Goal: Task Accomplishment & Management: Manage account settings

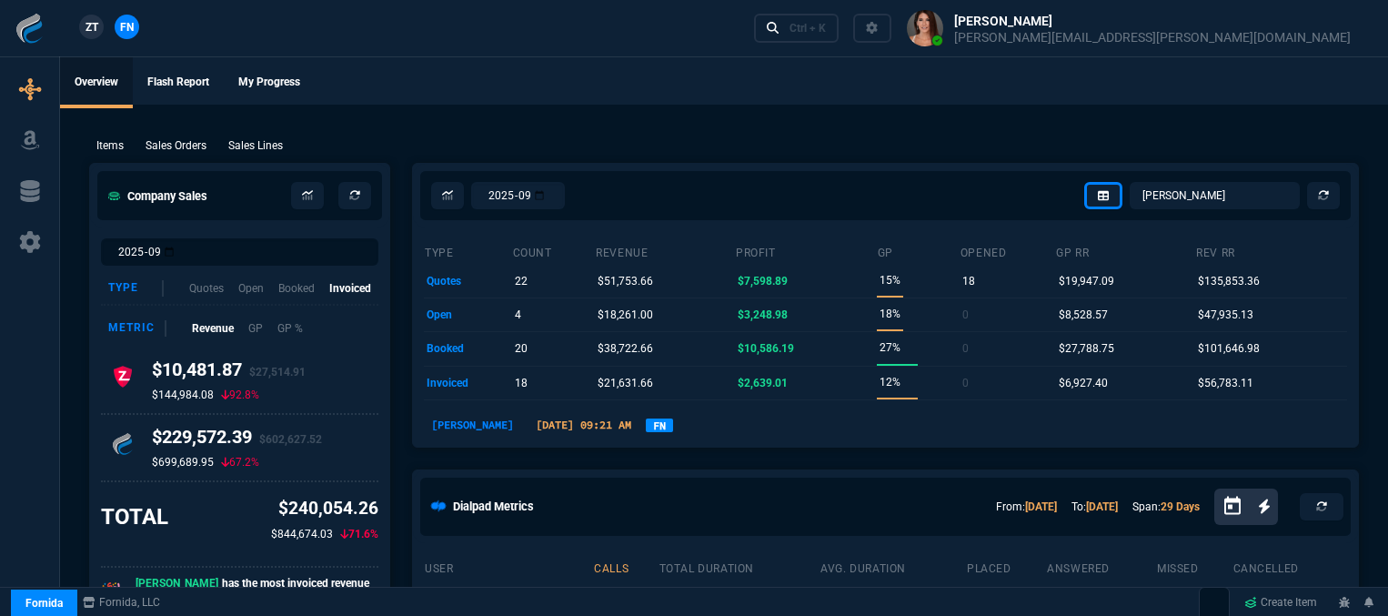
select select "12: [PERSON_NAME]"
click at [826, 26] on div "Ctrl + K" at bounding box center [808, 28] width 36 height 15
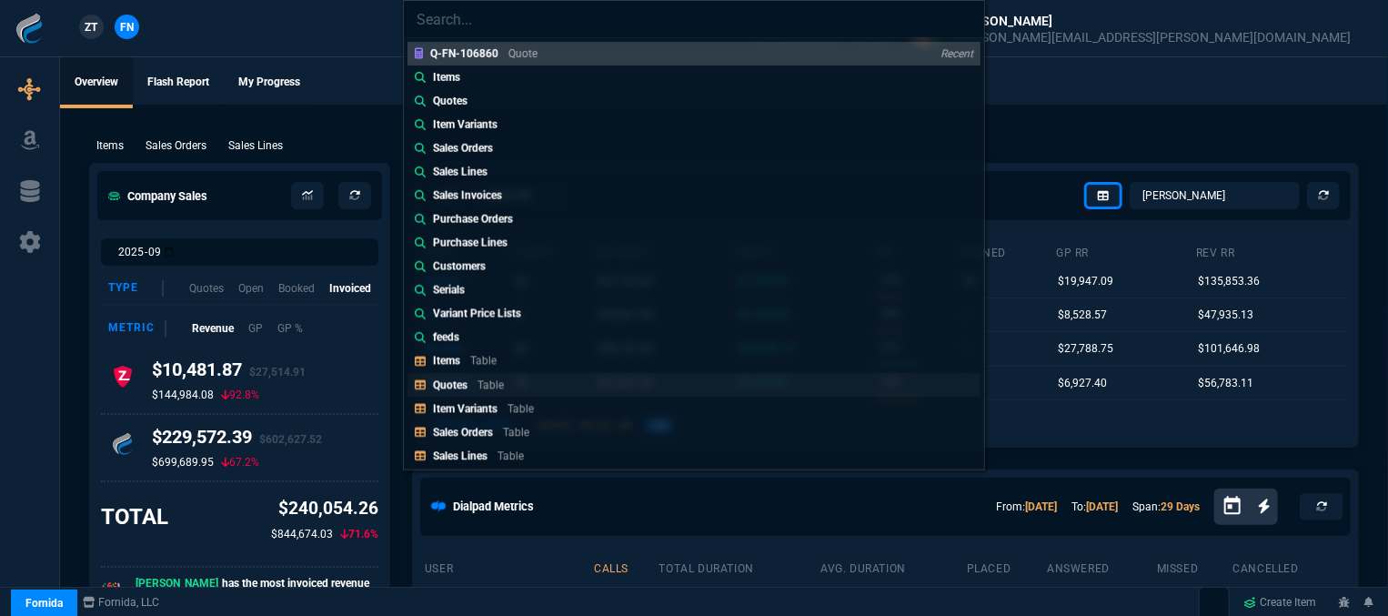
click at [496, 381] on p "Table" at bounding box center [491, 385] width 26 height 13
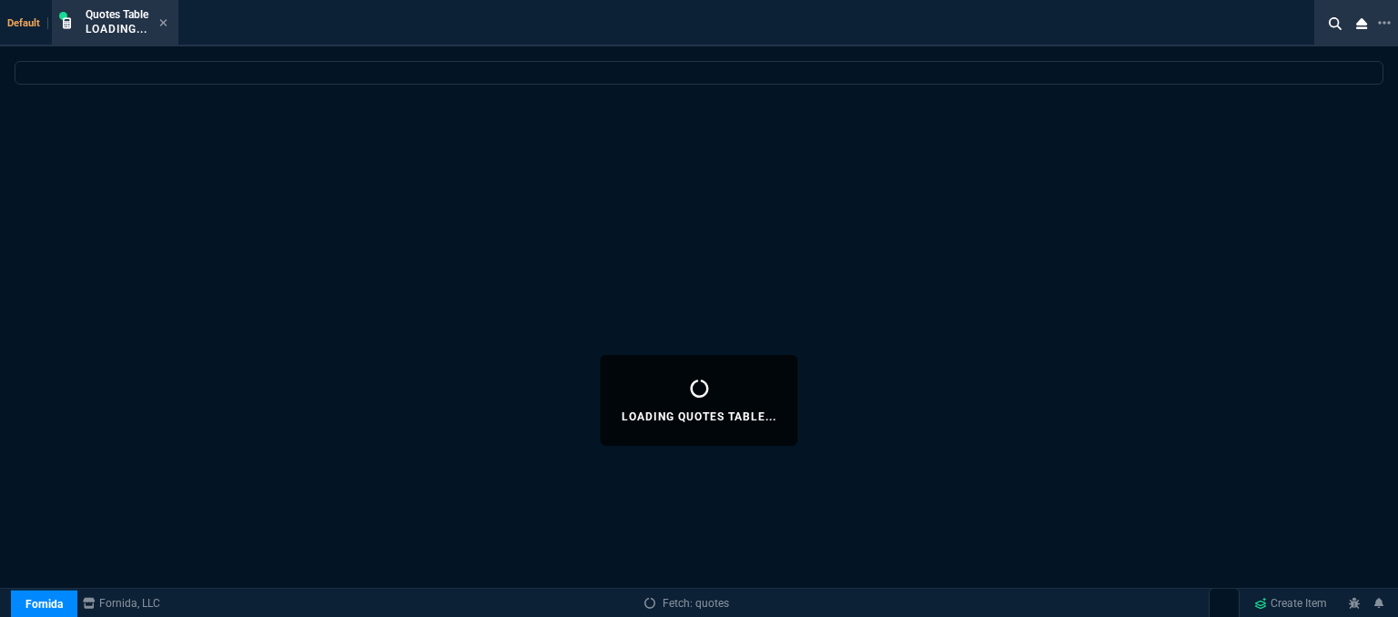
select select
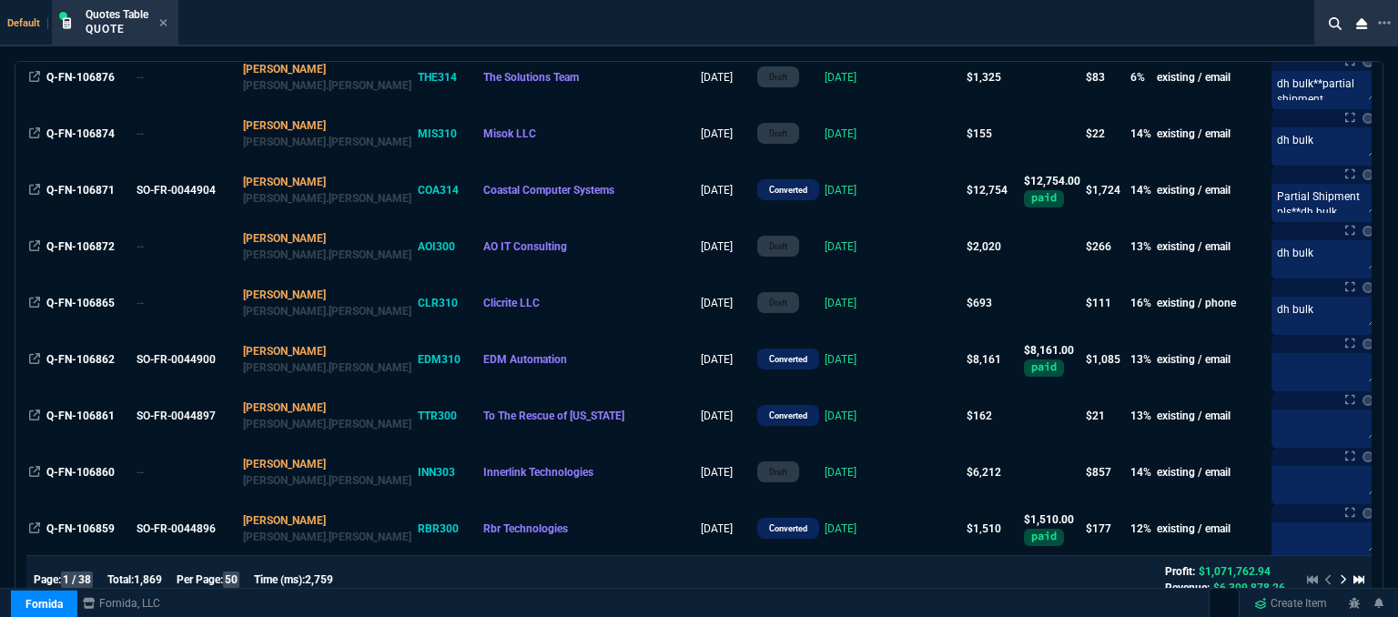
scroll to position [364, 0]
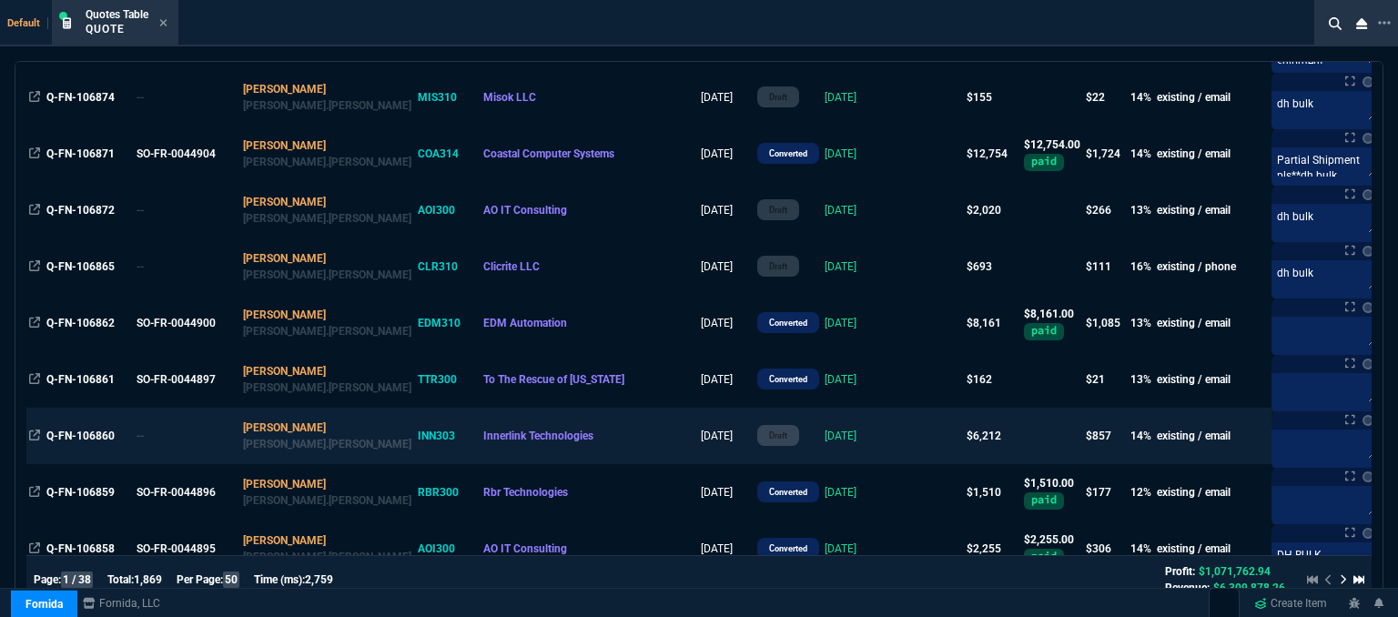
click at [893, 449] on td at bounding box center [928, 436] width 70 height 56
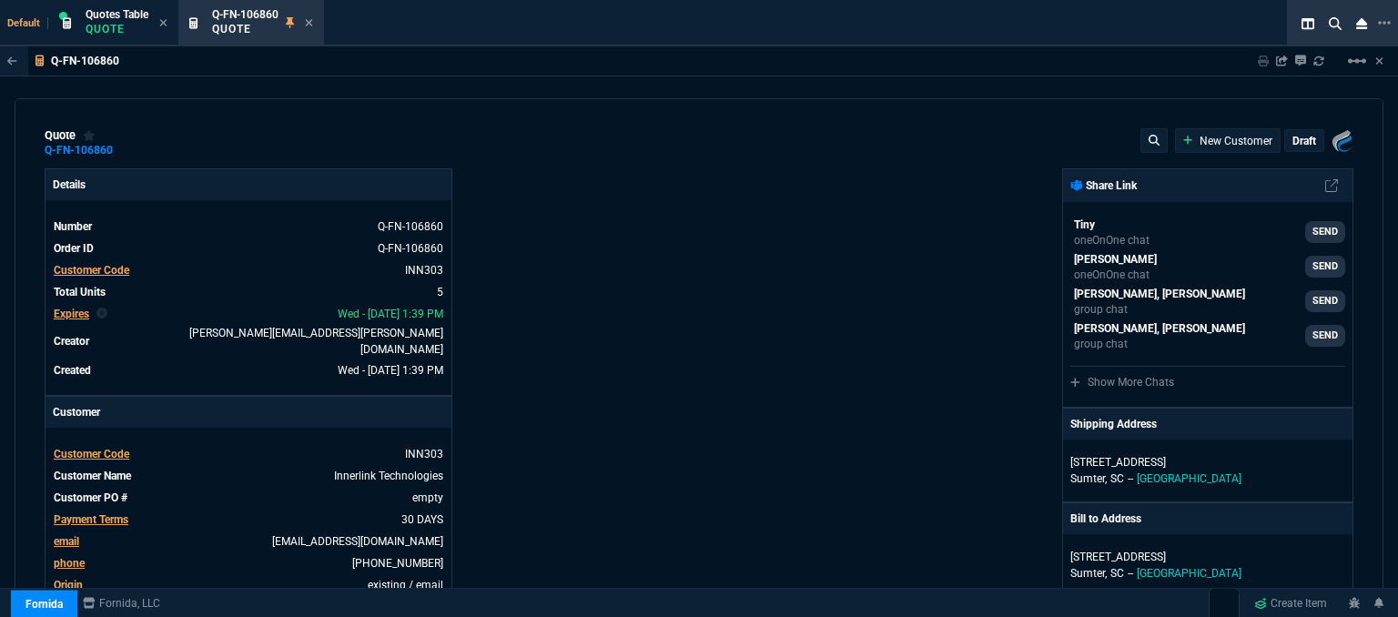
type input "24"
type input "201"
type input "1178.09"
type input "15"
type input "213"
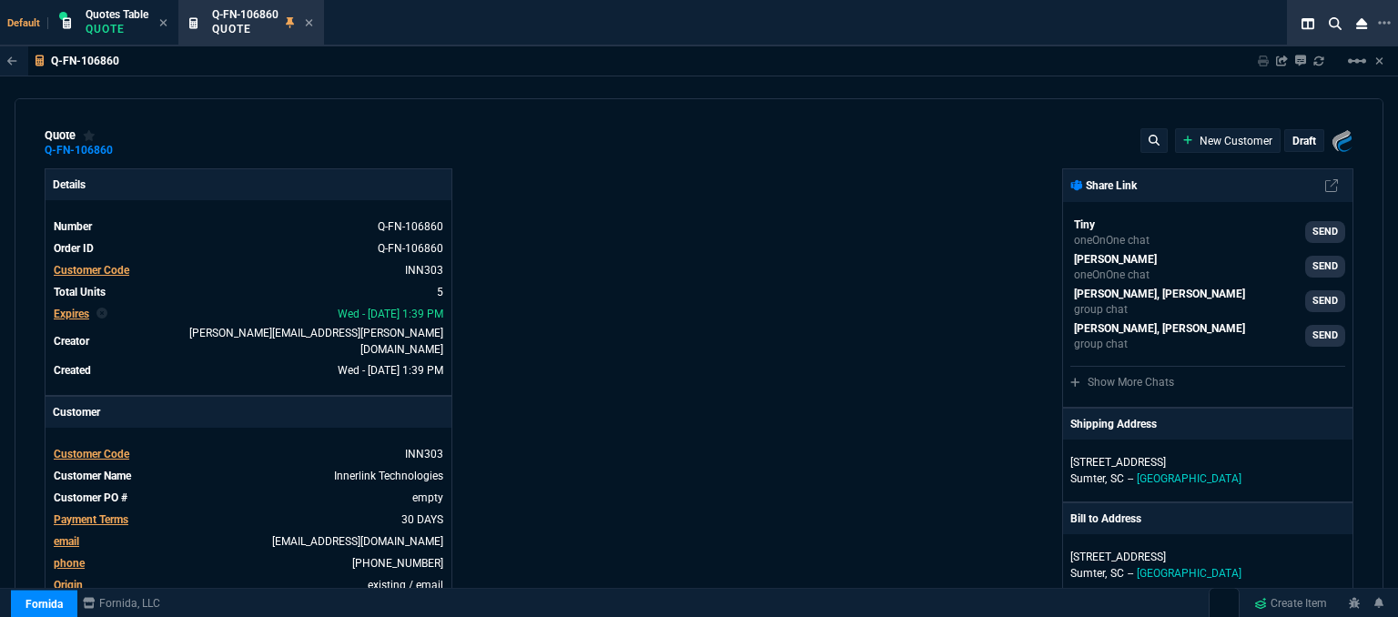
type input "1908.52"
type input "19"
type input "263"
type input "1908.52"
type input "18"
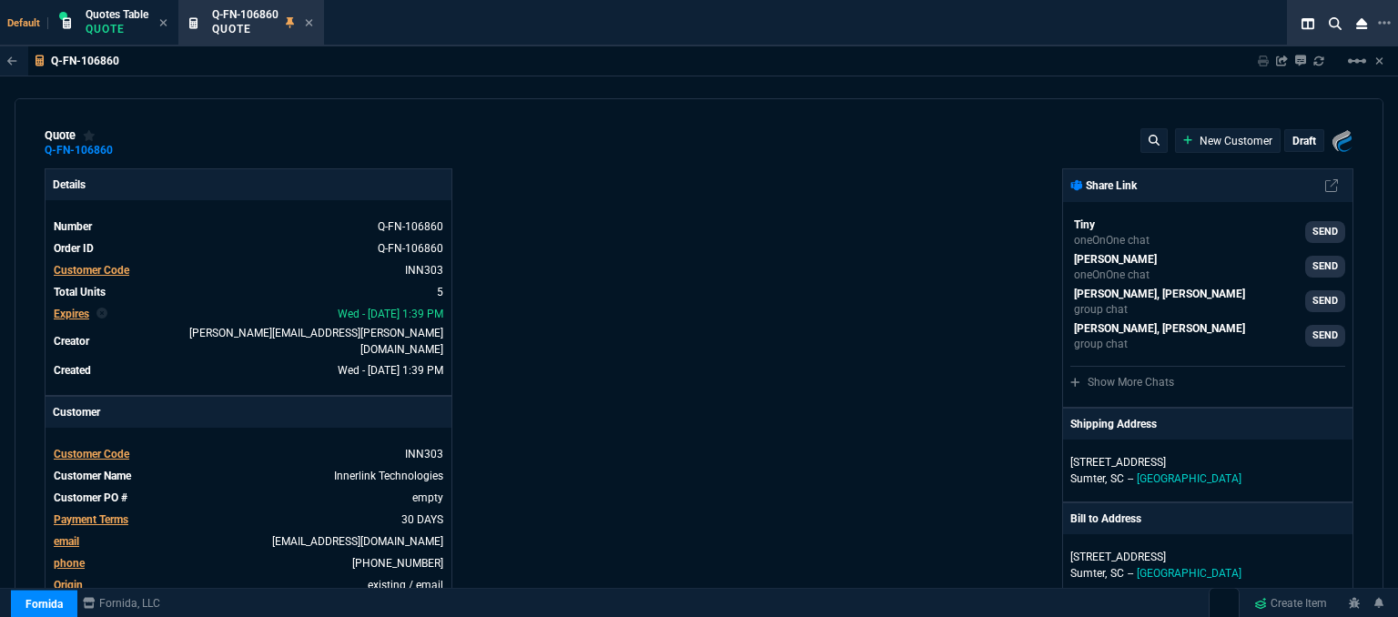
type input "281"
type input "2150"
type input "17"
type input "178"
type input "1471.93"
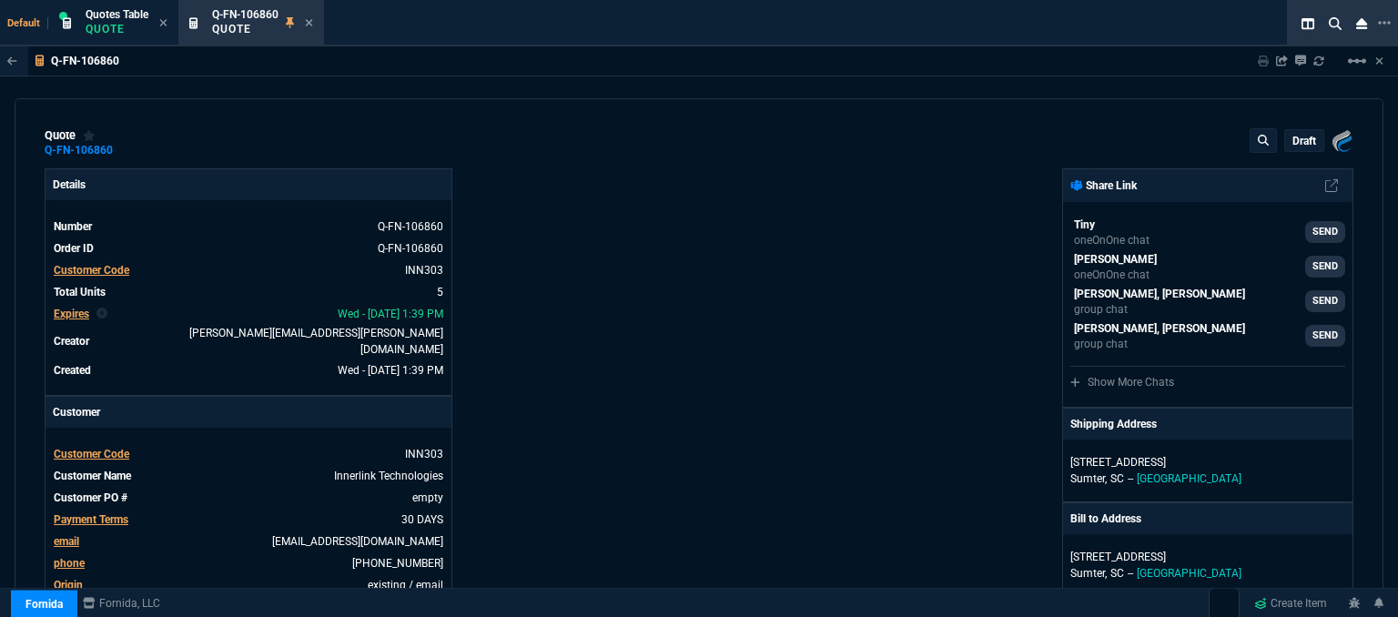
type input "27"
type input "28"
type input "29"
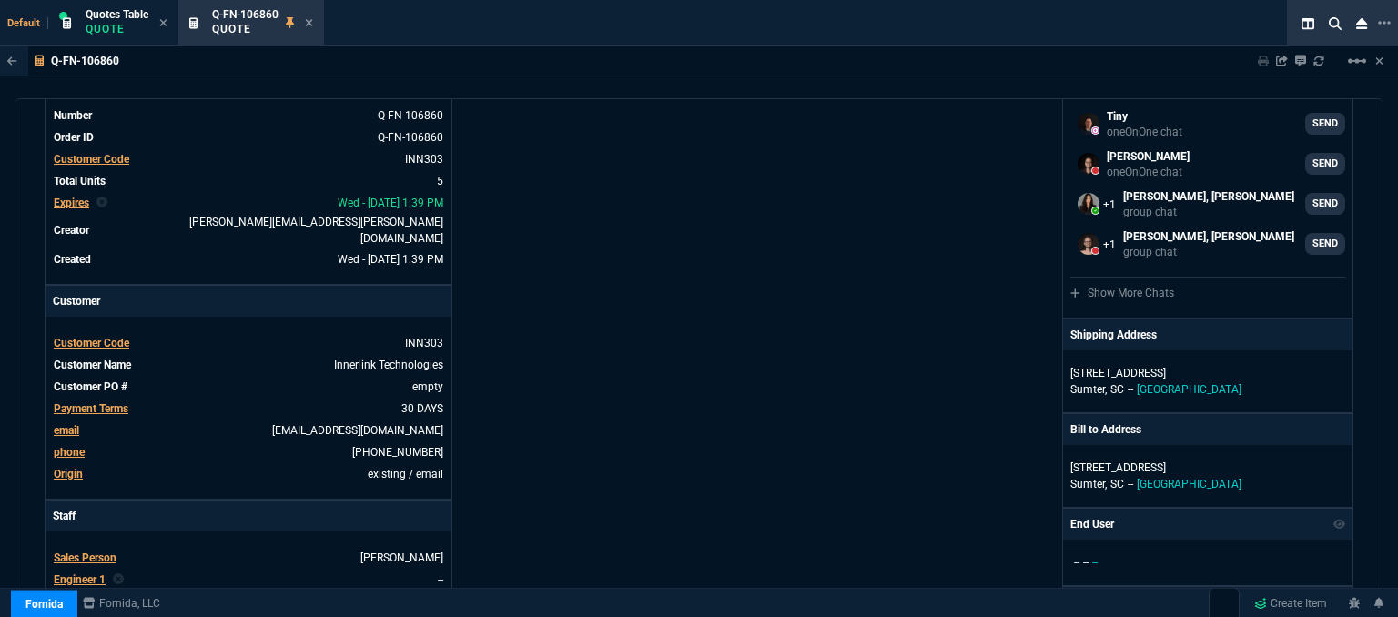
scroll to position [0, 0]
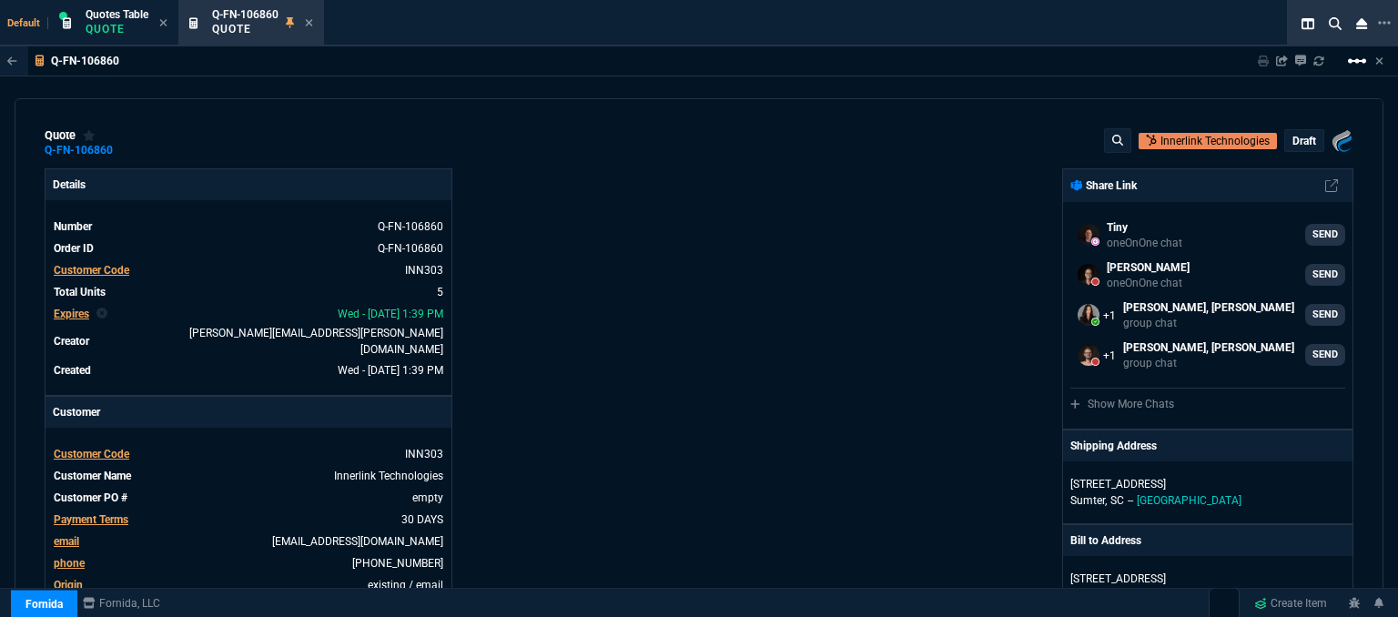
click at [1350, 59] on mat-icon "linear_scale" at bounding box center [1357, 61] width 22 height 22
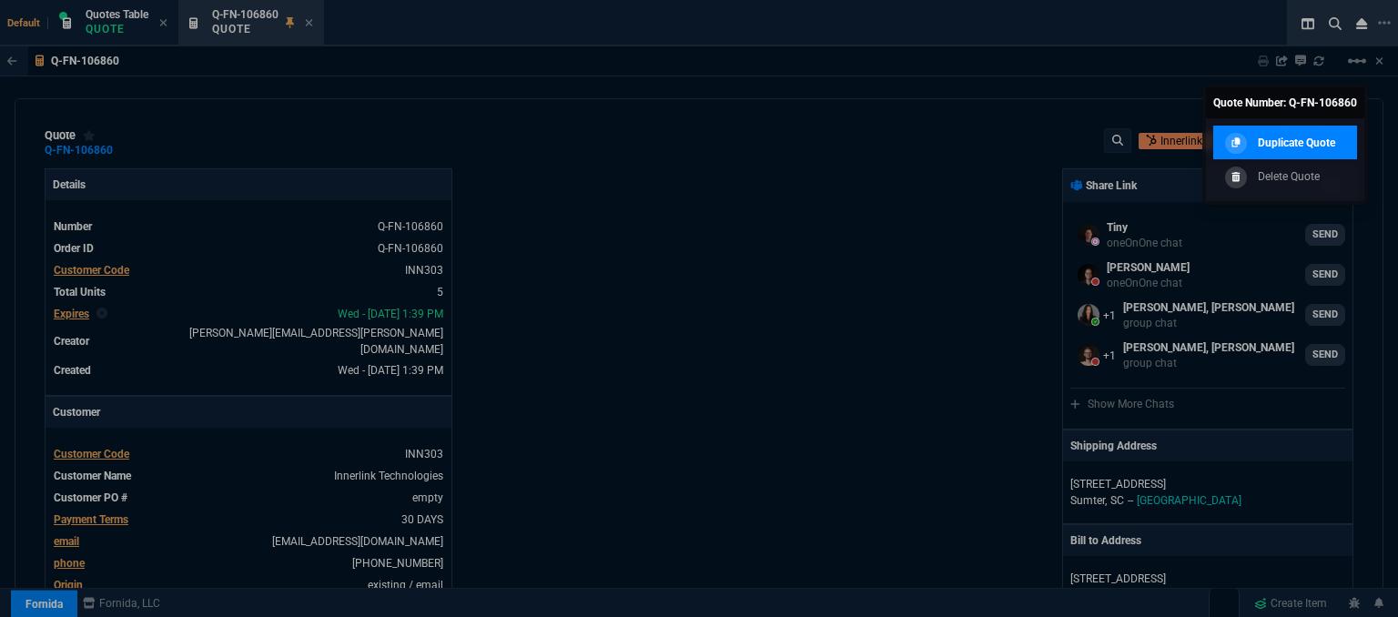
click at [1307, 137] on p "Duplicate Quote" at bounding box center [1295, 143] width 77 height 16
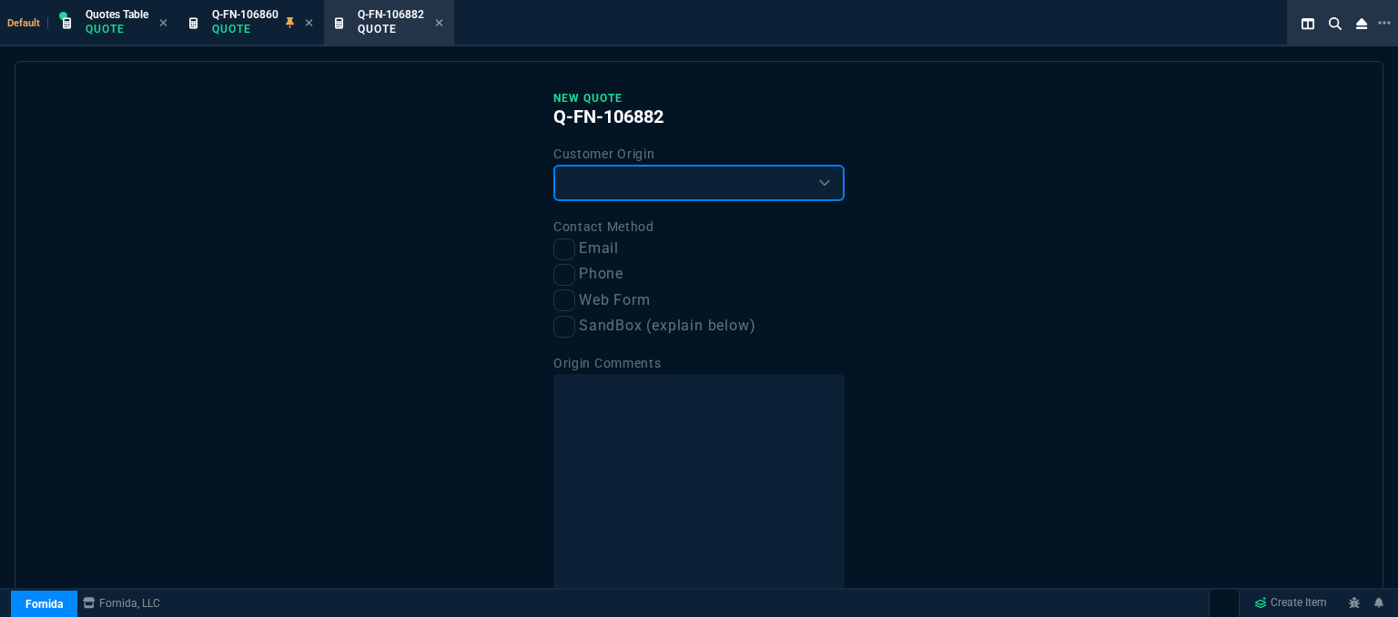
click at [664, 166] on select "Existing Customer Amazon Lead (first order) Website Lead (first order) Called (…" at bounding box center [698, 183] width 291 height 36
select select "existing"
click at [553, 165] on select "Existing Customer Amazon Lead (first order) Website Lead (first order) Called (…" at bounding box center [698, 183] width 291 height 36
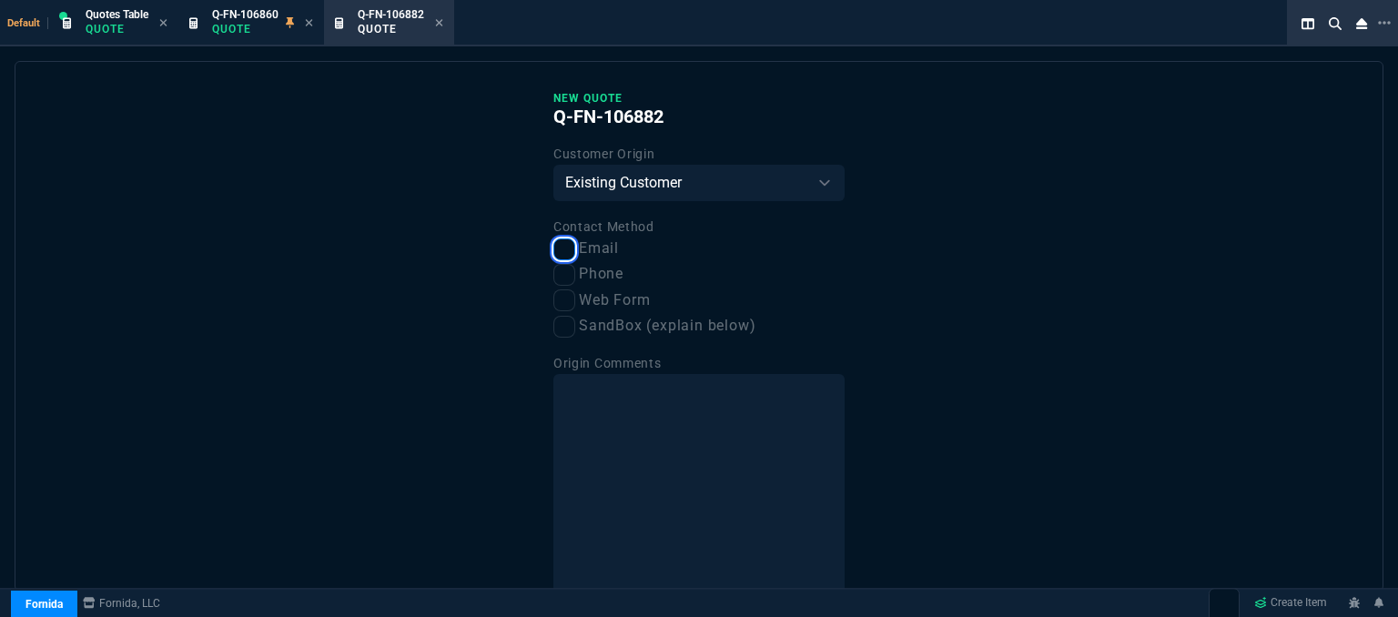
click at [560, 257] on input "Email" at bounding box center [564, 249] width 22 height 22
checkbox input "true"
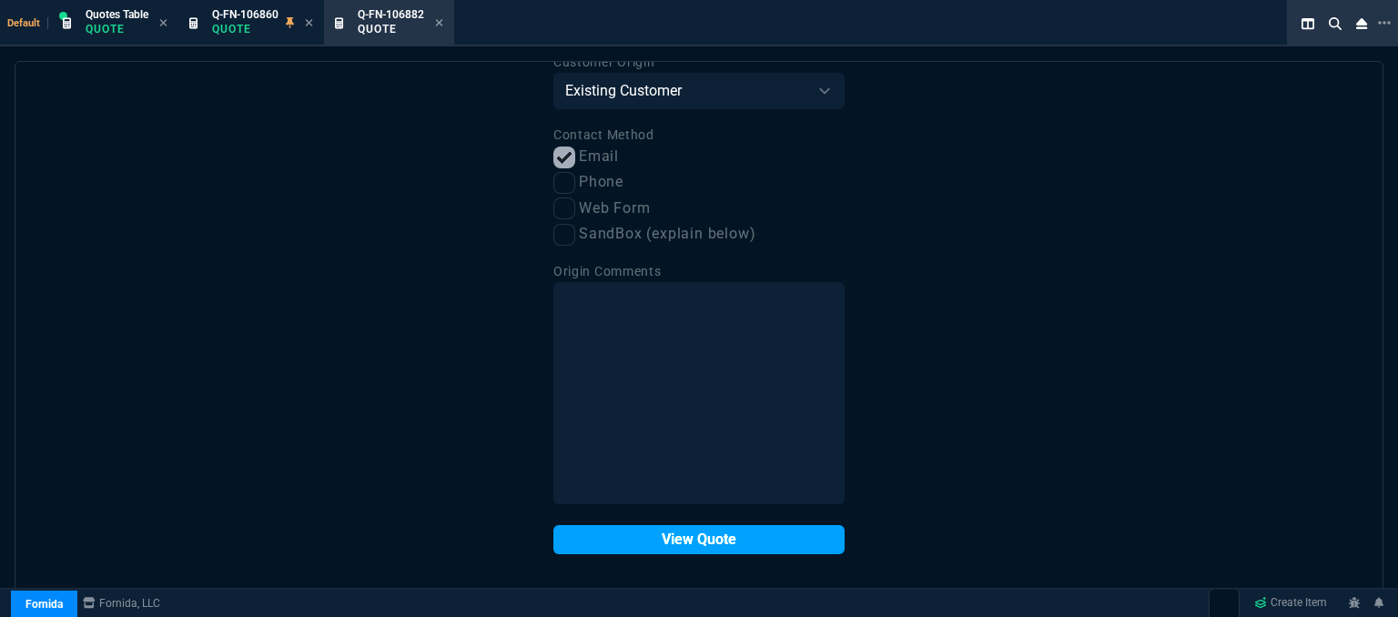
click at [652, 543] on button "View Quote" at bounding box center [698, 539] width 291 height 29
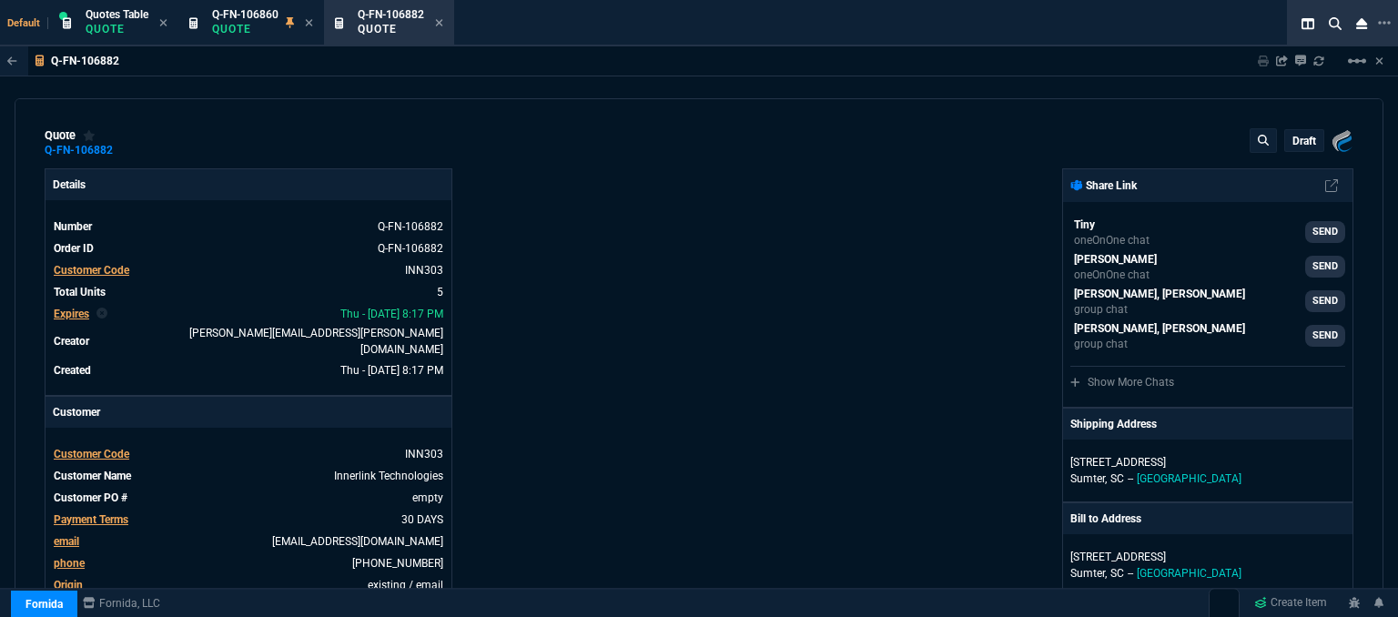
type input "24"
type input "201"
type input "15"
type input "213"
type input "19"
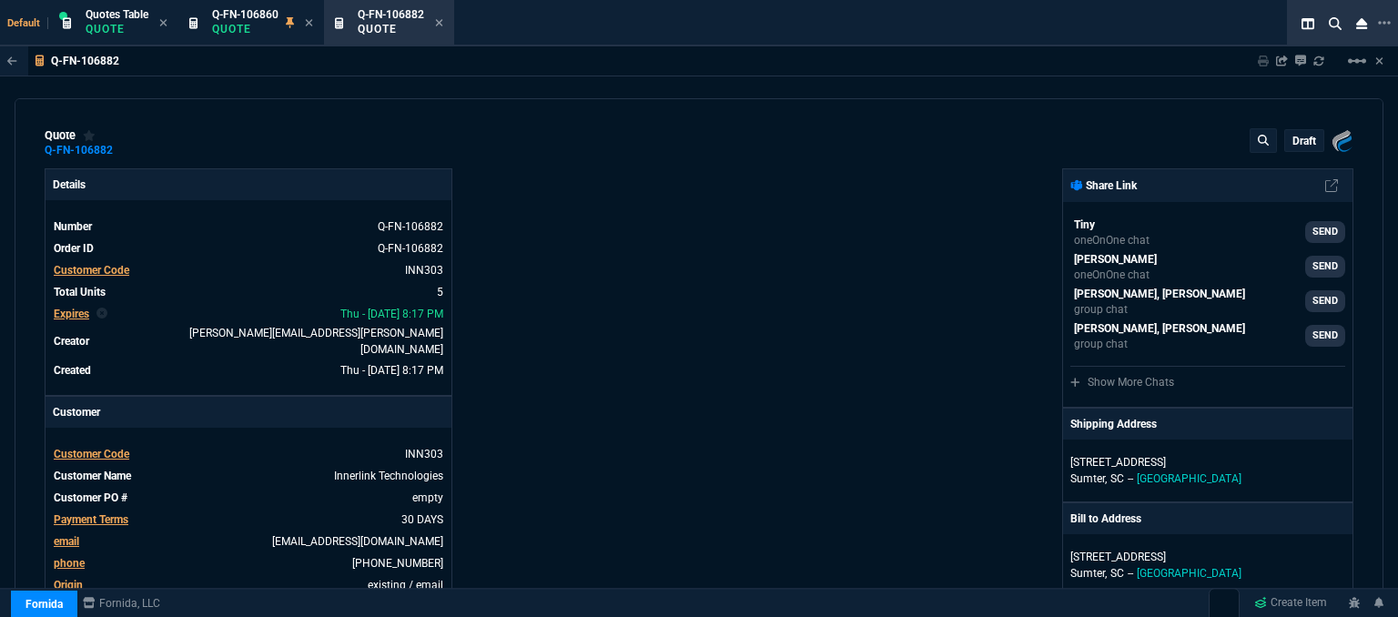
type input "263"
type input "18"
type input "281"
type input "17"
type input "178"
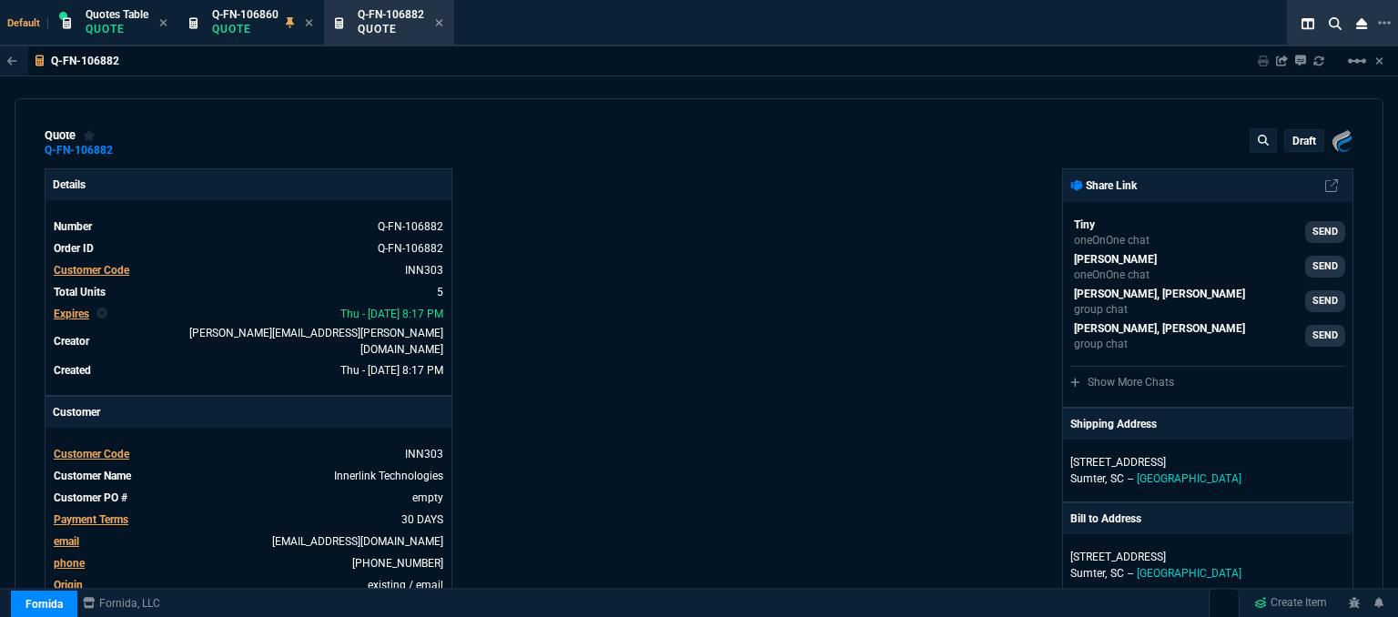
type input "27"
type input "28"
type input "29"
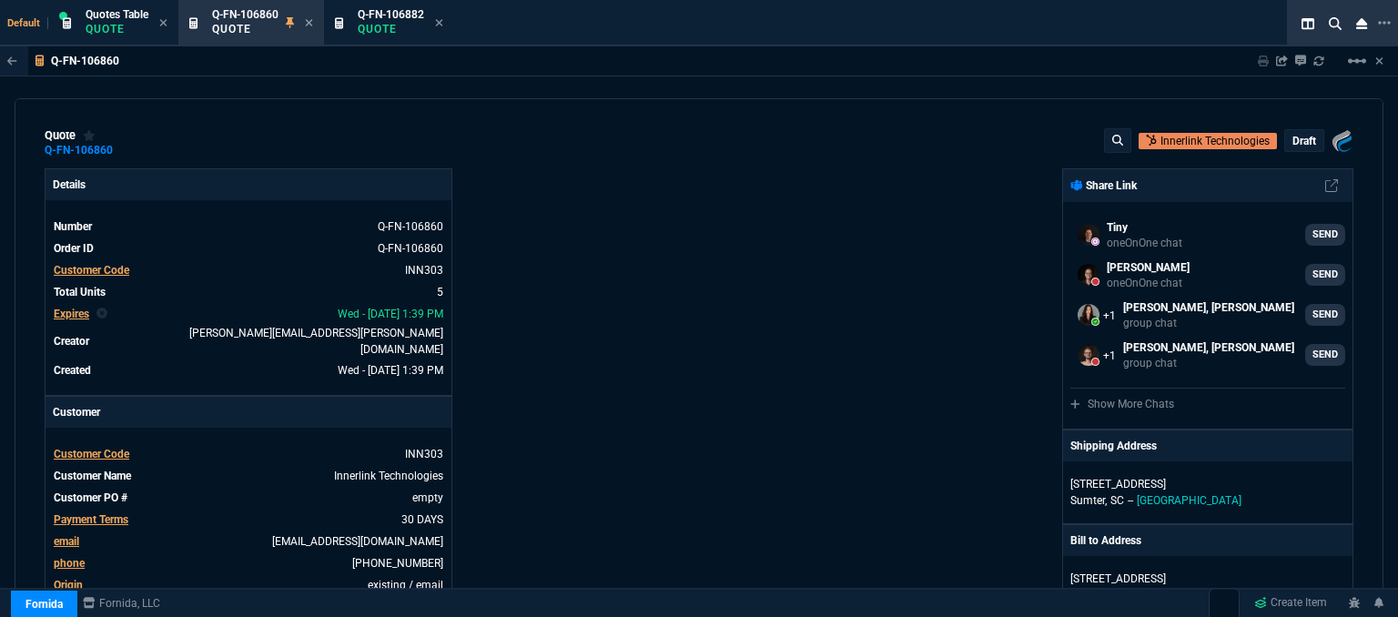
select select "12: [PERSON_NAME]"
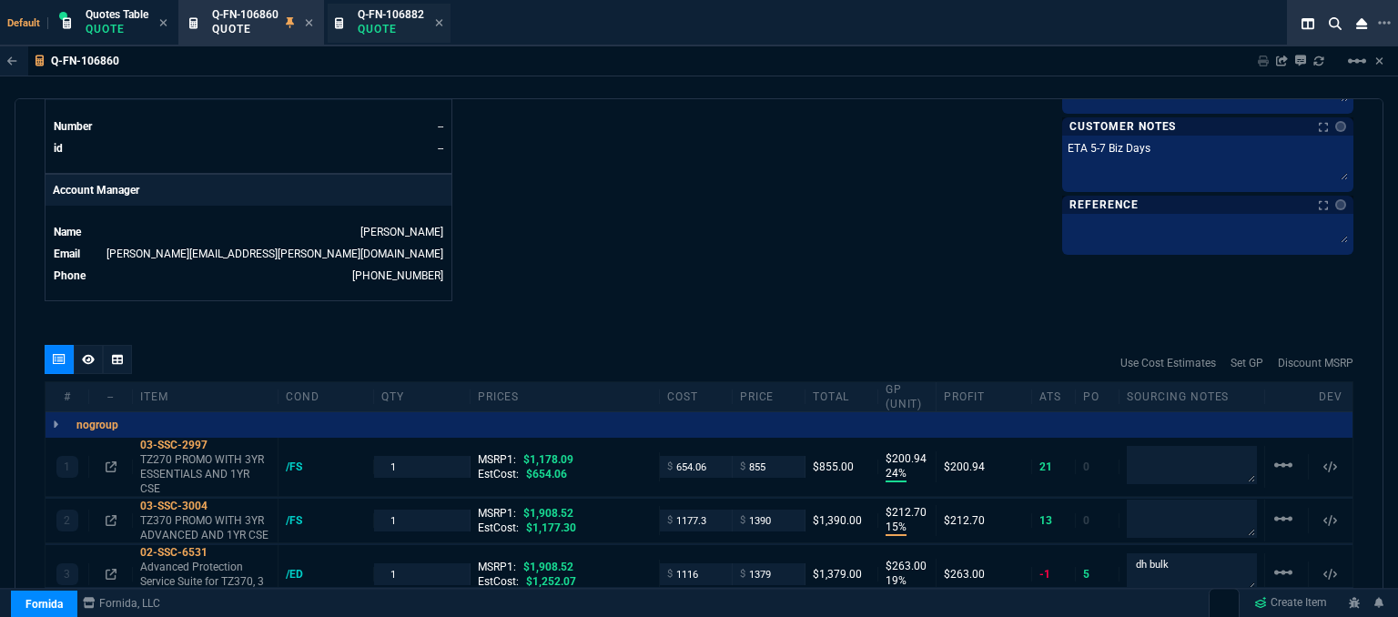
click at [387, 18] on span "Q-FN-106882" at bounding box center [391, 14] width 66 height 13
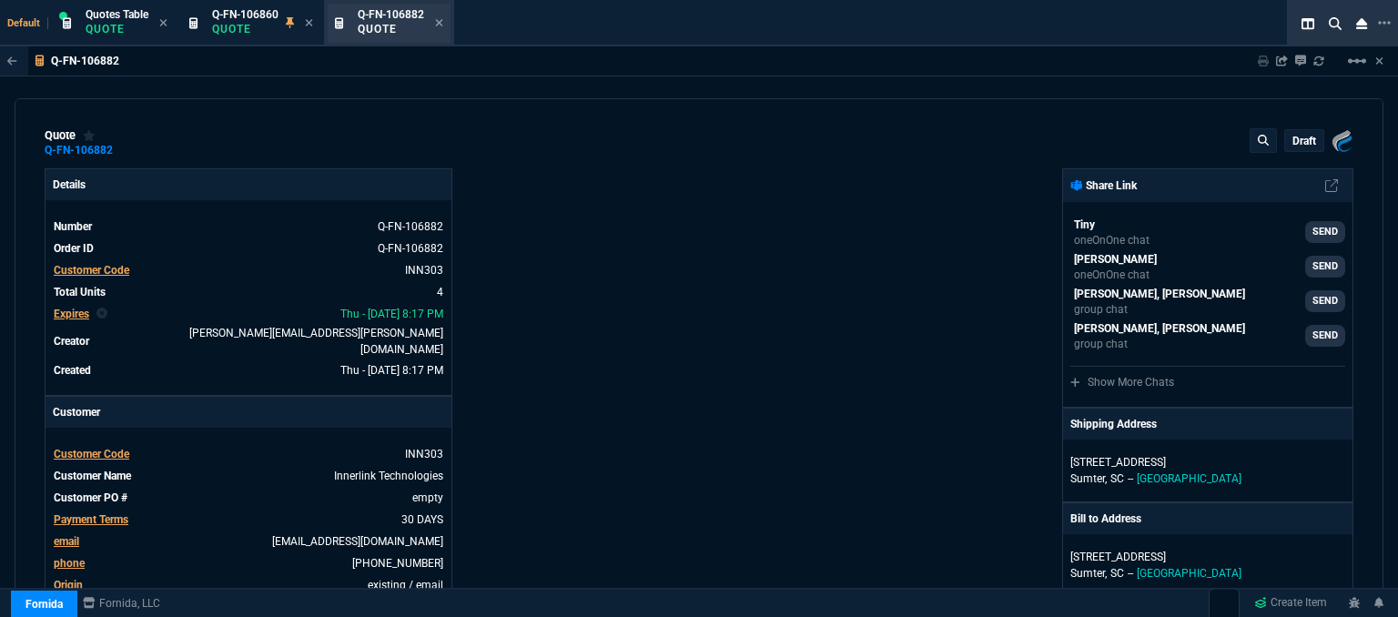
type input "15"
type input "213"
type input "19"
type input "263"
type input "18"
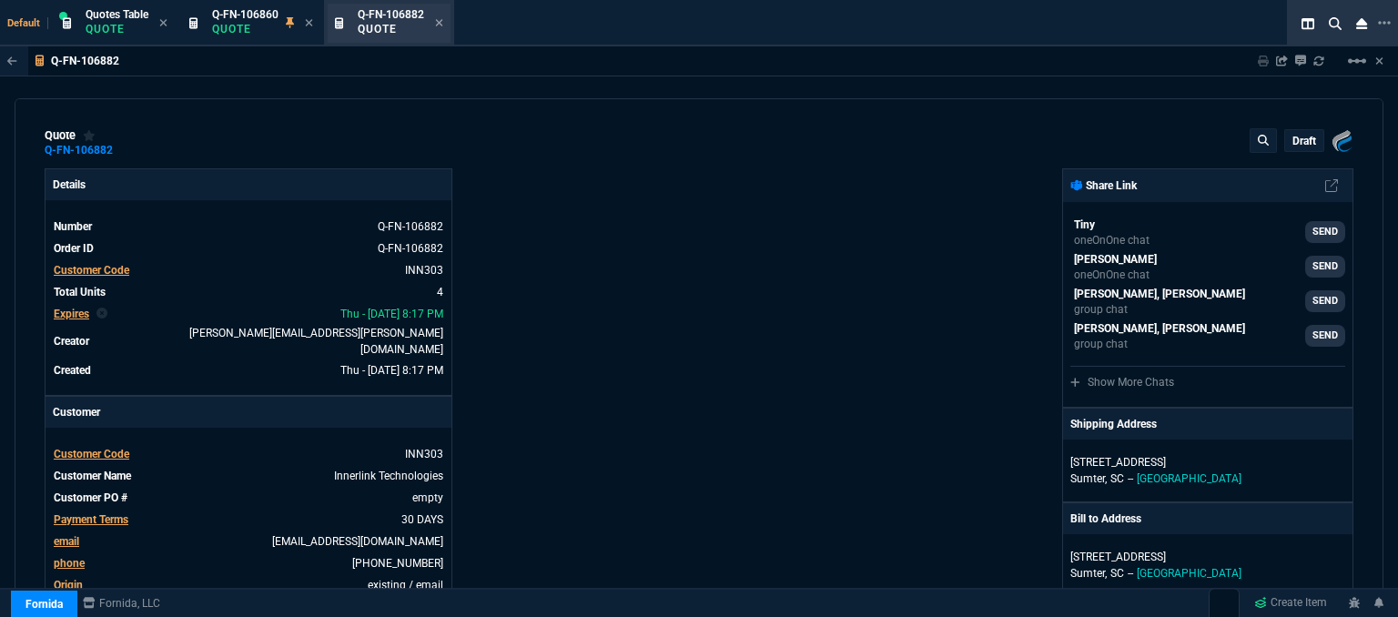
type input "281"
type input "17"
type input "178"
type input "27"
type input "28"
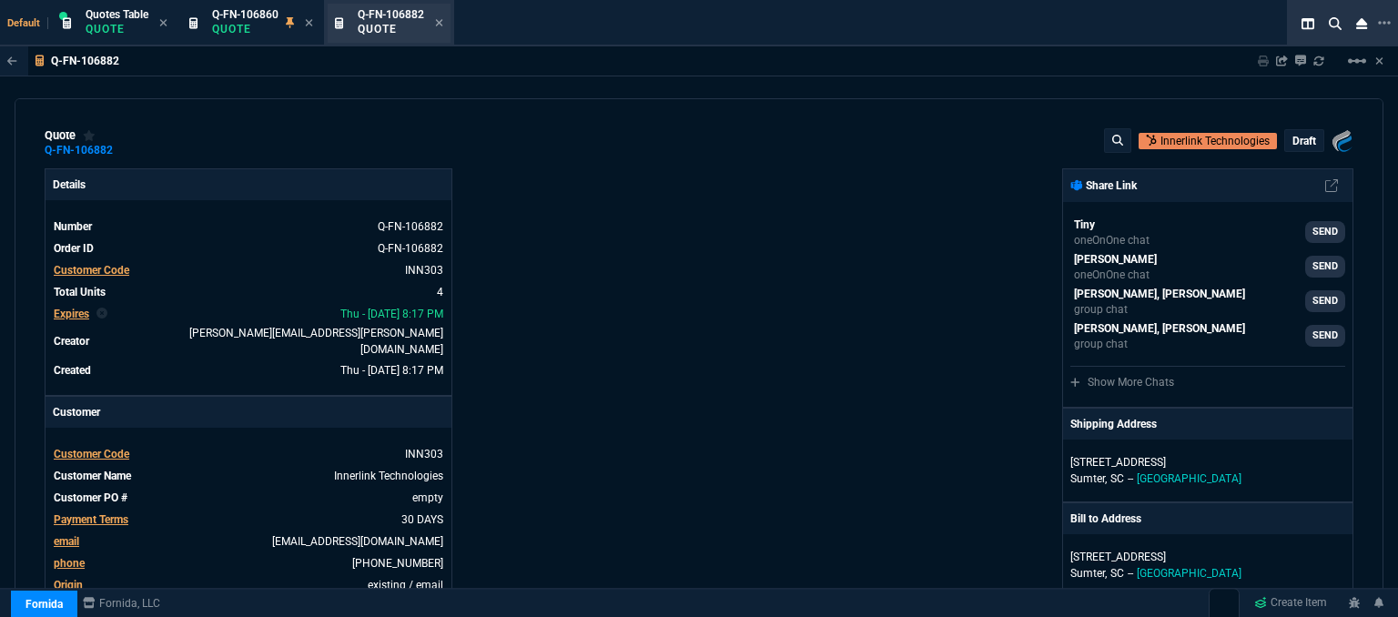
type input "28"
type input "29"
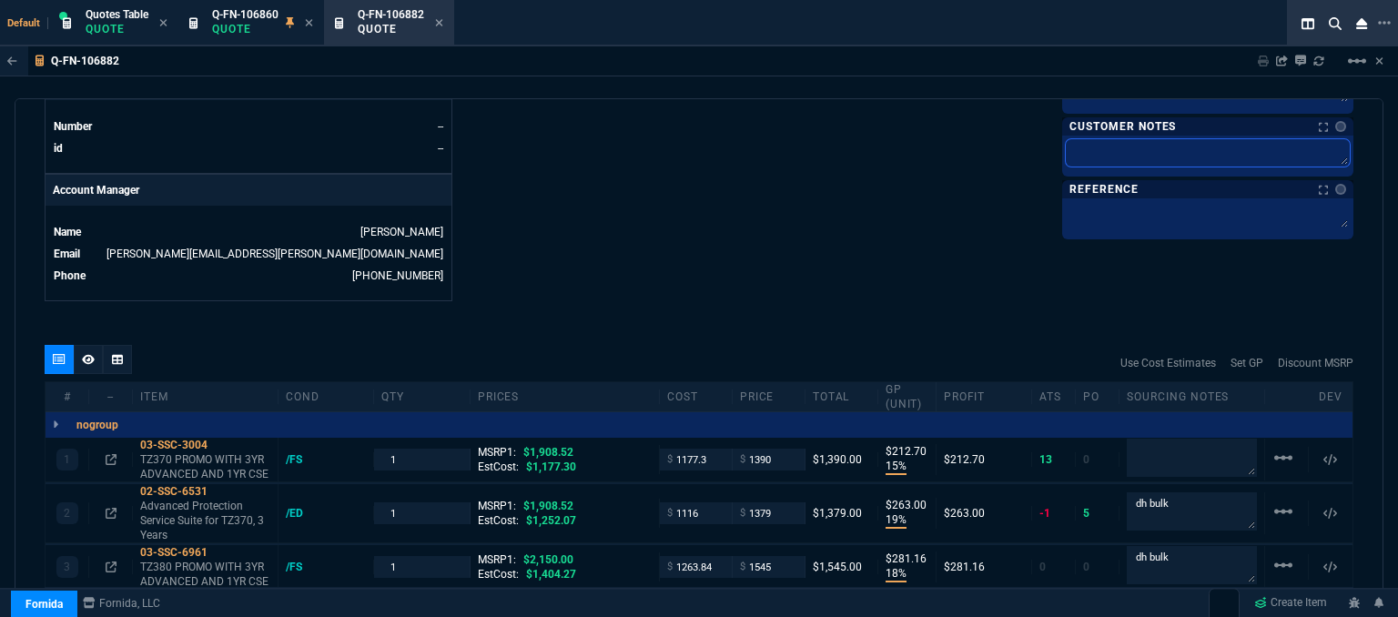
click at [1146, 161] on textarea at bounding box center [1207, 152] width 284 height 27
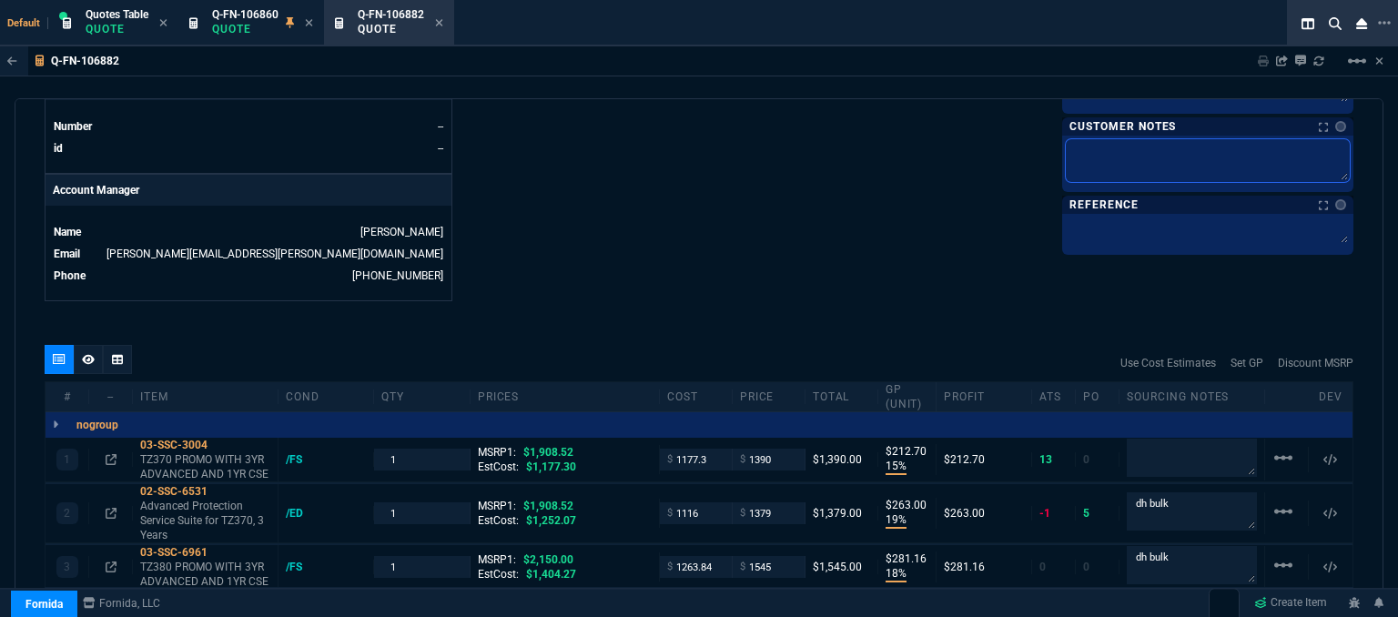
paste textarea "ETA 5-7 Biz Days"
type textarea "ETA 5-7 Biz Days"
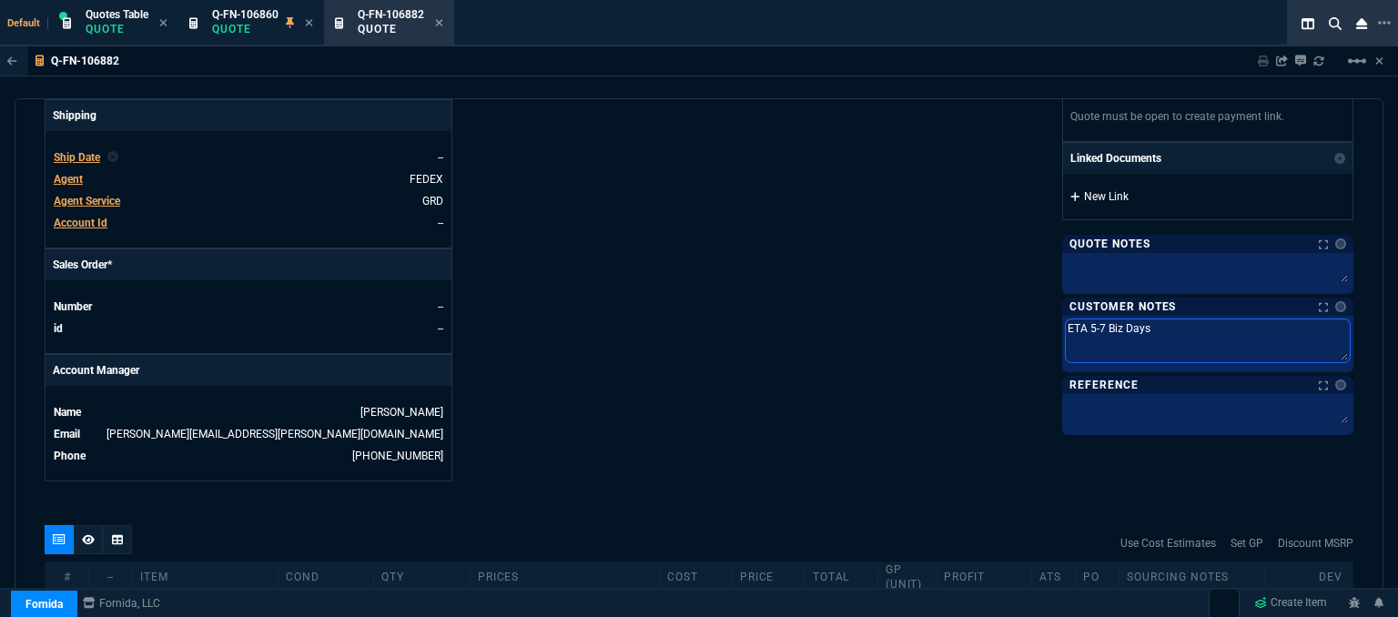
scroll to position [637, 0]
type textarea "ETA 5-7 Biz Days"
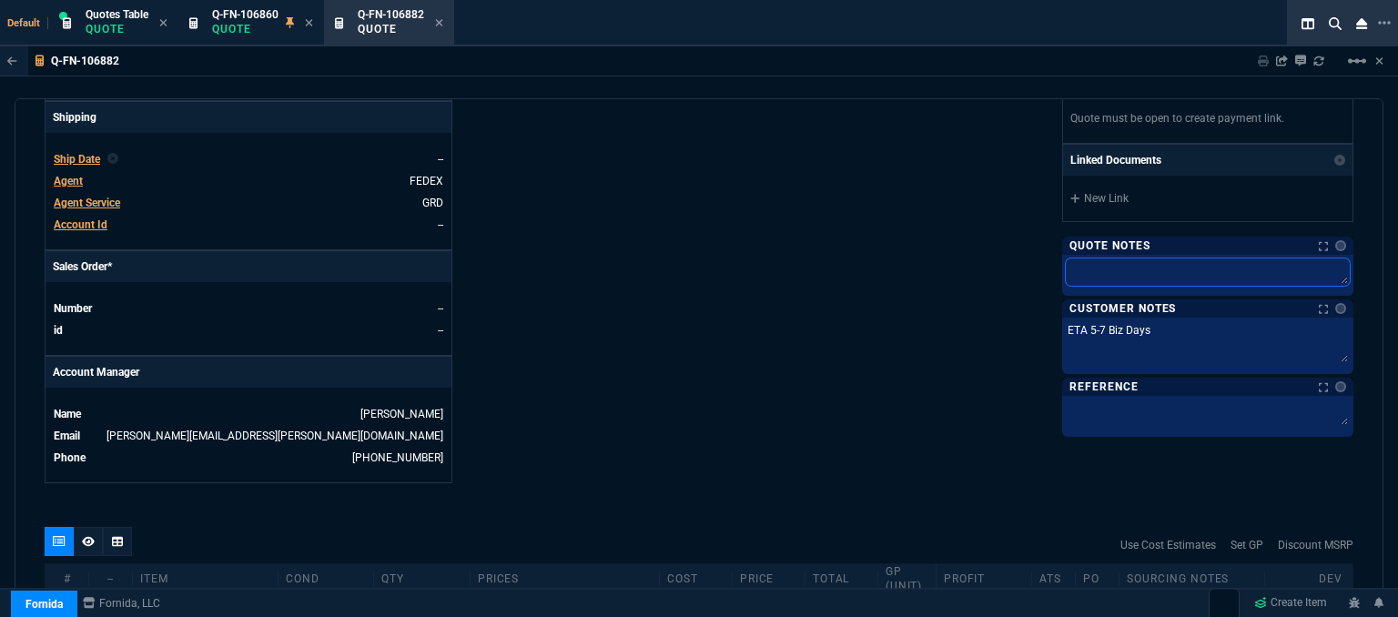
click at [1126, 276] on textarea at bounding box center [1207, 271] width 284 height 27
type textarea "d"
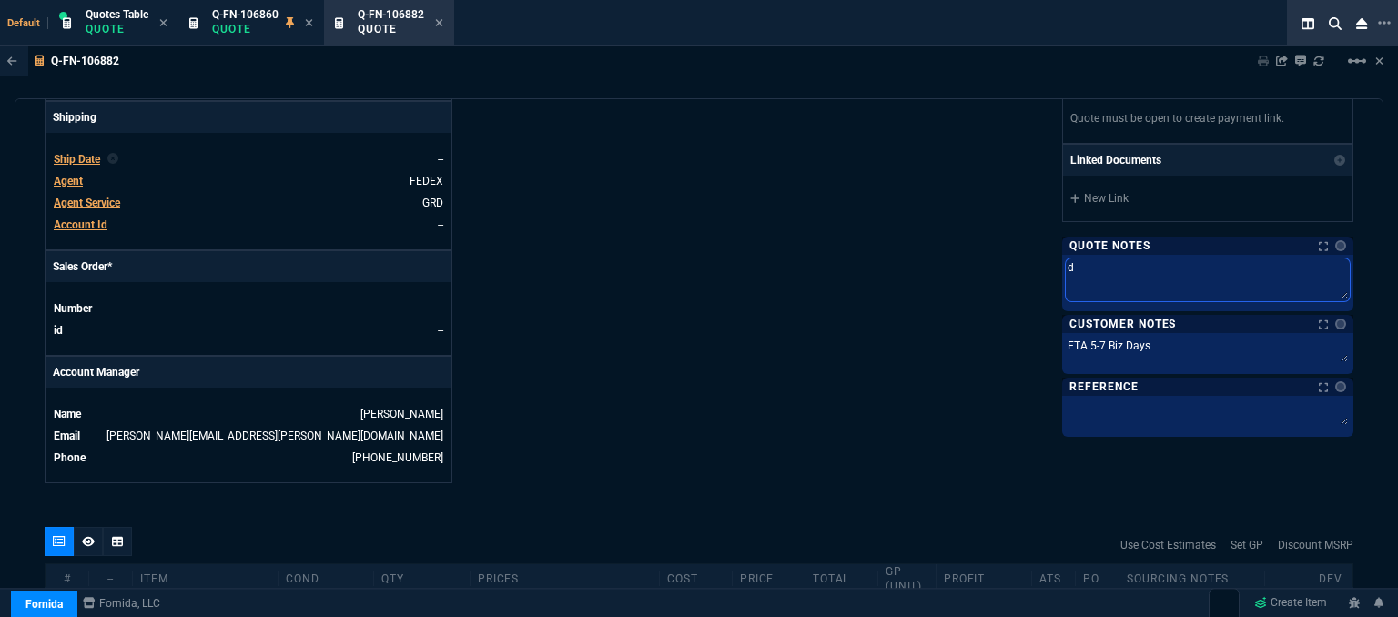
type textarea "dh"
type textarea "dh b"
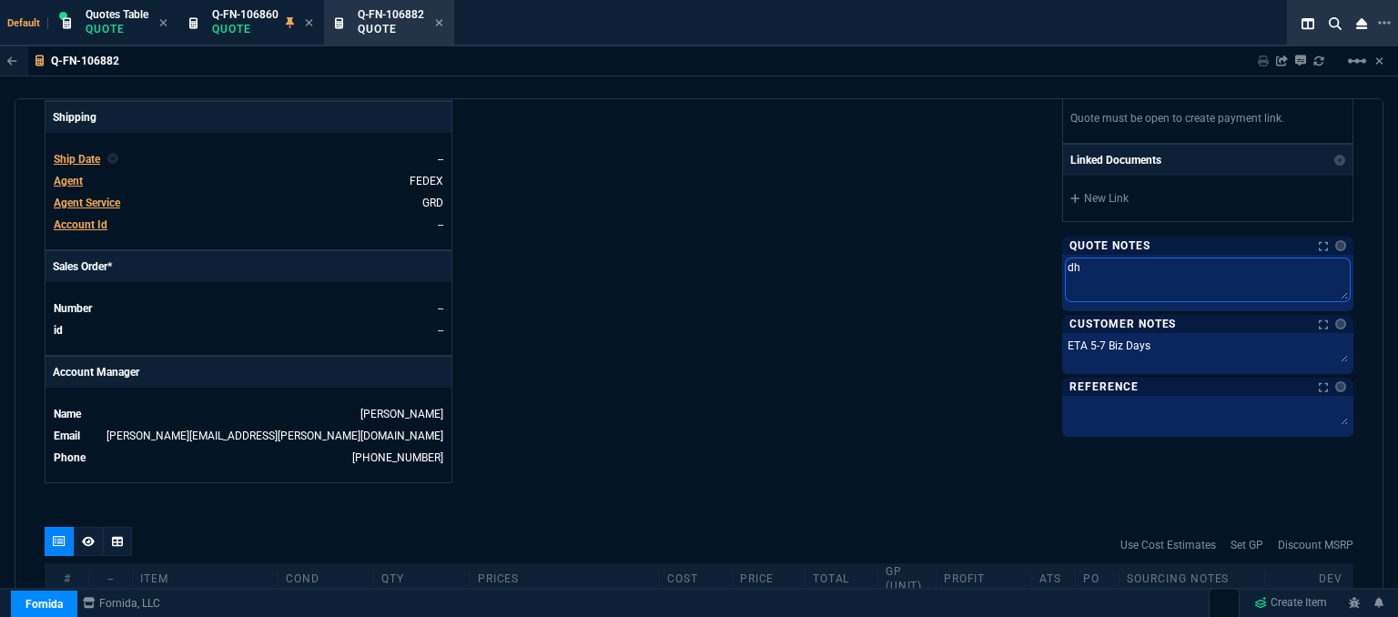
type textarea "dh b"
type textarea "dh bu"
type textarea "dh bul"
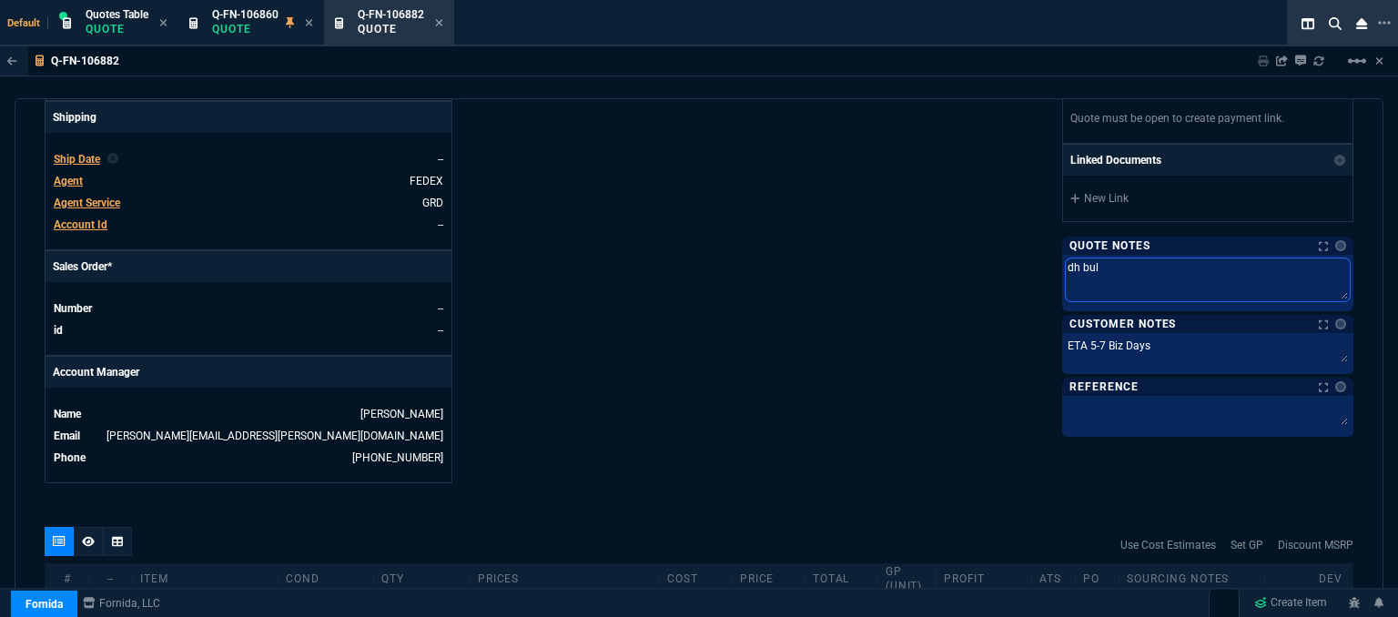
type textarea "dh bulk"
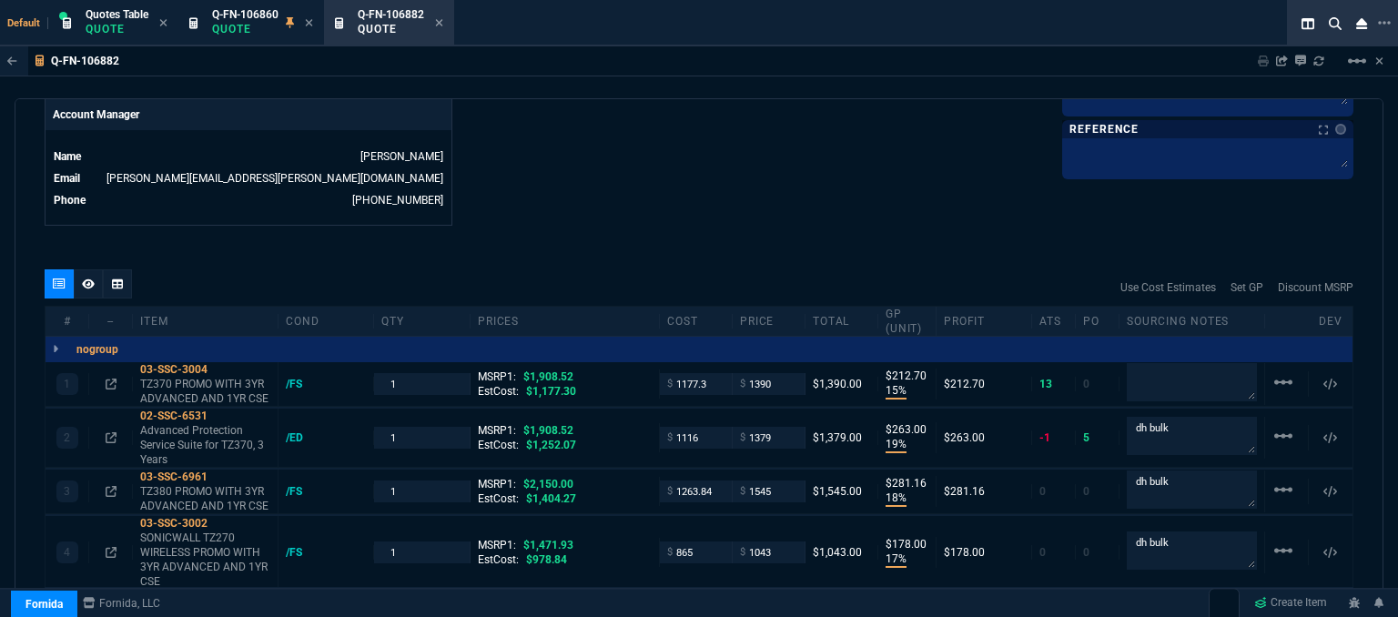
scroll to position [910, 0]
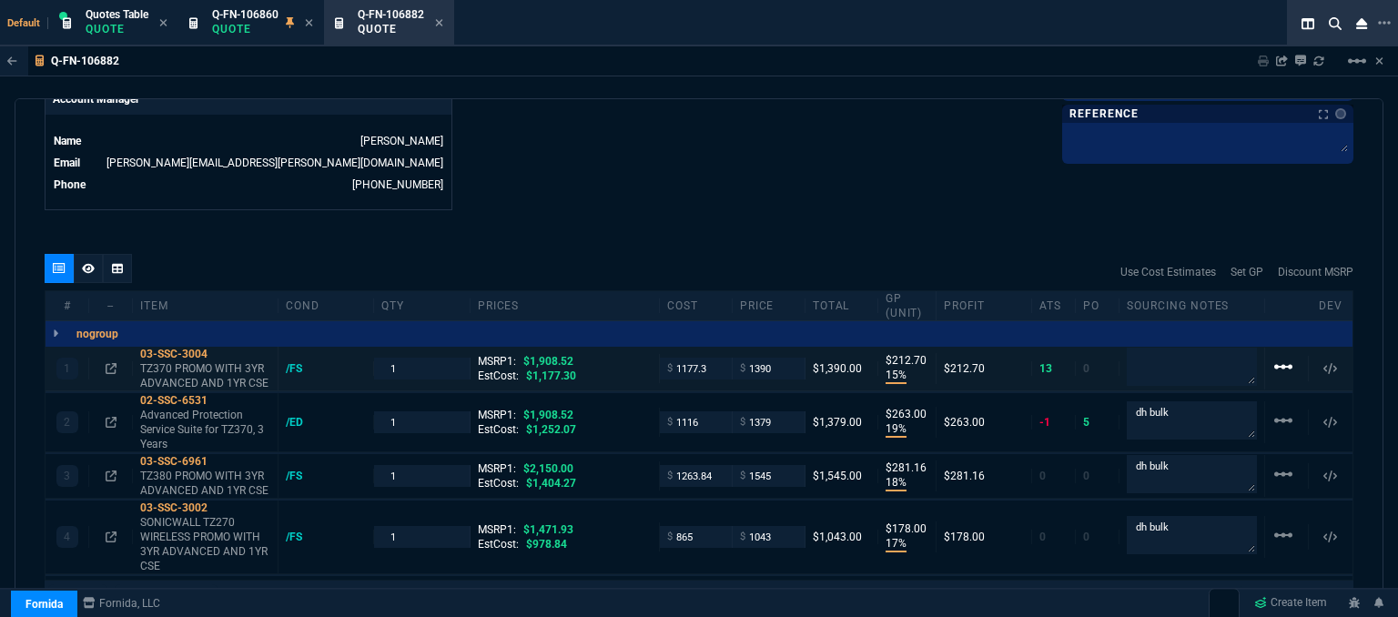
type textarea "dh bulk"
click at [1274, 356] on mat-icon "linear_scale" at bounding box center [1283, 367] width 22 height 22
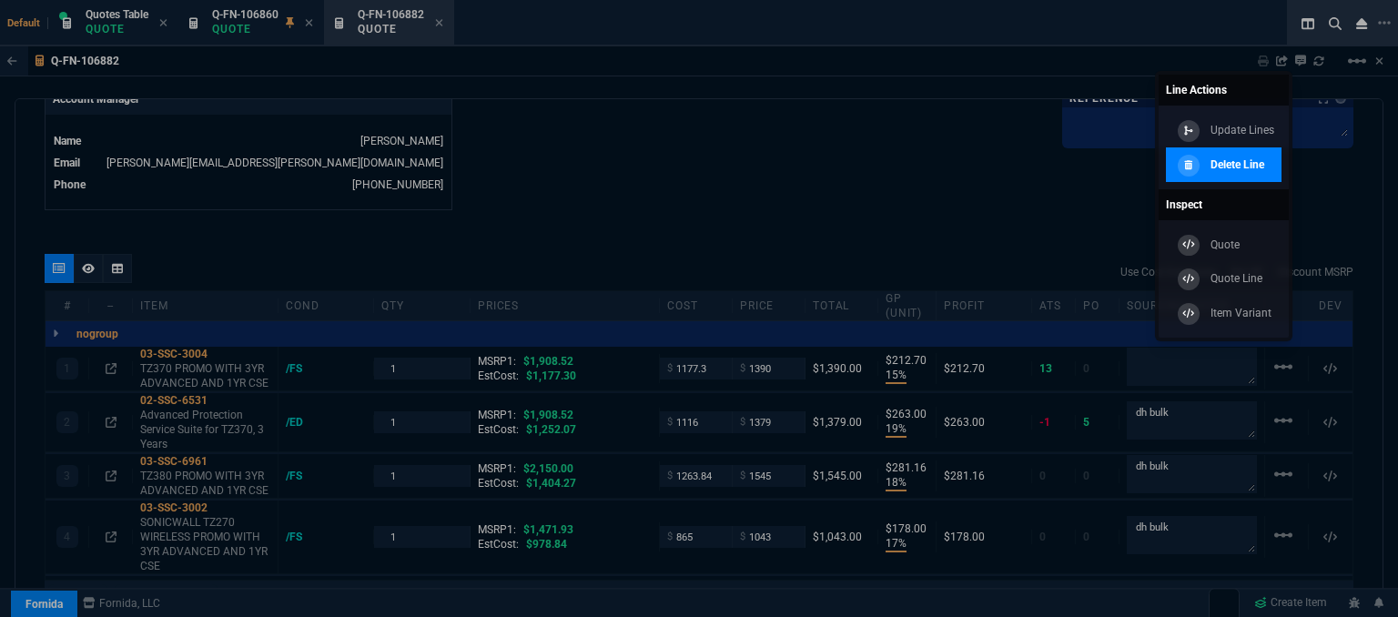
click at [1230, 162] on p "Delete Line" at bounding box center [1237, 164] width 54 height 16
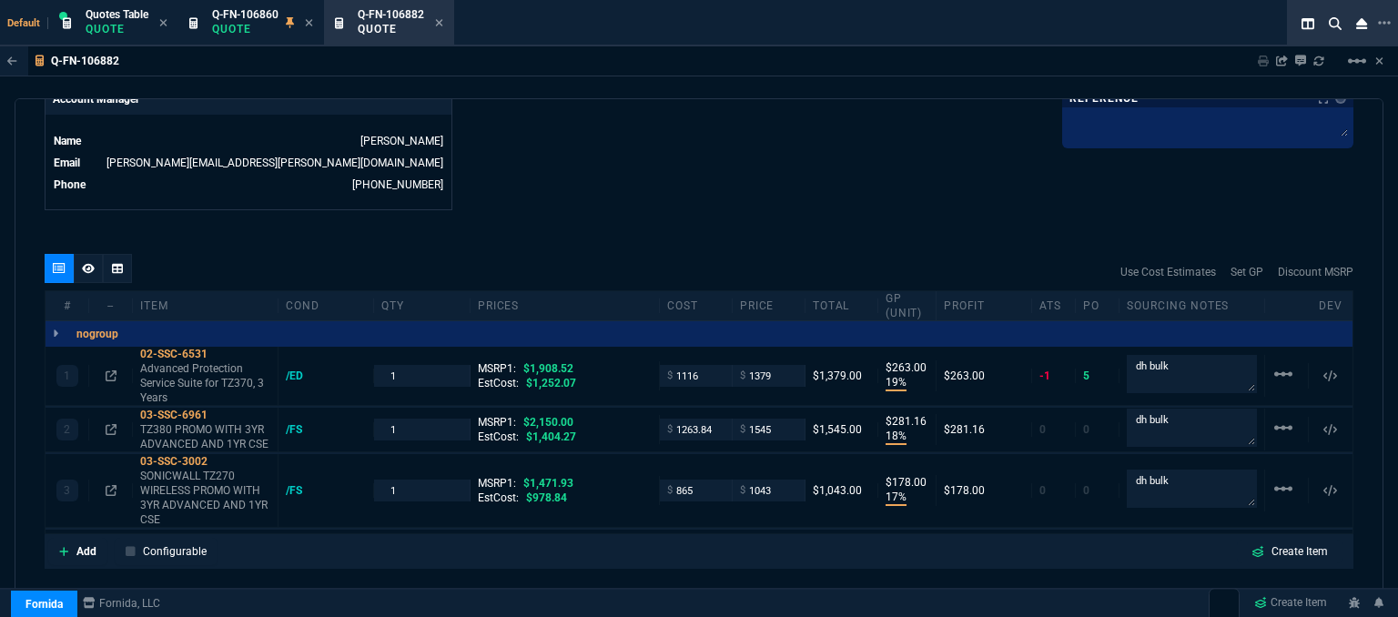
type input "19"
type input "263"
type input "18"
type input "281"
type input "17"
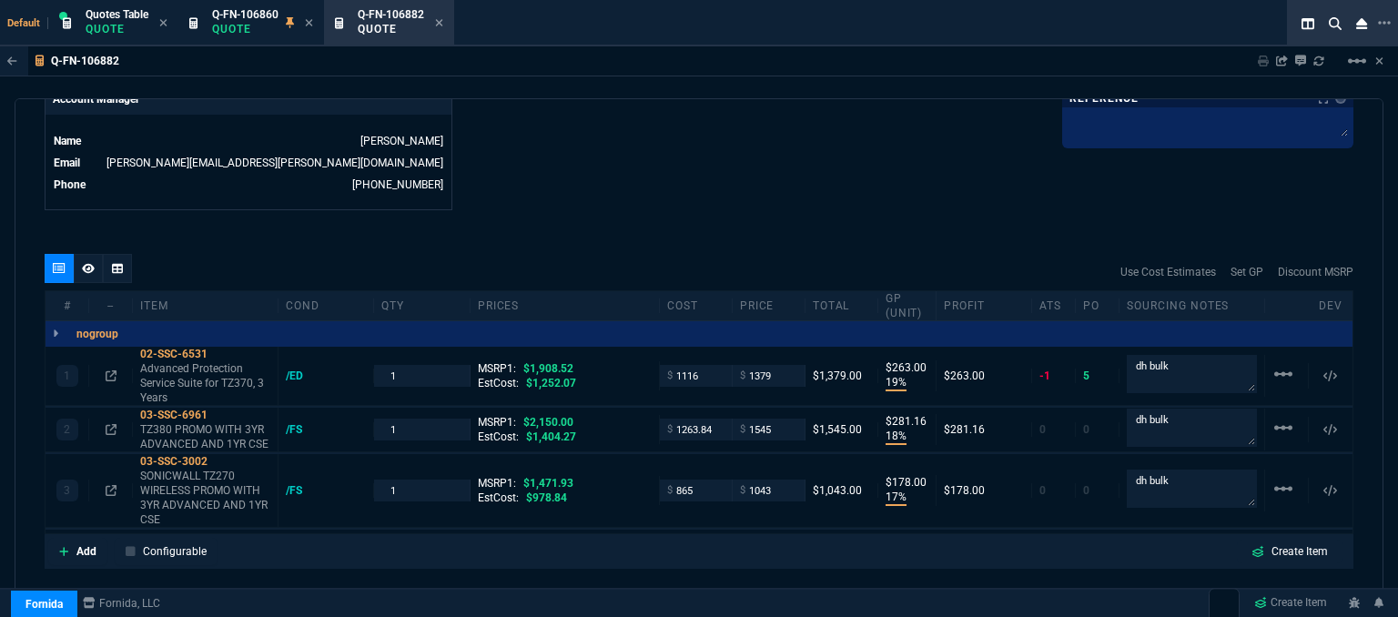
type input "178"
type input "28"
type input "29"
click at [1280, 363] on mat-icon "linear_scale" at bounding box center [1283, 374] width 22 height 22
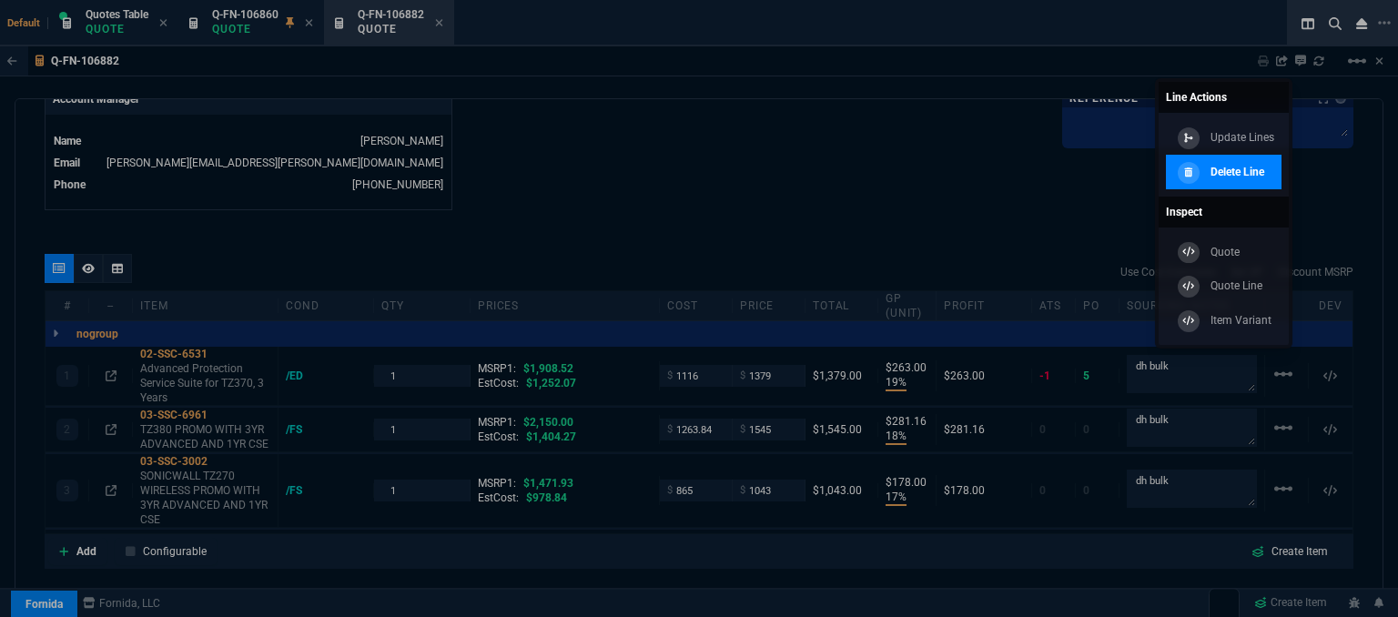
click at [1204, 171] on div "Delete Line" at bounding box center [1218, 172] width 91 height 20
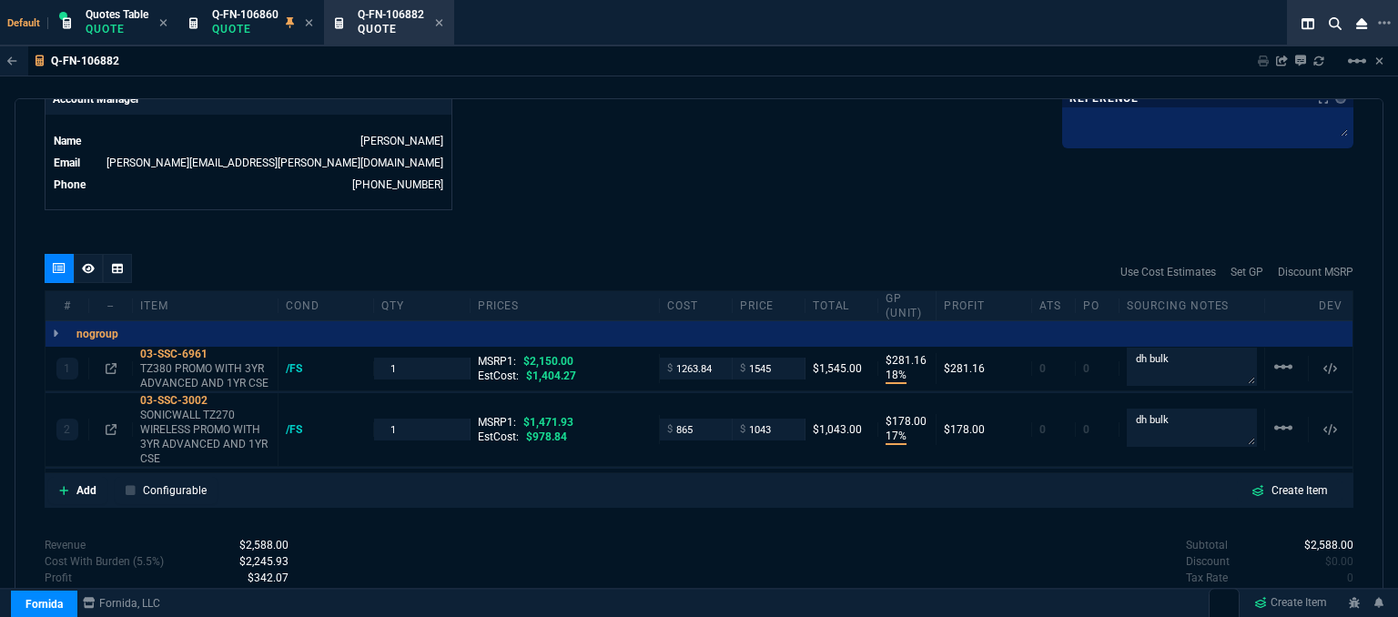
type input "18"
type input "281"
type input "17"
type input "178"
type input "28"
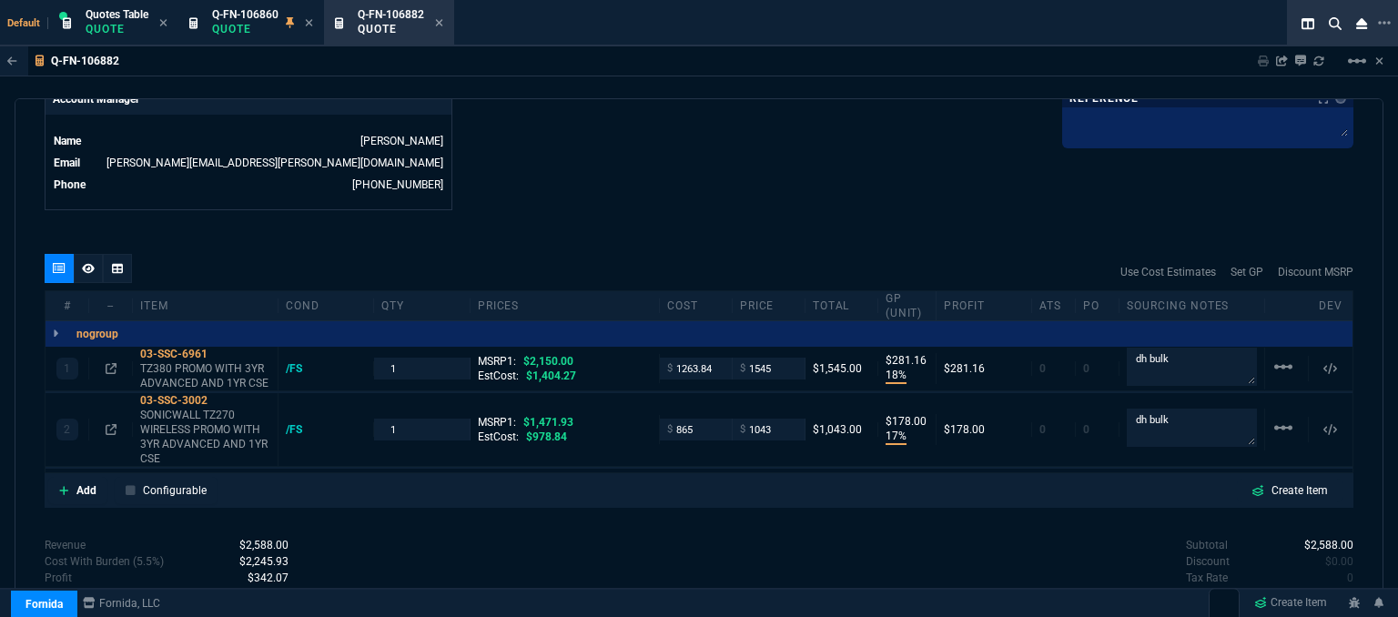
type input "29"
click at [1274, 356] on mat-icon "linear_scale" at bounding box center [1283, 367] width 22 height 22
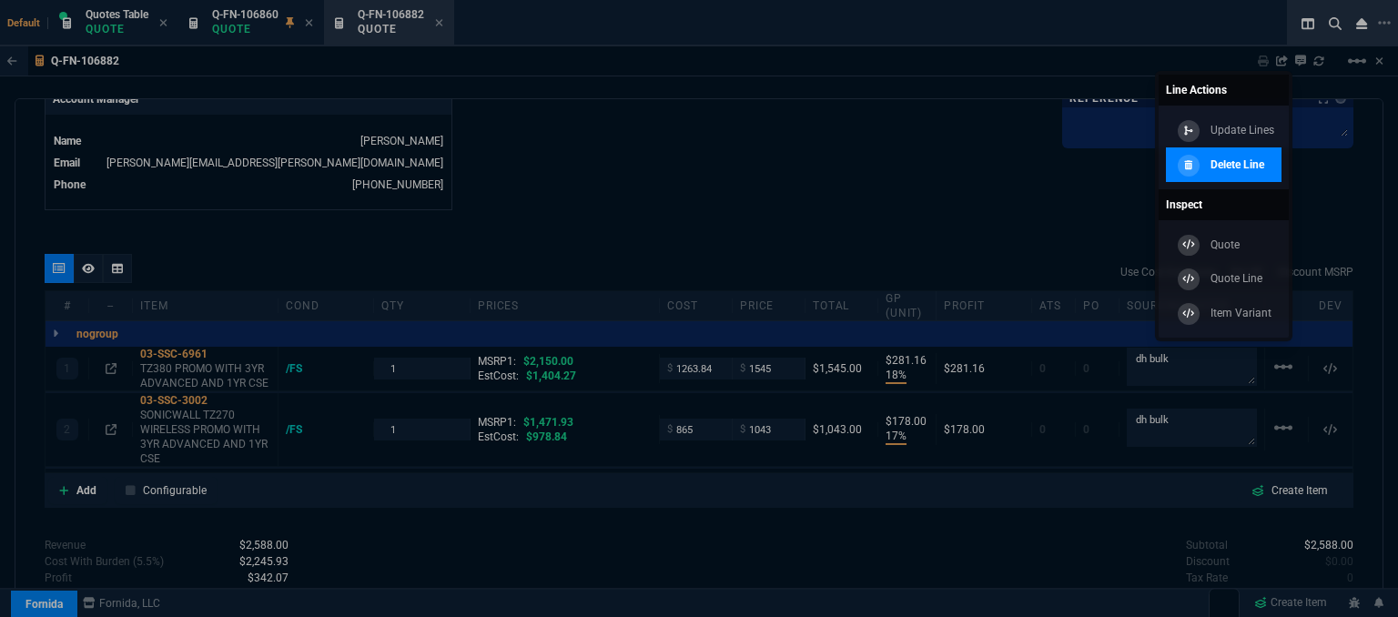
click at [1226, 173] on div "Delete Line" at bounding box center [1218, 165] width 91 height 20
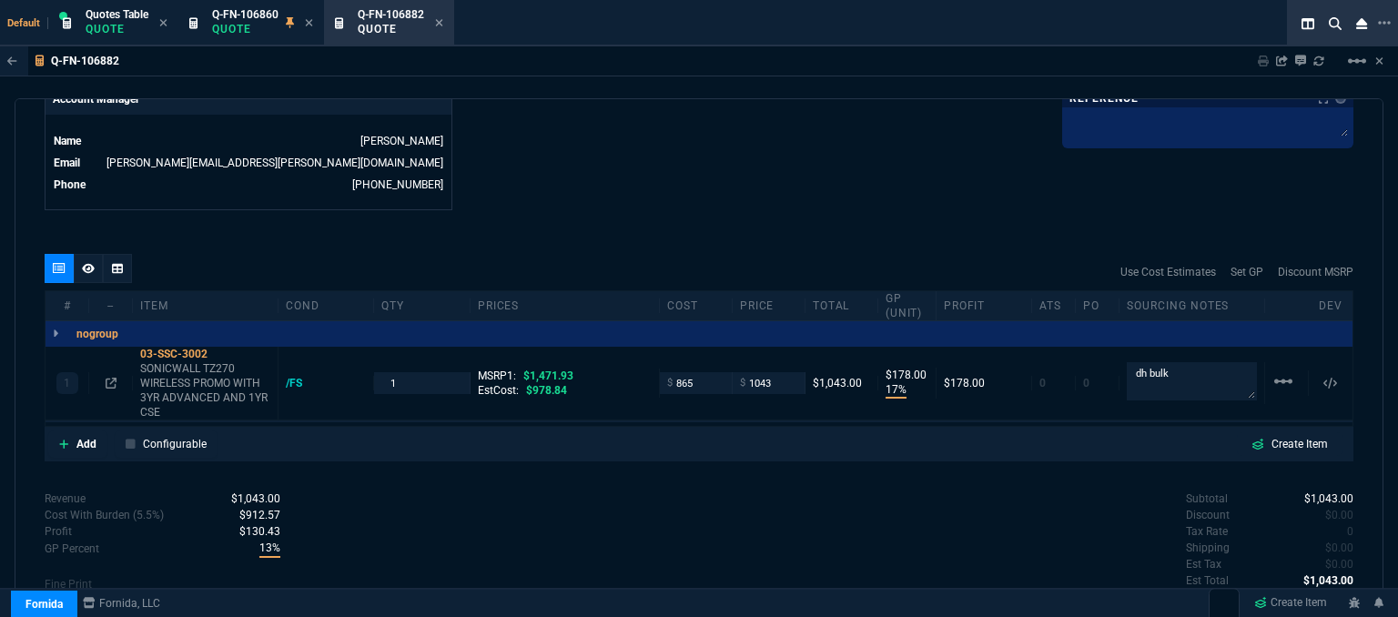
type input "17"
type input "178"
type input "29"
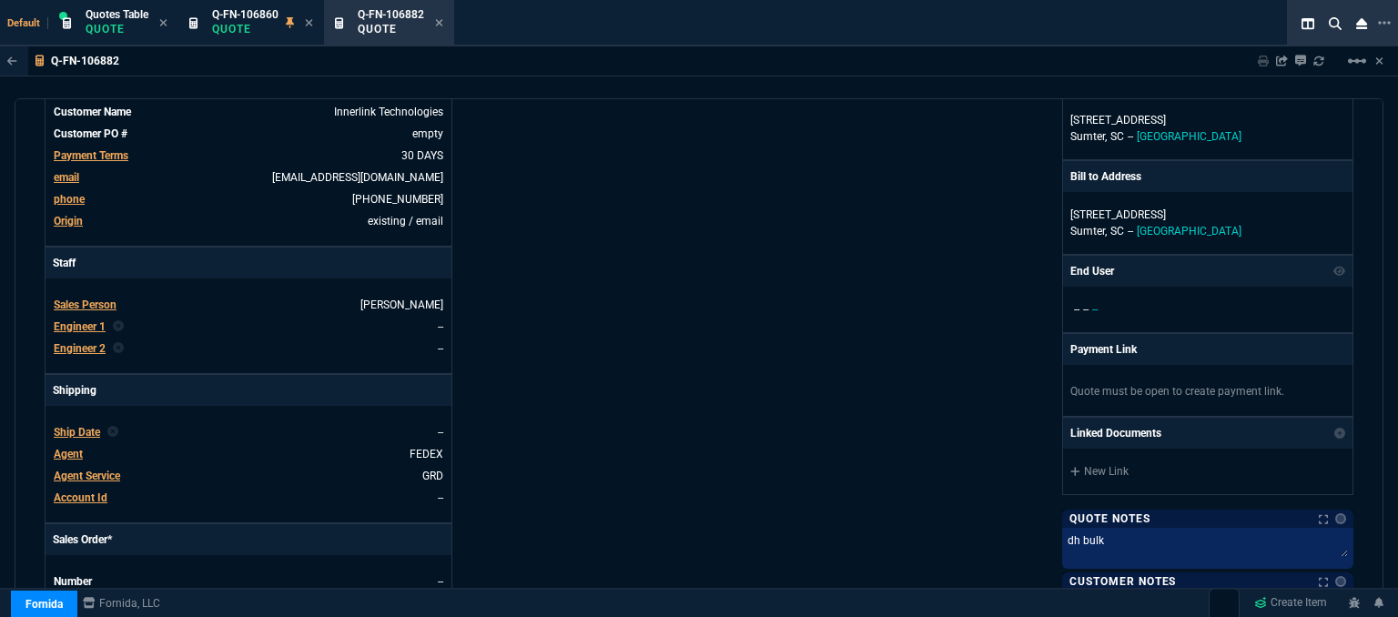
scroll to position [273, 0]
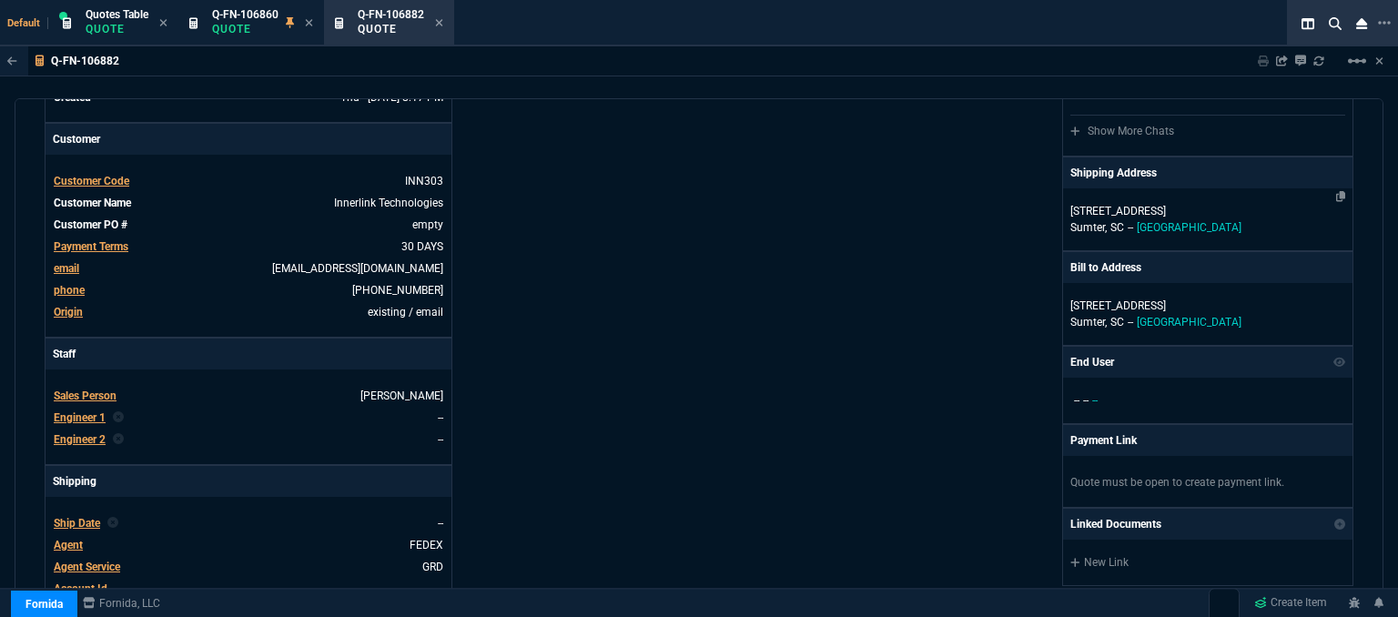
click at [1233, 219] on p "Sumter, SC -- USA" at bounding box center [1207, 227] width 275 height 16
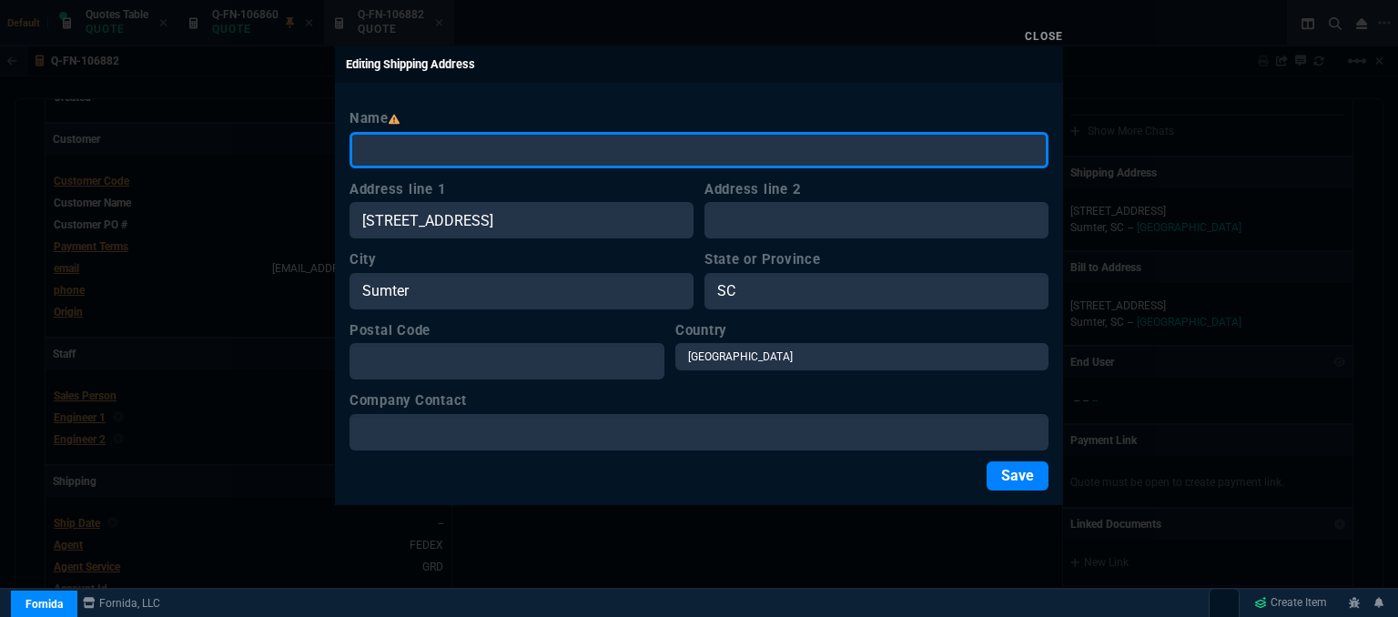
click at [644, 154] on input "Name" at bounding box center [698, 150] width 699 height 36
type input "Innerlink"
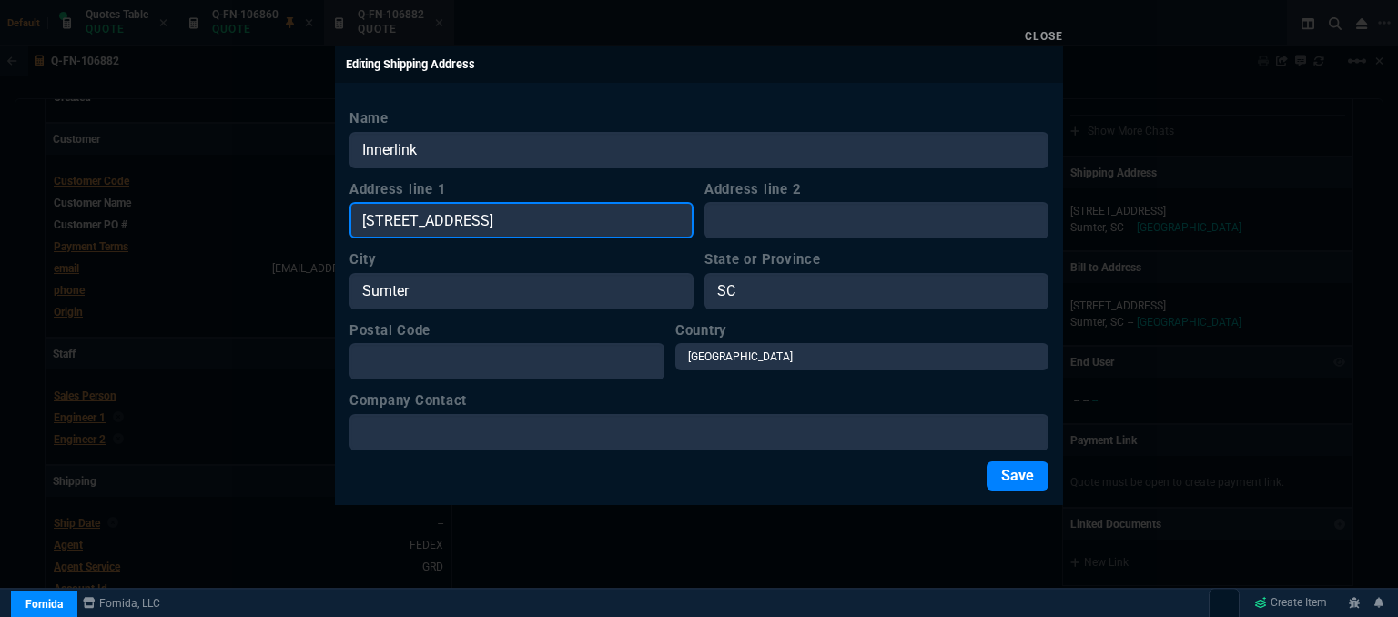
click at [597, 218] on input "6650 Stateburg Hills Dr" at bounding box center [521, 220] width 344 height 36
drag, startPoint x: 593, startPoint y: 219, endPoint x: 282, endPoint y: 175, distance: 314.4
click at [282, 175] on div "Close Editing Shipping Address Name Innerlink Address line 1 6650 Stateburg Hil…" at bounding box center [699, 308] width 1398 height 617
paste input "The shipping address is 2650 Hardee Ct, Sumter, SC 29150, Billing address is 66…"
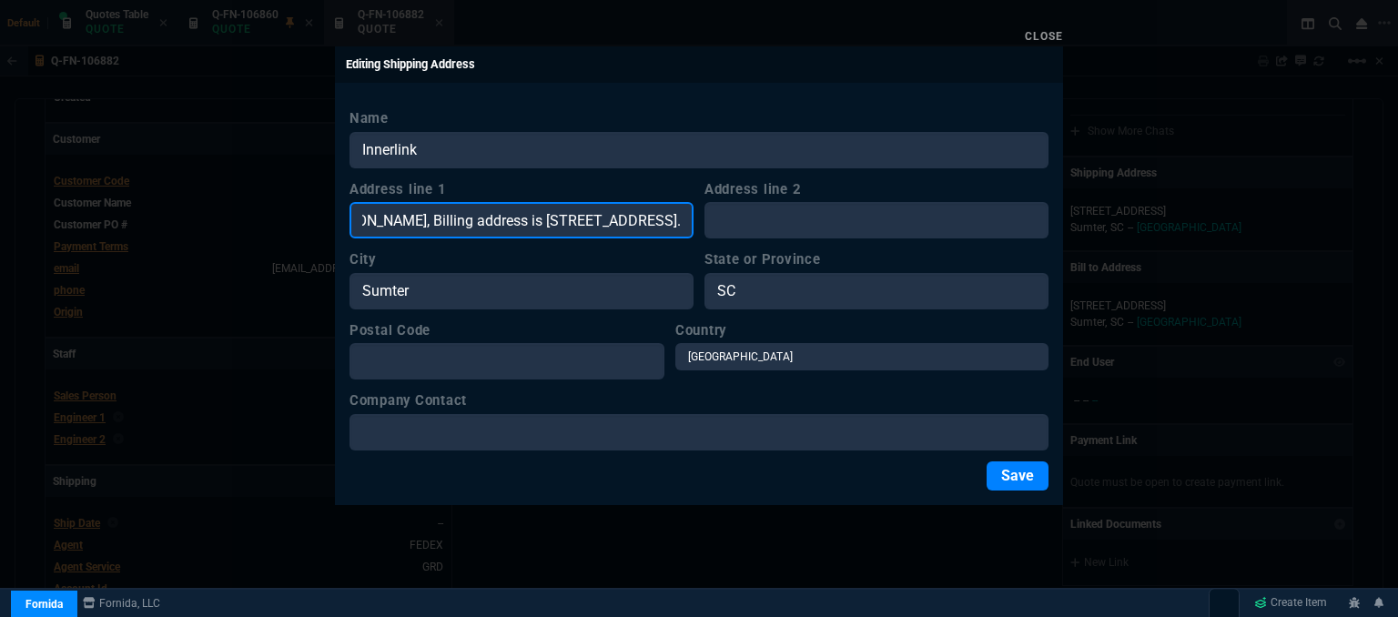
type input "The shipping address is 2650 Hardee Ct, Sumter, SC 29150, Billing address is 66…"
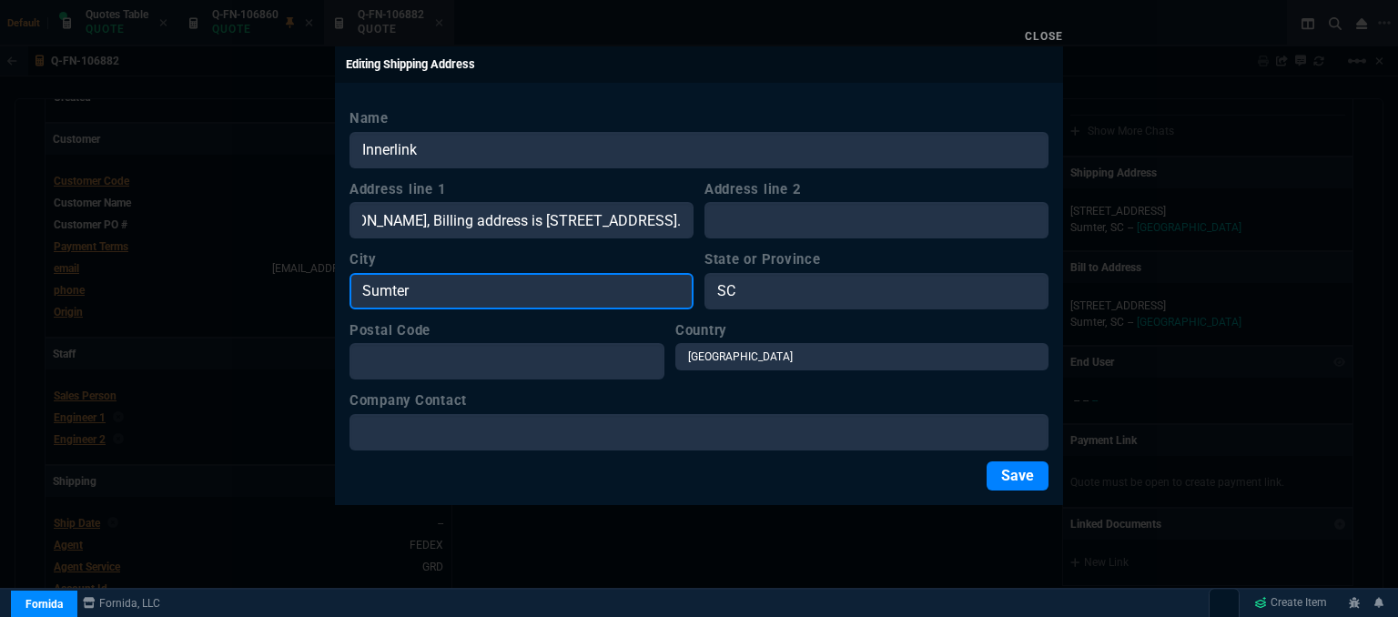
scroll to position [0, 0]
drag, startPoint x: 443, startPoint y: 299, endPoint x: 225, endPoint y: 275, distance: 219.7
click at [215, 273] on div "Close Editing Shipping Address Name Innerlink Address line 1 The shipping addre…" at bounding box center [699, 308] width 1398 height 617
paste input "The shipping address is 2650 Hardee Ct, Sumter, SC 29150, Billing address is 66…"
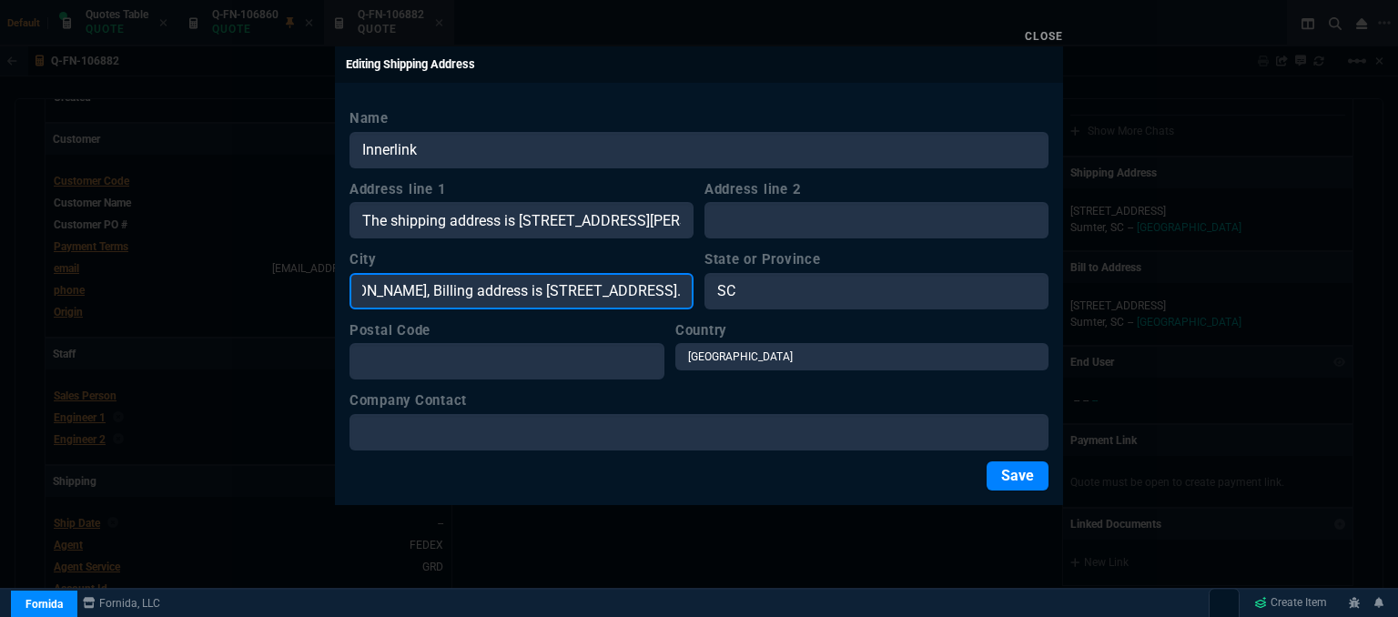
type input "The shipping address is 2650 Hardee Ct, Sumter, SC 29150, Billing address is 66…"
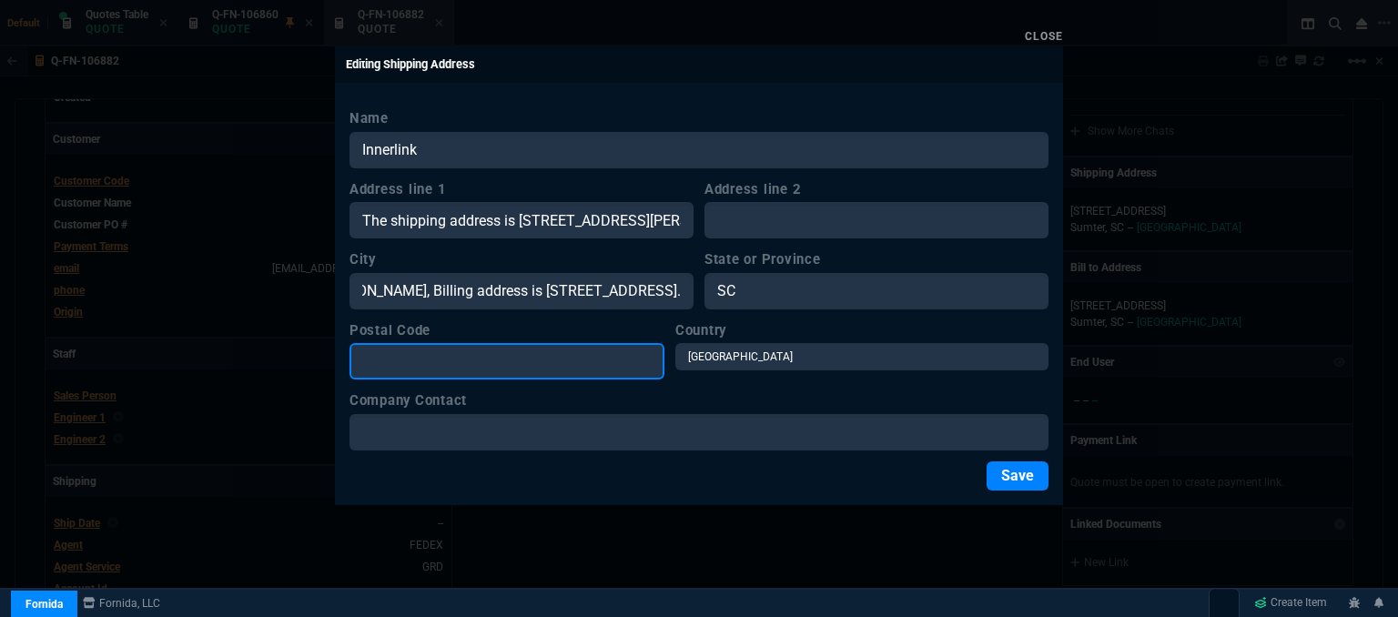
click at [495, 367] on input "Postal Code" at bounding box center [506, 361] width 315 height 36
paste input "The shipping address is 2650 Hardee Ct, Sumter, SC 29150, Billing address is 66…"
type input "The shipping address is 2650 Hardee Ct, Sumter, SC 29150, Billing address is 66…"
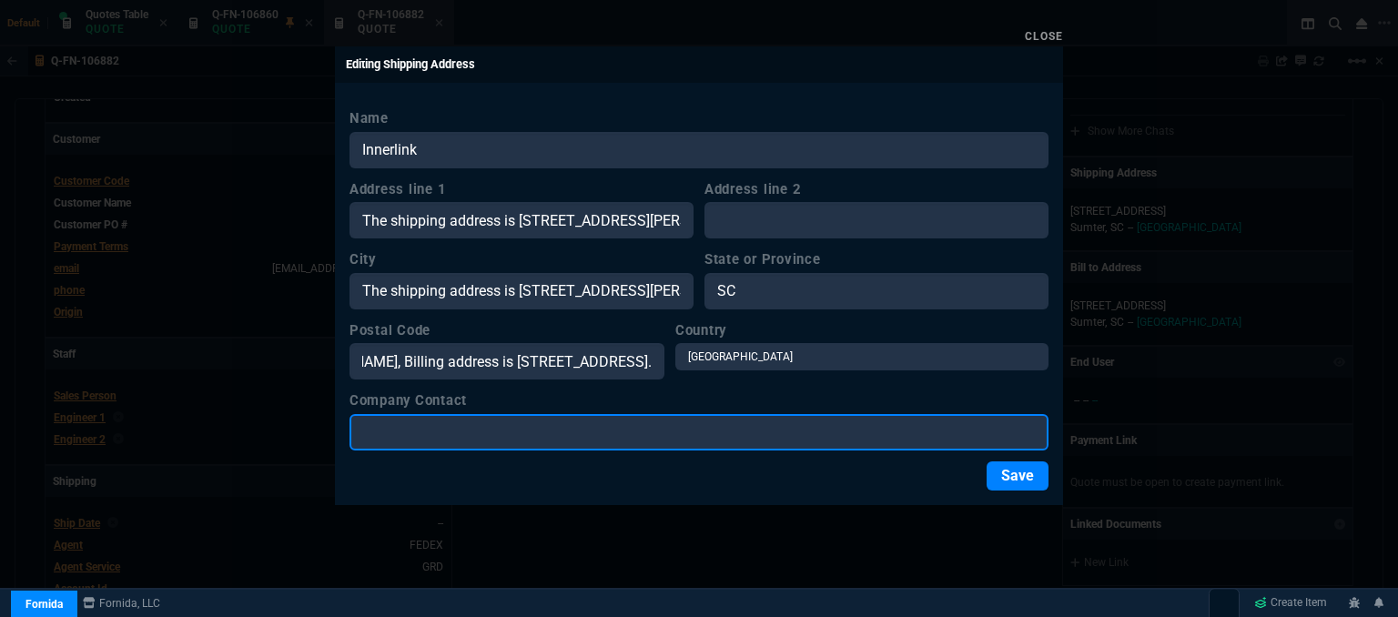
click at [466, 448] on input "Company Contact" at bounding box center [698, 432] width 699 height 36
type input "Mike Conte"
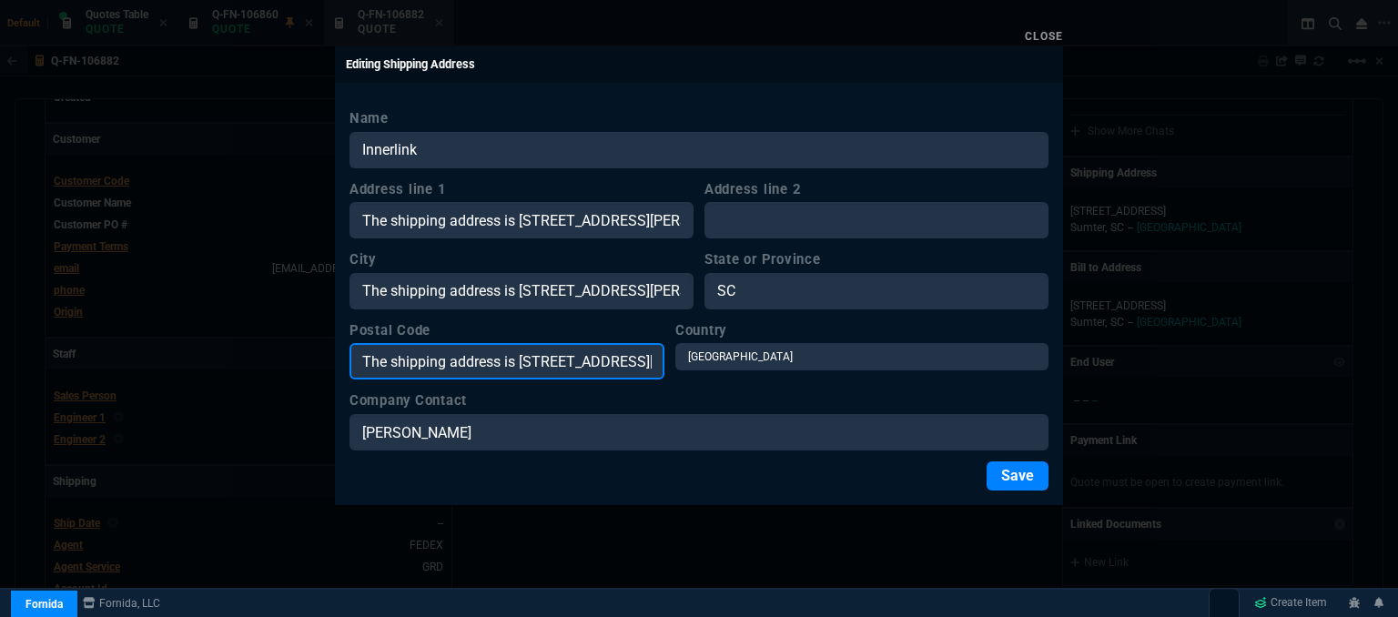
drag, startPoint x: 564, startPoint y: 361, endPoint x: 371, endPoint y: 362, distance: 192.9
click at [371, 362] on input "The shipping address is 2650 Hardee Ct, Sumter, SC 29150, Billing address is 66…" at bounding box center [506, 361] width 315 height 36
drag, startPoint x: 507, startPoint y: 369, endPoint x: 462, endPoint y: 369, distance: 44.6
click at [462, 369] on input "TCt, Sumter, SC 29150, Billing address is 6650 Stateburg Hills Dr. Sumter, SC 2…" at bounding box center [506, 361] width 315 height 36
drag, startPoint x: 636, startPoint y: 368, endPoint x: 508, endPoint y: 376, distance: 128.5
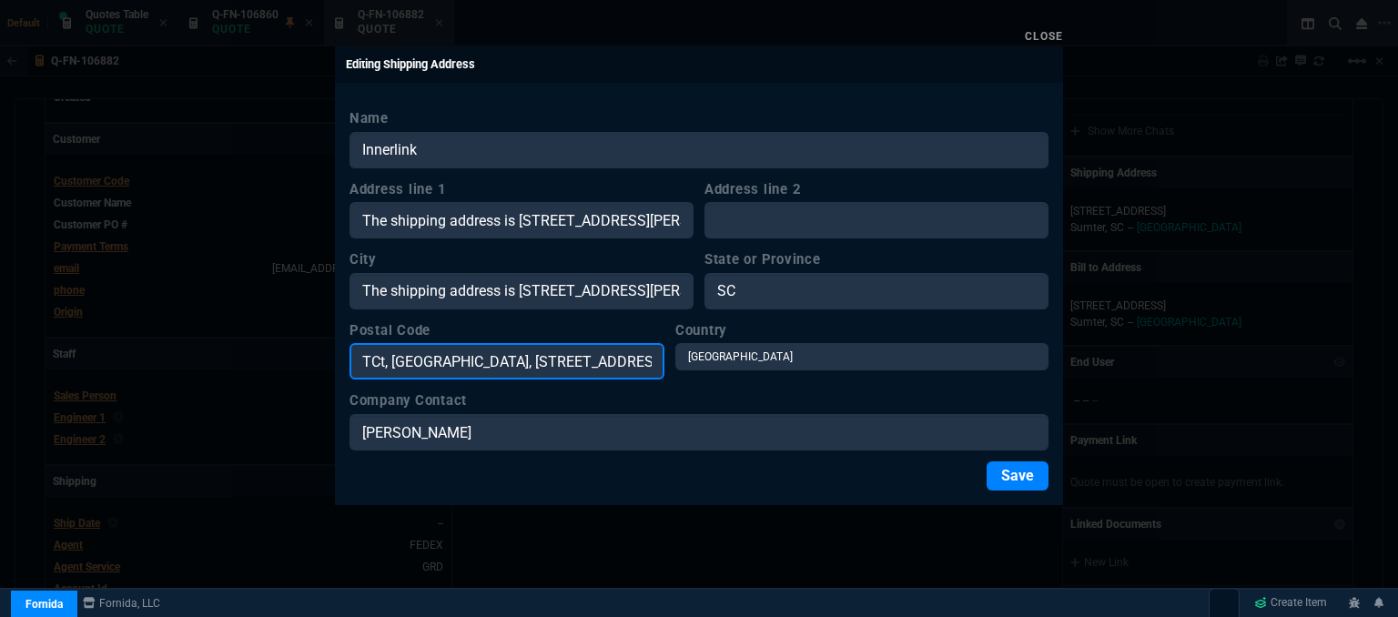
click at [508, 376] on input "TCt, Sumter, SC650 Stateburg Hills Dr. Sumter, SC 29154." at bounding box center [506, 361] width 315 height 36
click at [555, 358] on input "TCt, Sumter, SC650 Stater, SC 29154." at bounding box center [506, 361] width 315 height 36
click at [510, 360] on input "29154." at bounding box center [506, 361] width 315 height 36
type input "29154"
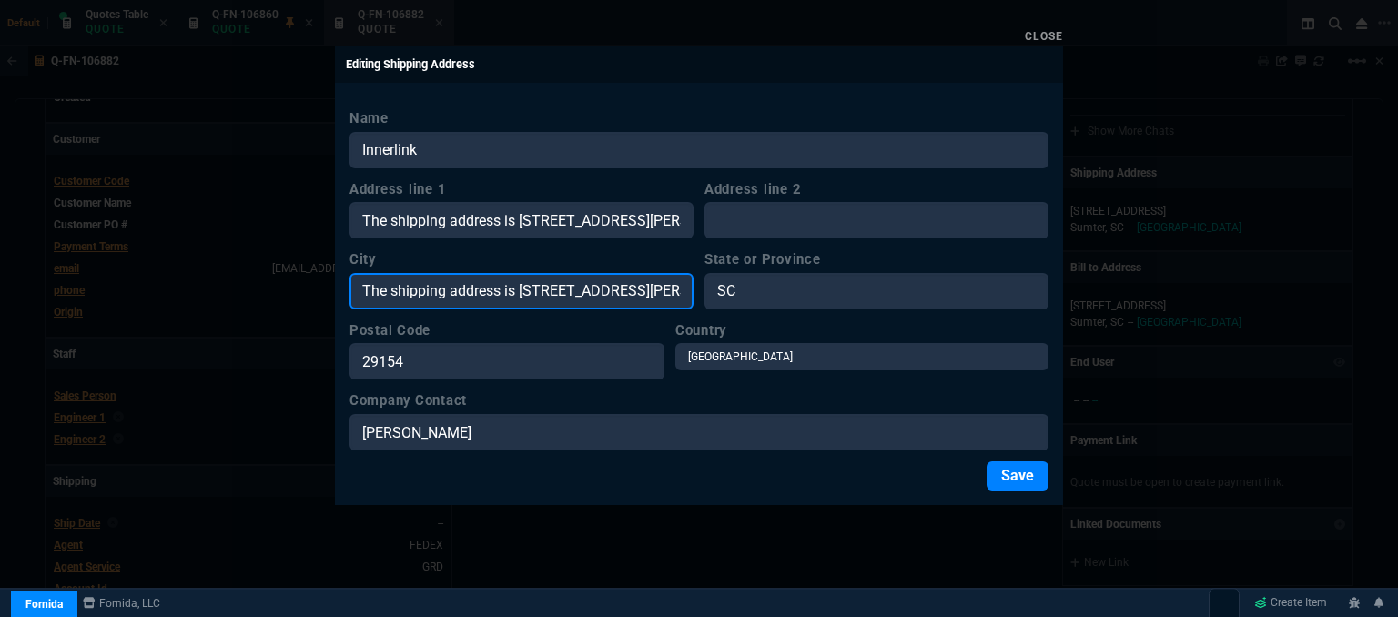
drag, startPoint x: 601, startPoint y: 296, endPoint x: 426, endPoint y: 297, distance: 174.7
click at [426, 297] on input "The shipping address is 2650 Hardee Ct, Sumter, SC 29150, Billing address is 66…" at bounding box center [521, 291] width 344 height 36
drag, startPoint x: 622, startPoint y: 285, endPoint x: 443, endPoint y: 292, distance: 179.4
click at [443, 292] on input "The shipp Ct, Sumter, SC 29150, Billing address is 6650 Stateburg Hills Dr. Sum…" at bounding box center [521, 291] width 344 height 36
drag, startPoint x: 651, startPoint y: 288, endPoint x: 467, endPoint y: 299, distance: 184.1
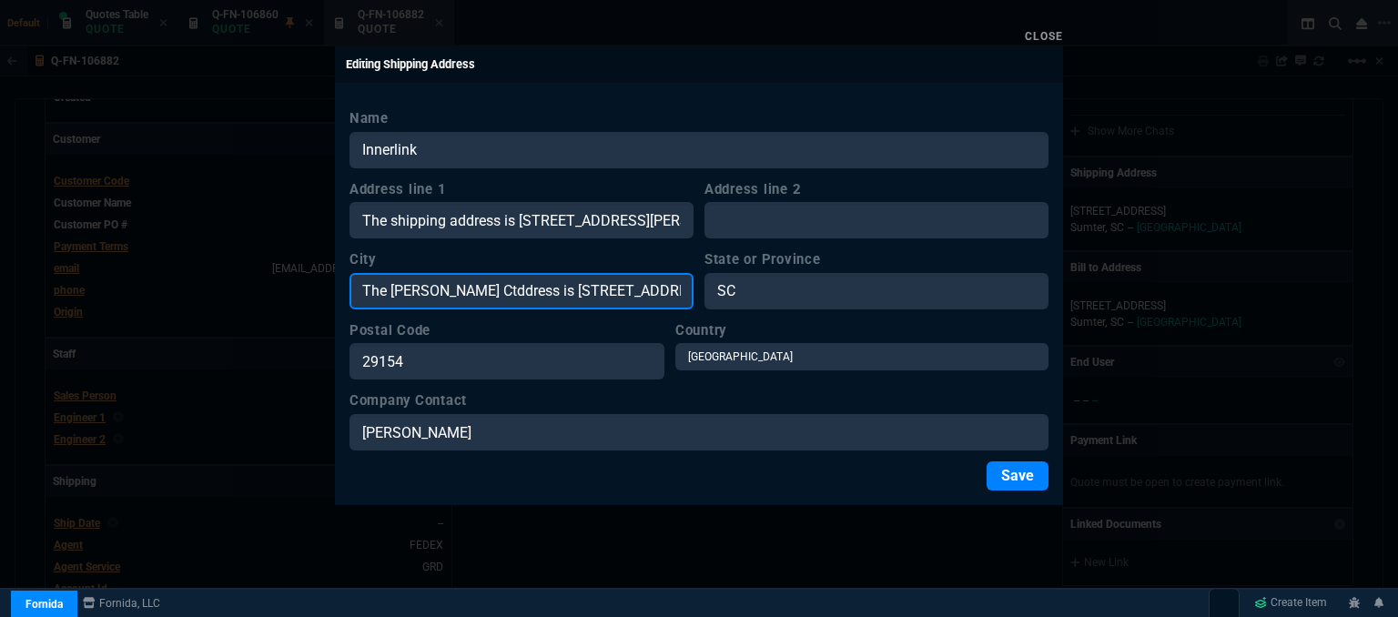
click at [467, 299] on input "The shipp Ctddress is 6650 Stateburg Hills Dr. Sumter, SC 29154." at bounding box center [521, 291] width 344 height 36
click at [477, 288] on input "The shipp Ctddrr. Sumter, SC 29154." at bounding box center [521, 291] width 344 height 36
click at [487, 291] on input "Sumter, SC 29154." at bounding box center [521, 291] width 344 height 36
type input "Sumter"
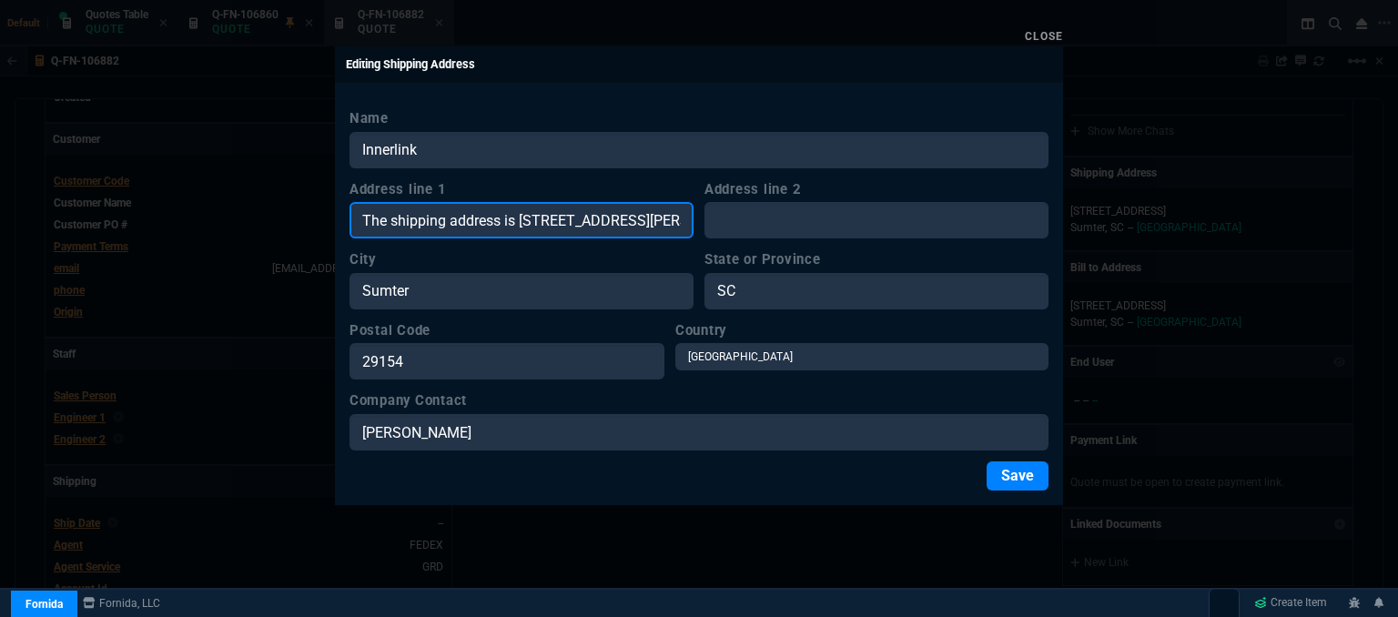
click at [519, 219] on input "The shipping address is 2650 Hardee Ct, Sumter, SC 29150, Billing address is 66…" at bounding box center [521, 220] width 344 height 36
drag, startPoint x: 550, startPoint y: 219, endPoint x: 640, endPoint y: 222, distance: 89.2
click at [640, 222] on input "2650 Hardee Ct, Sumter, SC 29150, Billing address is 6650 Stateburg Hills Dr. S…" at bounding box center [521, 220] width 344 height 36
drag, startPoint x: 664, startPoint y: 222, endPoint x: 592, endPoint y: 222, distance: 71.9
click at [592, 222] on input "2650 Hardee Ct, Sumter, SC 2ddress is 6650 Stateburg Hills Dr. Sumter, SC 29154." at bounding box center [521, 220] width 344 height 36
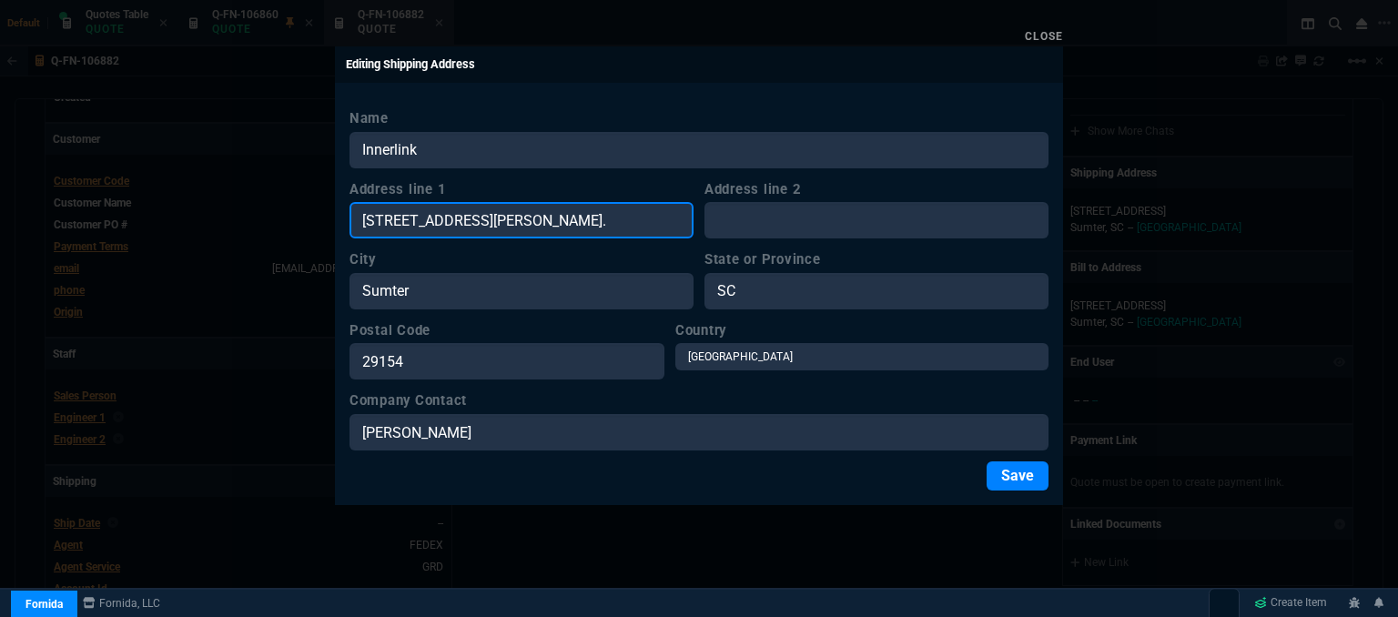
drag, startPoint x: 663, startPoint y: 221, endPoint x: 553, endPoint y: 223, distance: 110.1
click at [553, 223] on input "2650 Hardee Ct, Sumter, SC 2ddressteburg Hills Dr. Sumter, SC 29154." at bounding box center [521, 220] width 344 height 36
drag, startPoint x: 674, startPoint y: 222, endPoint x: 550, endPoint y: 213, distance: 125.0
click at [550, 213] on input "2650 Hardee Ct, Sumter, SC 2s Dr. Sumter, SC 29154." at bounding box center [521, 220] width 344 height 36
drag, startPoint x: 612, startPoint y: 229, endPoint x: 480, endPoint y: 230, distance: 131.9
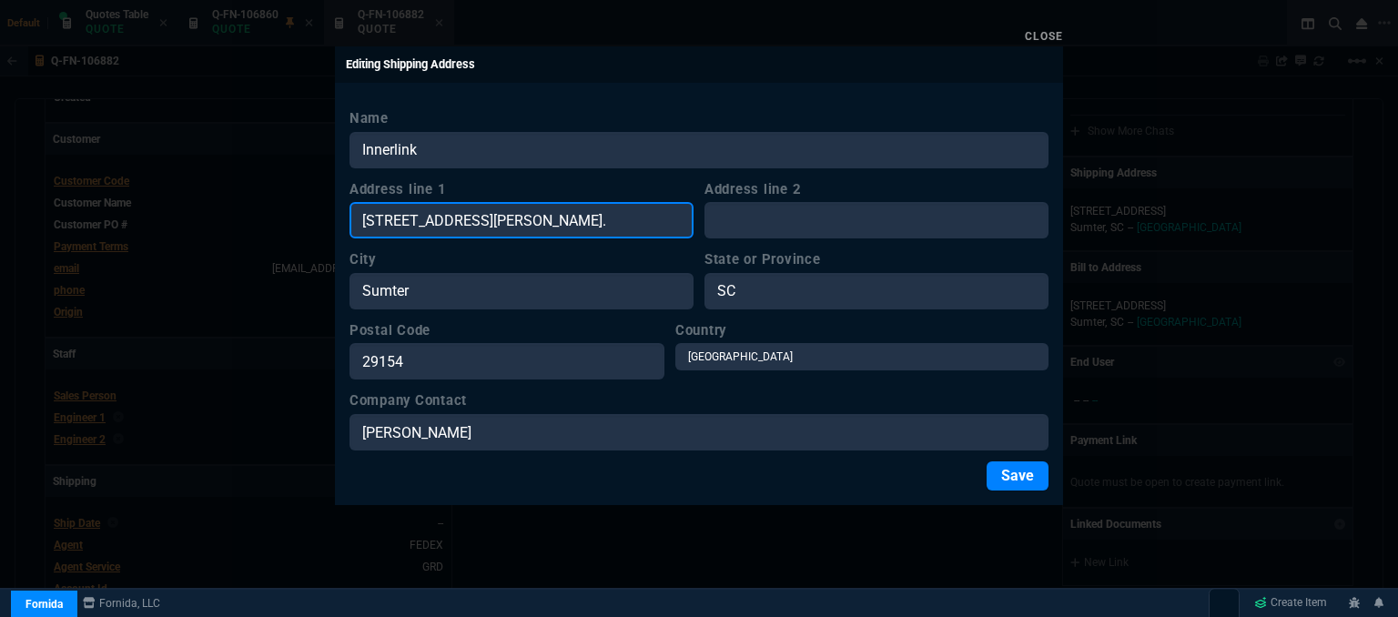
click at [480, 230] on input "2650 Hardee Ct, Sumter, SC 2154." at bounding box center [521, 220] width 344 height 36
type input "2650 Hardee Ct"
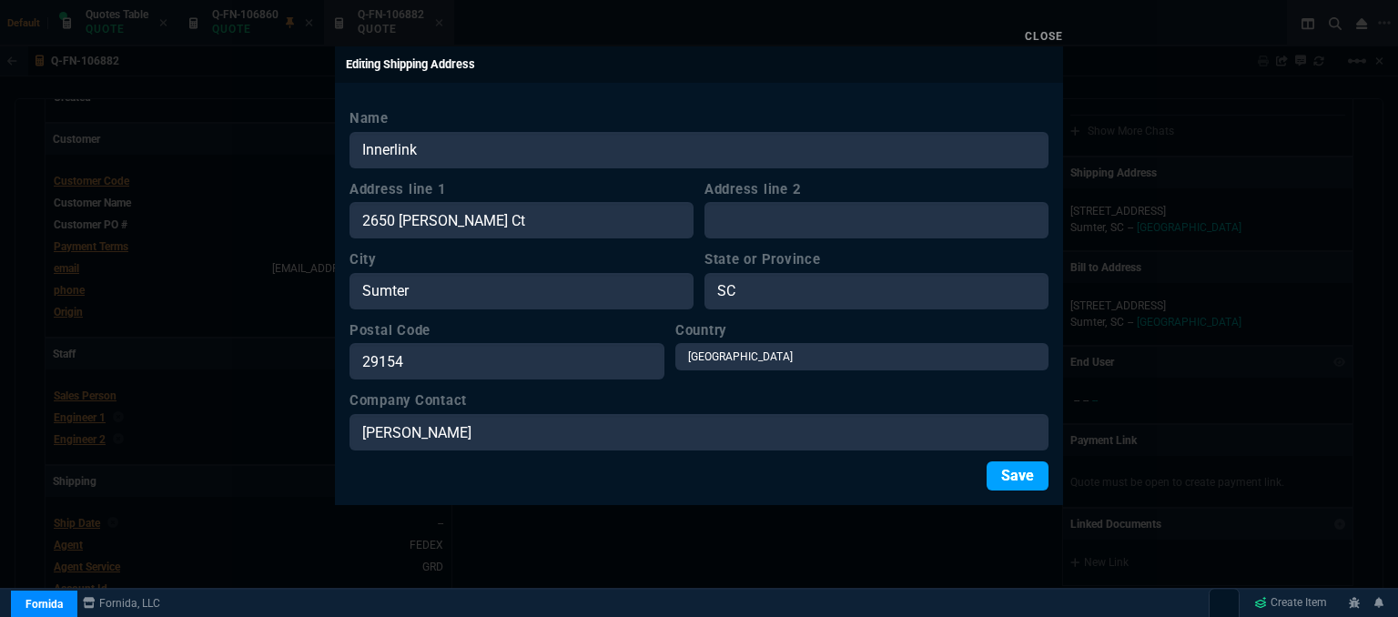
click at [1015, 477] on button "Save" at bounding box center [1017, 475] width 62 height 29
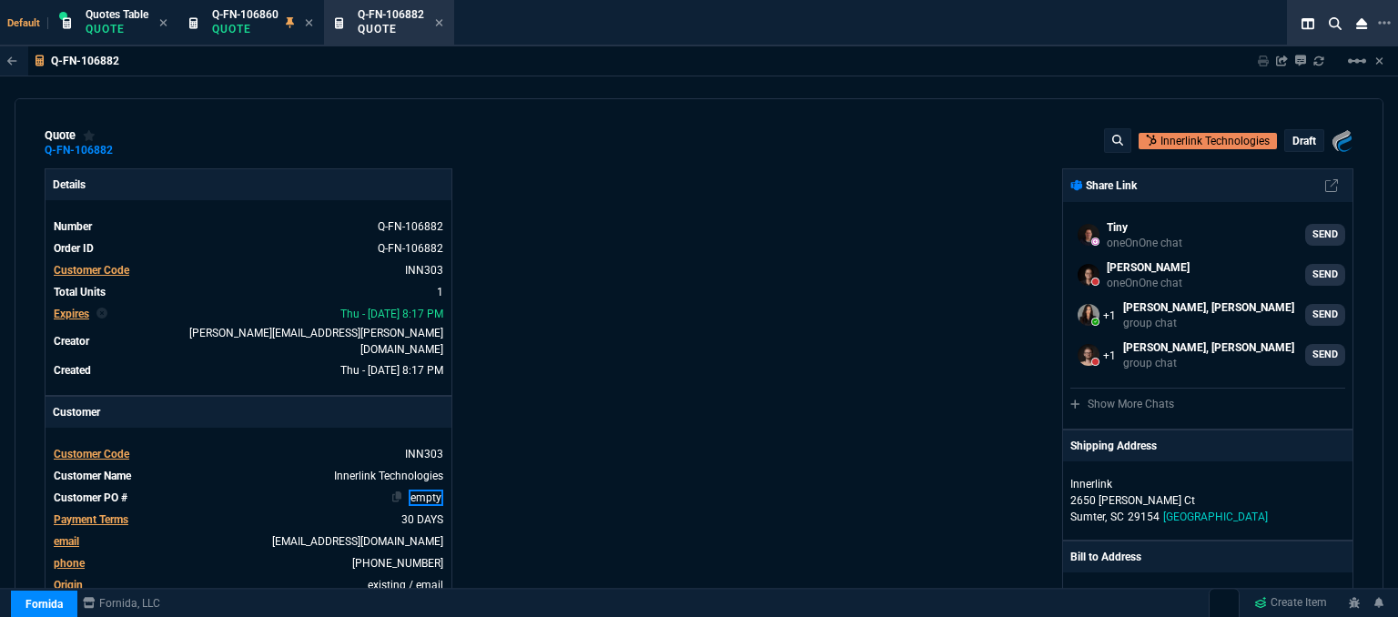
click at [440, 490] on link "empty" at bounding box center [426, 498] width 35 height 16
click at [1303, 135] on p "draft" at bounding box center [1304, 141] width 24 height 15
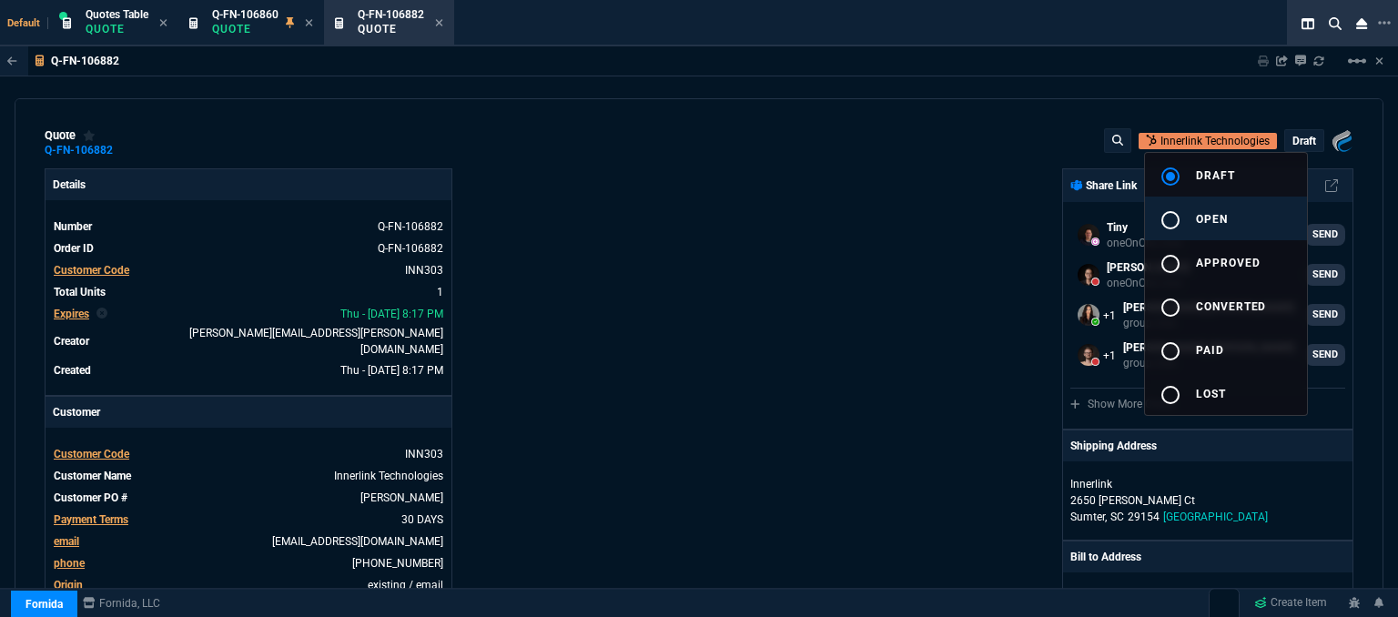
click at [1206, 201] on button "radio_button_unchecked open" at bounding box center [1226, 219] width 162 height 44
type input "17"
type input "178"
click at [853, 187] on div at bounding box center [699, 308] width 1398 height 617
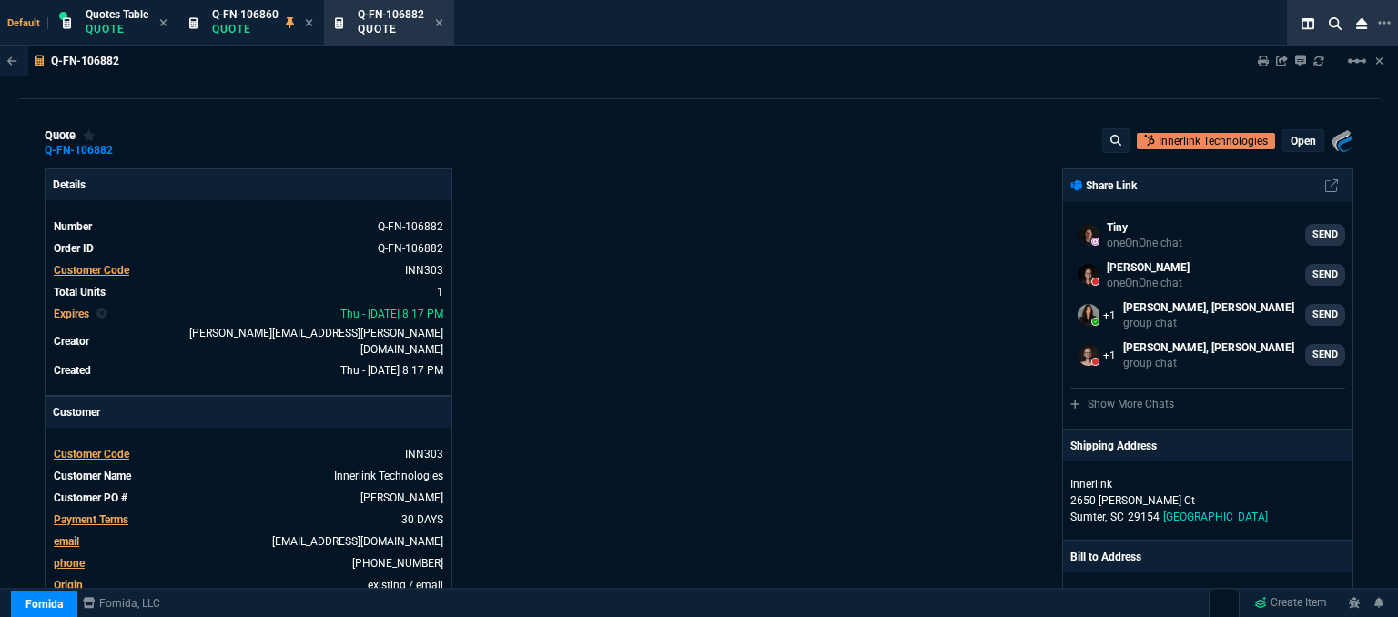
type input "29"
click at [1298, 140] on p "open" at bounding box center [1302, 141] width 25 height 15
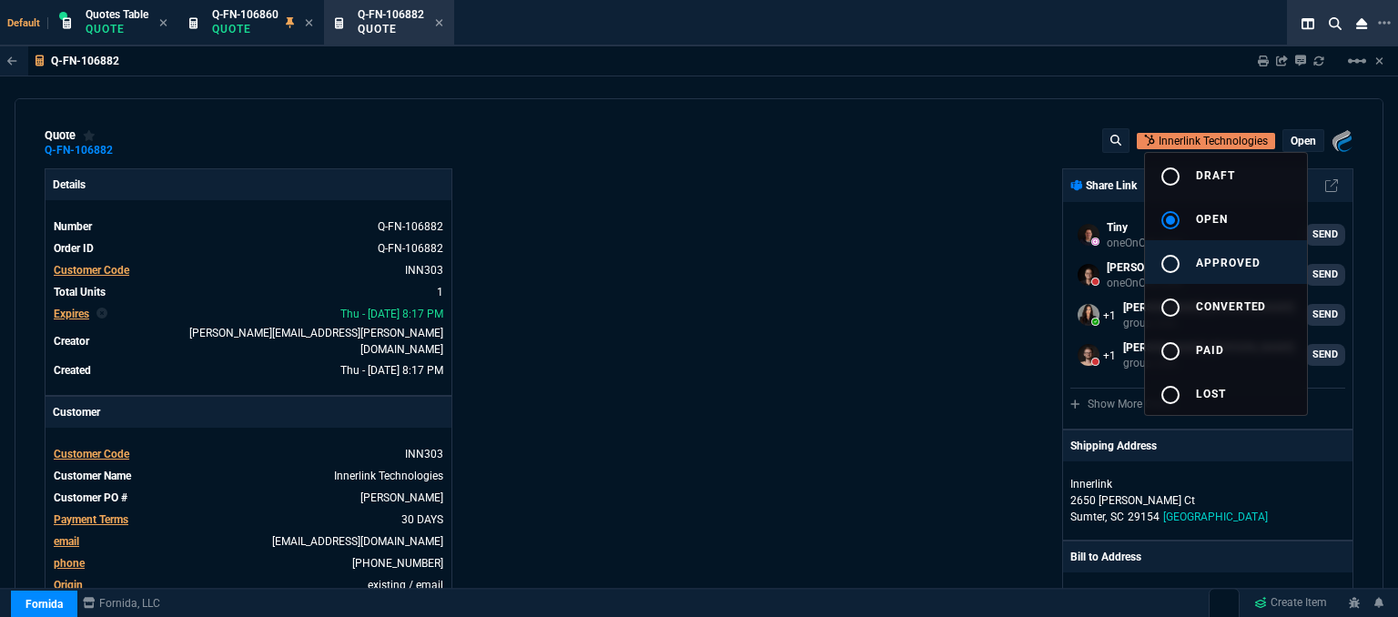
click at [1216, 250] on button "radio_button_unchecked approved" at bounding box center [1226, 262] width 162 height 44
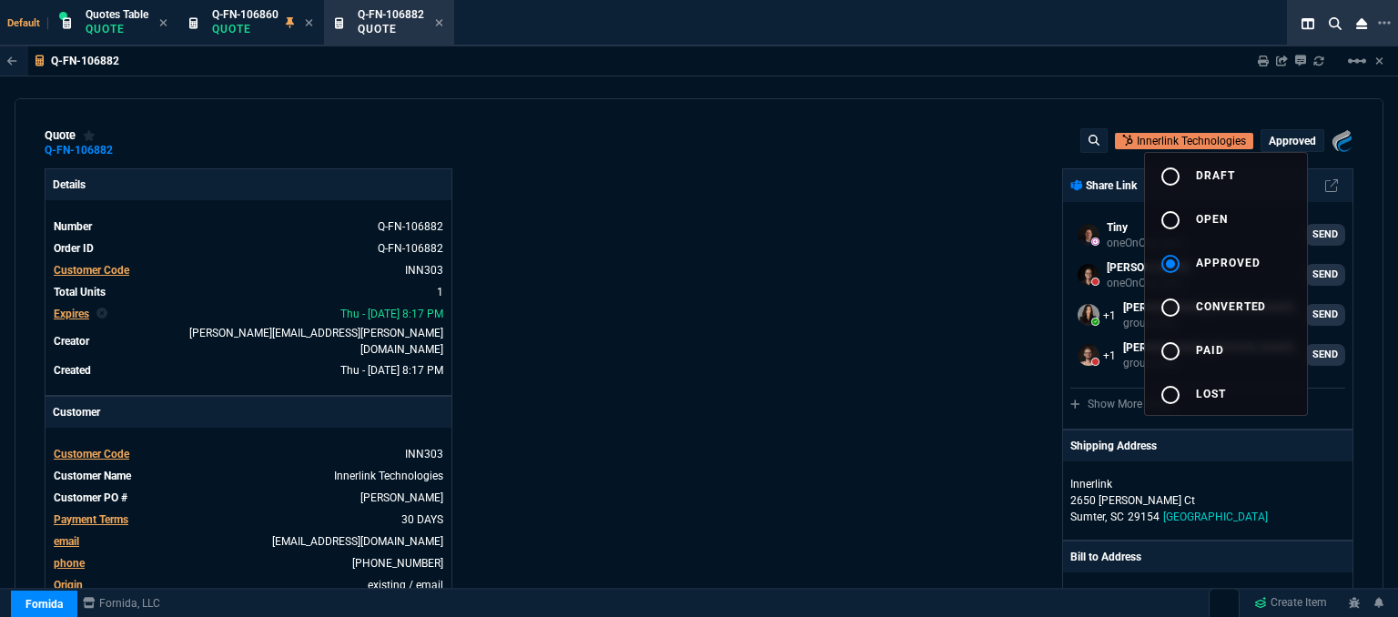
click at [869, 255] on div at bounding box center [699, 308] width 1398 height 617
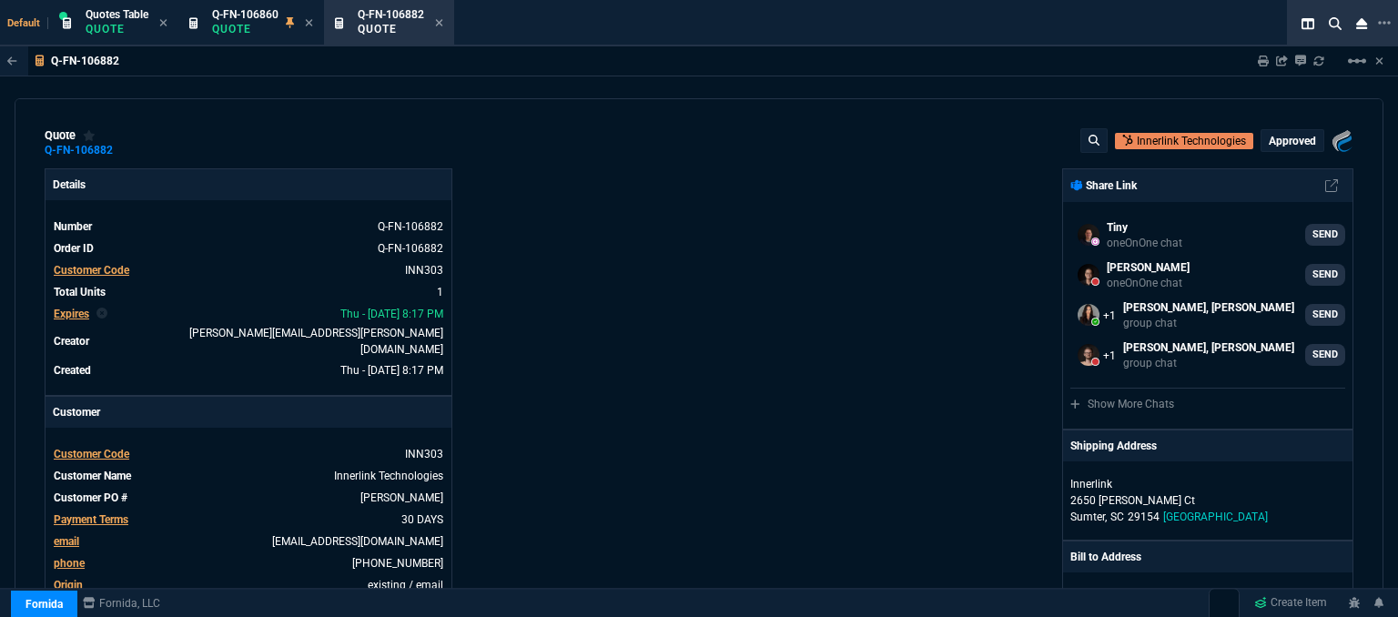
type input "17"
type input "178"
type input "29"
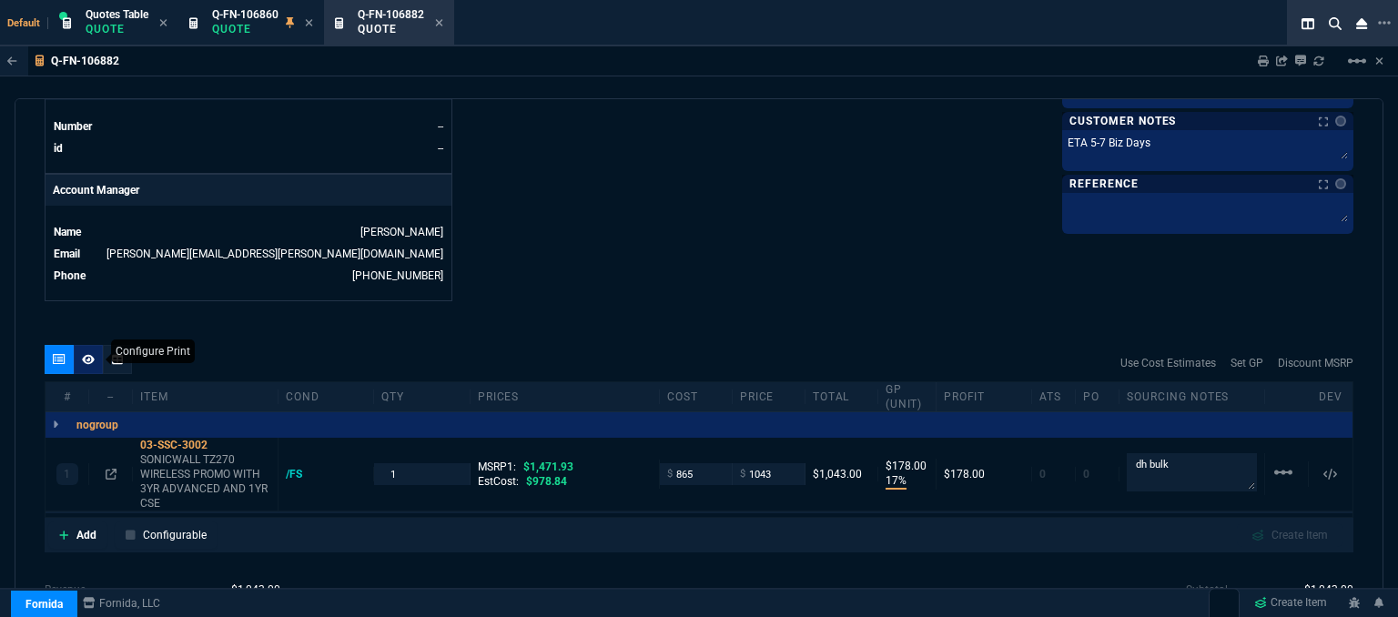
click at [86, 354] on icon at bounding box center [88, 359] width 13 height 10
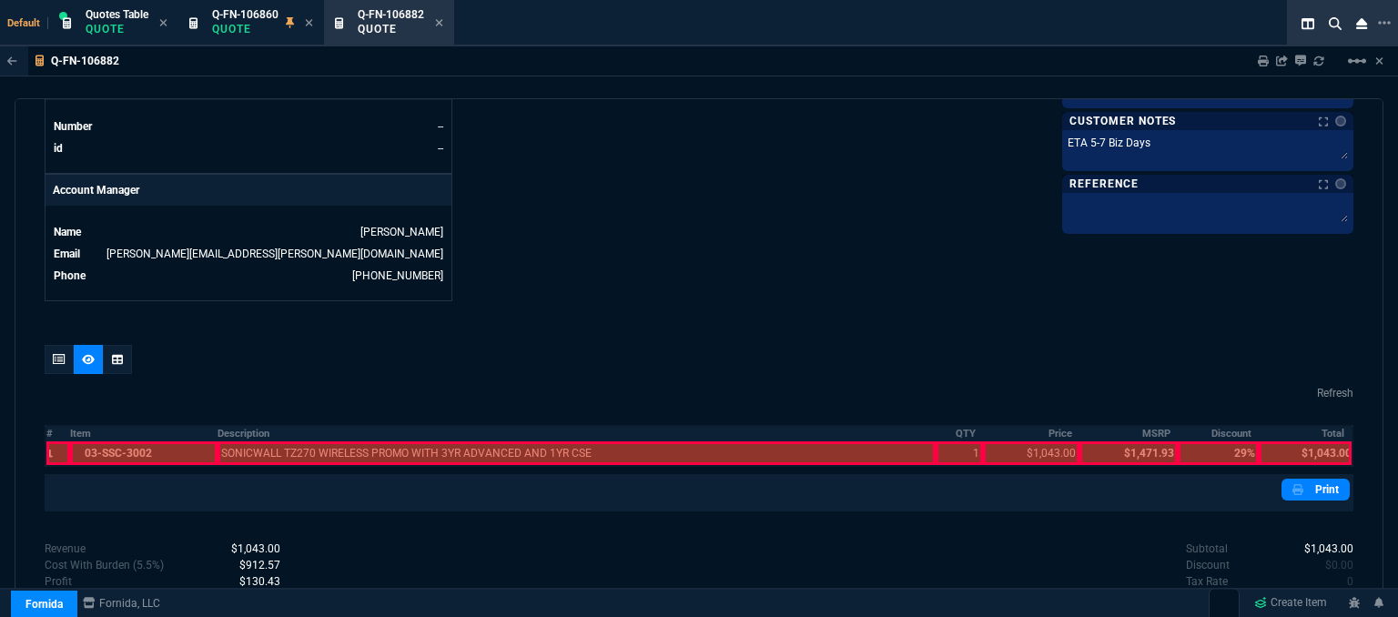
click at [143, 441] on div at bounding box center [143, 453] width 146 height 24
click at [288, 441] on div at bounding box center [576, 453] width 719 height 24
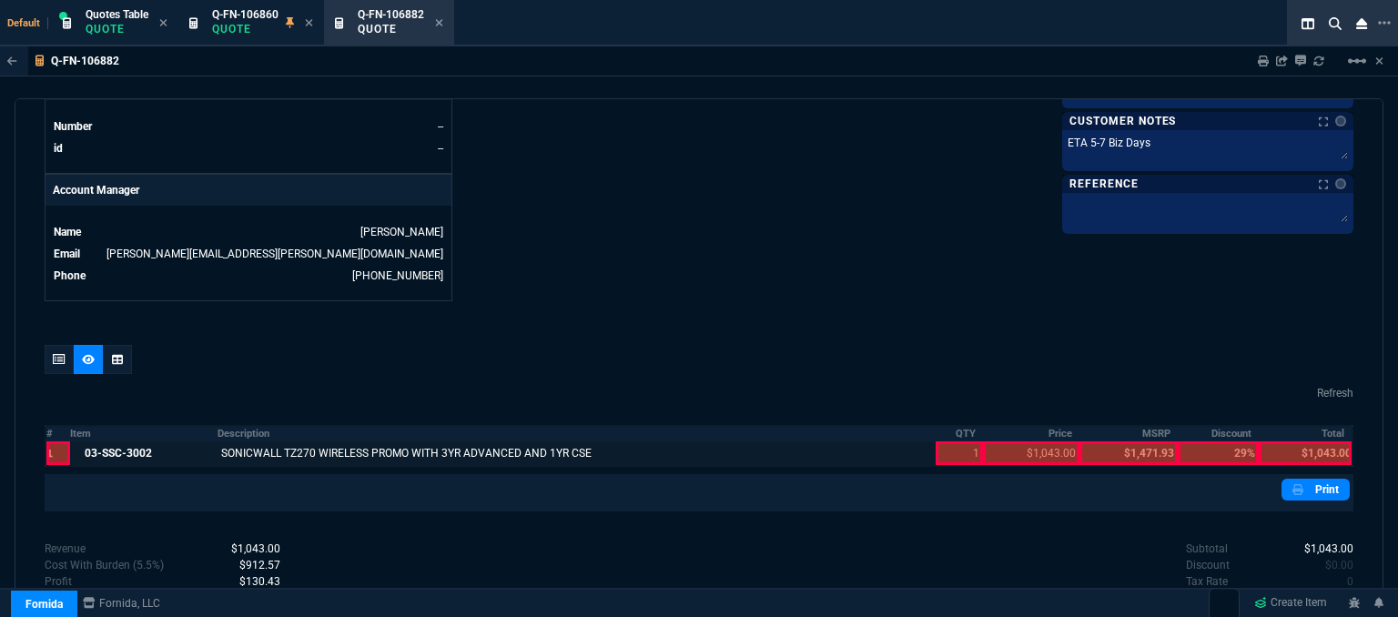
click at [940, 441] on div at bounding box center [958, 453] width 46 height 24
click at [1023, 441] on div at bounding box center [1031, 453] width 96 height 24
click at [1290, 441] on div at bounding box center [1304, 453] width 93 height 24
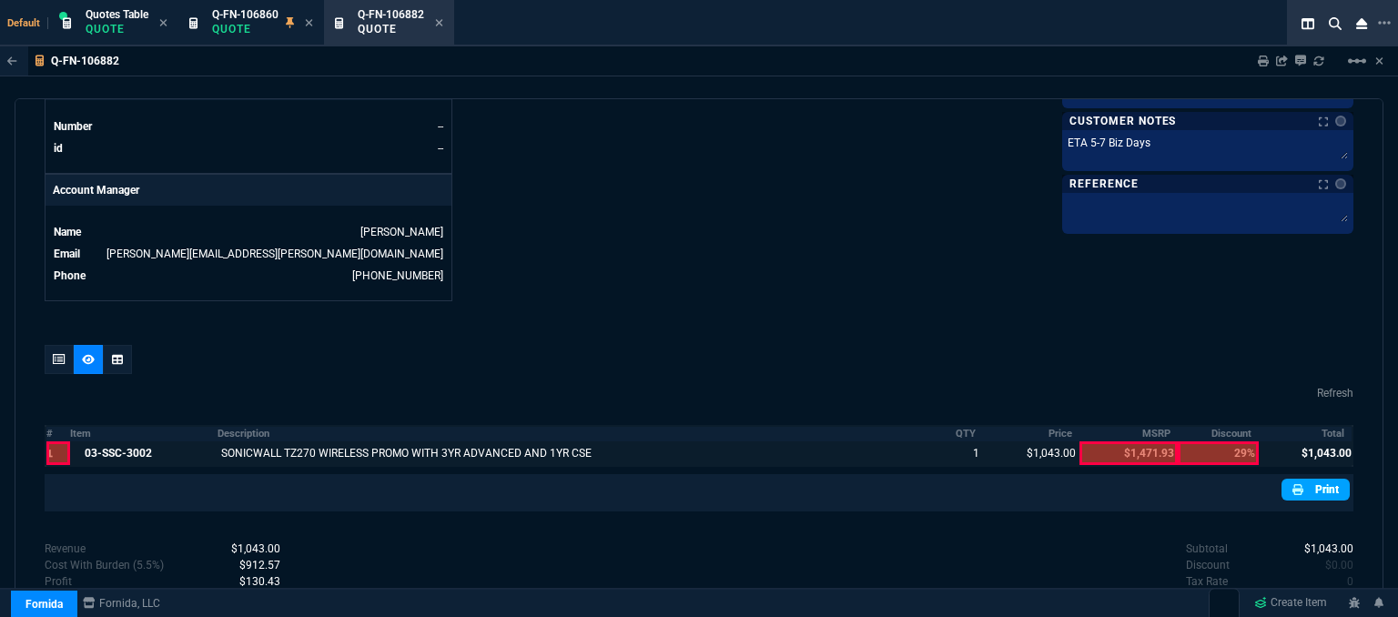
click at [1315, 479] on link "Print" at bounding box center [1315, 490] width 68 height 22
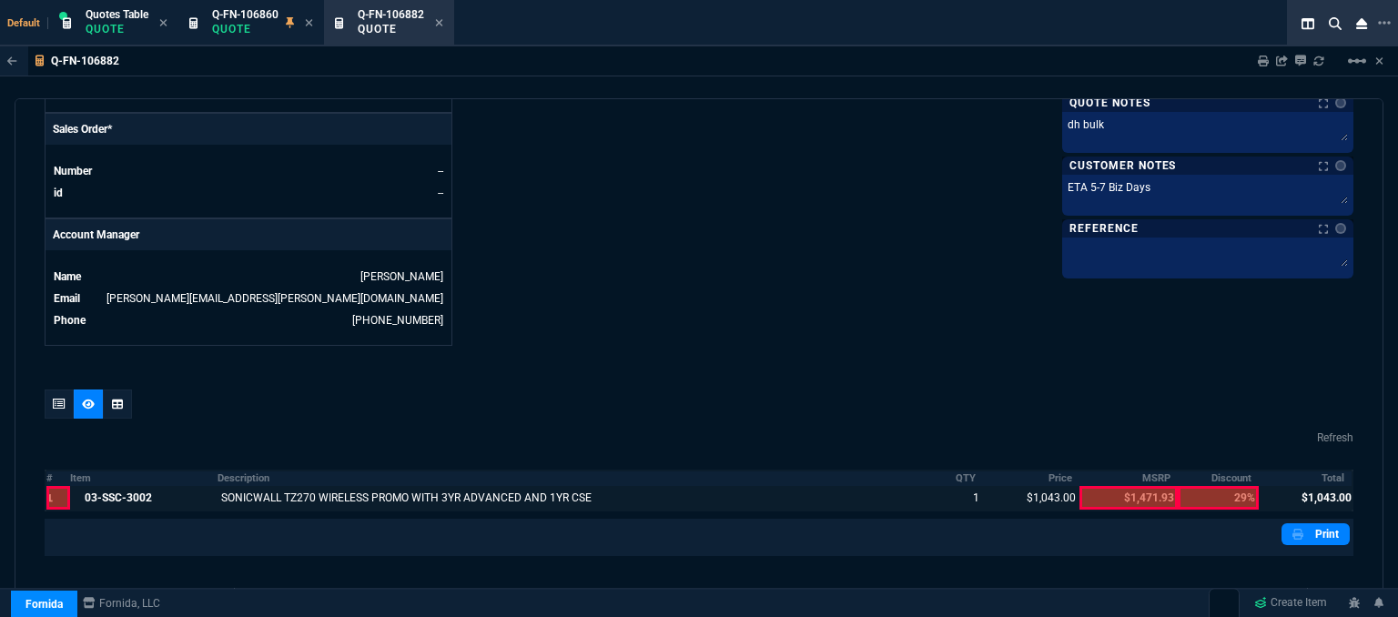
scroll to position [888, 0]
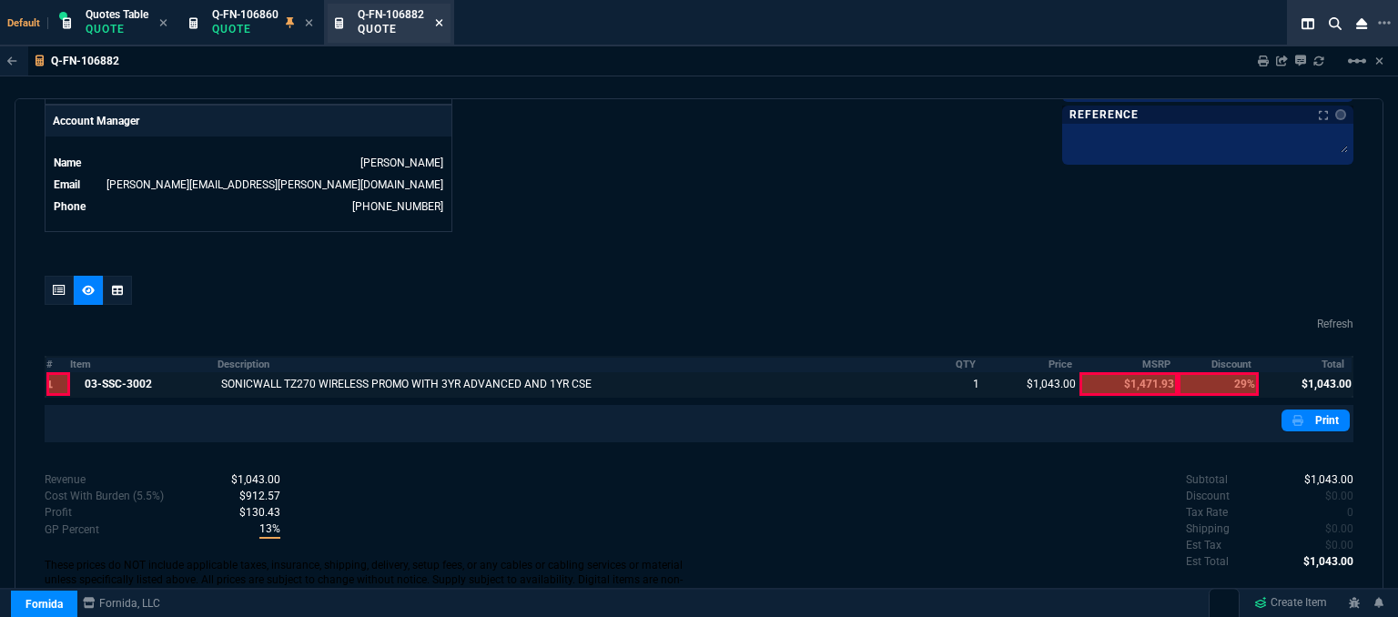
click at [437, 20] on icon at bounding box center [439, 22] width 8 height 11
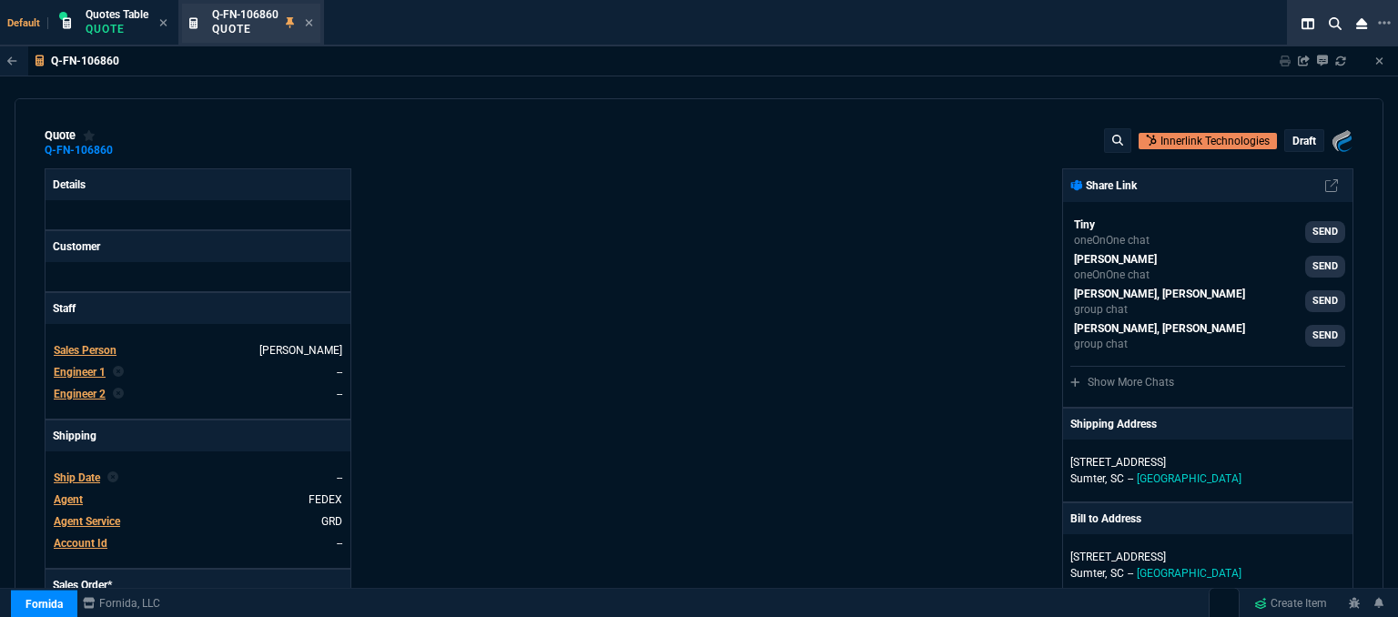
click at [315, 22] on div "Q-FN-106860 Quote" at bounding box center [251, 23] width 138 height 39
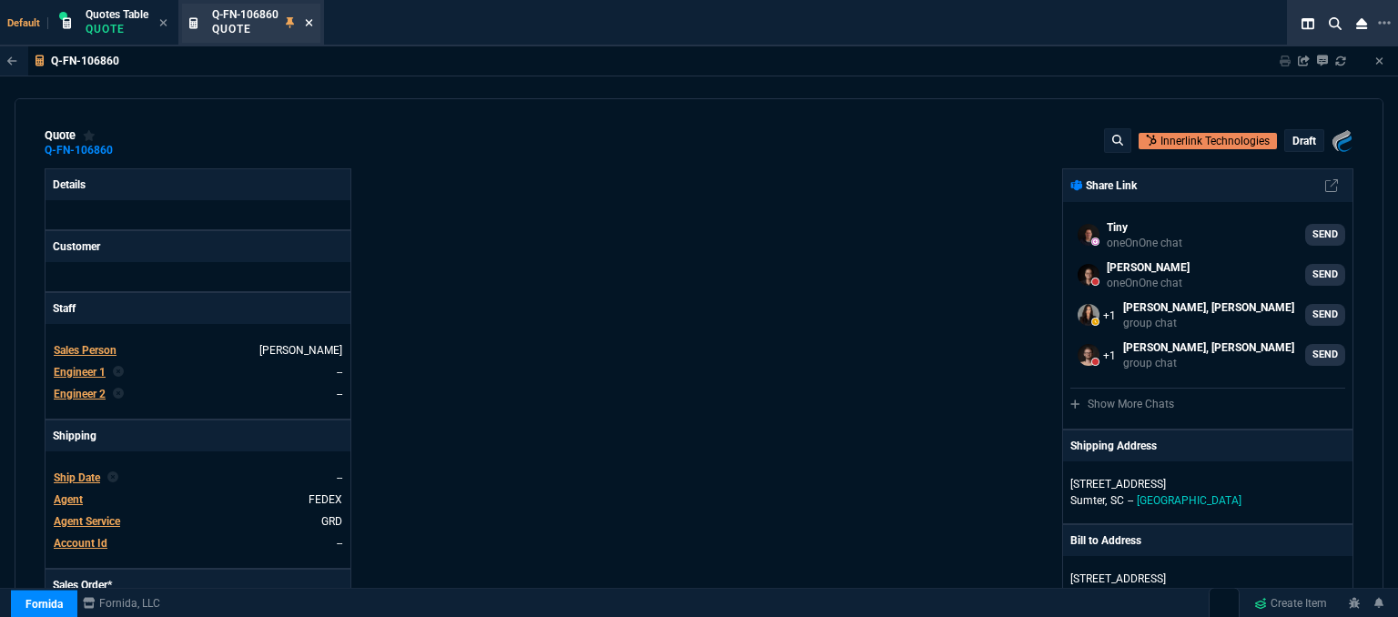
click at [313, 22] on icon at bounding box center [309, 22] width 8 height 11
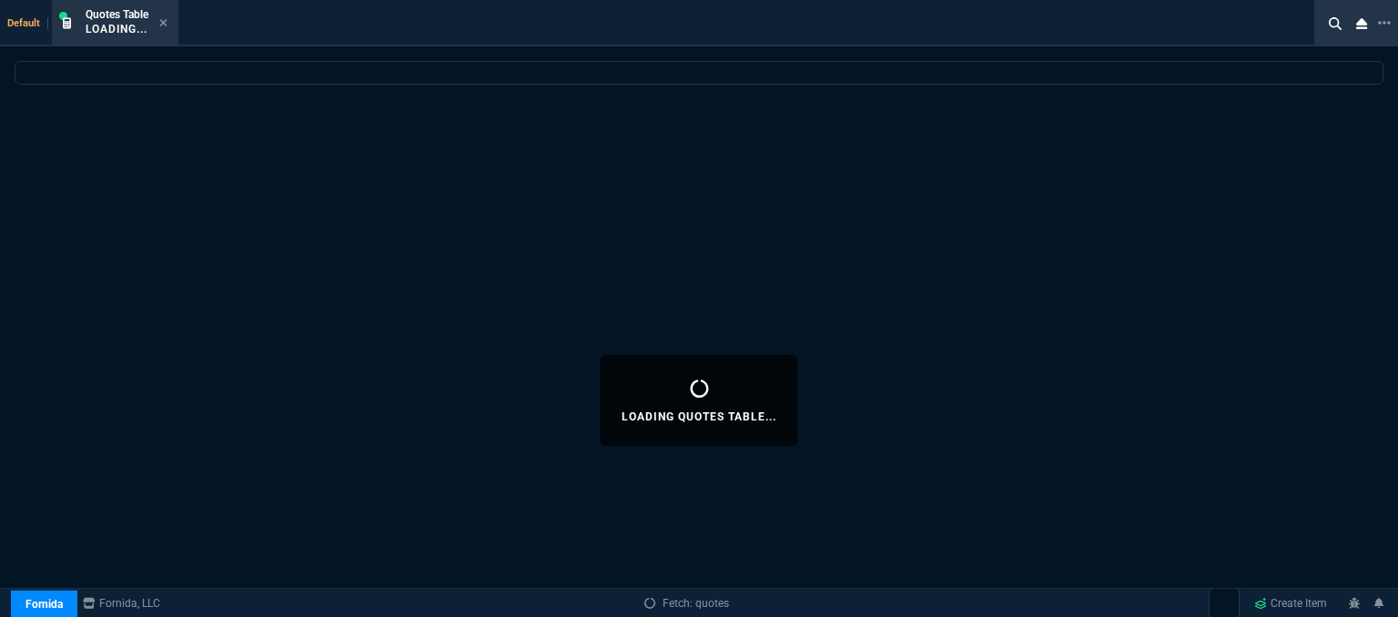
select select
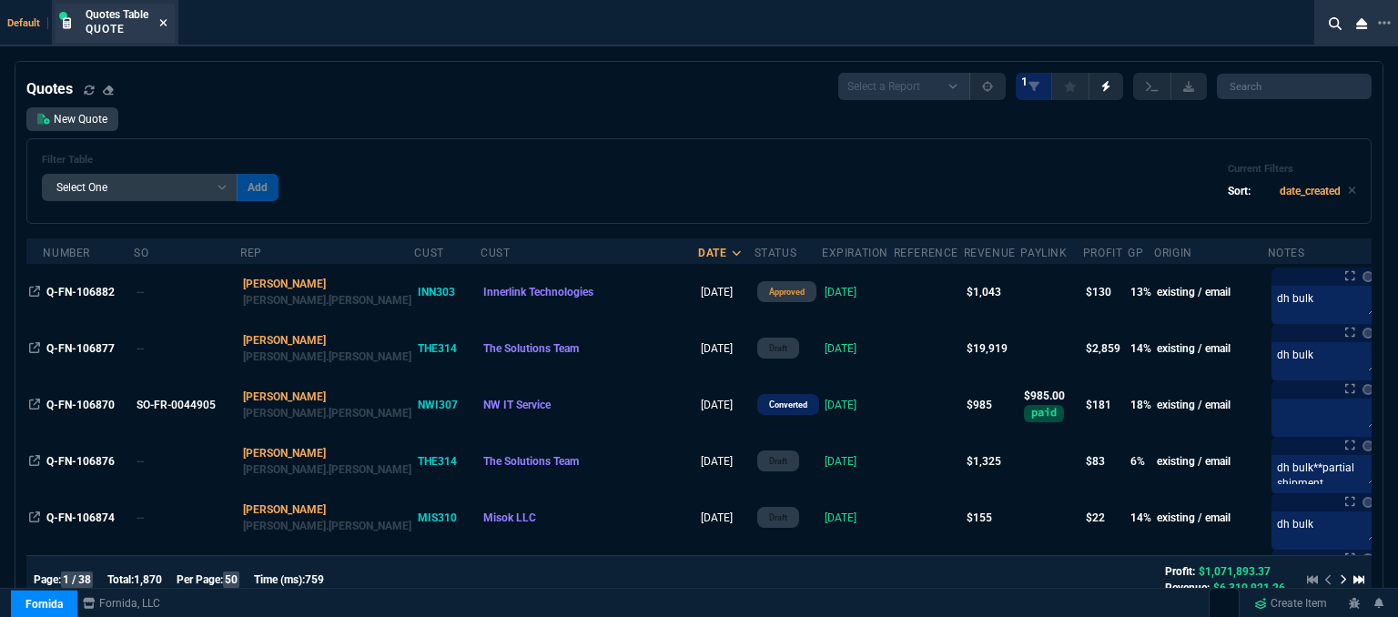
click at [165, 19] on icon at bounding box center [163, 22] width 8 height 11
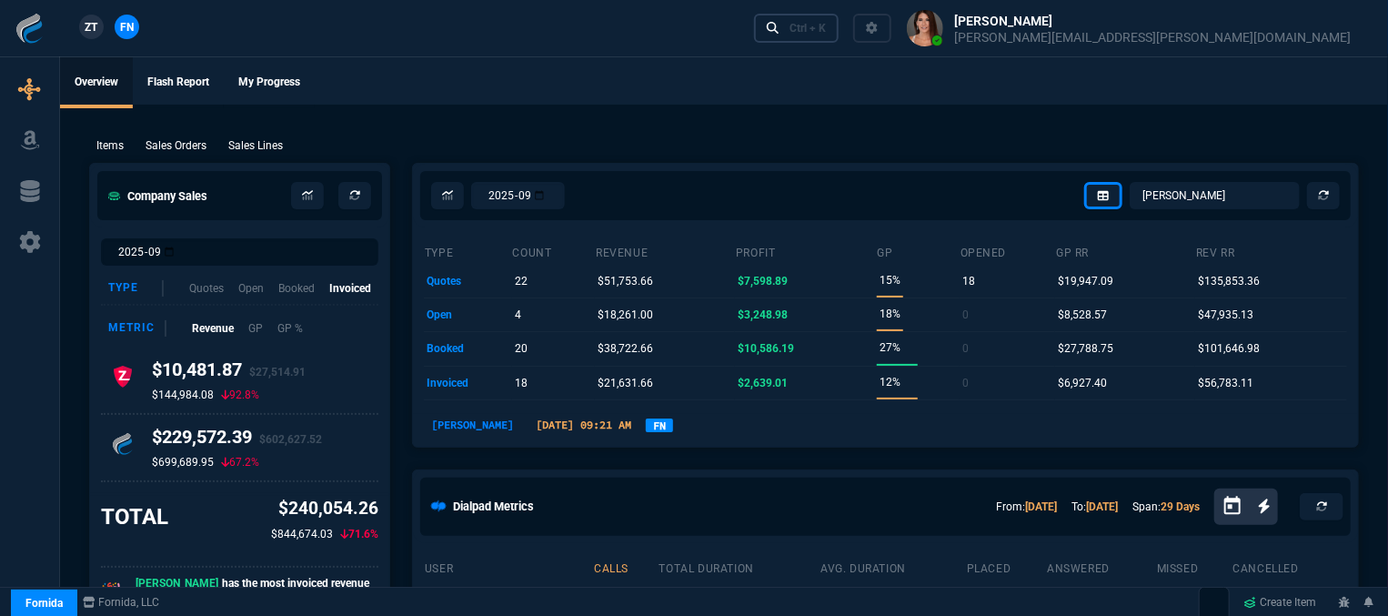
click at [826, 33] on div "Ctrl + K" at bounding box center [808, 28] width 36 height 15
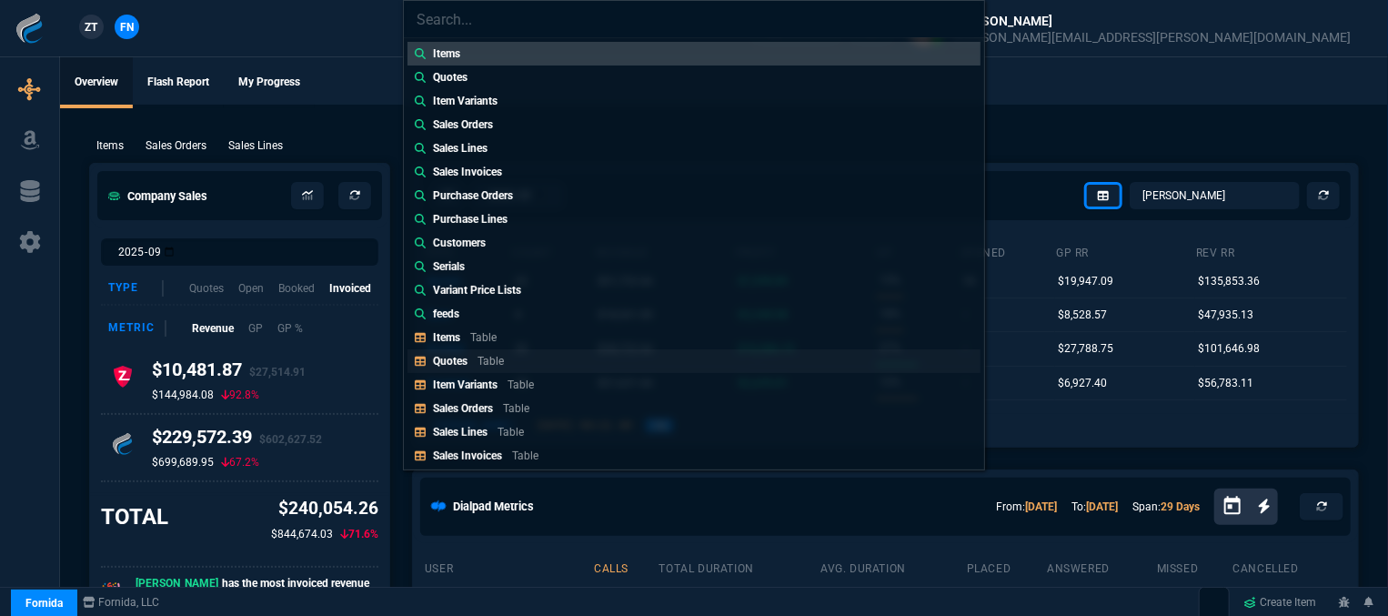
click at [535, 369] on link "Quotes Table" at bounding box center [694, 361] width 573 height 24
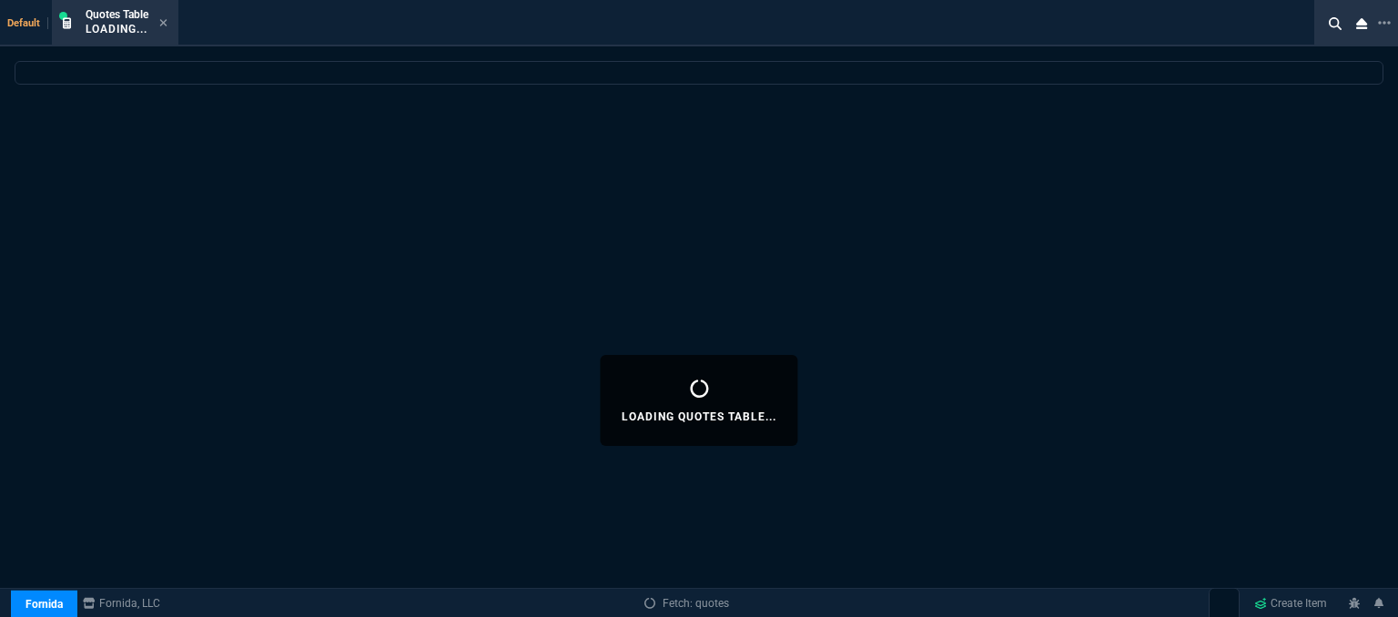
select select
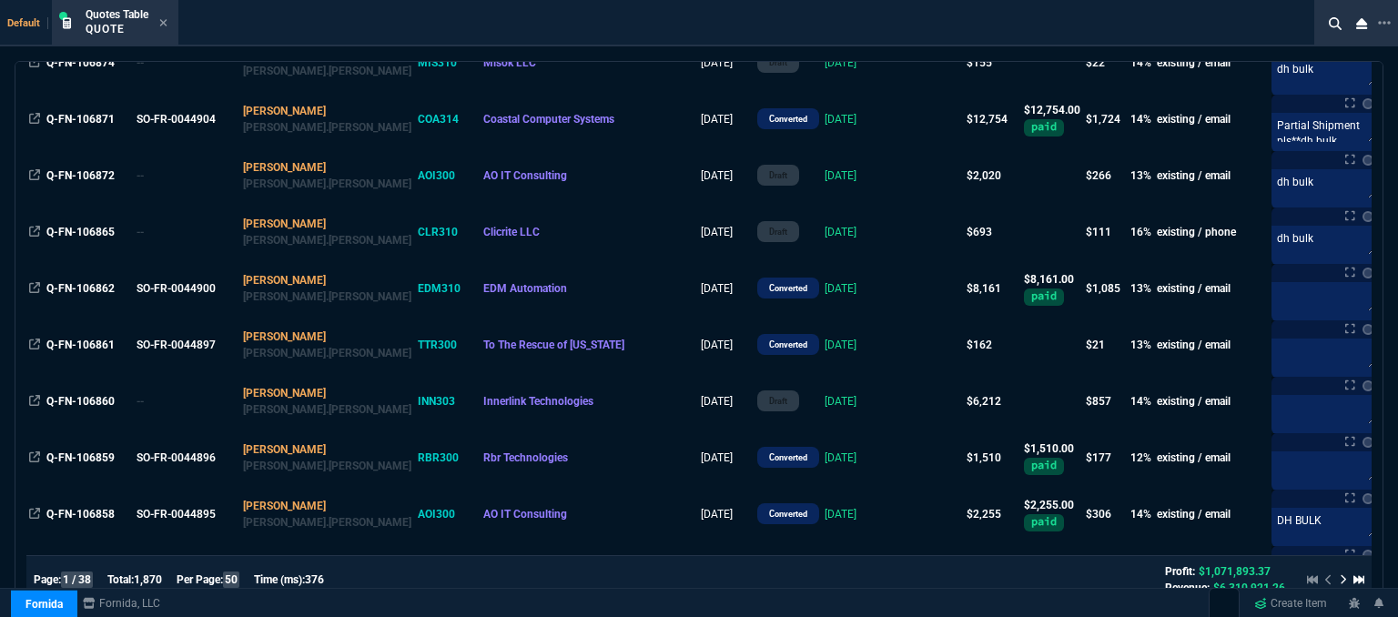
scroll to position [0, 0]
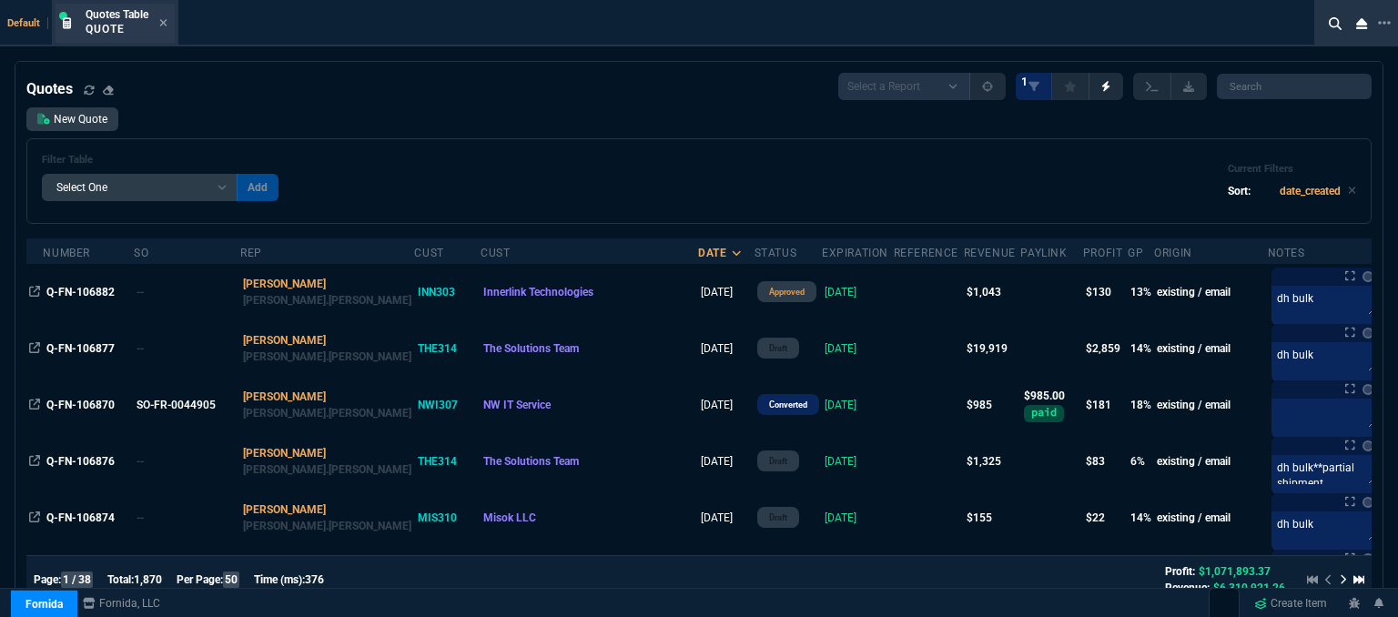
click at [164, 30] on nx-icon at bounding box center [163, 23] width 8 height 15
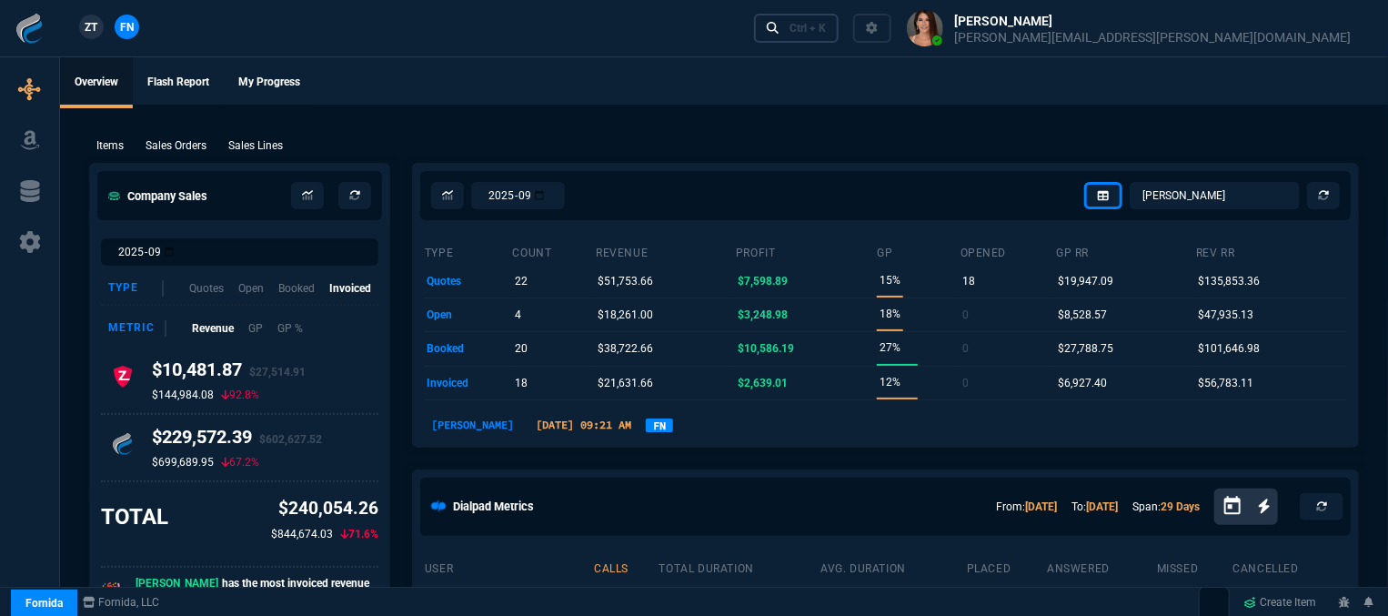
click at [826, 29] on div "Ctrl + K" at bounding box center [808, 28] width 36 height 15
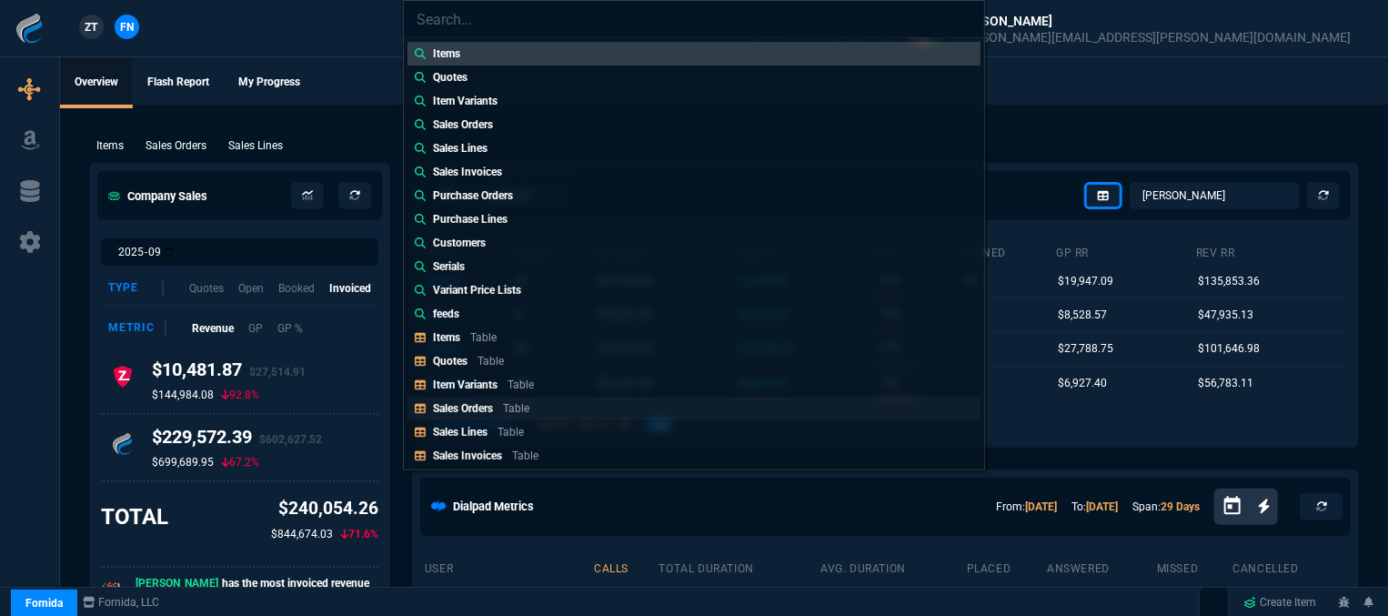
click at [533, 405] on div "Sales Orders Table" at bounding box center [485, 408] width 104 height 16
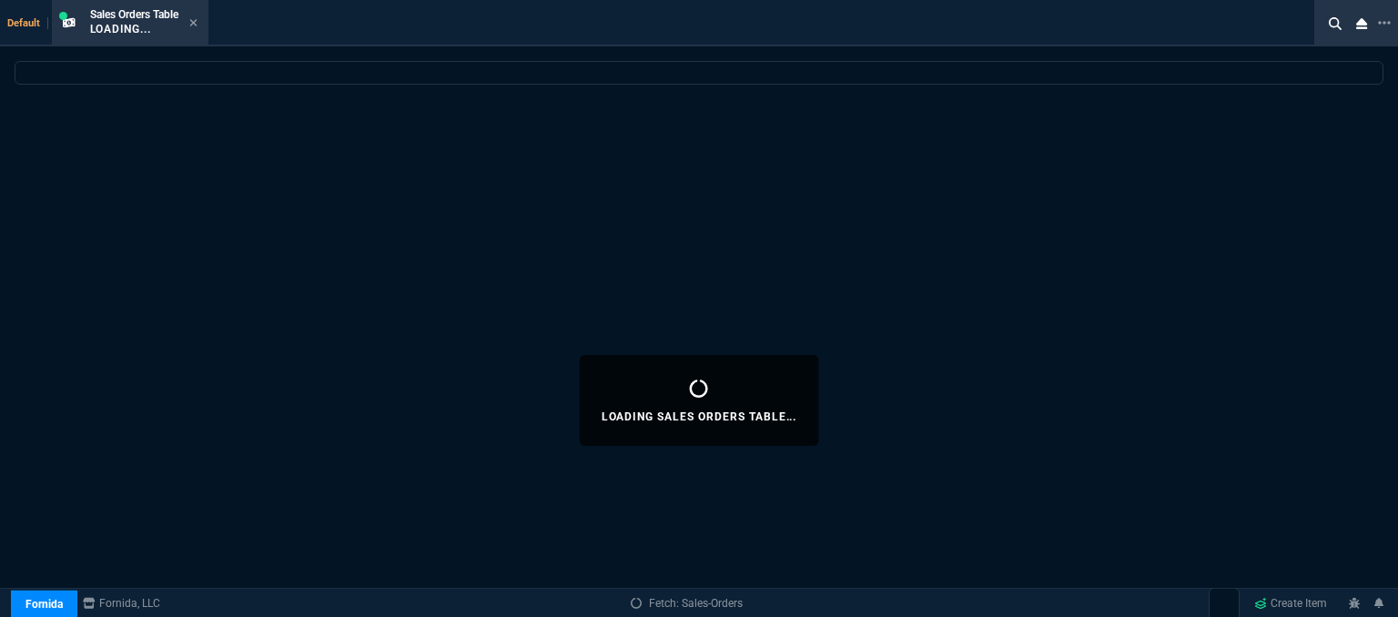
select select
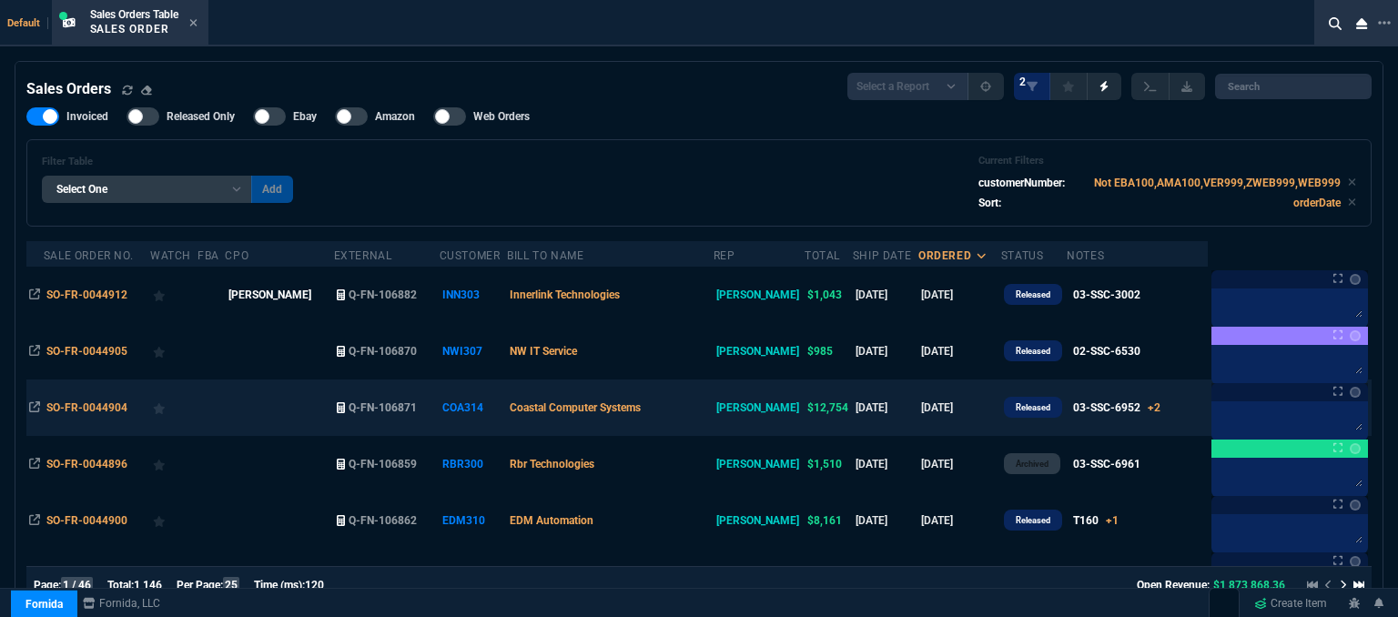
click at [697, 407] on td "Coastal Computer Systems" at bounding box center [610, 407] width 207 height 56
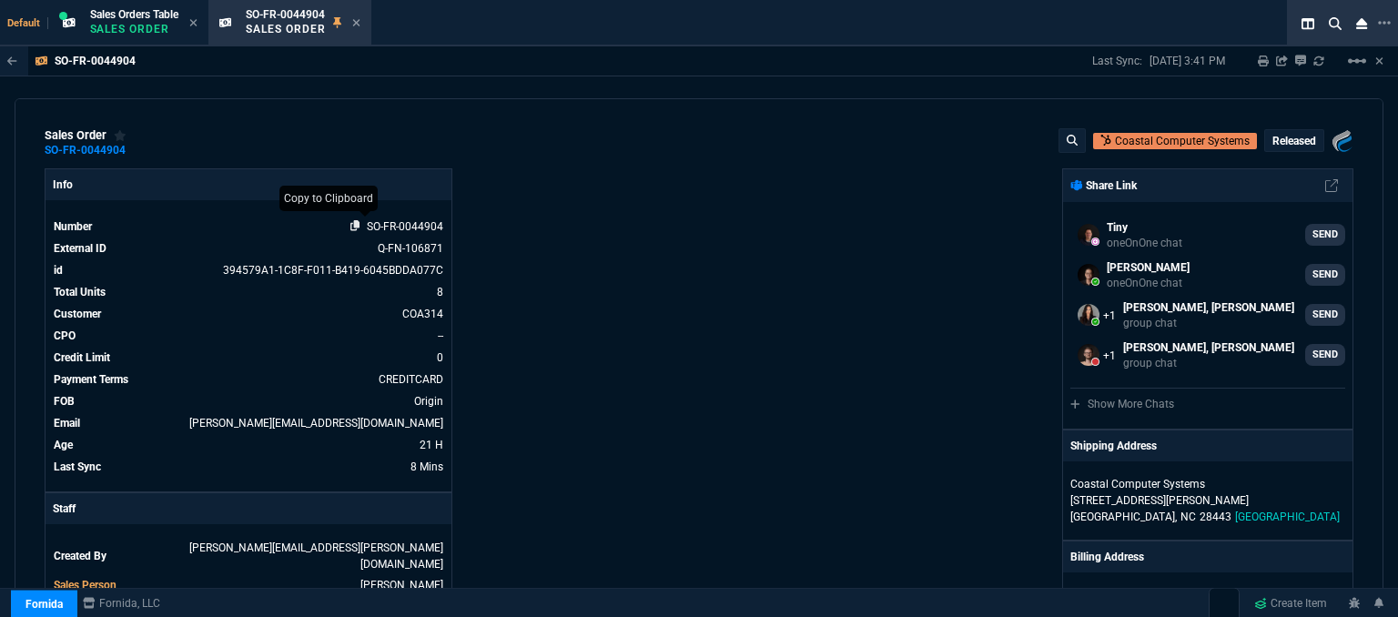
click at [350, 223] on icon at bounding box center [355, 225] width 10 height 11
click at [357, 23] on icon at bounding box center [356, 22] width 8 height 11
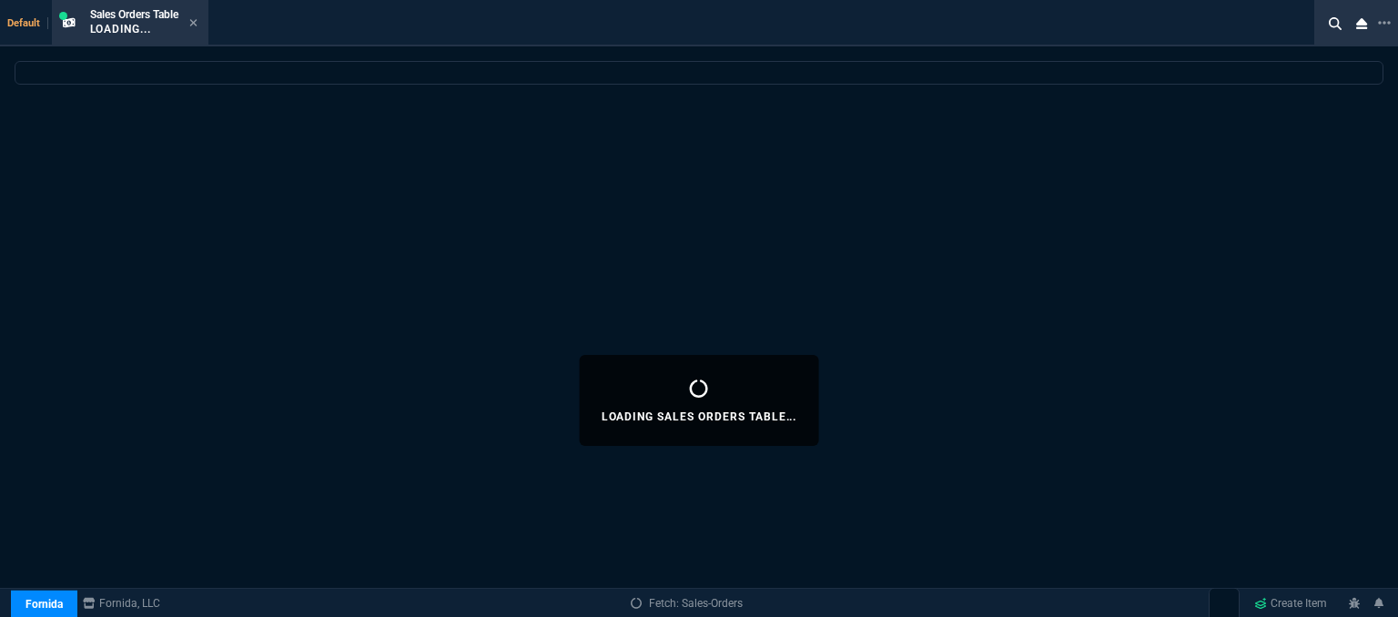
select select
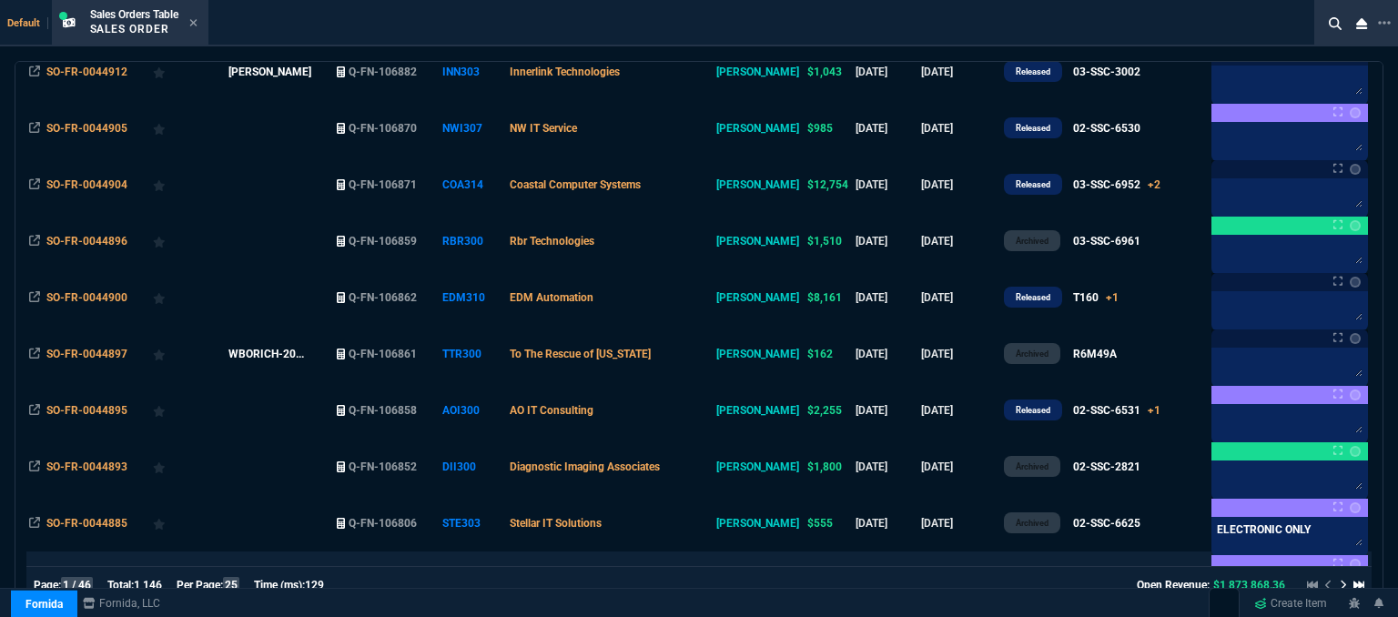
scroll to position [132, 0]
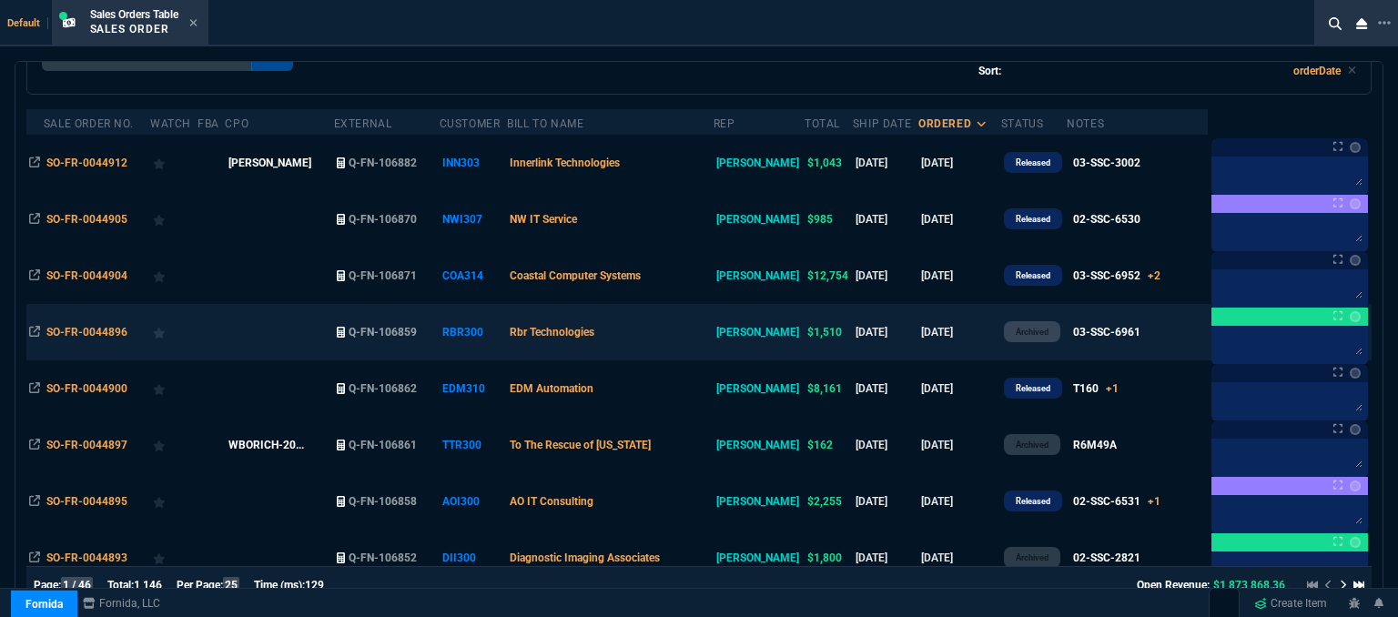
click at [688, 336] on td "Rbr Technologies" at bounding box center [610, 332] width 207 height 56
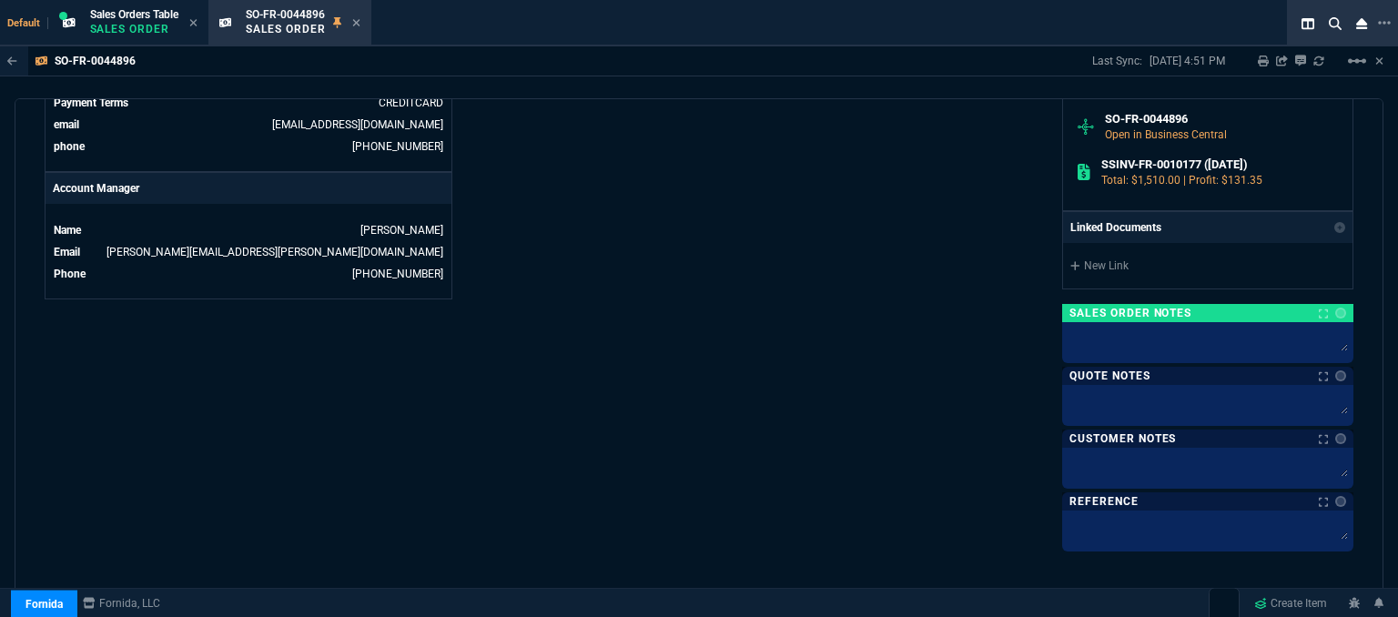
scroll to position [674, 0]
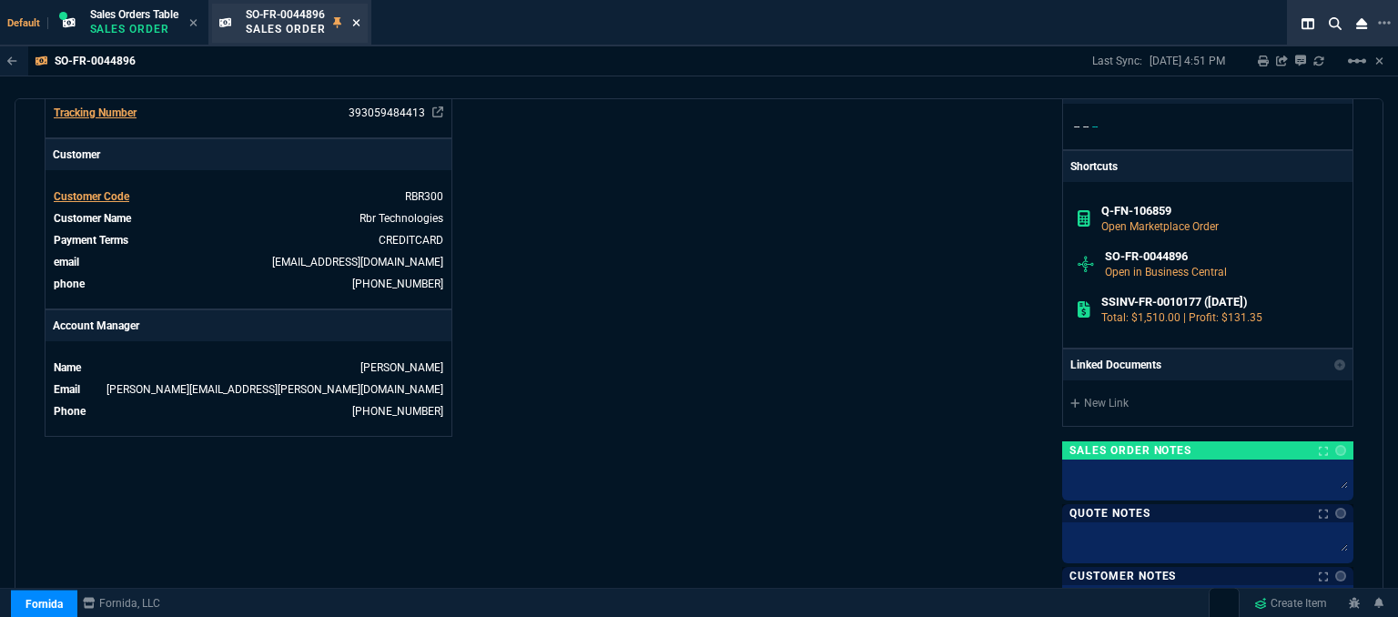
click at [355, 21] on icon at bounding box center [356, 22] width 8 height 11
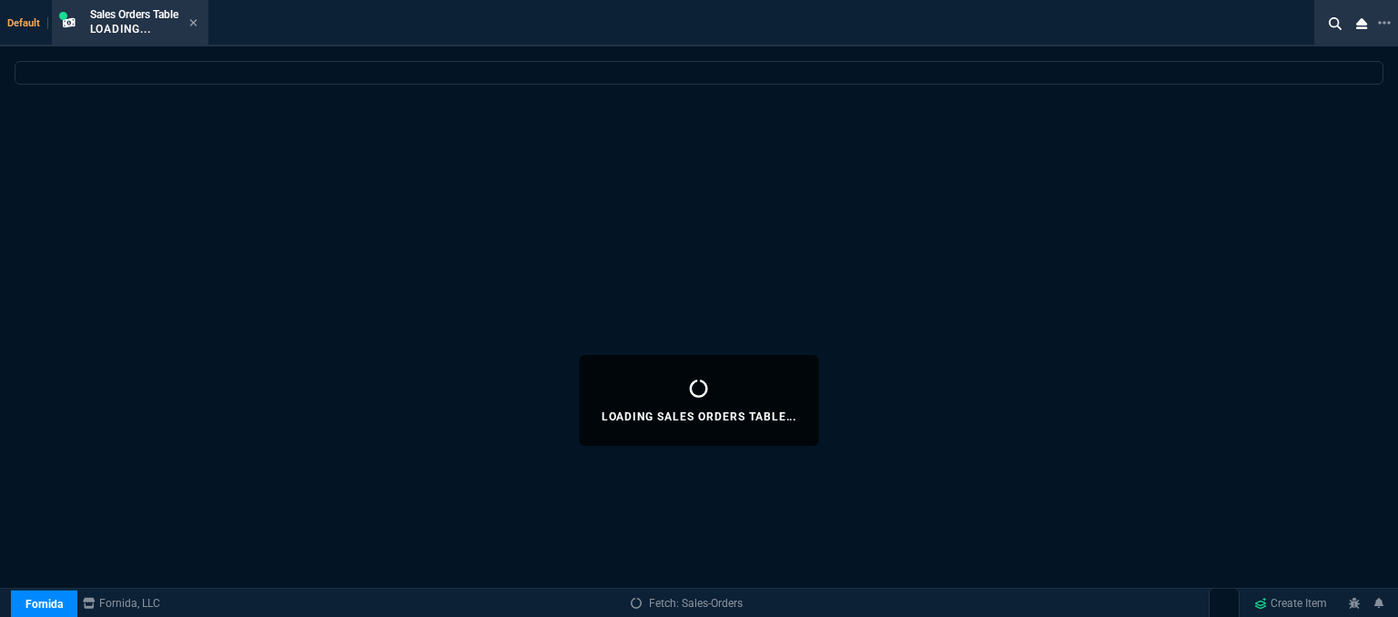
select select
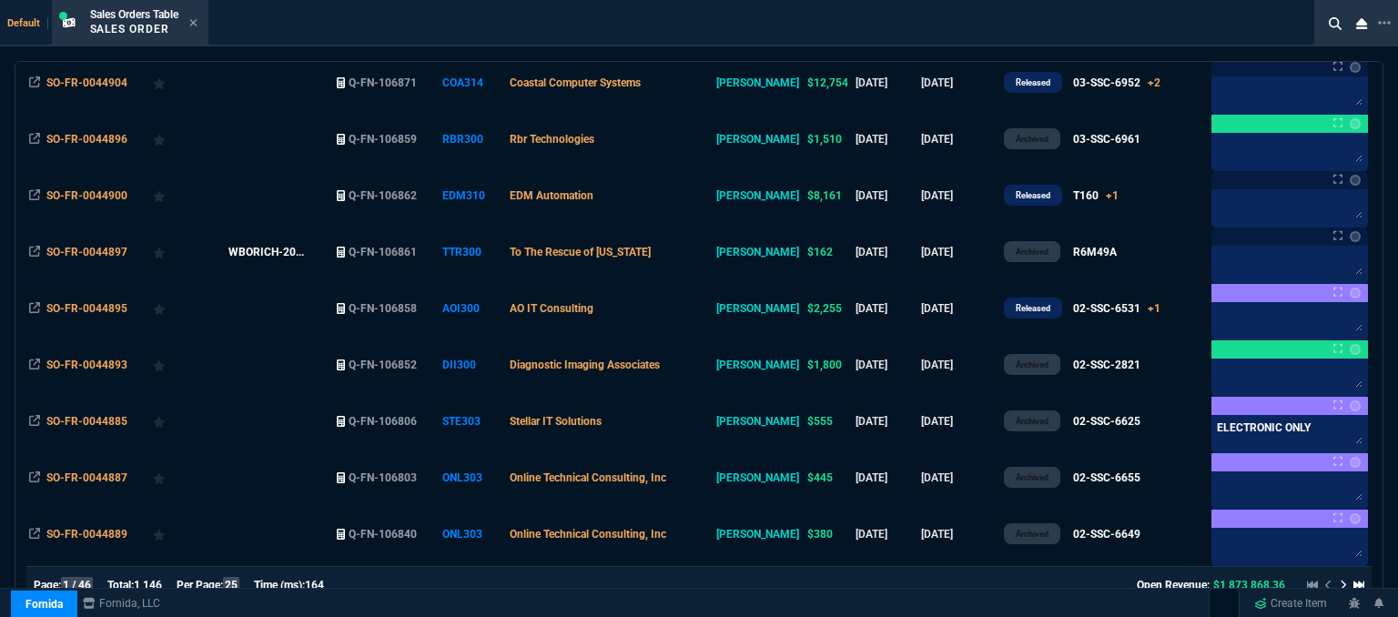
scroll to position [455, 0]
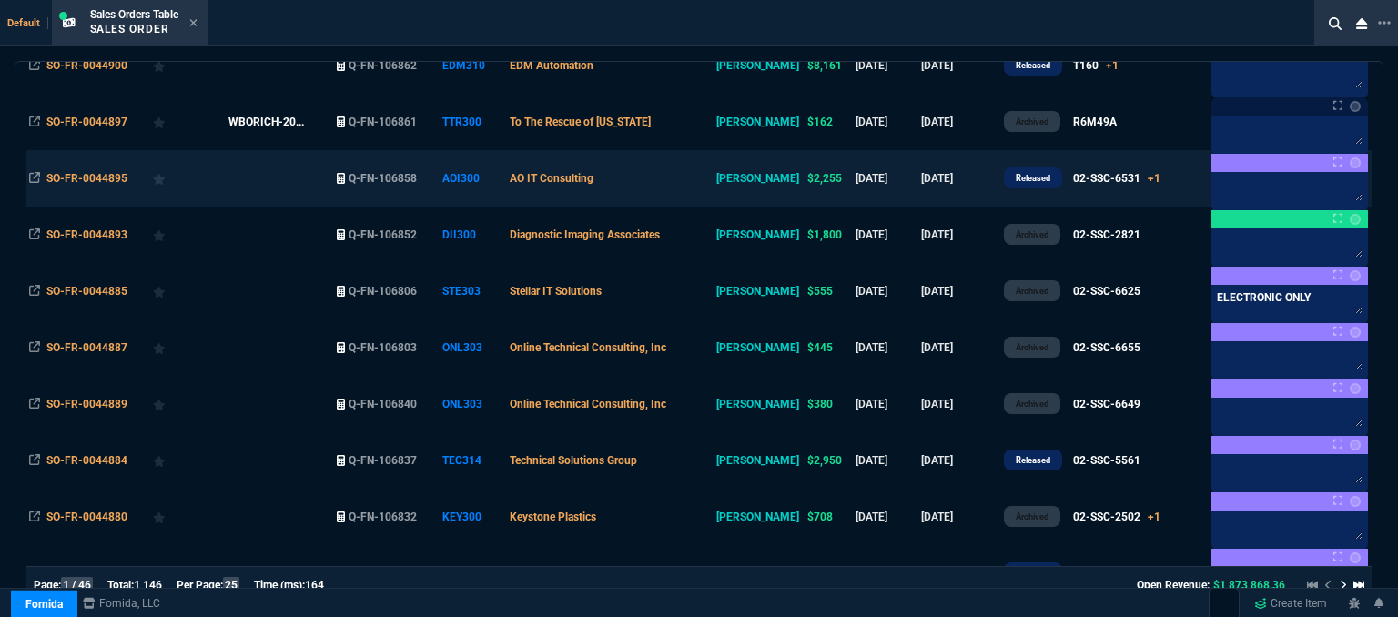
click at [671, 183] on td "AO IT Consulting" at bounding box center [610, 178] width 207 height 56
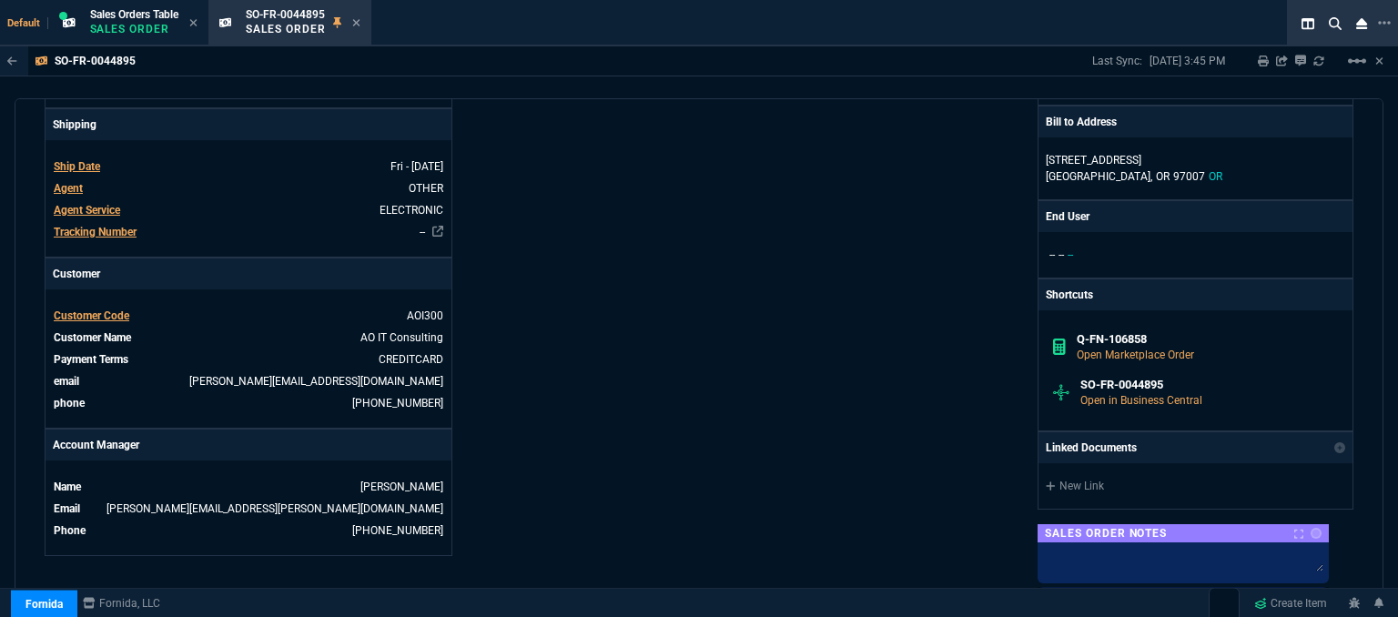
scroll to position [1001, 0]
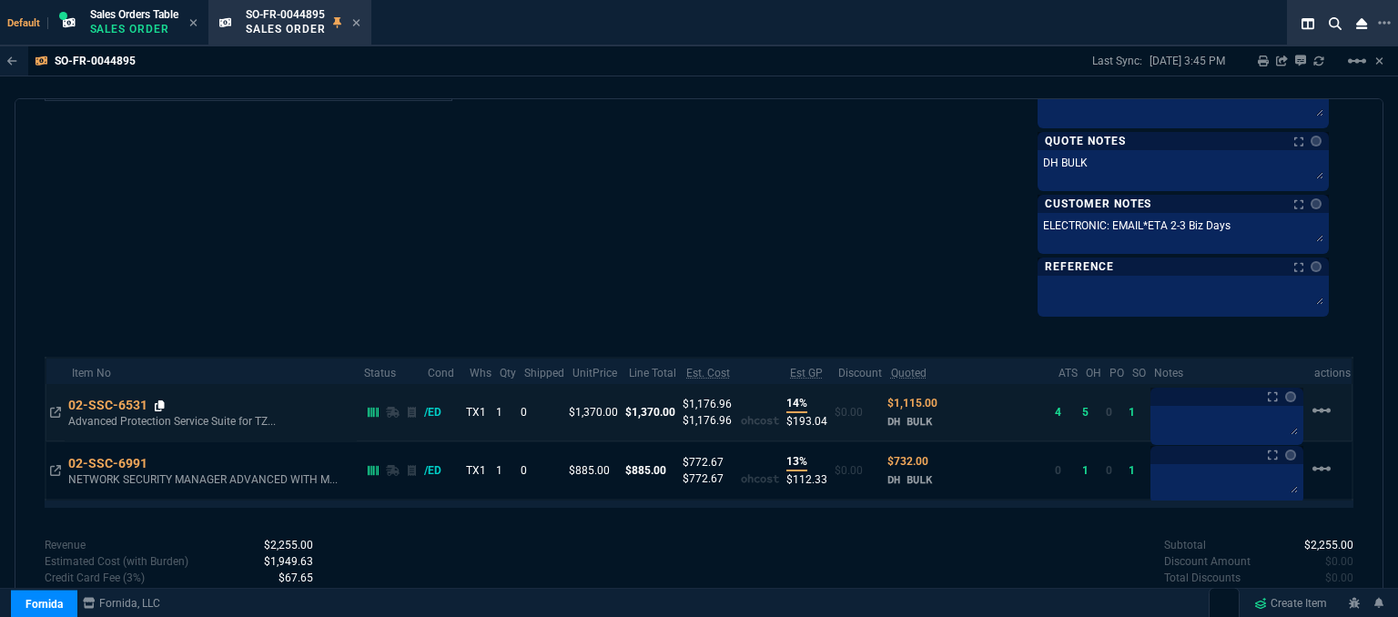
click at [158, 400] on icon at bounding box center [160, 405] width 10 height 11
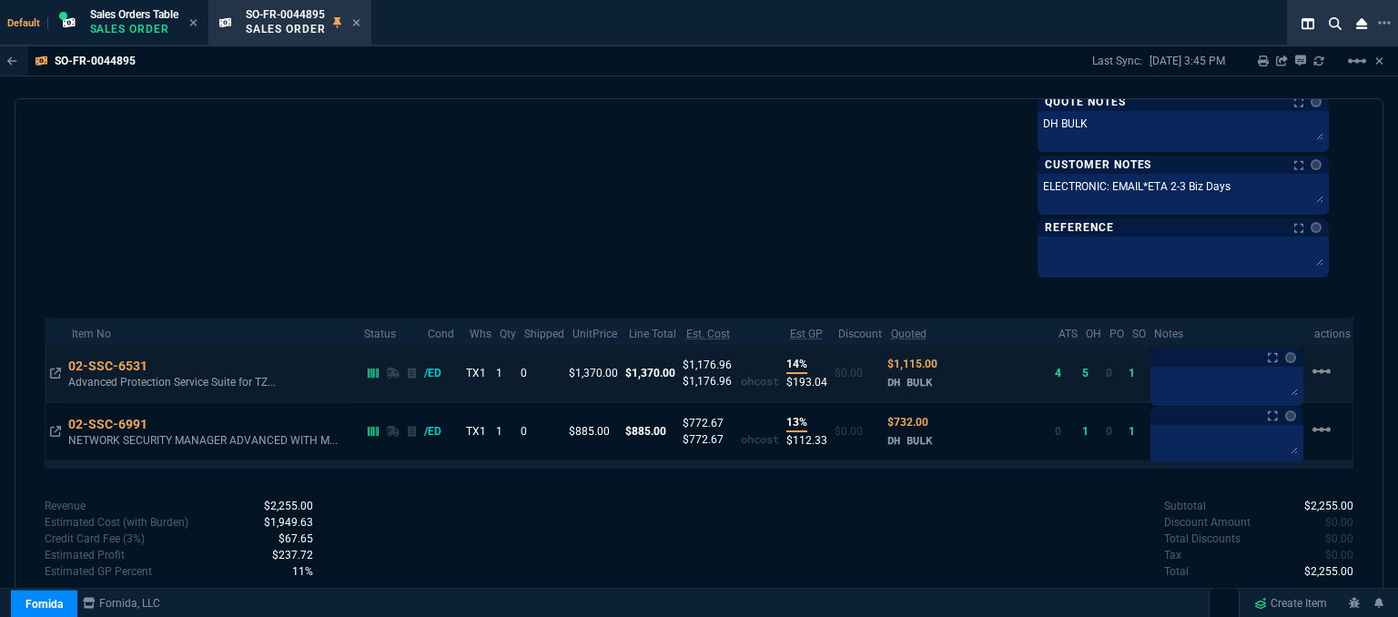
scroll to position [1051, 0]
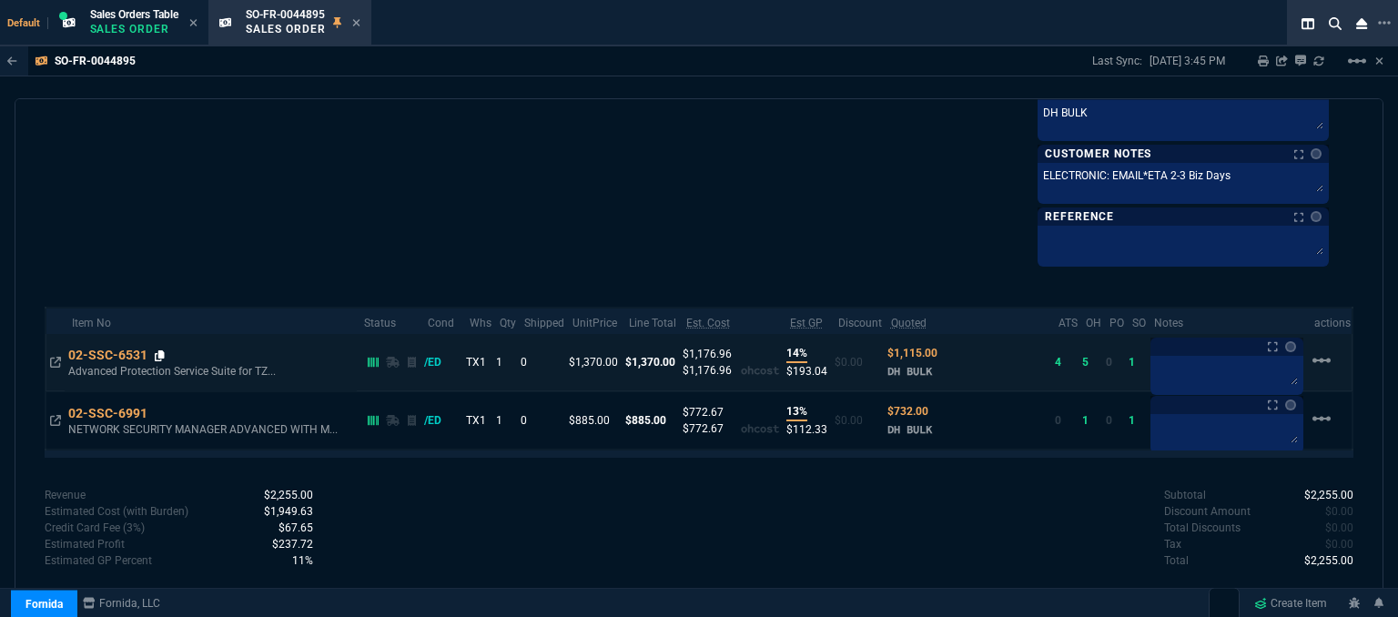
click at [162, 350] on icon at bounding box center [160, 355] width 10 height 11
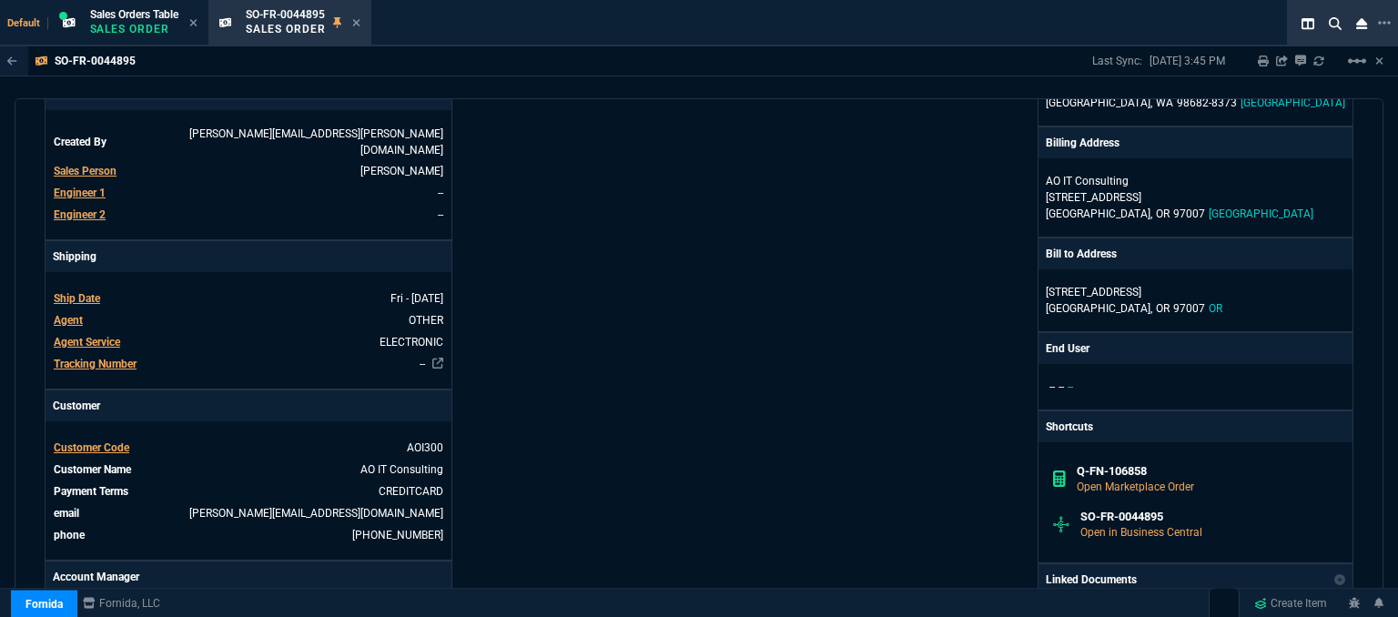
scroll to position [0, 0]
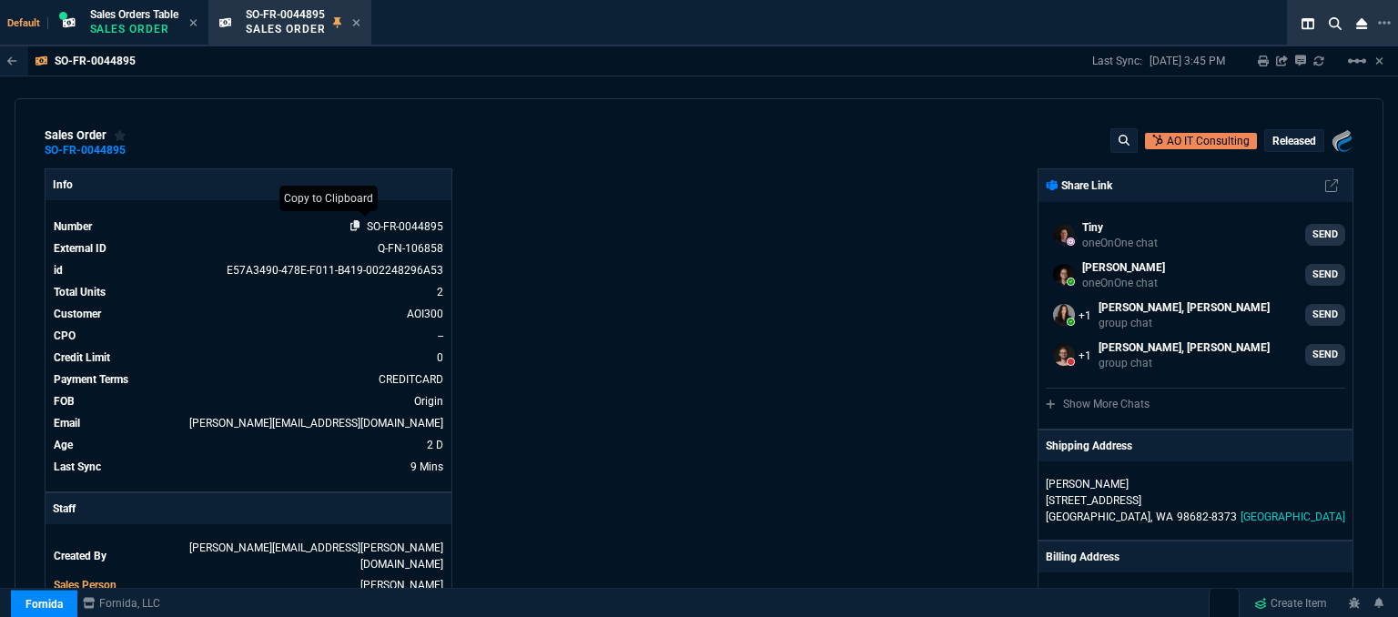
click at [350, 222] on icon at bounding box center [355, 225] width 10 height 11
drag, startPoint x: 603, startPoint y: 17, endPoint x: 601, endPoint y: 41, distance: 23.7
click at [603, 17] on div "Default Sales Orders Table Sales Order SO-FR-0044895 Sales Order" at bounding box center [662, 23] width 1325 height 46
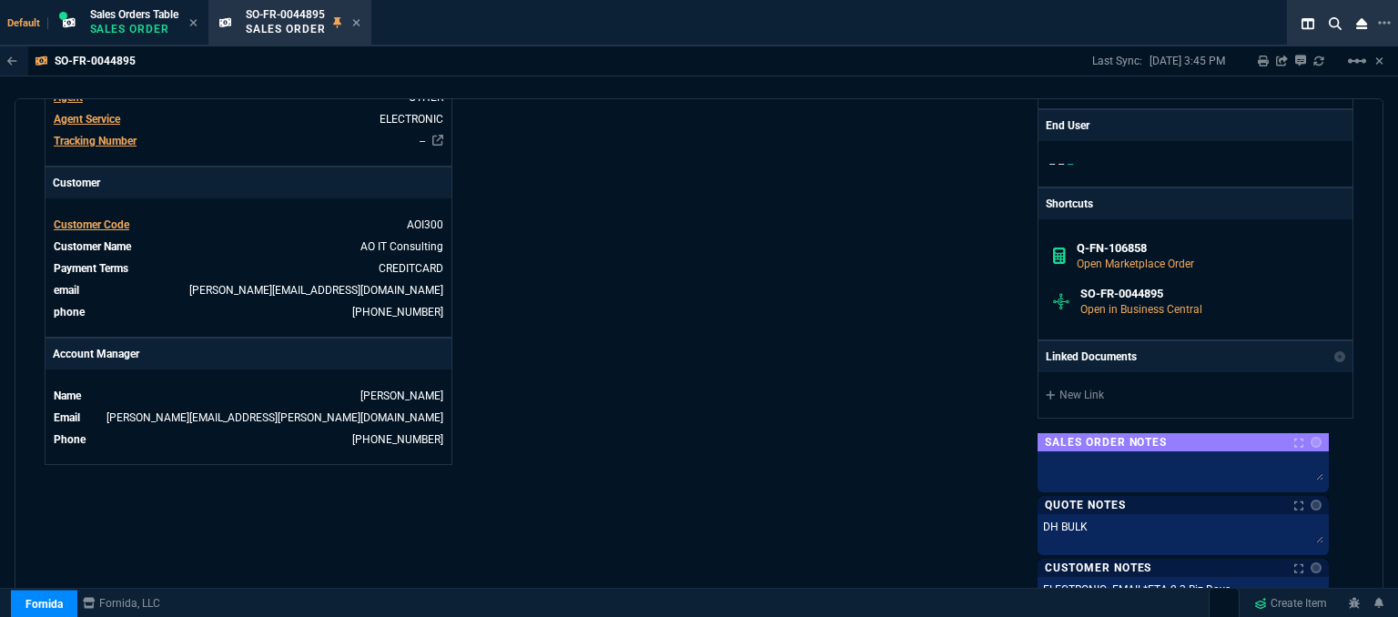
scroll to position [1051, 0]
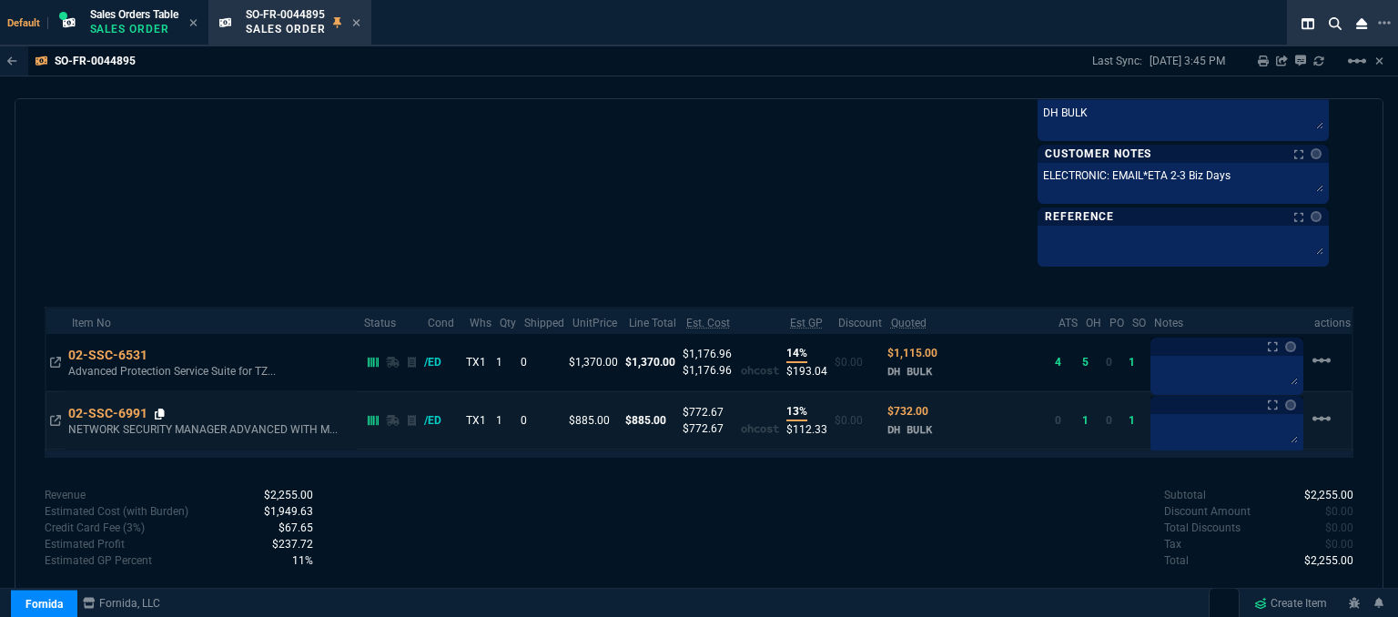
click at [165, 409] on icon at bounding box center [160, 414] width 10 height 11
click at [163, 410] on icon at bounding box center [160, 414] width 10 height 11
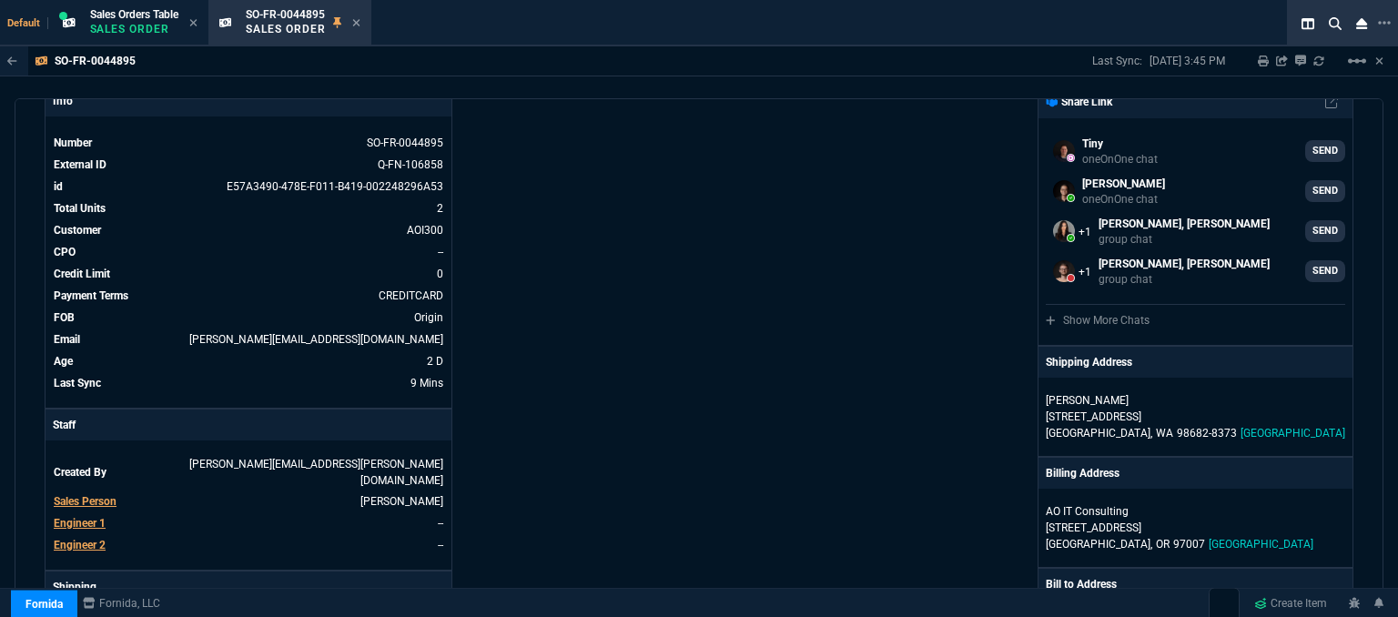
scroll to position [0, 0]
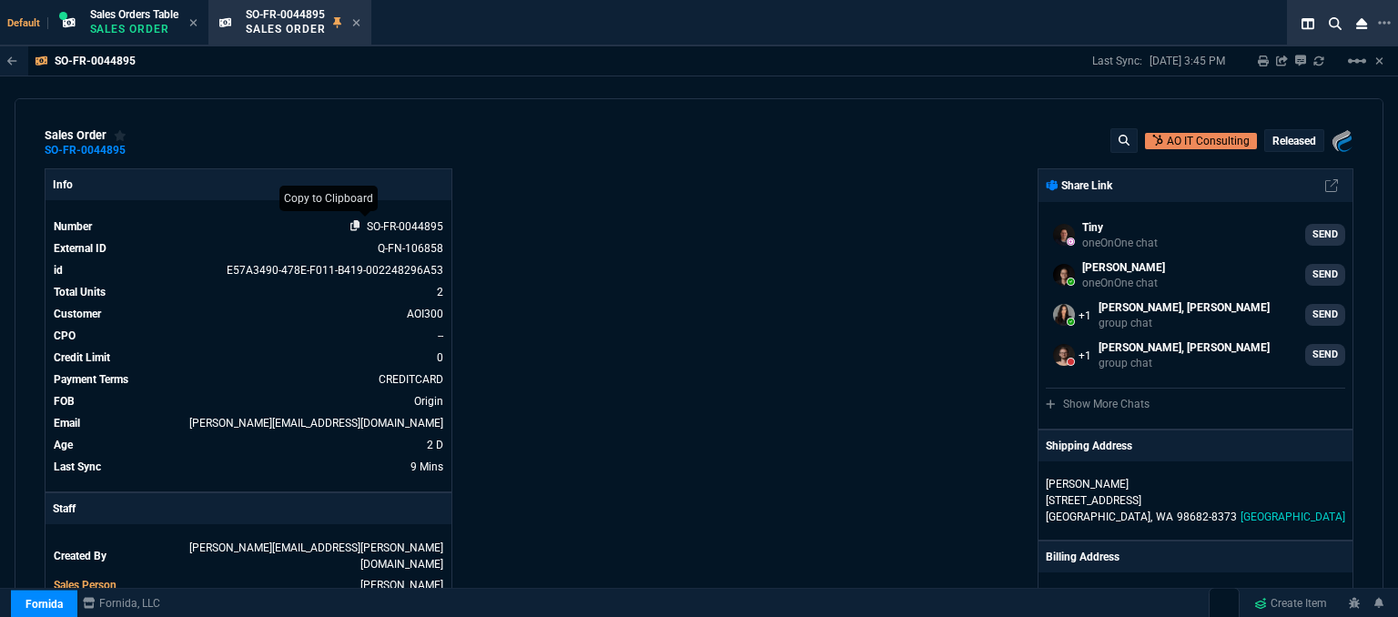
click at [355, 227] on icon at bounding box center [355, 225] width 10 height 11
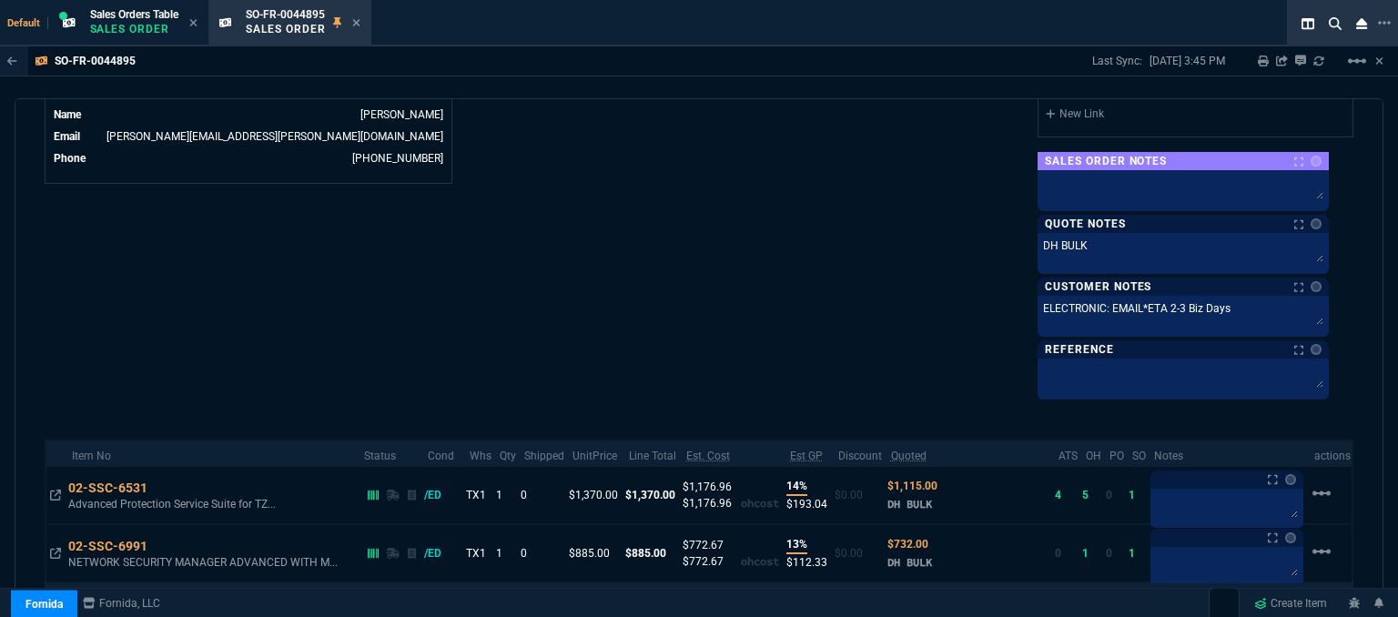
scroll to position [1051, 0]
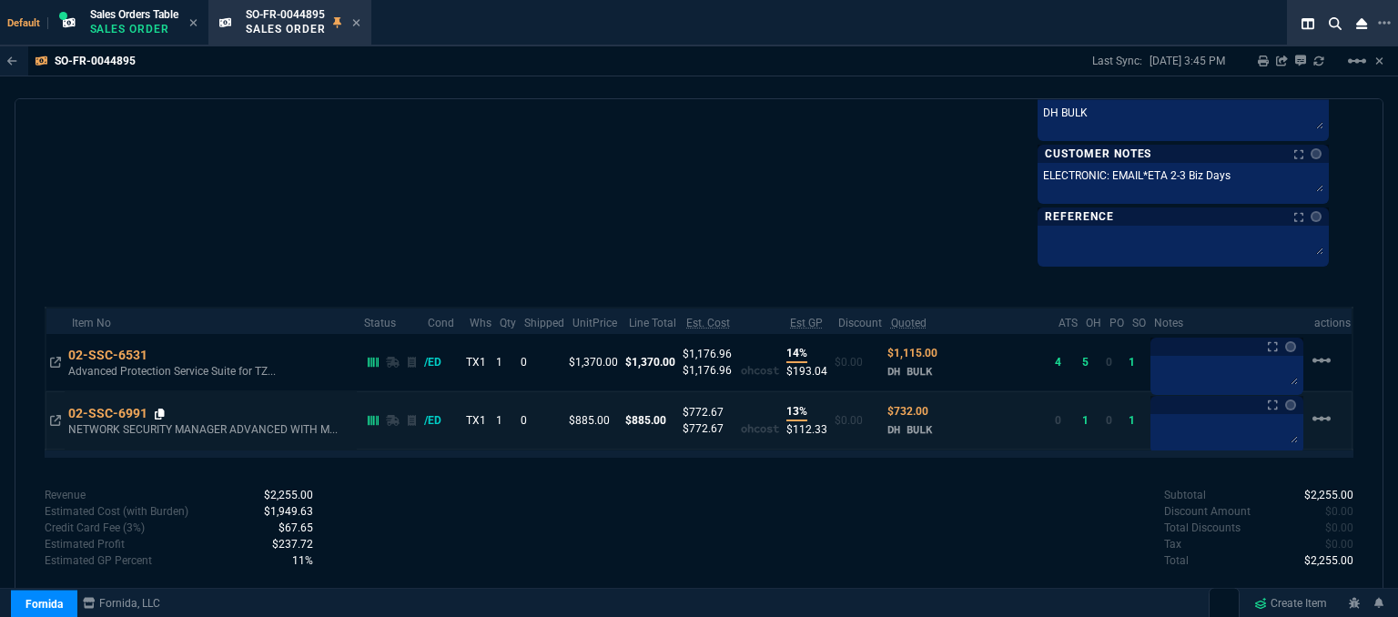
click at [165, 409] on icon at bounding box center [160, 414] width 10 height 11
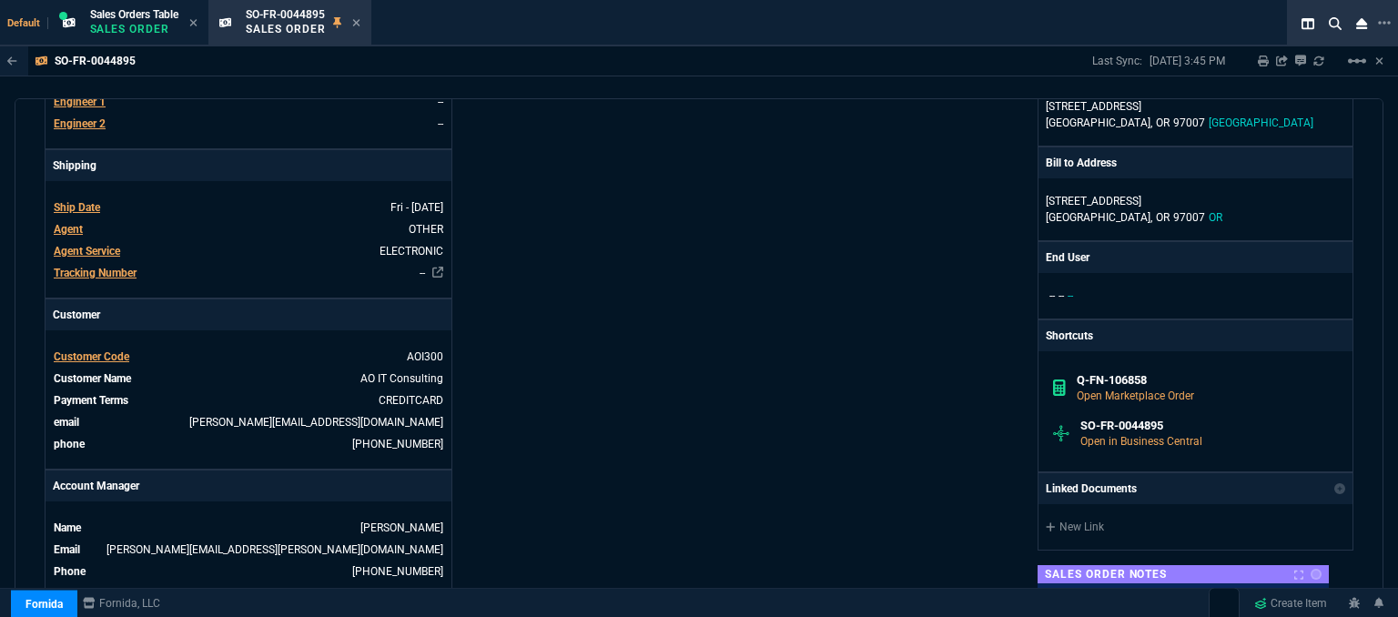
scroll to position [0, 0]
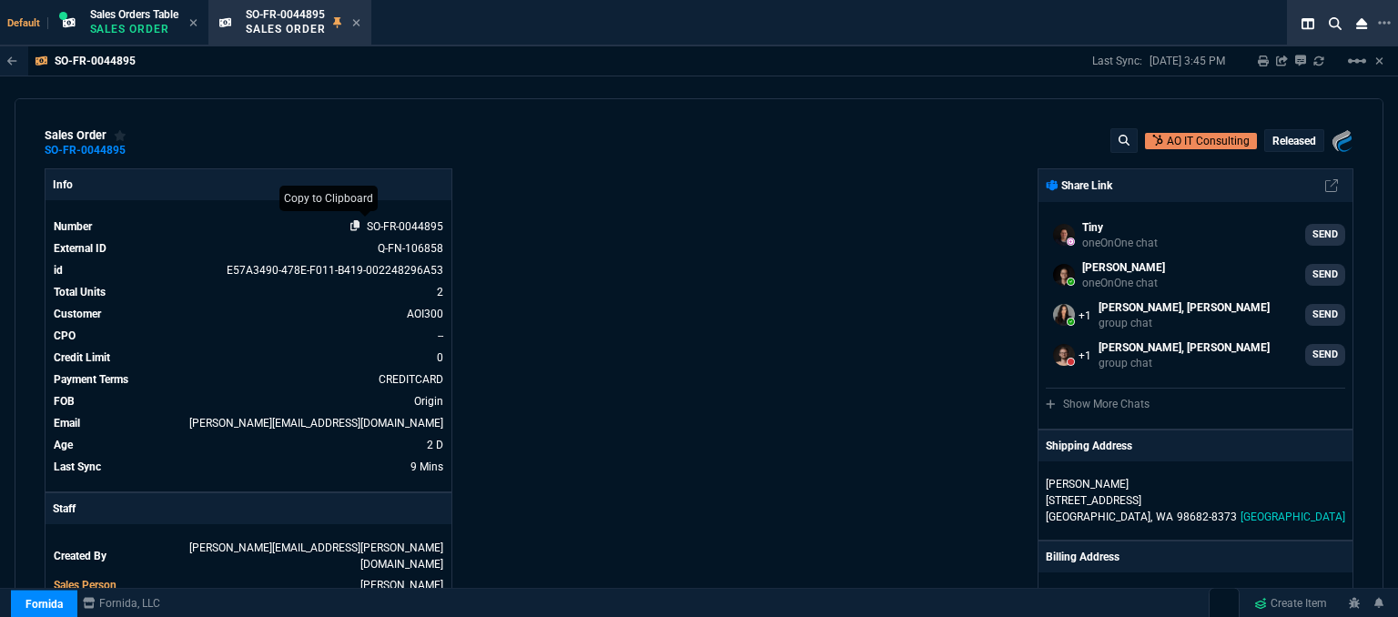
click at [350, 228] on icon at bounding box center [355, 225] width 10 height 11
click at [358, 17] on icon at bounding box center [356, 22] width 8 height 11
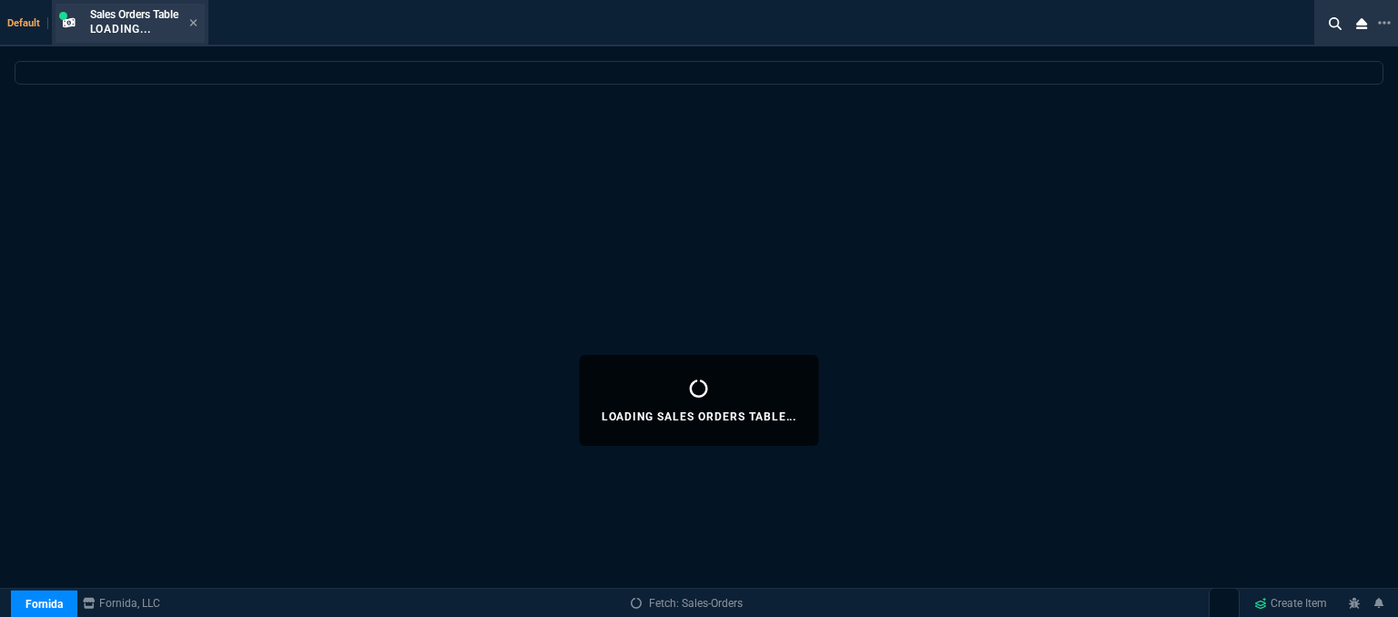
click at [191, 16] on div "Sales Orders Table Loading..." at bounding box center [143, 23] width 107 height 32
select select
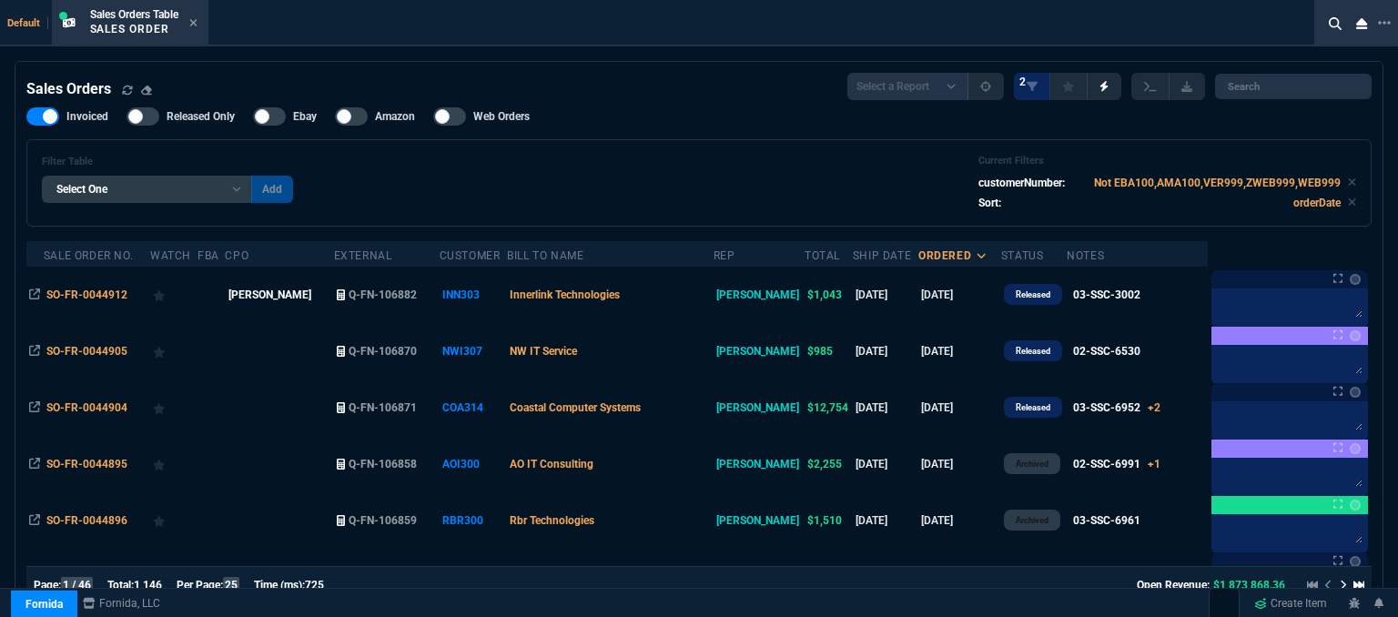
click at [203, 23] on div "Sales Orders Table Sales Order" at bounding box center [130, 23] width 149 height 39
click at [194, 19] on icon at bounding box center [193, 22] width 8 height 11
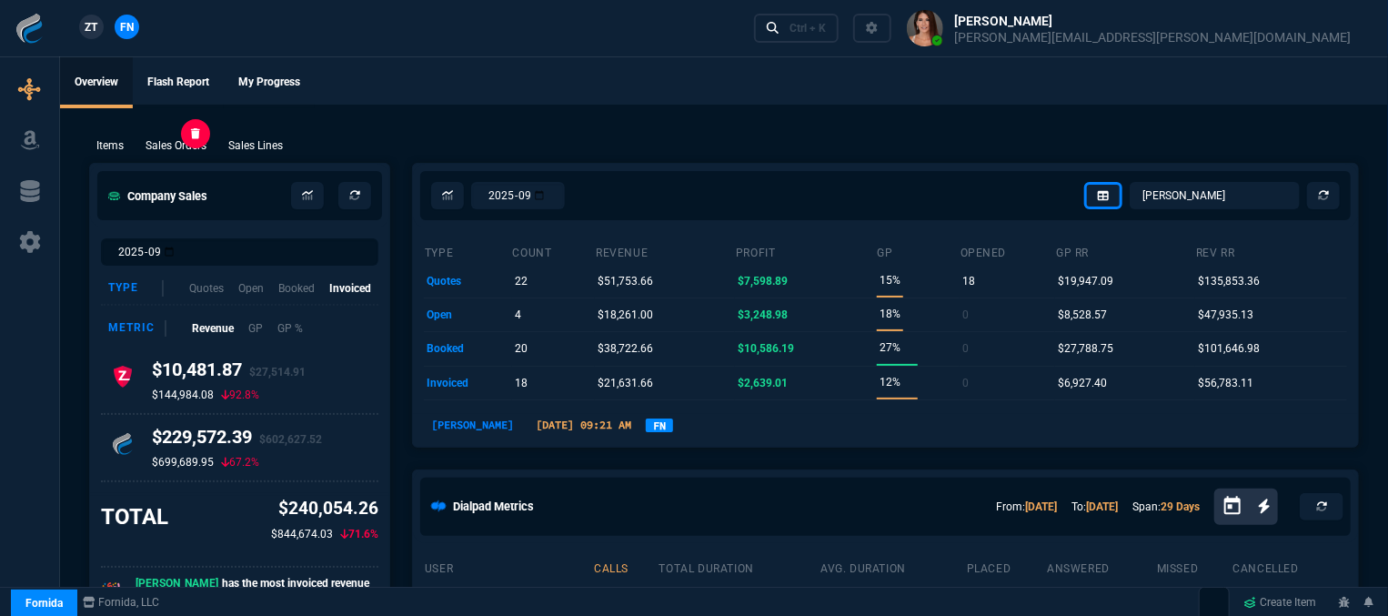
click at [155, 146] on p "Sales Orders" at bounding box center [176, 145] width 61 height 16
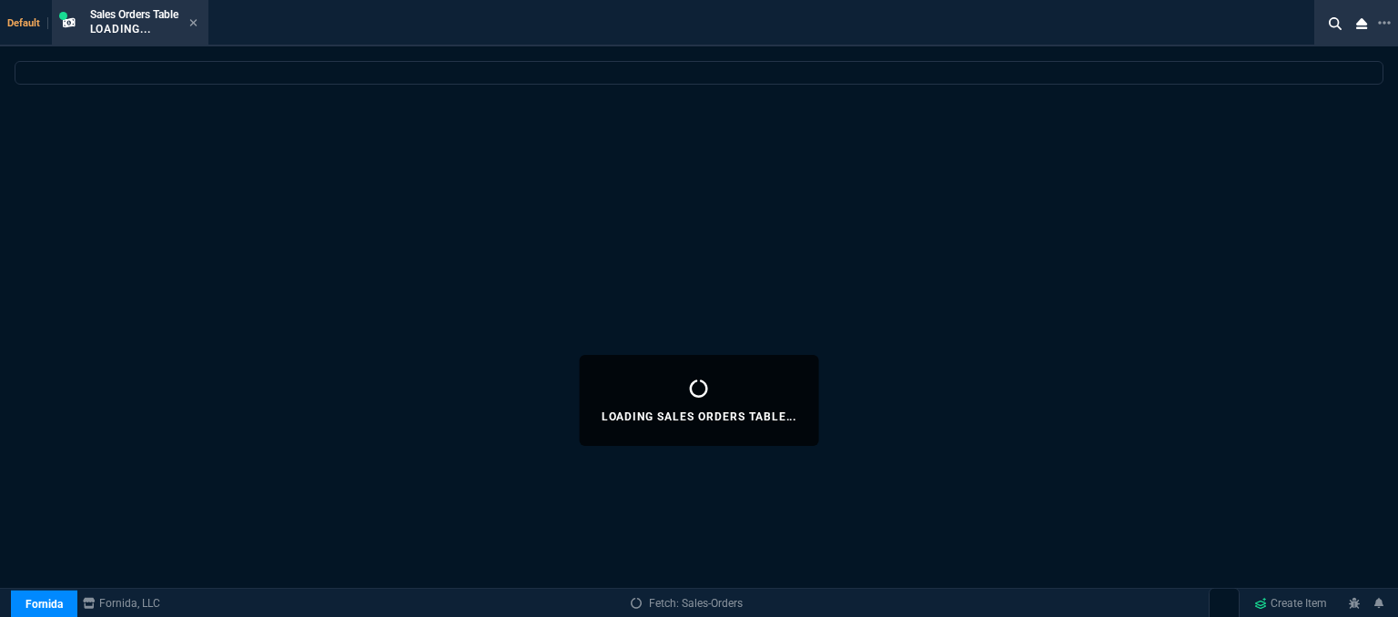
select select
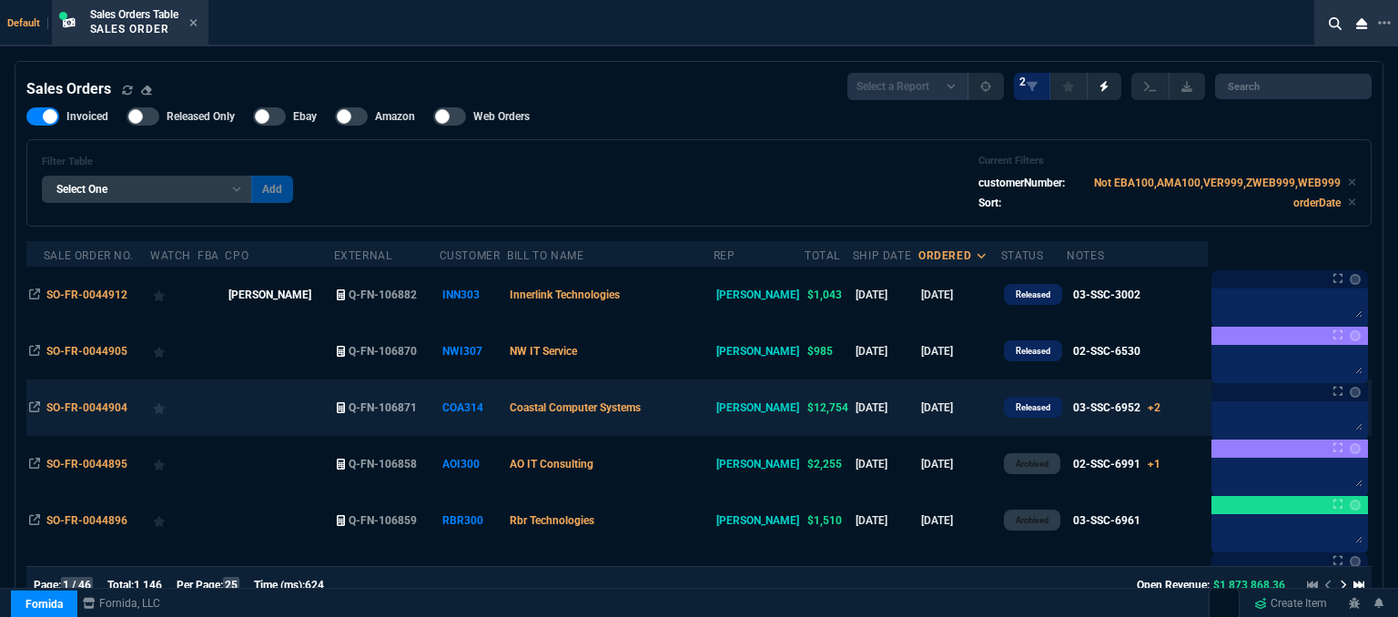
scroll to position [455, 0]
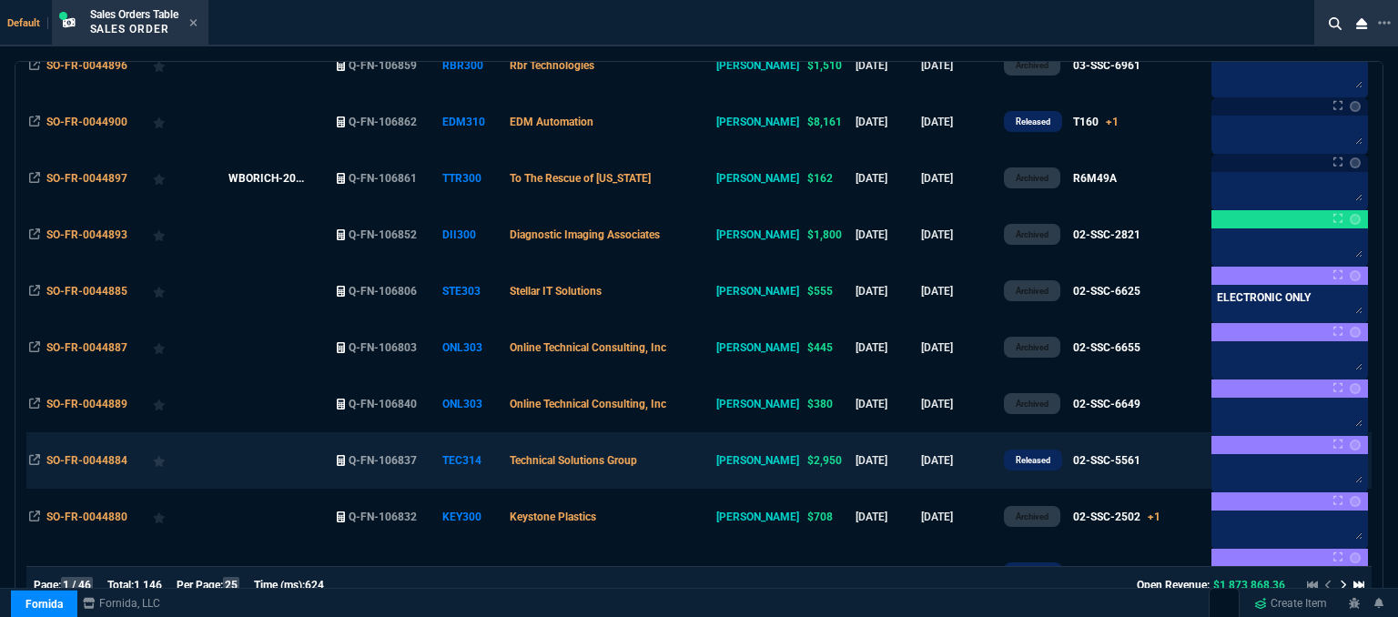
click at [706, 460] on td "Technical Solutions Group" at bounding box center [610, 460] width 207 height 56
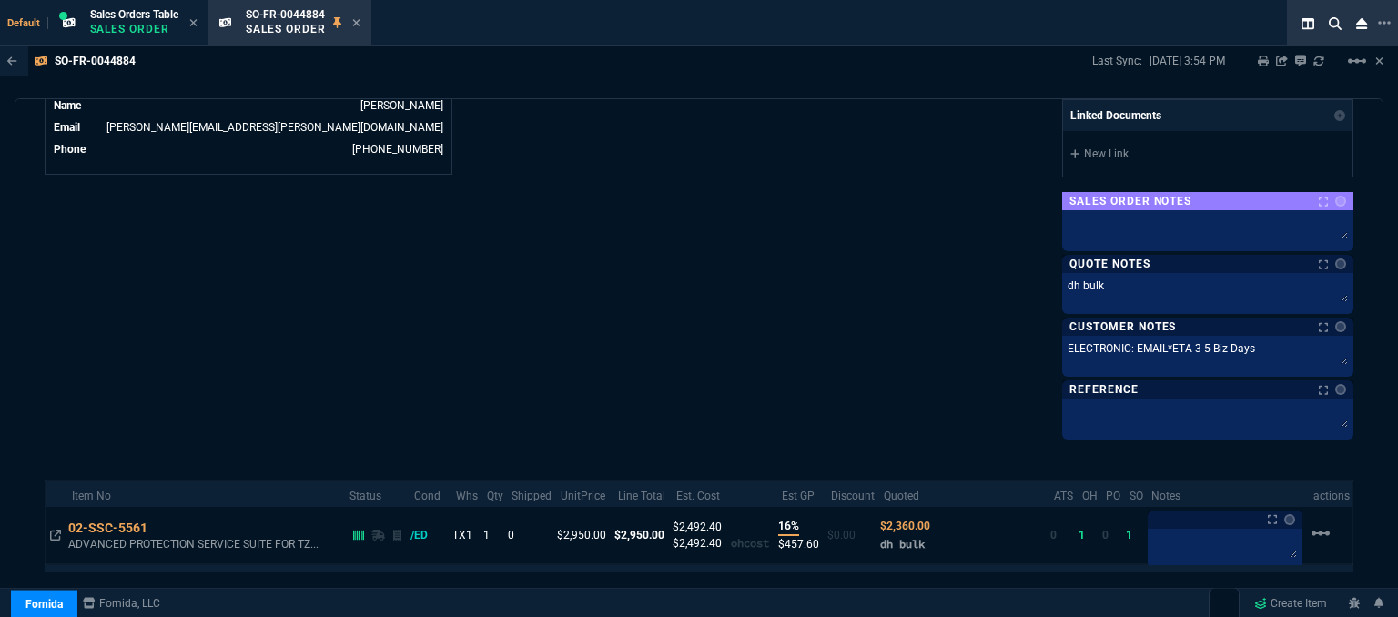
scroll to position [1042, 0]
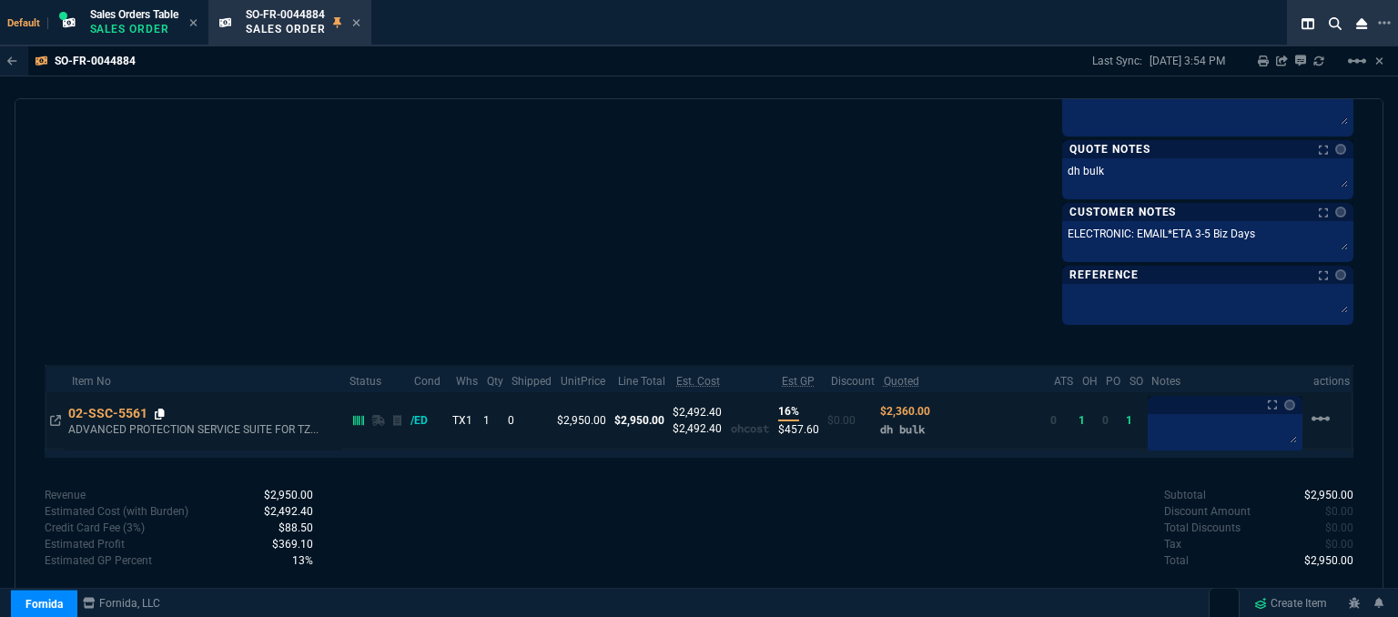
click at [165, 409] on icon at bounding box center [160, 414] width 10 height 11
click at [160, 409] on icon at bounding box center [160, 414] width 10 height 11
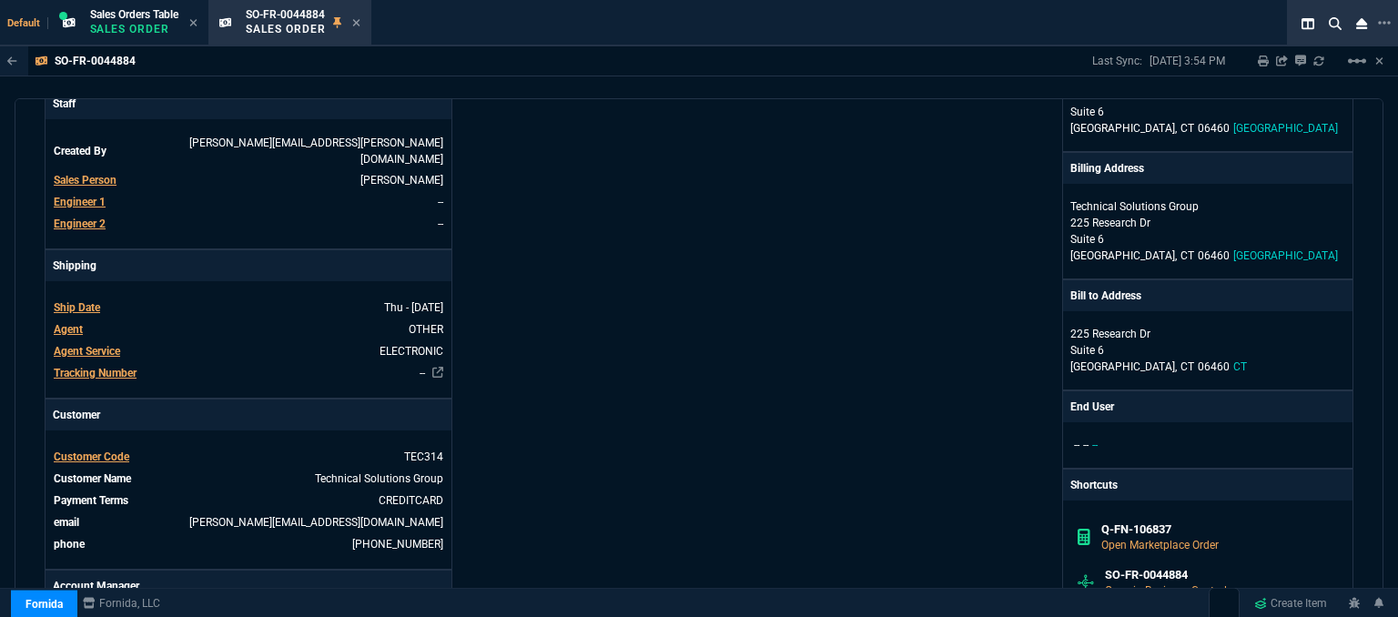
scroll to position [0, 0]
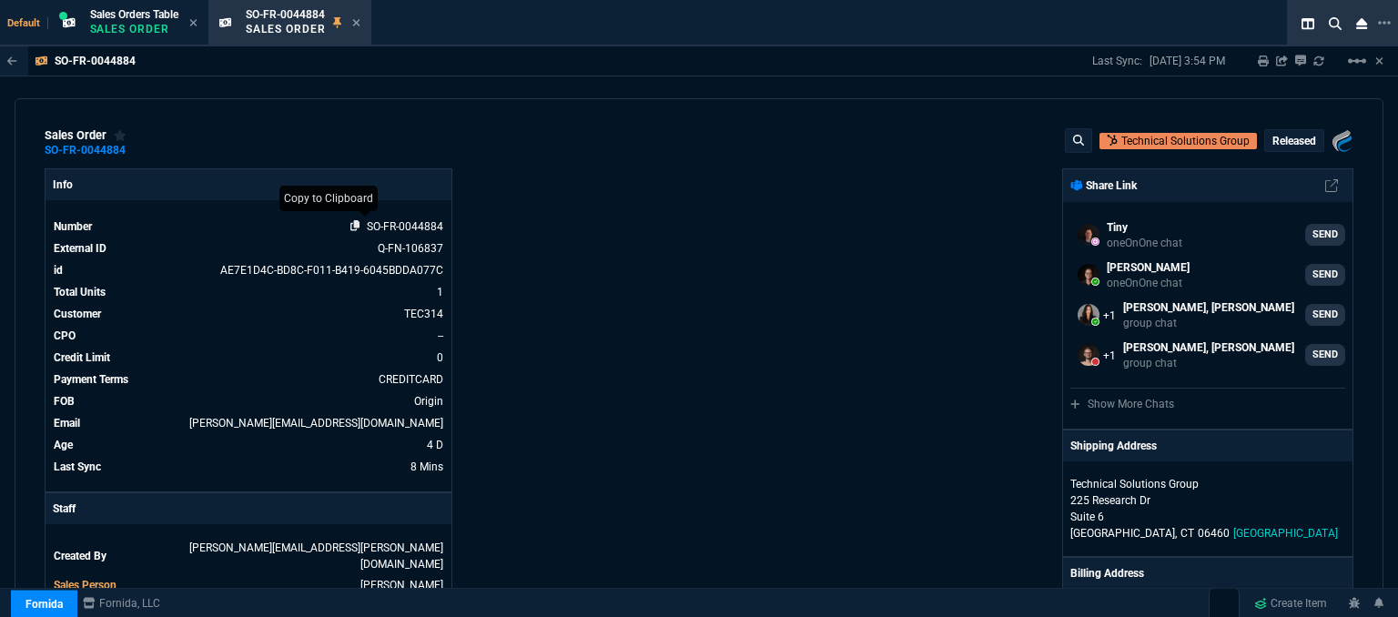
click at [350, 227] on icon at bounding box center [355, 225] width 10 height 11
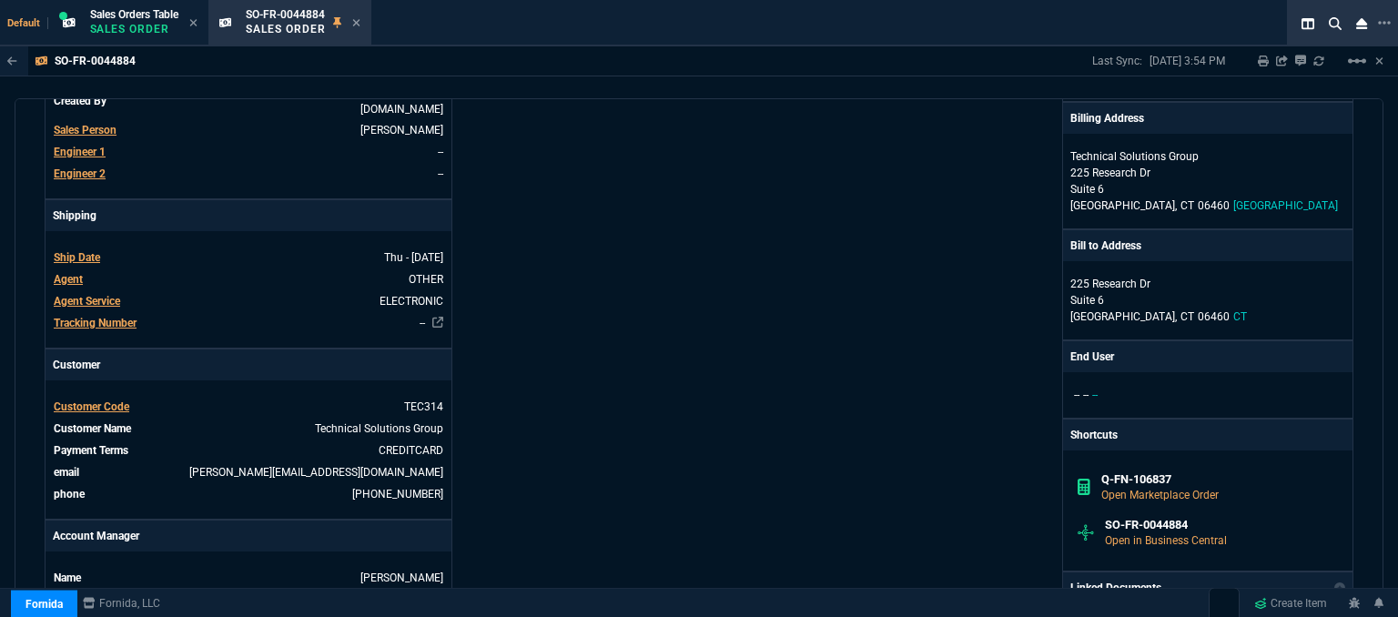
scroll to position [910, 0]
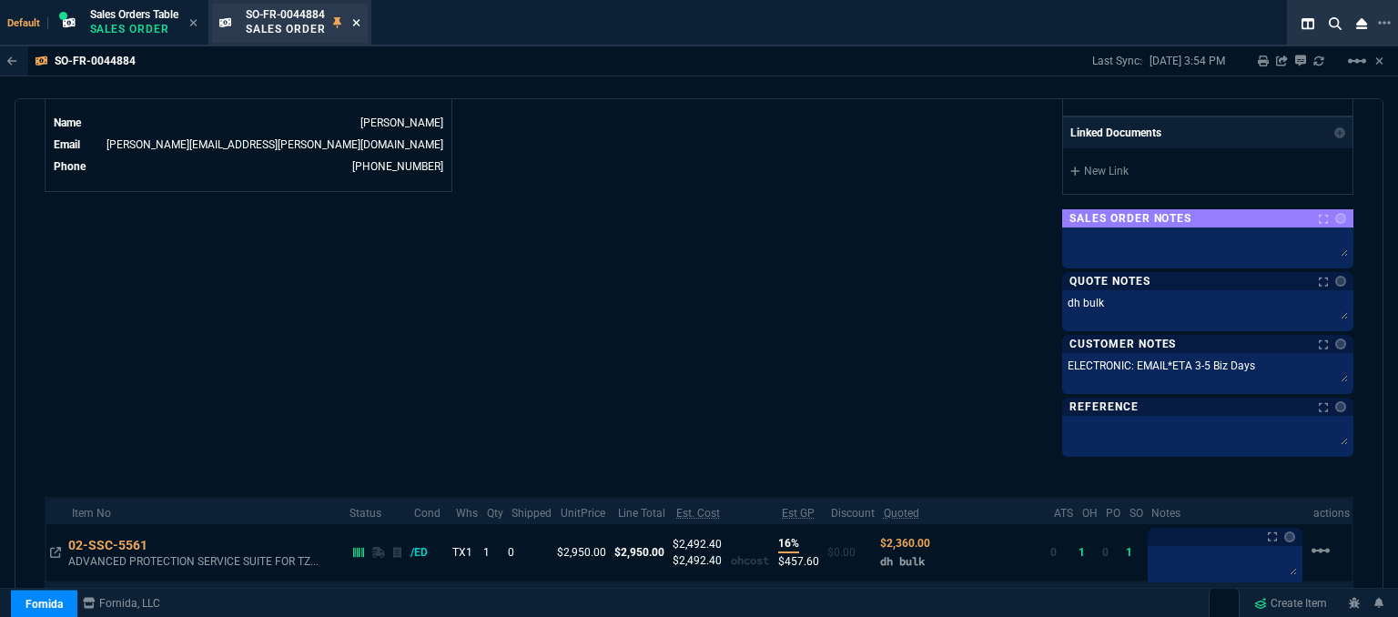
click at [360, 18] on icon at bounding box center [356, 22] width 8 height 11
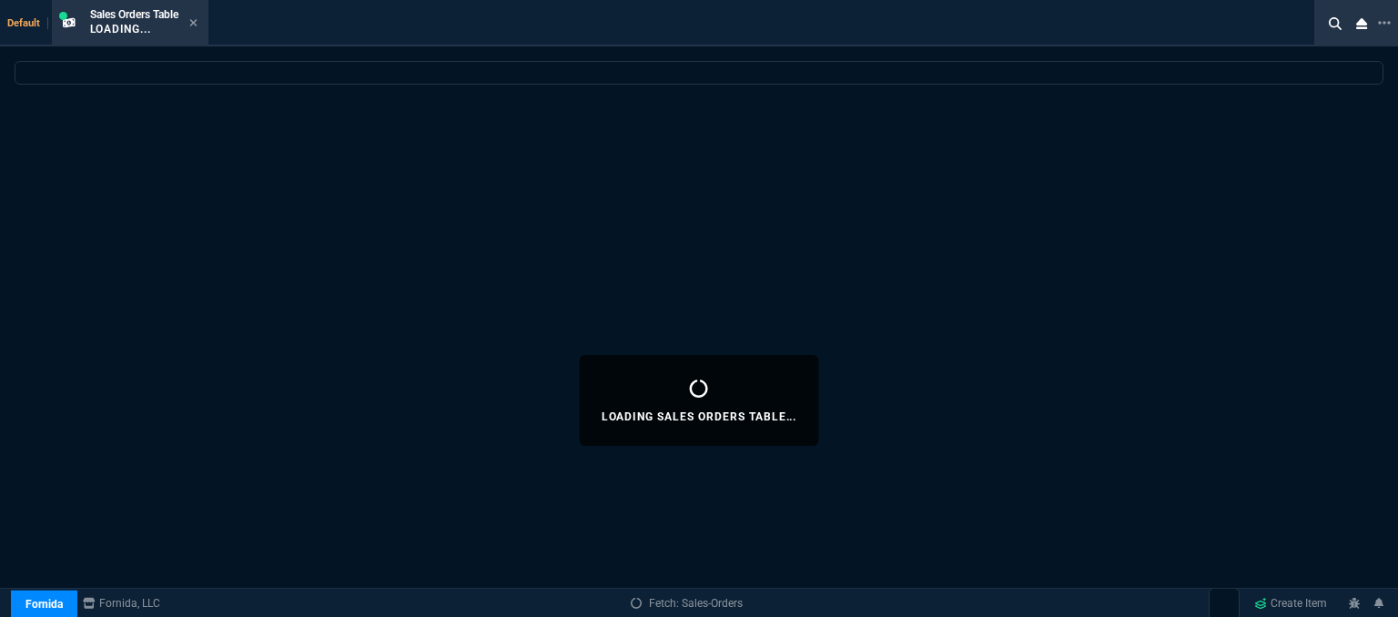
select select
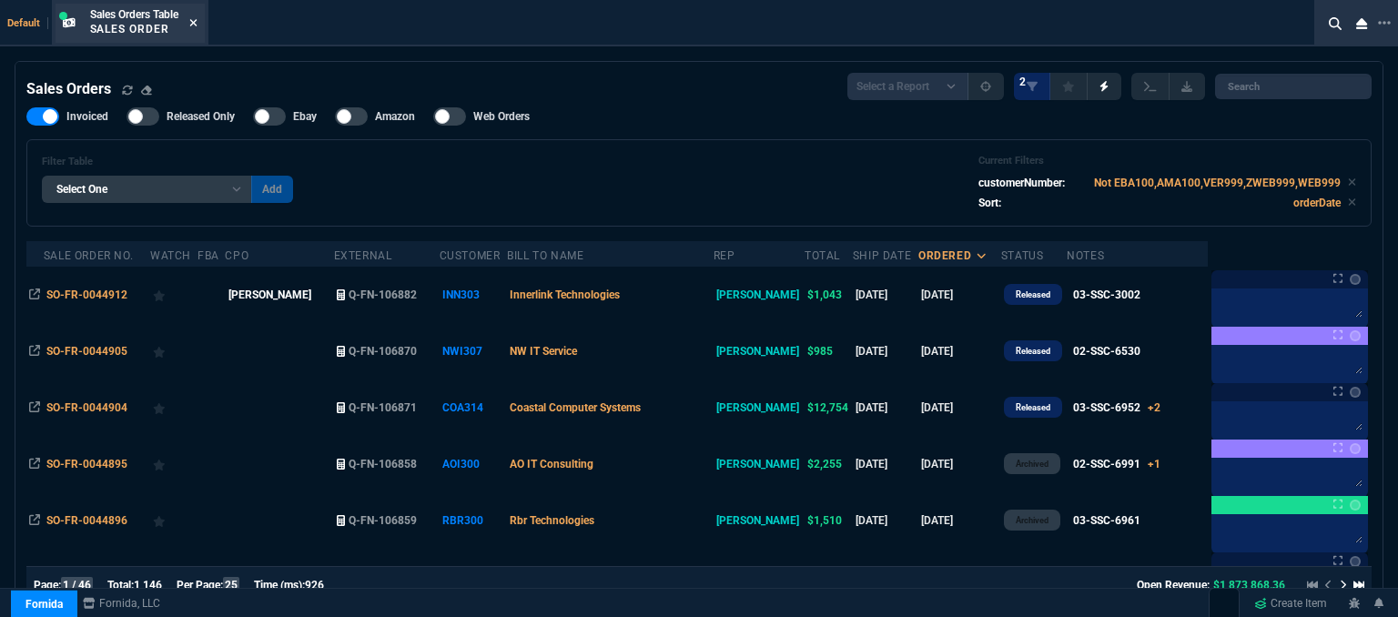
click at [197, 17] on icon at bounding box center [193, 22] width 8 height 11
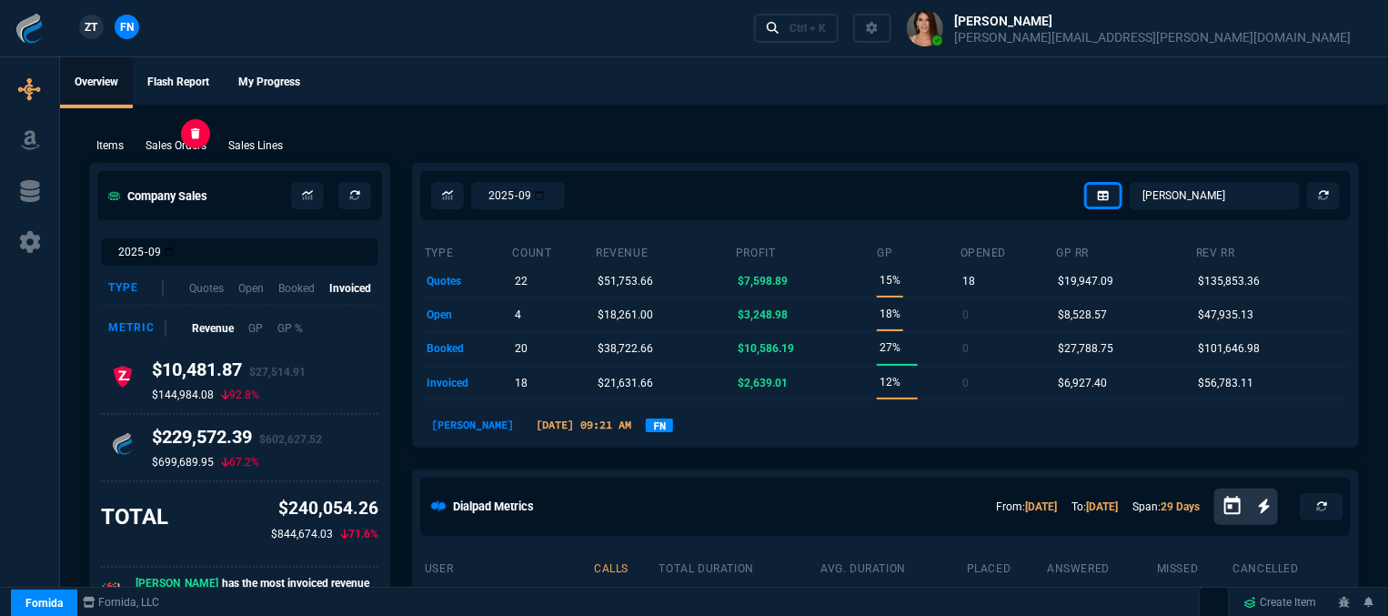
click at [177, 138] on p "Sales Orders" at bounding box center [176, 145] width 61 height 16
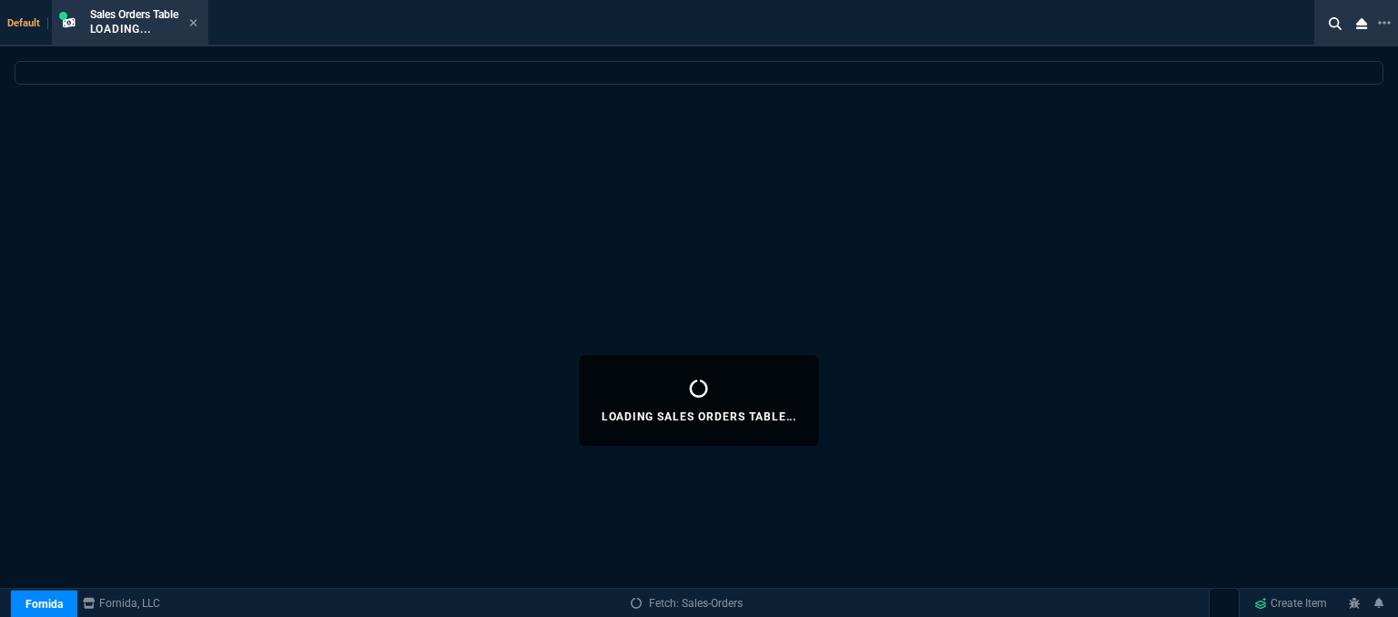
select select
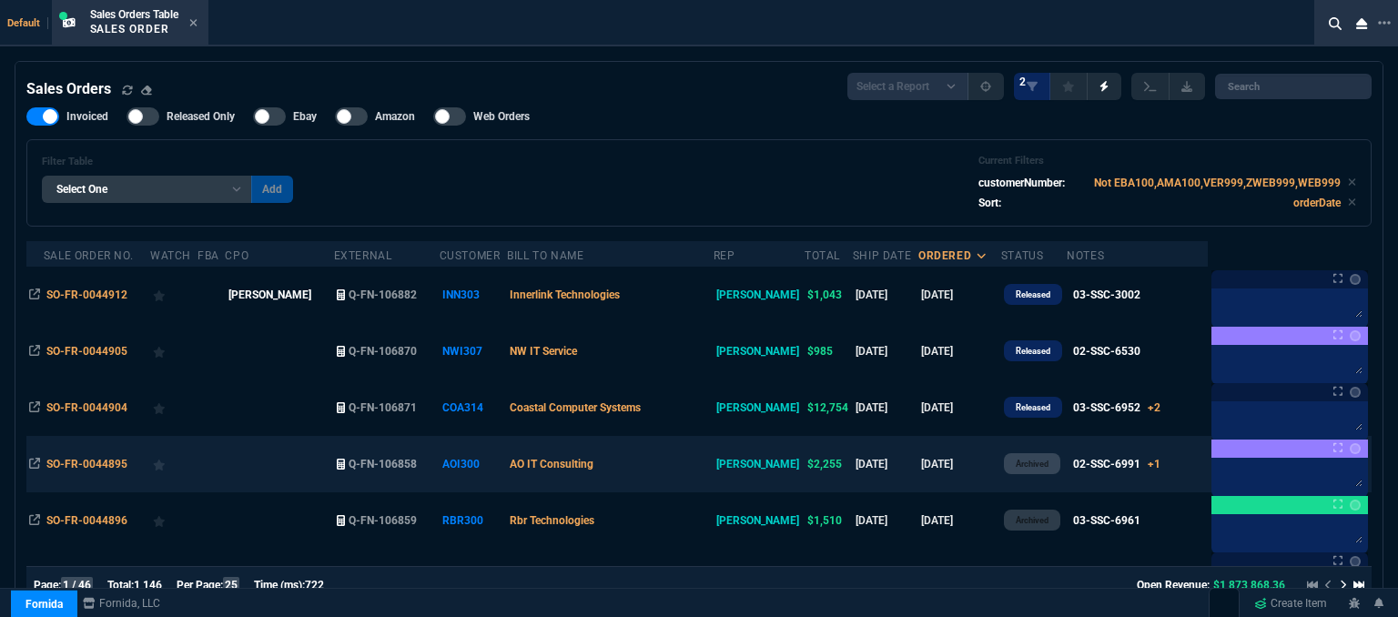
click at [661, 461] on td "AO IT Consulting" at bounding box center [610, 464] width 207 height 56
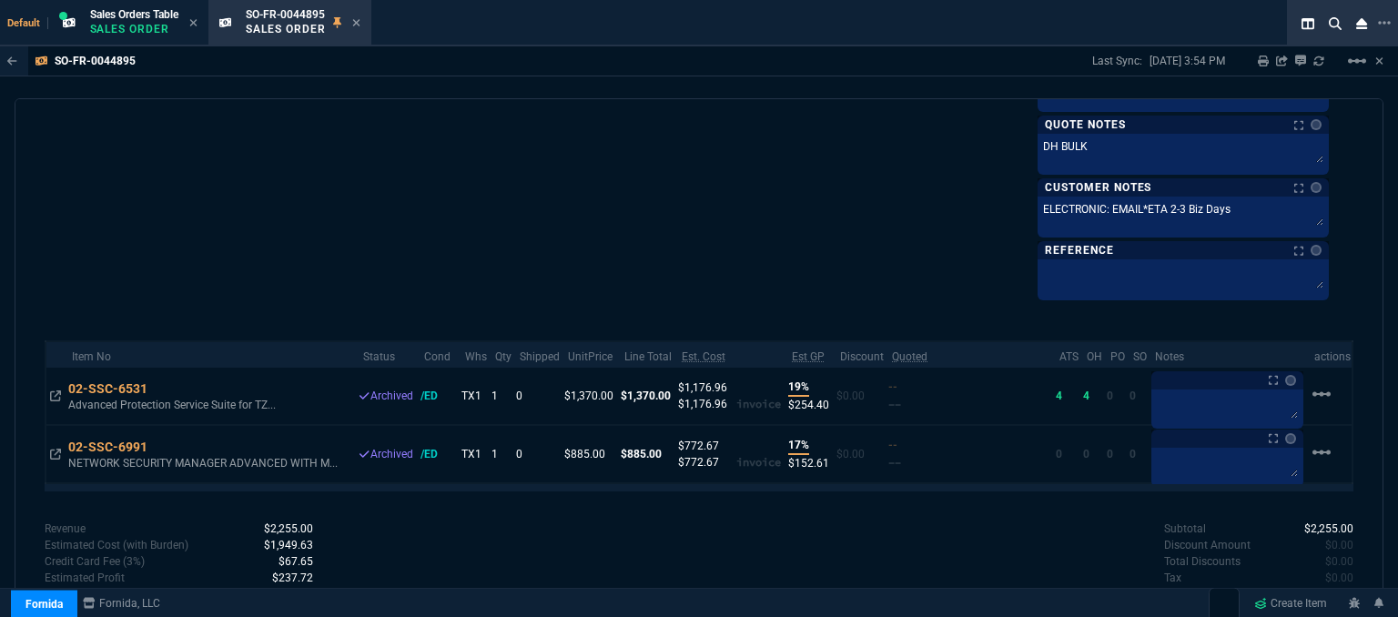
scroll to position [1092, 0]
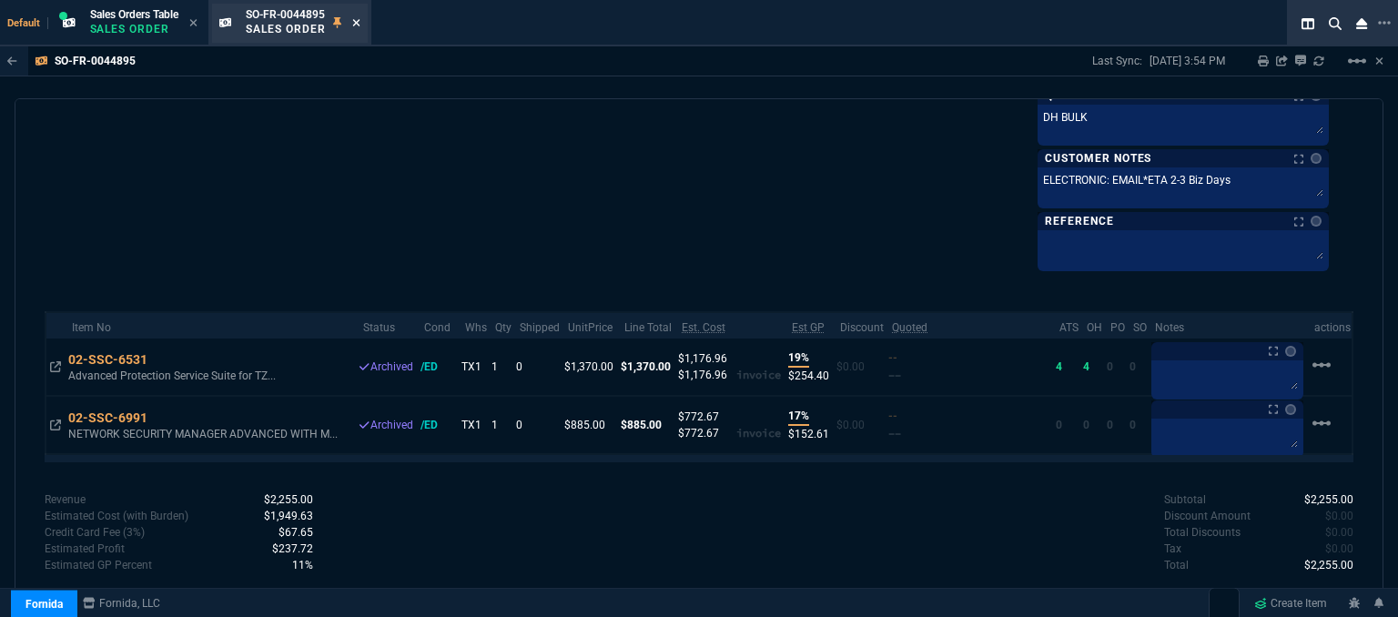
click at [356, 17] on fa-icon at bounding box center [356, 23] width 8 height 13
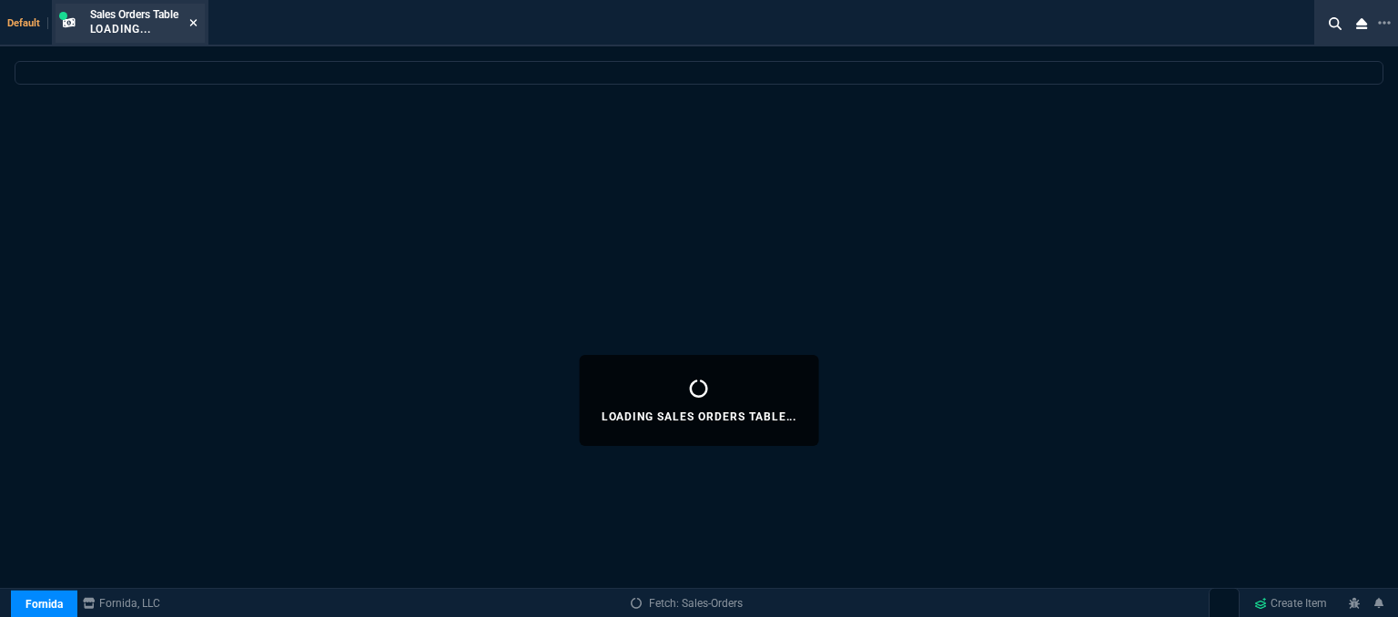
select select
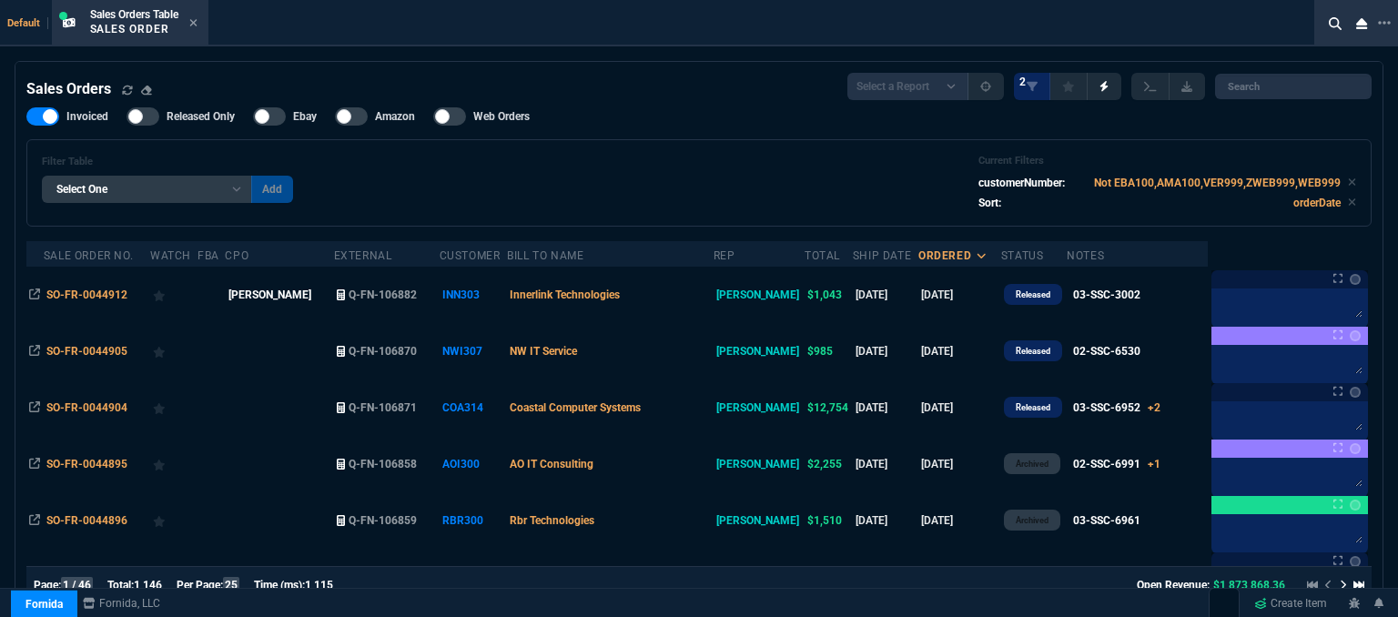
select select "12: [PERSON_NAME]"
select select
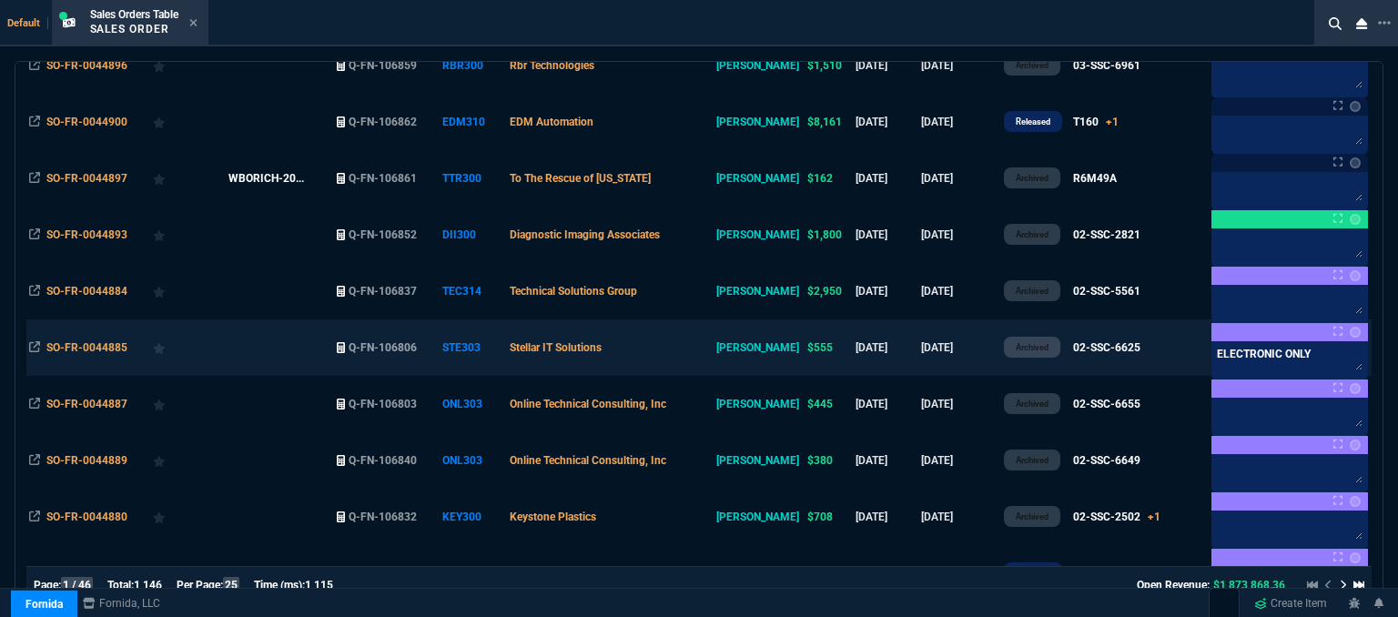
scroll to position [546, 0]
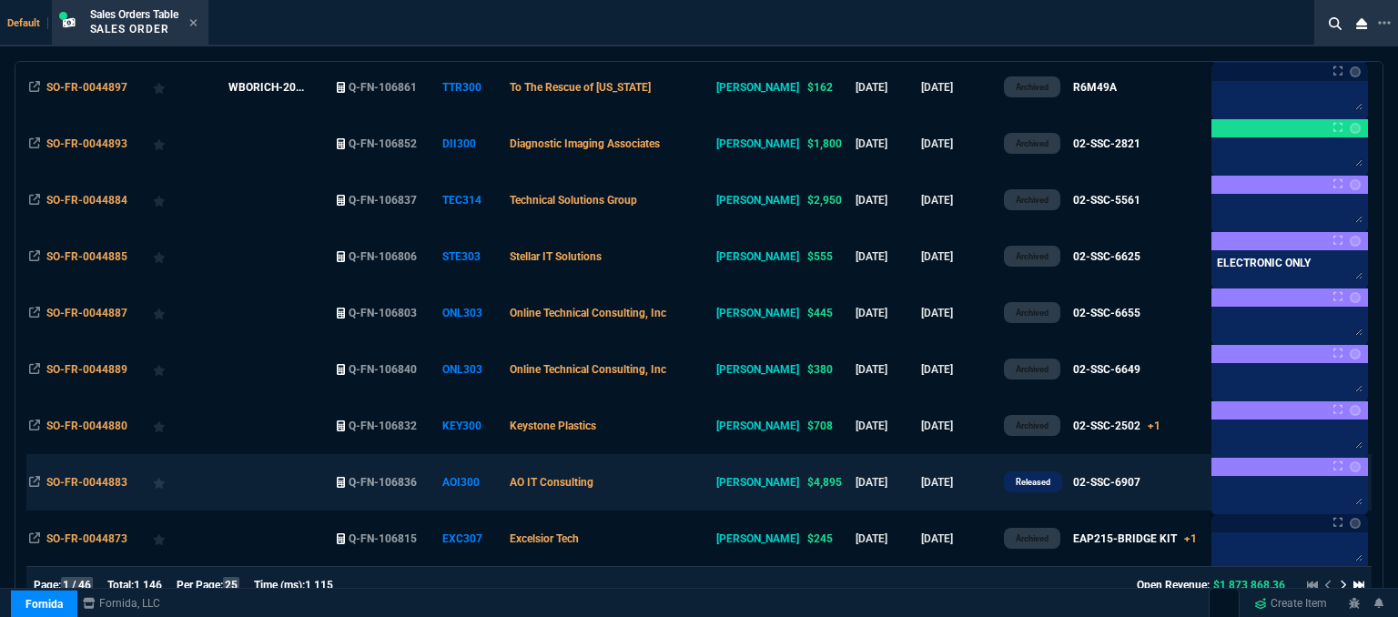
click at [648, 479] on td "AO IT Consulting" at bounding box center [610, 482] width 207 height 56
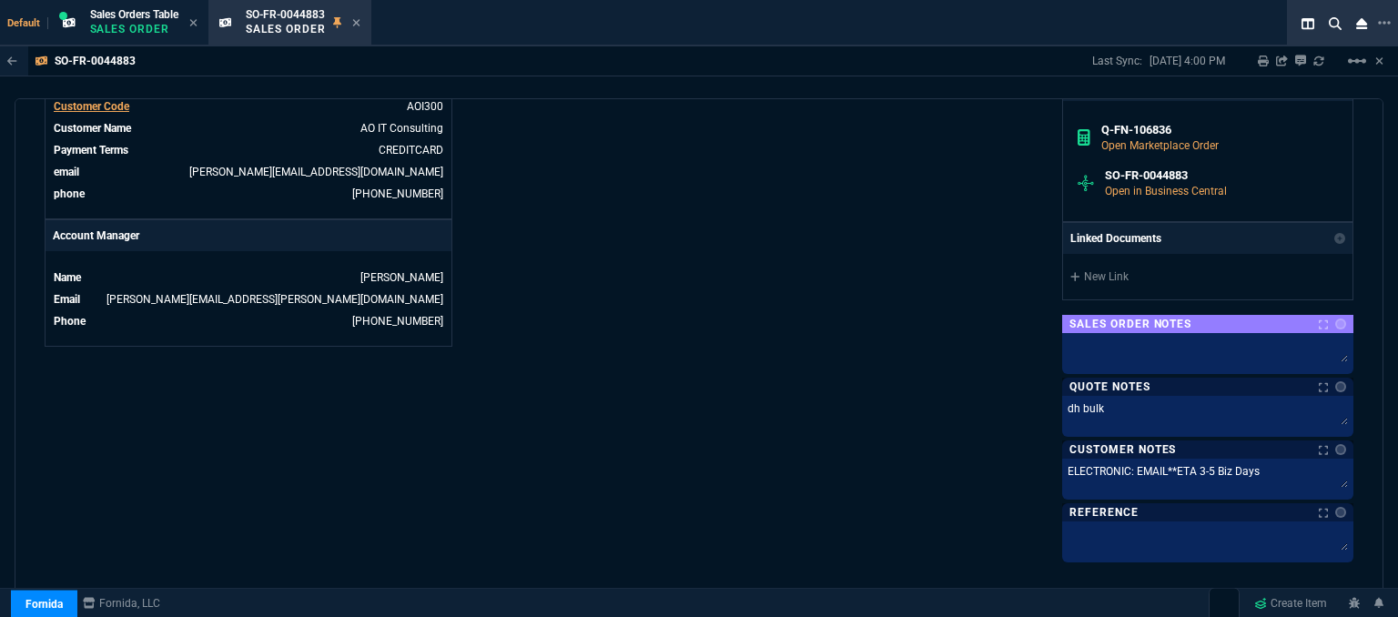
scroll to position [910, 0]
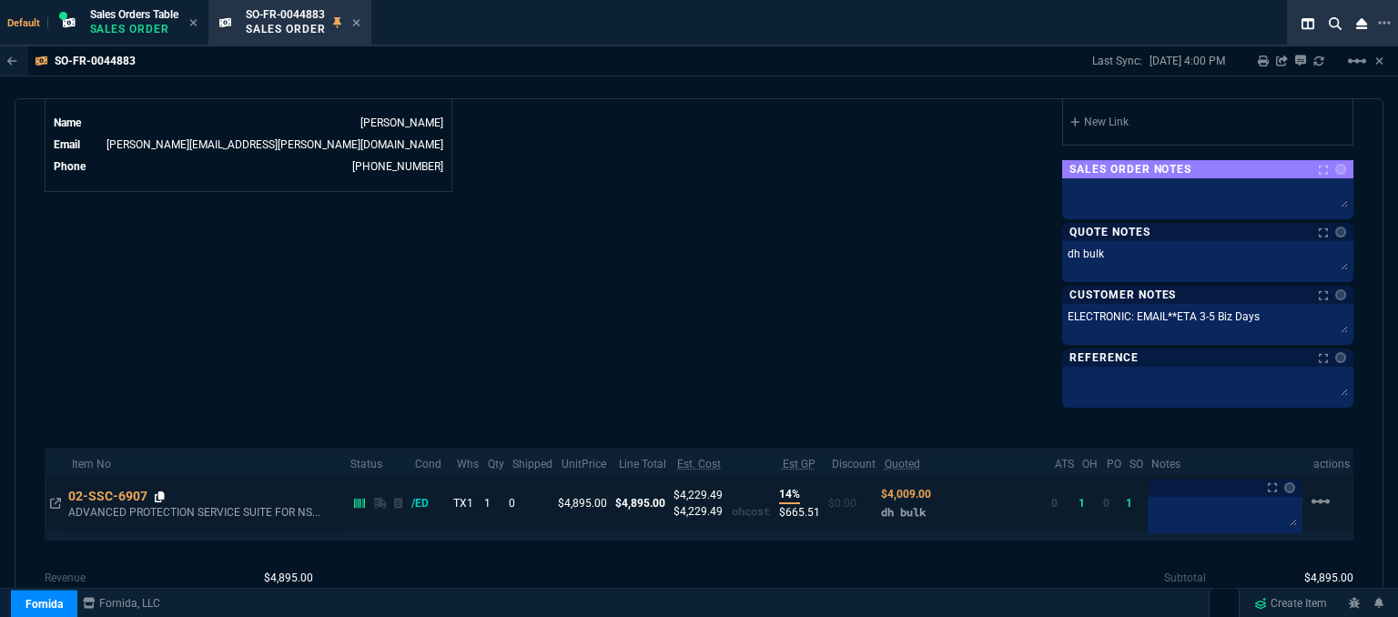
click at [161, 493] on icon at bounding box center [160, 496] width 10 height 11
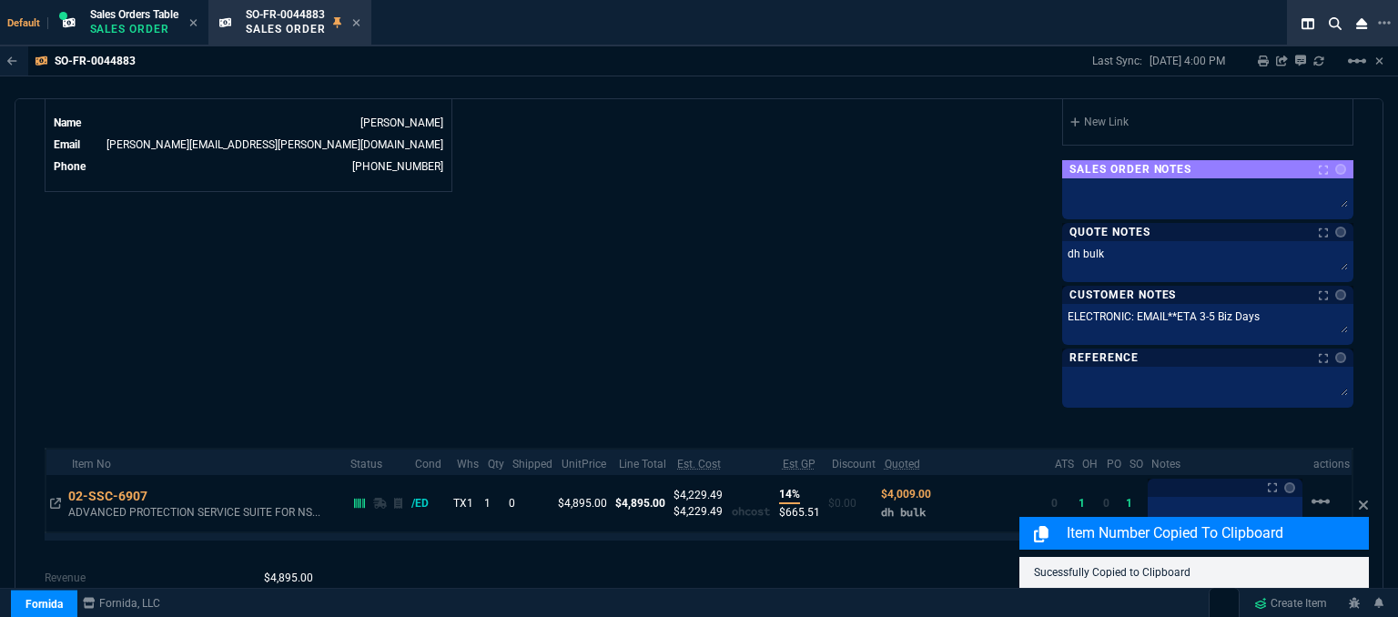
scroll to position [994, 0]
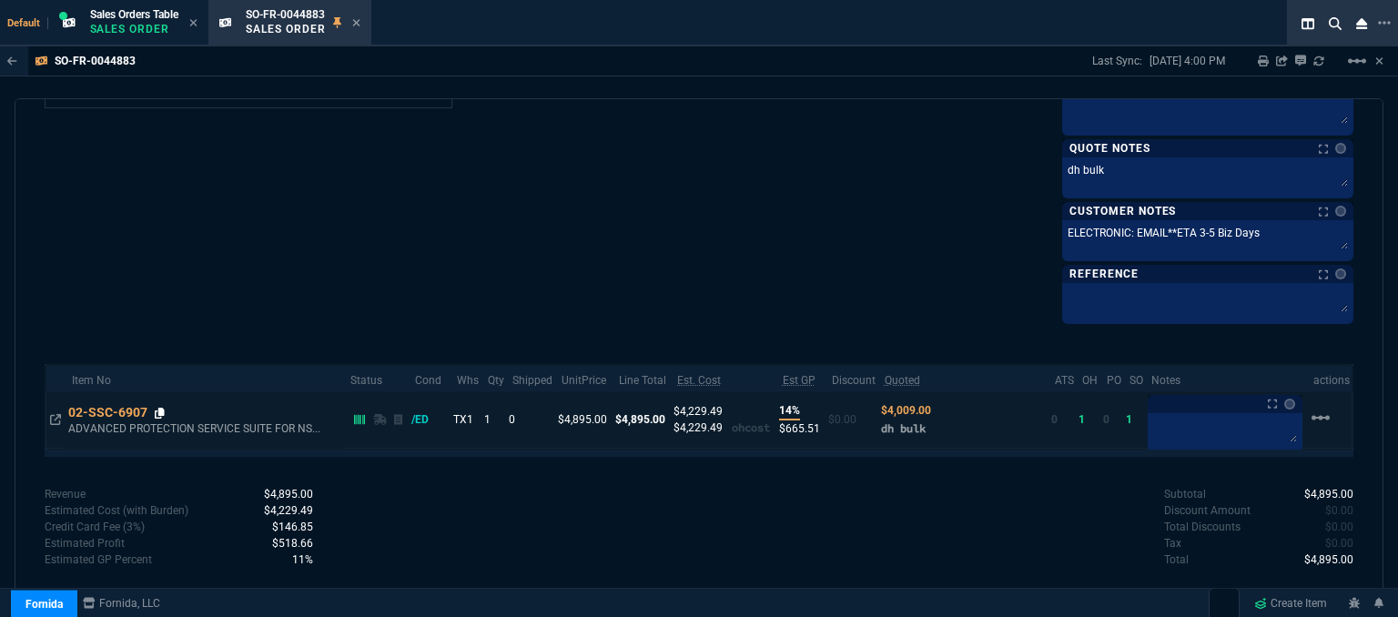
click at [160, 408] on icon at bounding box center [160, 413] width 10 height 11
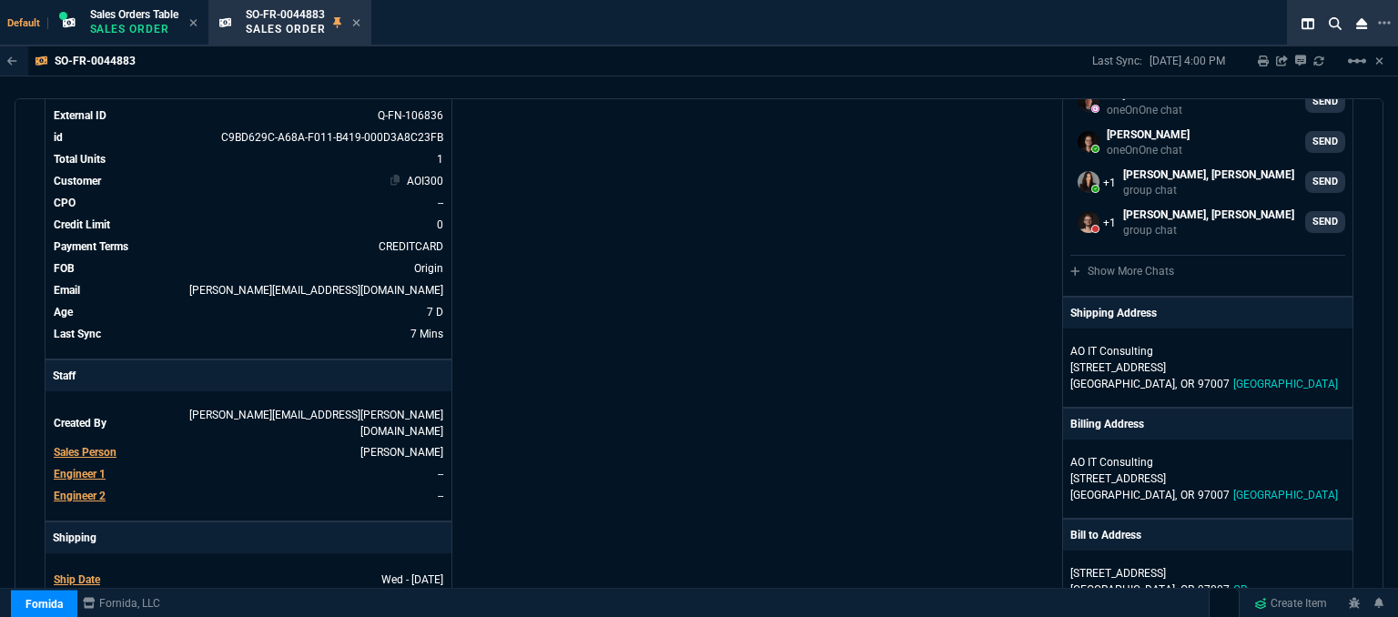
scroll to position [0, 0]
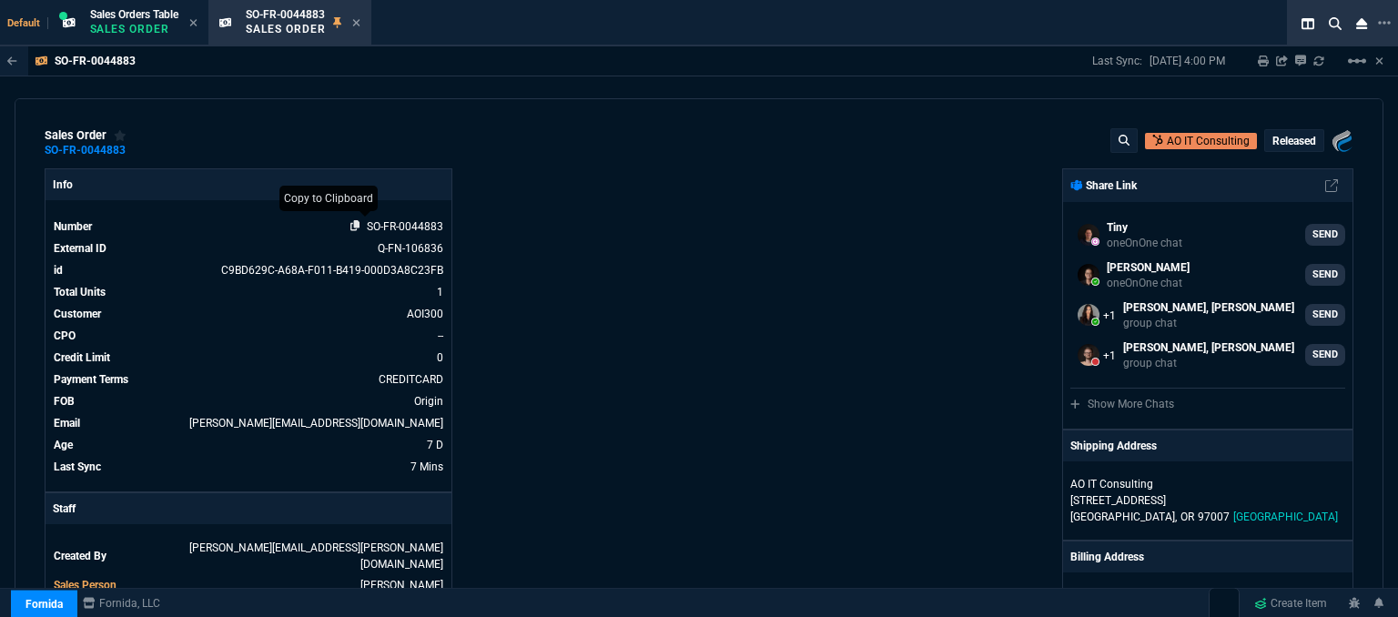
click at [351, 227] on icon at bounding box center [355, 225] width 10 height 11
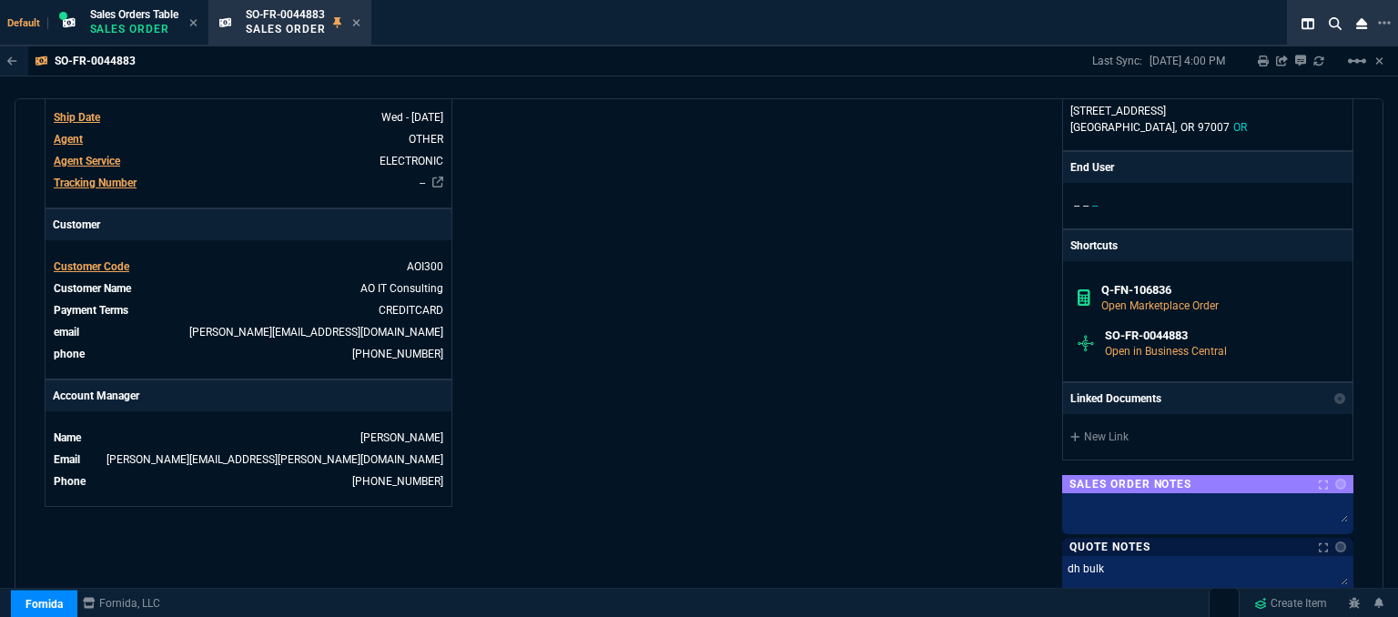
scroll to position [910, 0]
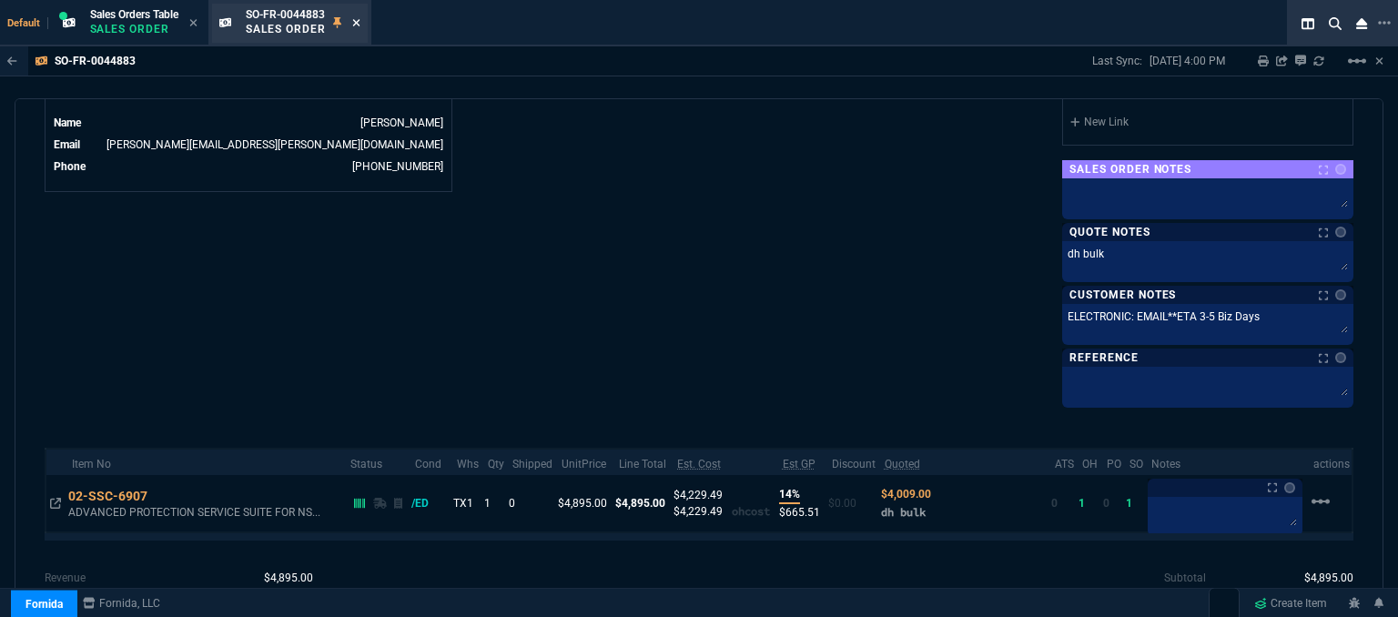
click at [356, 17] on icon at bounding box center [356, 22] width 8 height 11
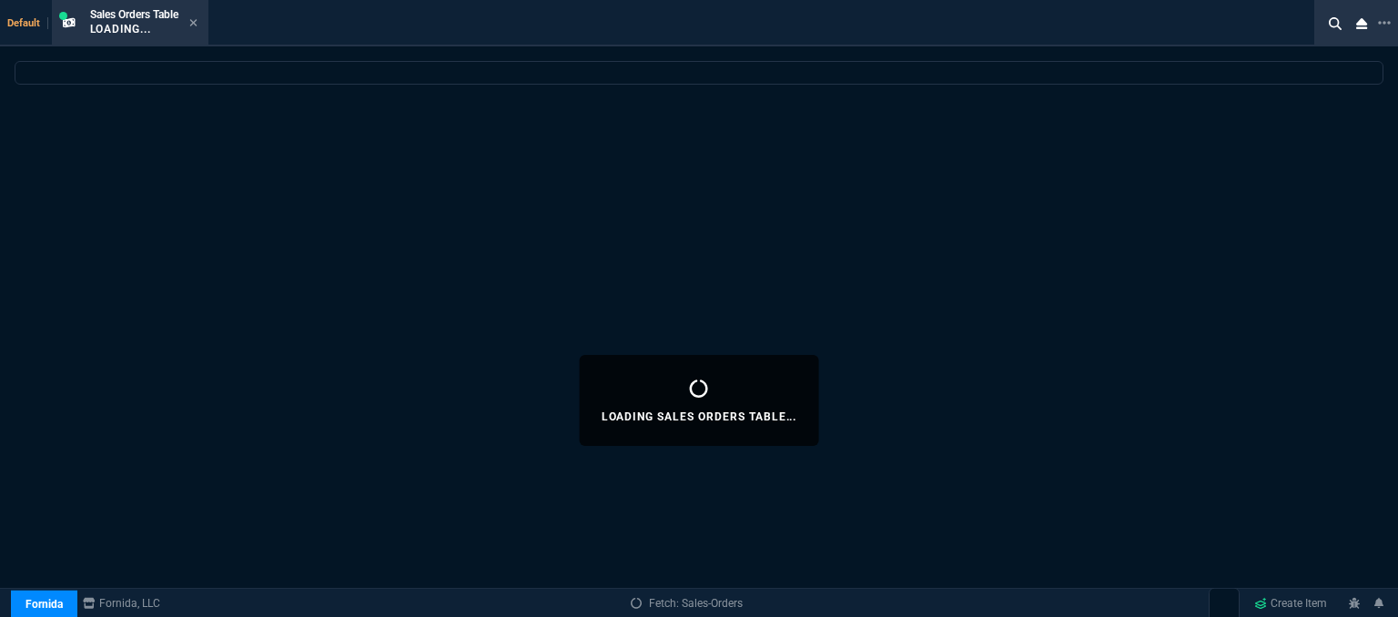
select select
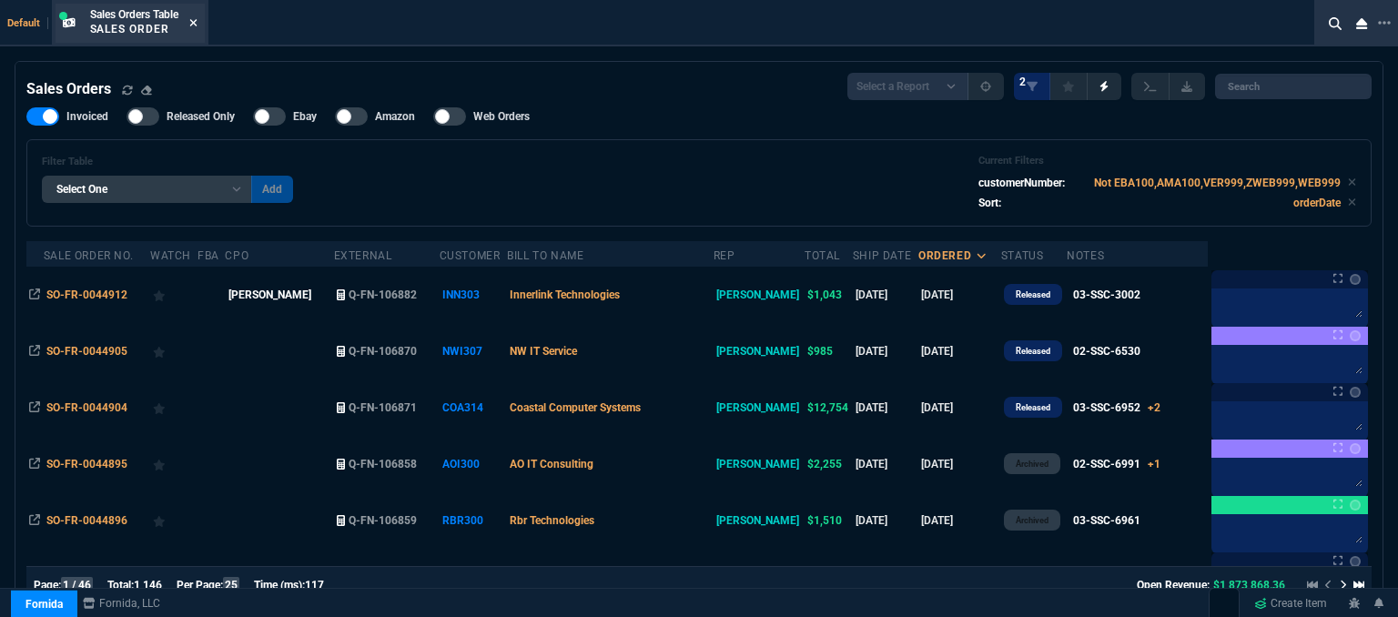
click at [193, 25] on icon at bounding box center [192, 22] width 7 height 7
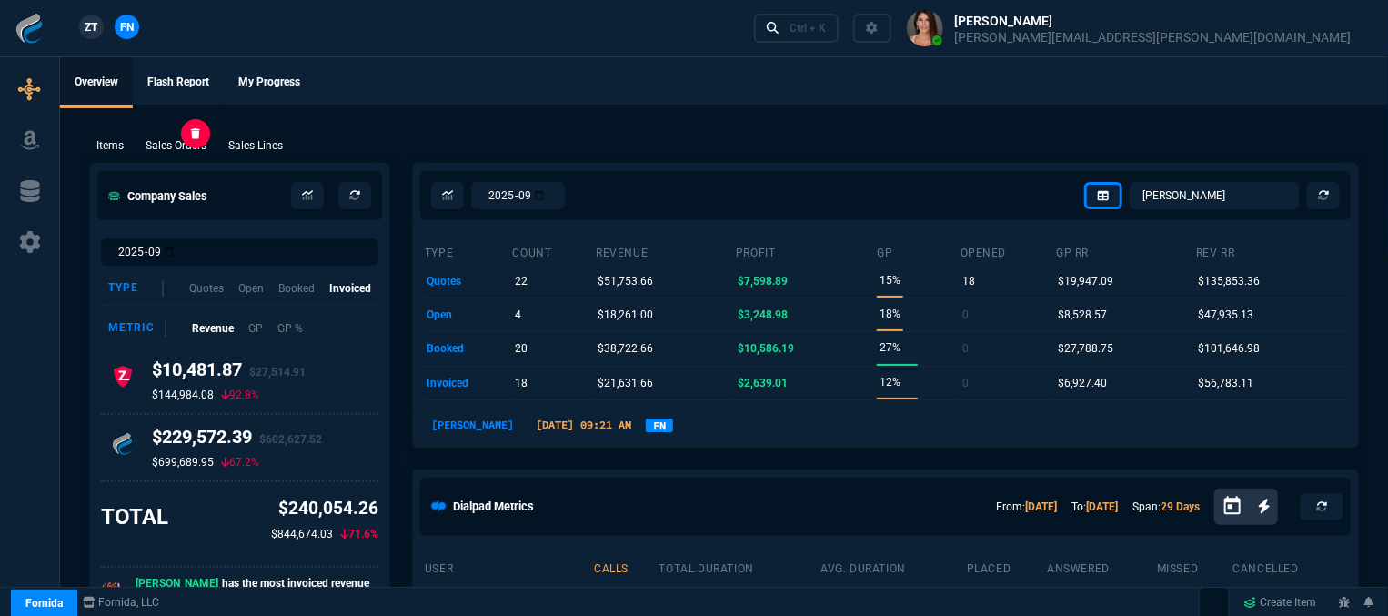
click at [168, 147] on p "Sales Orders" at bounding box center [176, 145] width 61 height 16
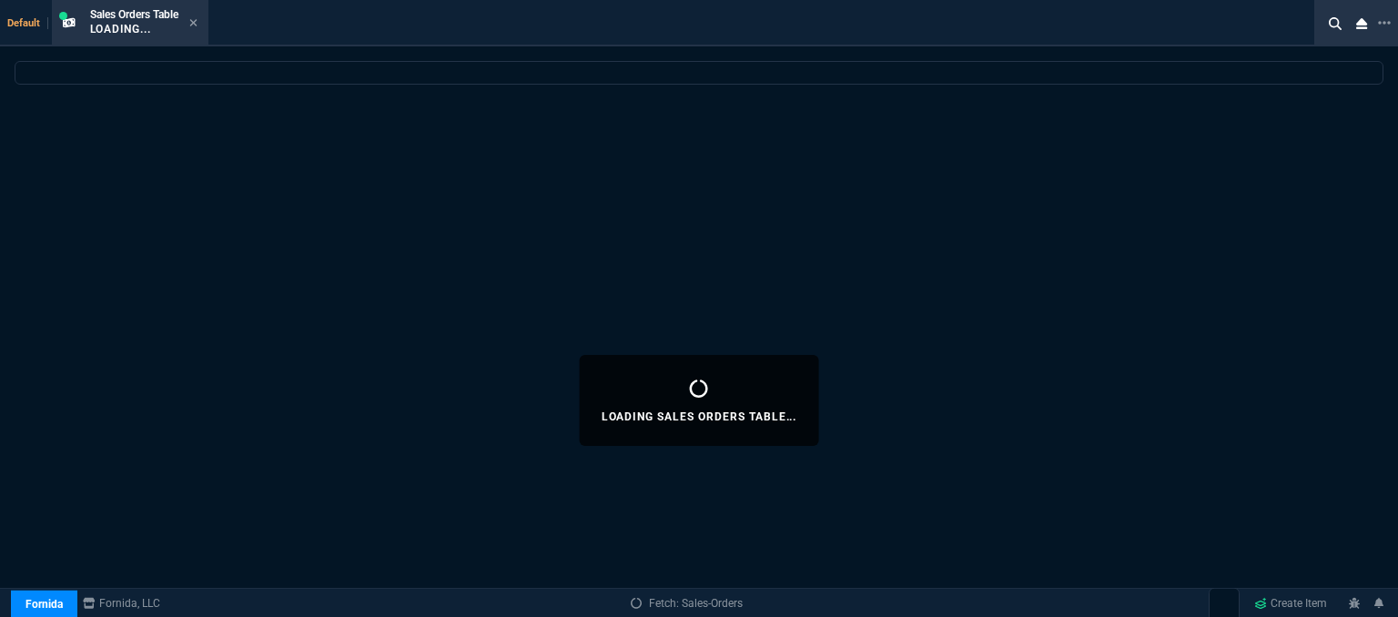
select select
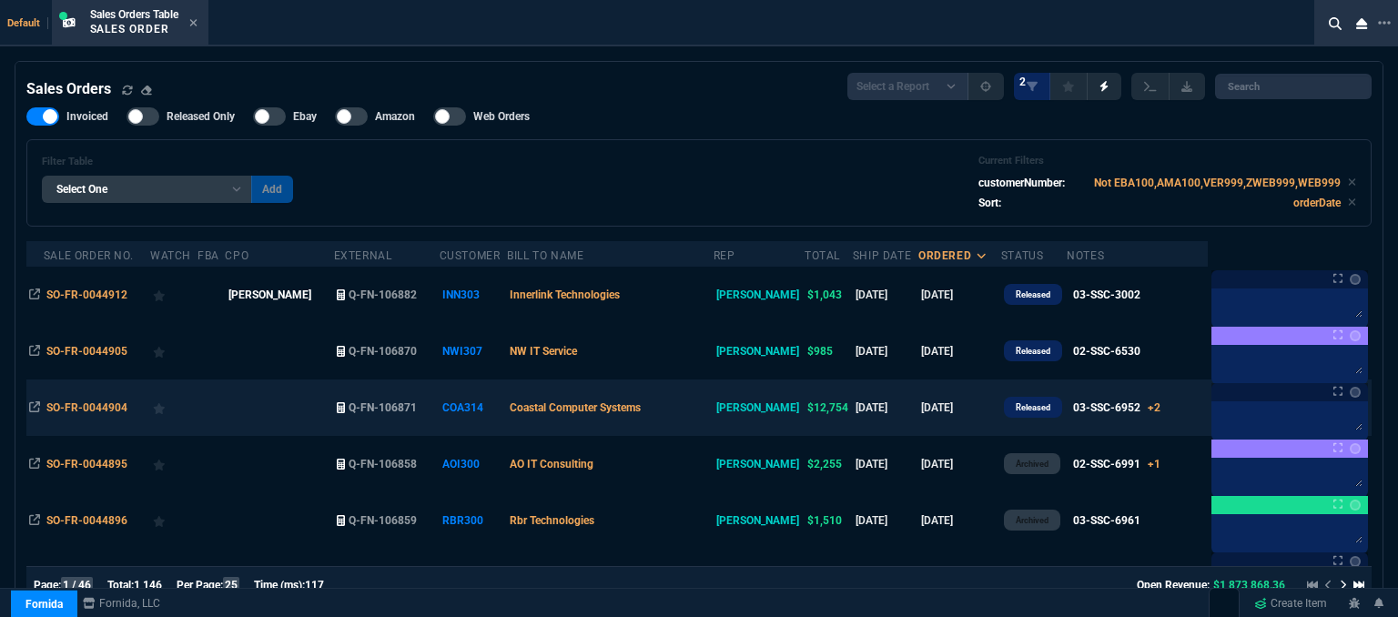
click at [693, 412] on td "Coastal Computer Systems" at bounding box center [610, 407] width 207 height 56
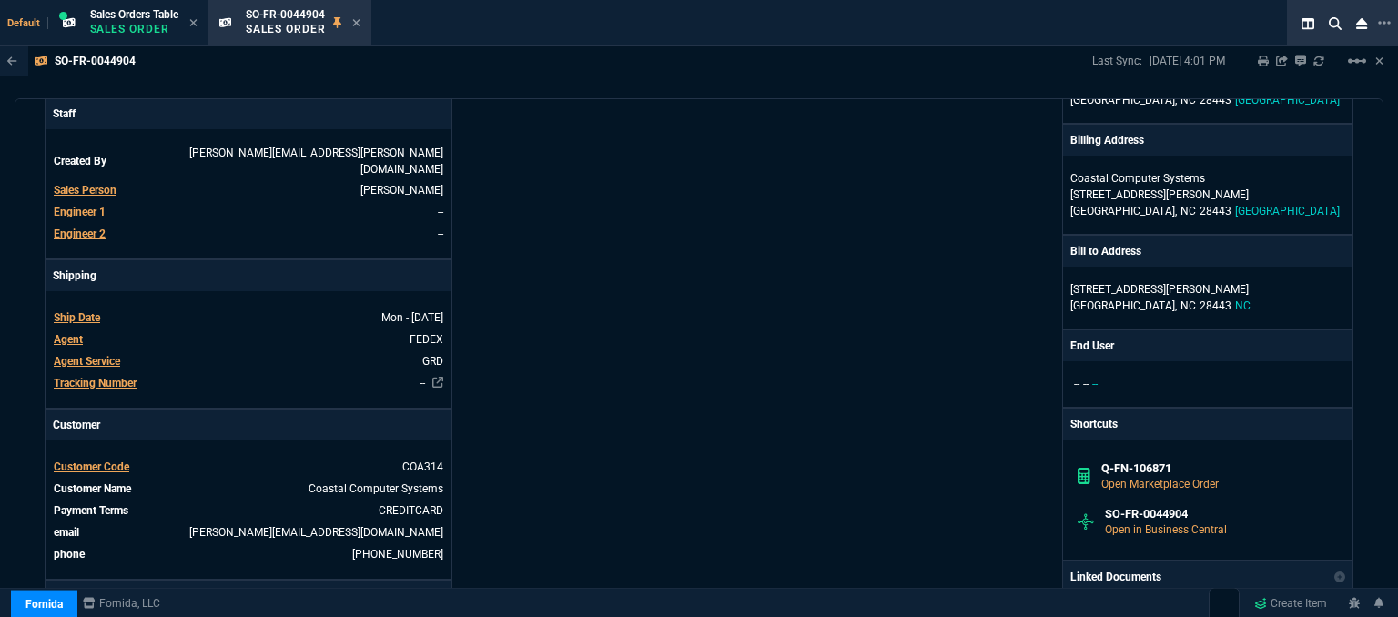
scroll to position [637, 0]
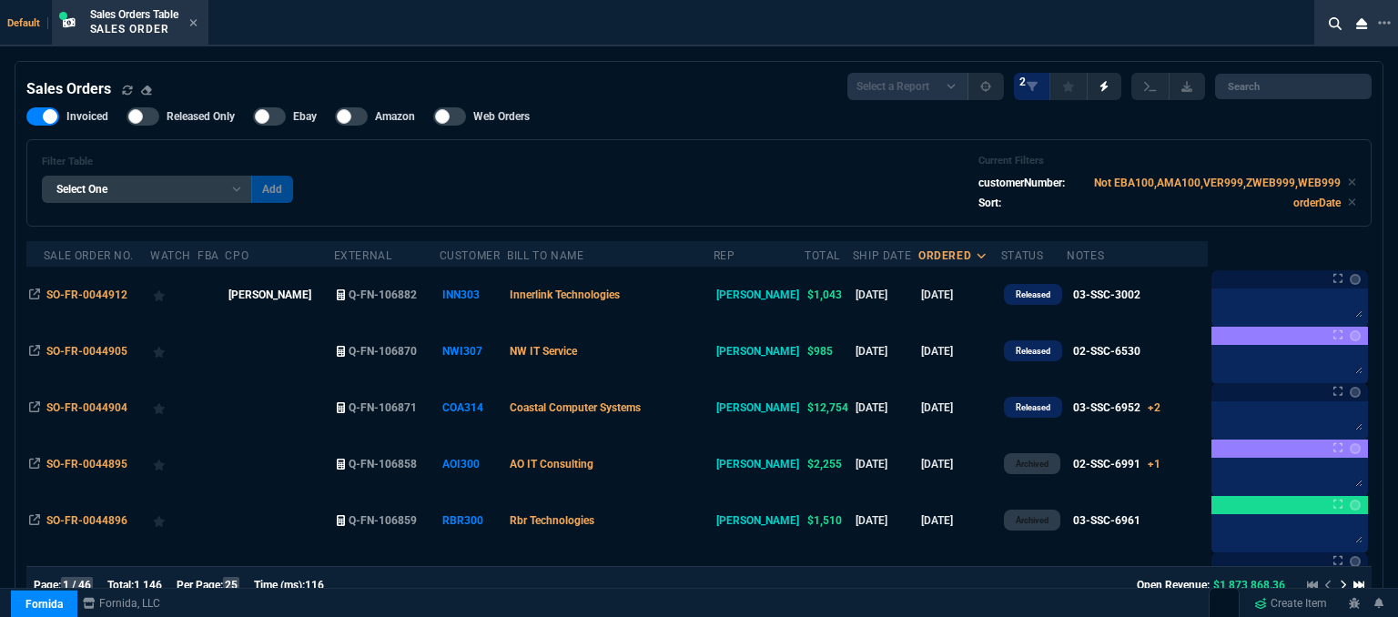
select select "12: [PERSON_NAME]"
select select
click at [197, 17] on fa-icon at bounding box center [193, 23] width 8 height 13
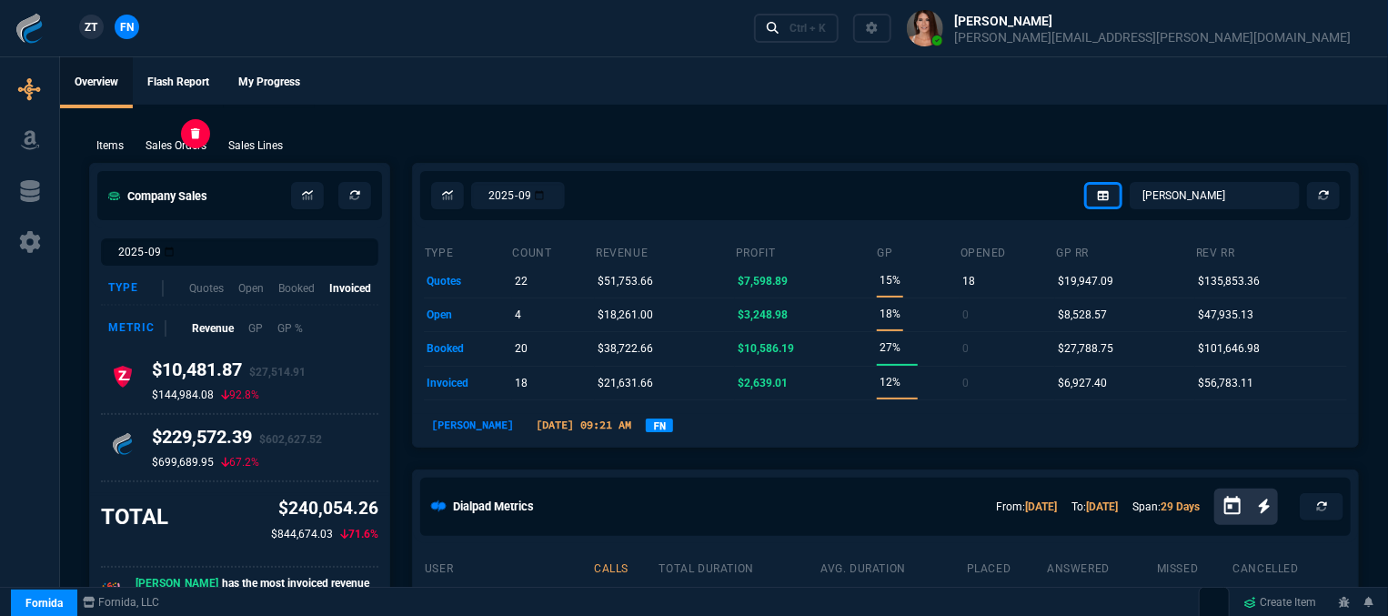
click at [209, 147] on div "Sales Orders" at bounding box center [176, 145] width 76 height 16
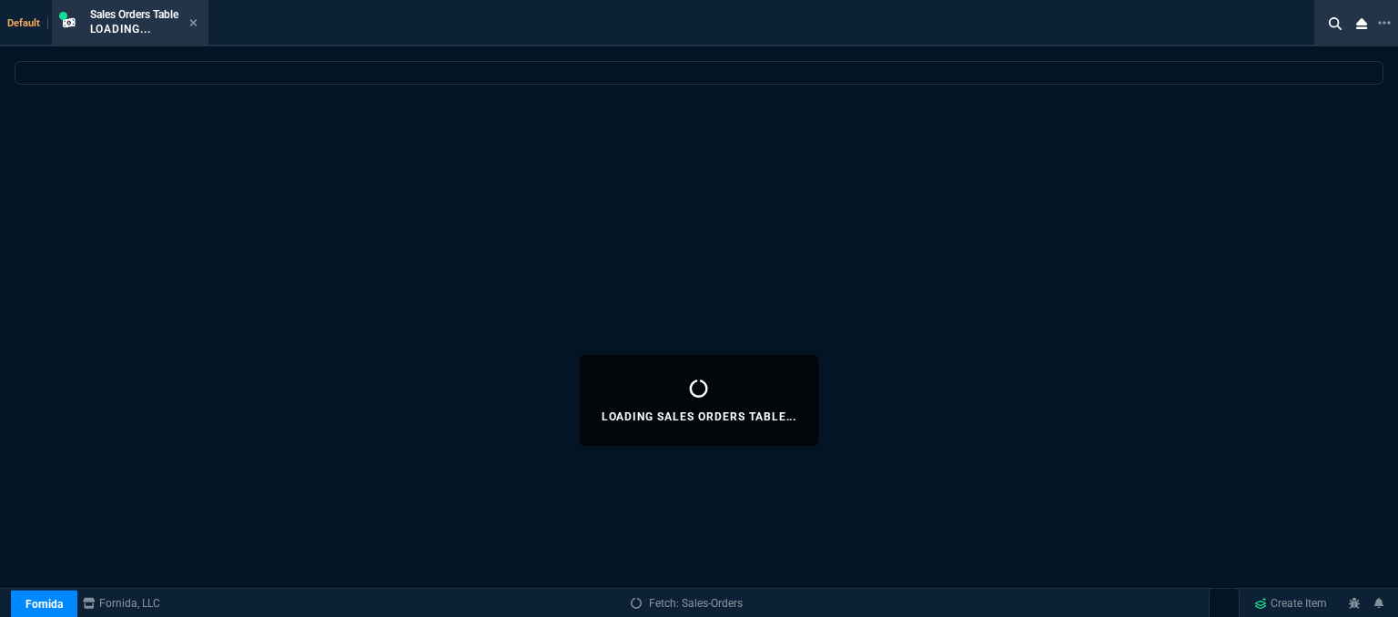
select select
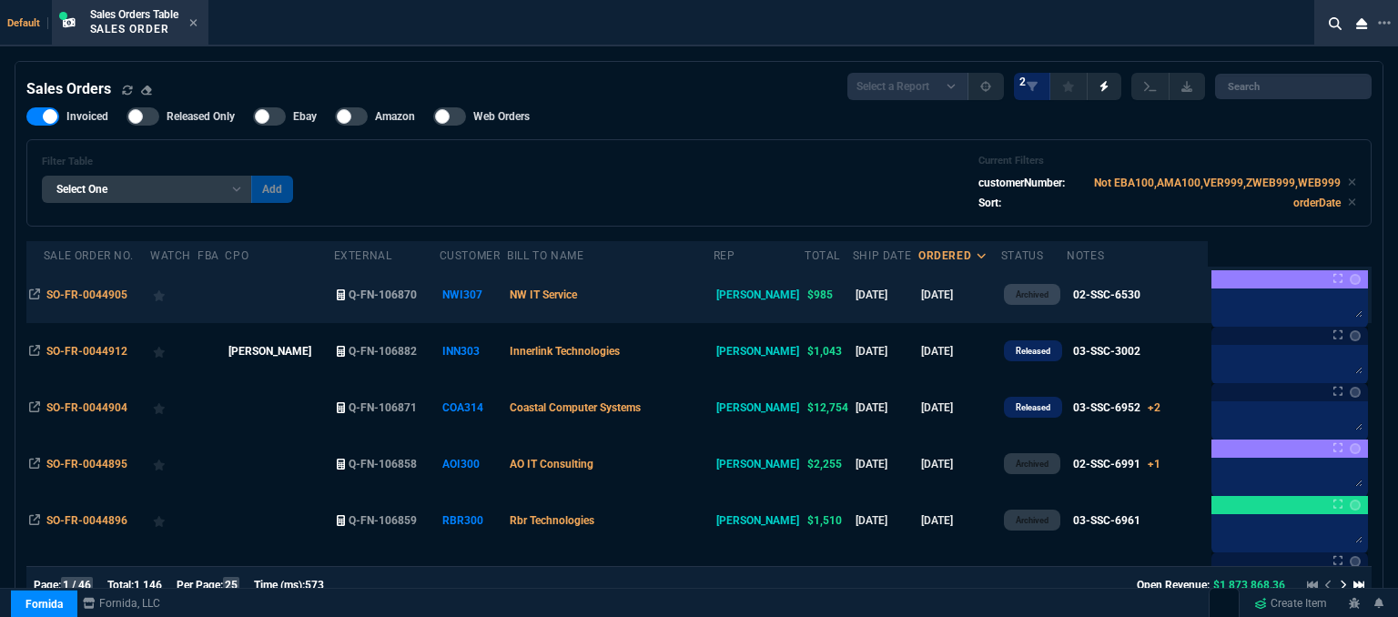
click at [672, 295] on td "NW IT Service" at bounding box center [610, 295] width 207 height 56
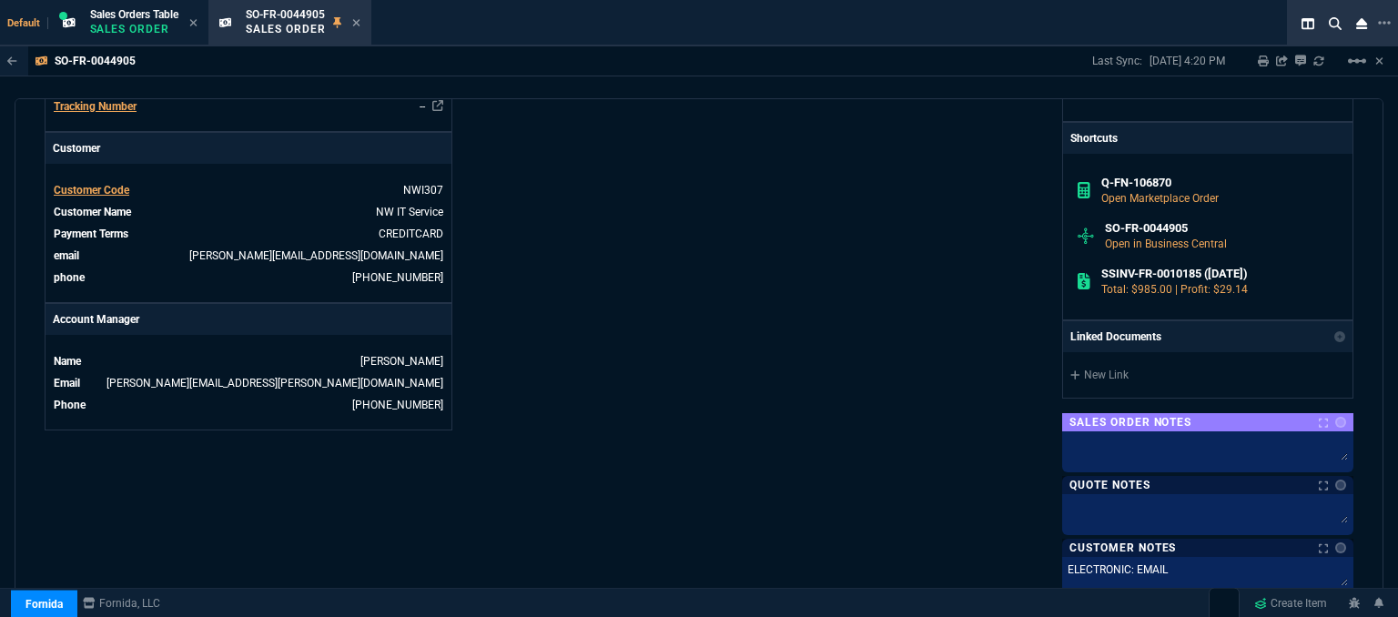
scroll to position [1016, 0]
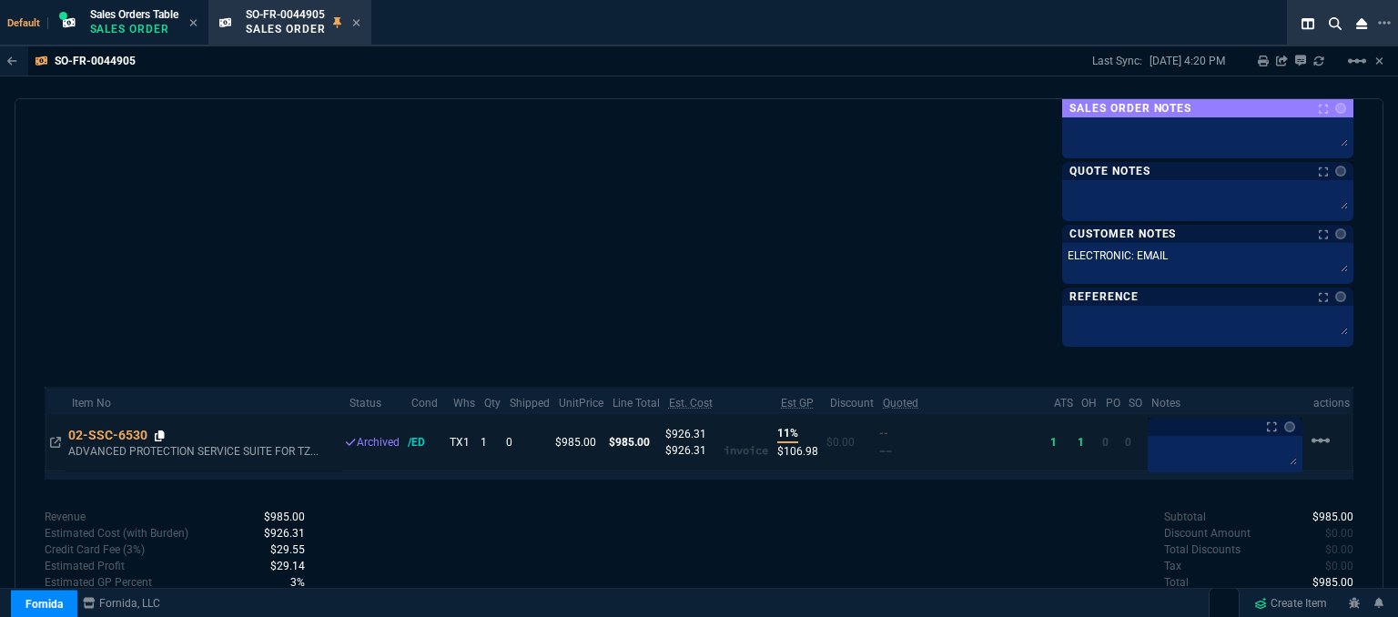
click at [159, 430] on icon at bounding box center [160, 435] width 10 height 11
click at [160, 430] on icon at bounding box center [160, 435] width 10 height 11
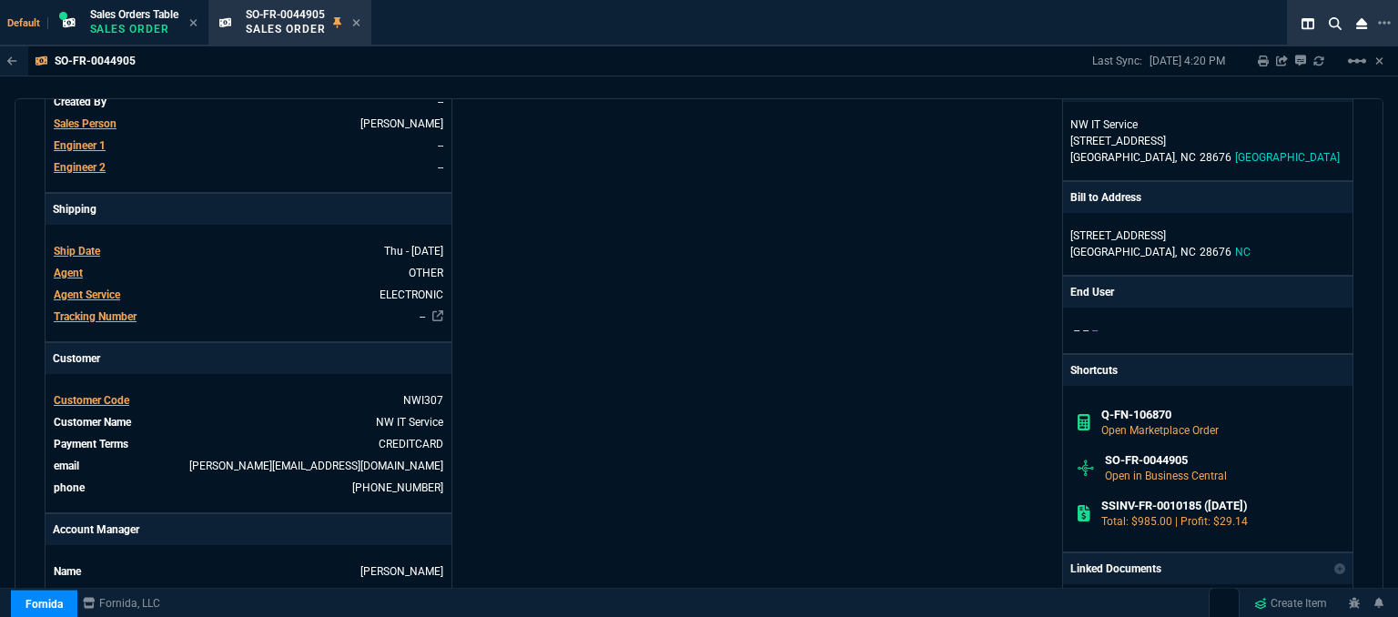
scroll to position [0, 0]
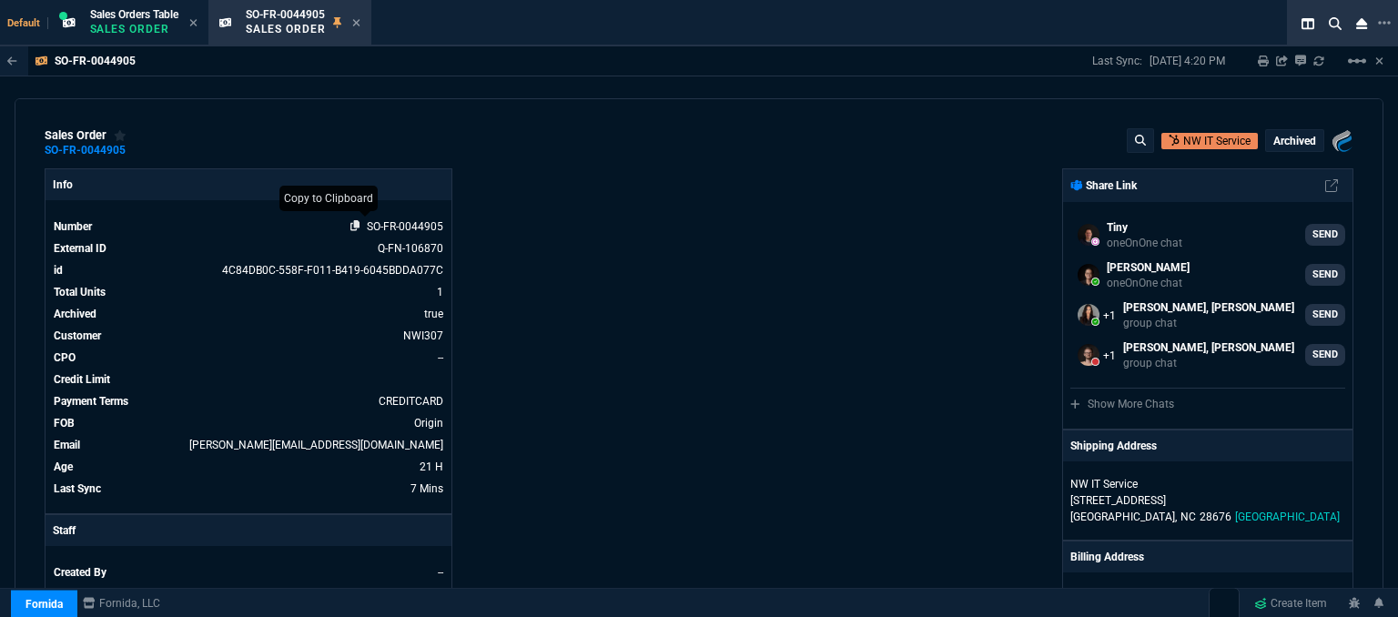
click at [352, 227] on icon at bounding box center [355, 225] width 10 height 11
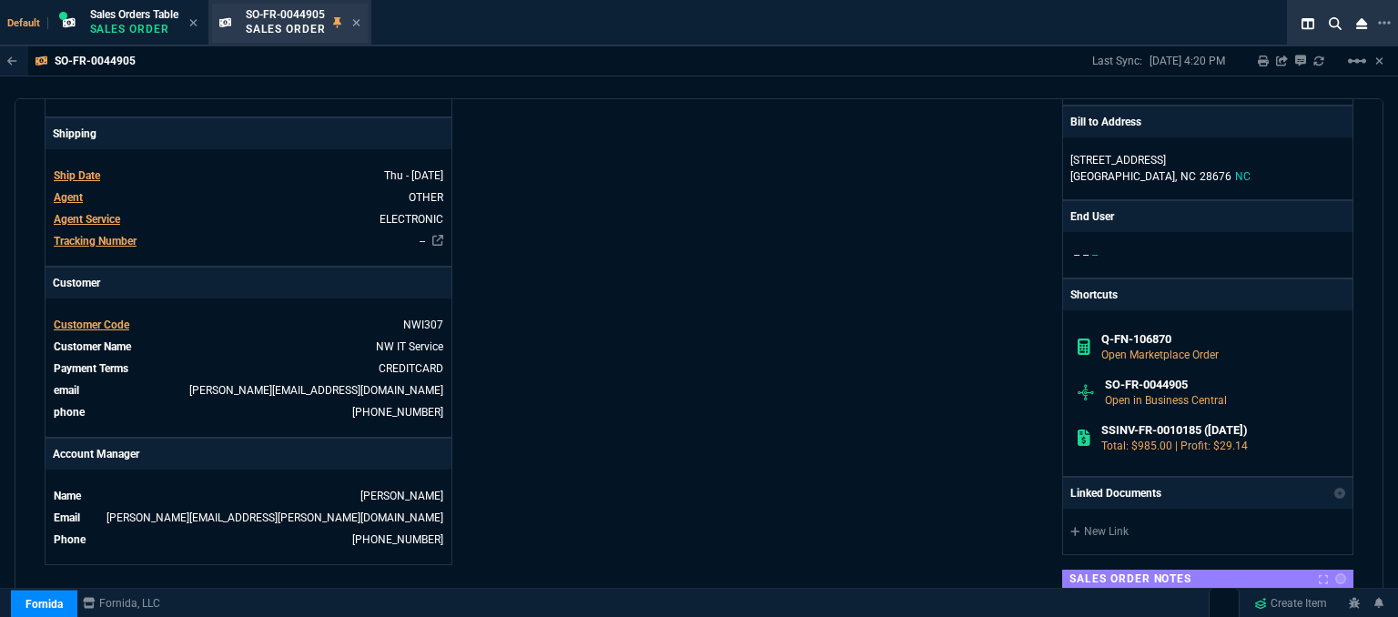
click at [354, 18] on div "SO-FR-0044905 Sales Order" at bounding box center [303, 23] width 115 height 32
click at [355, 25] on div "SO-FR-0044905 Sales Order" at bounding box center [303, 23] width 115 height 32
click at [357, 22] on icon at bounding box center [356, 22] width 8 height 11
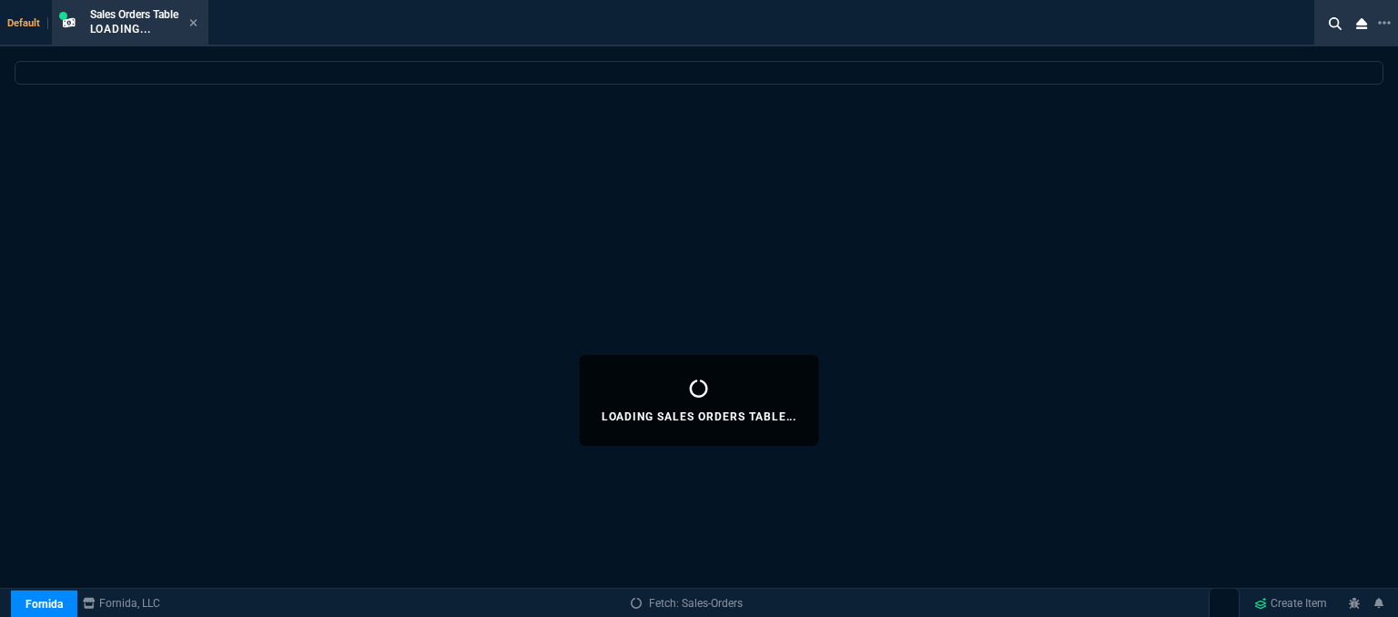
select select
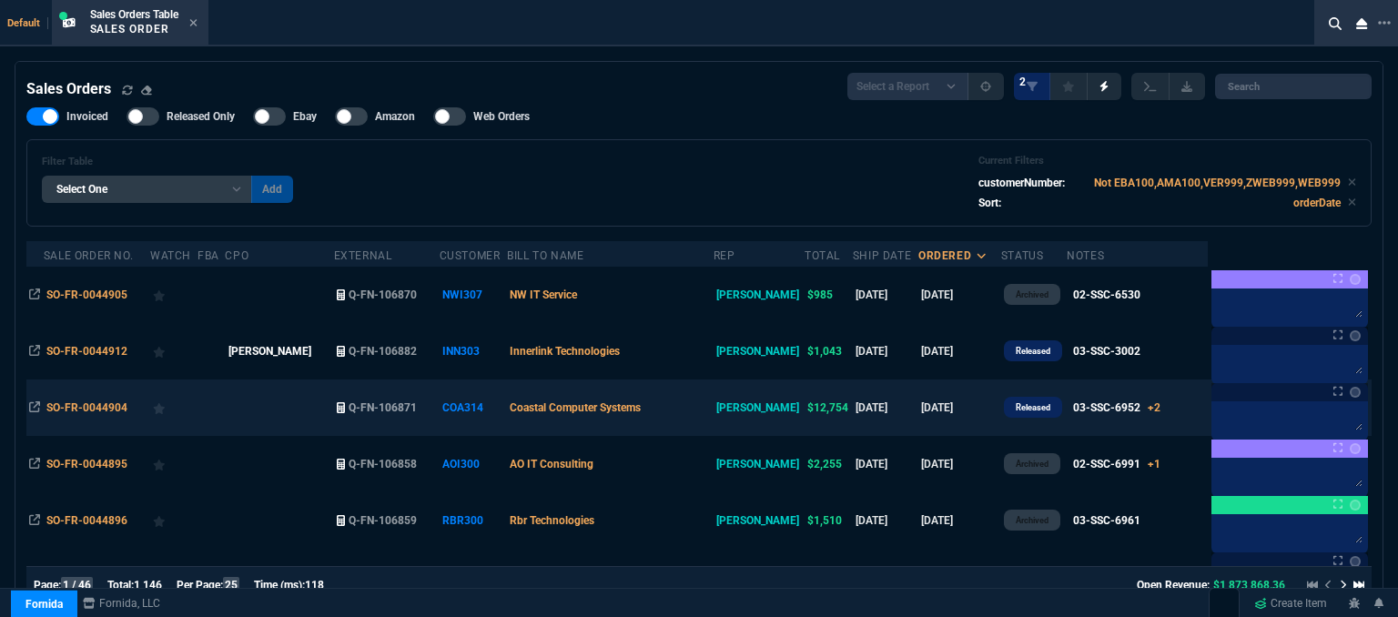
click at [691, 400] on td "Coastal Computer Systems" at bounding box center [610, 407] width 207 height 56
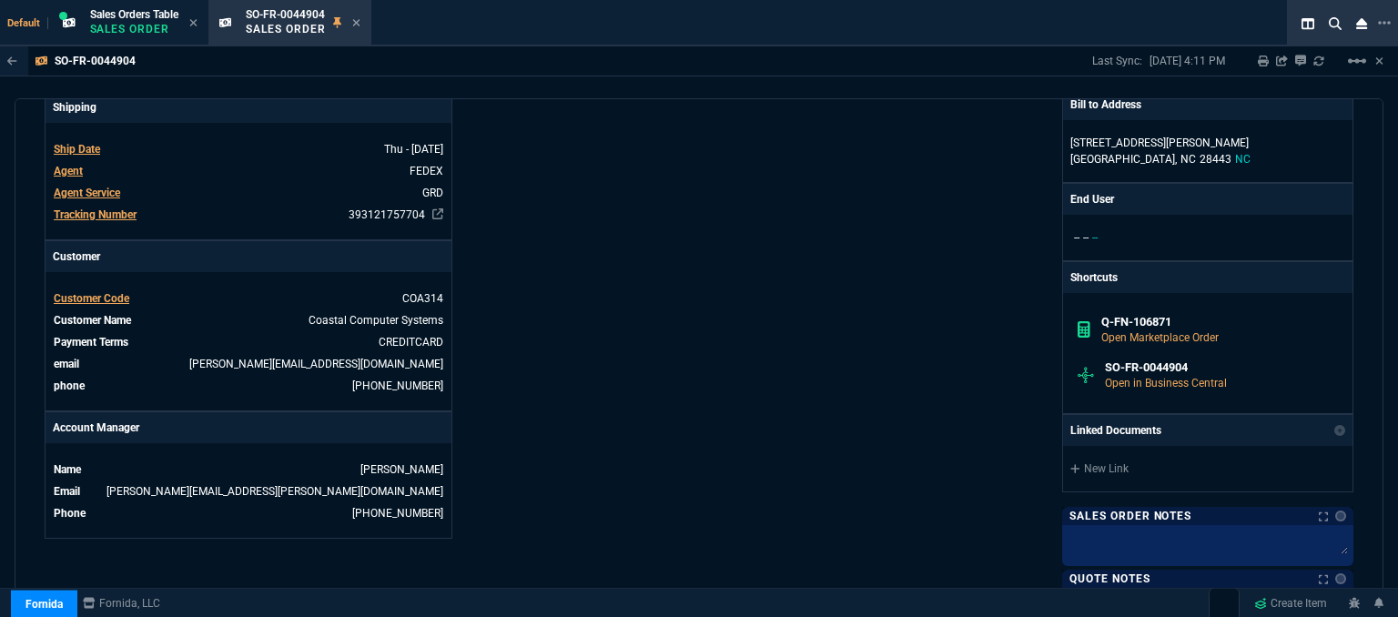
scroll to position [455, 0]
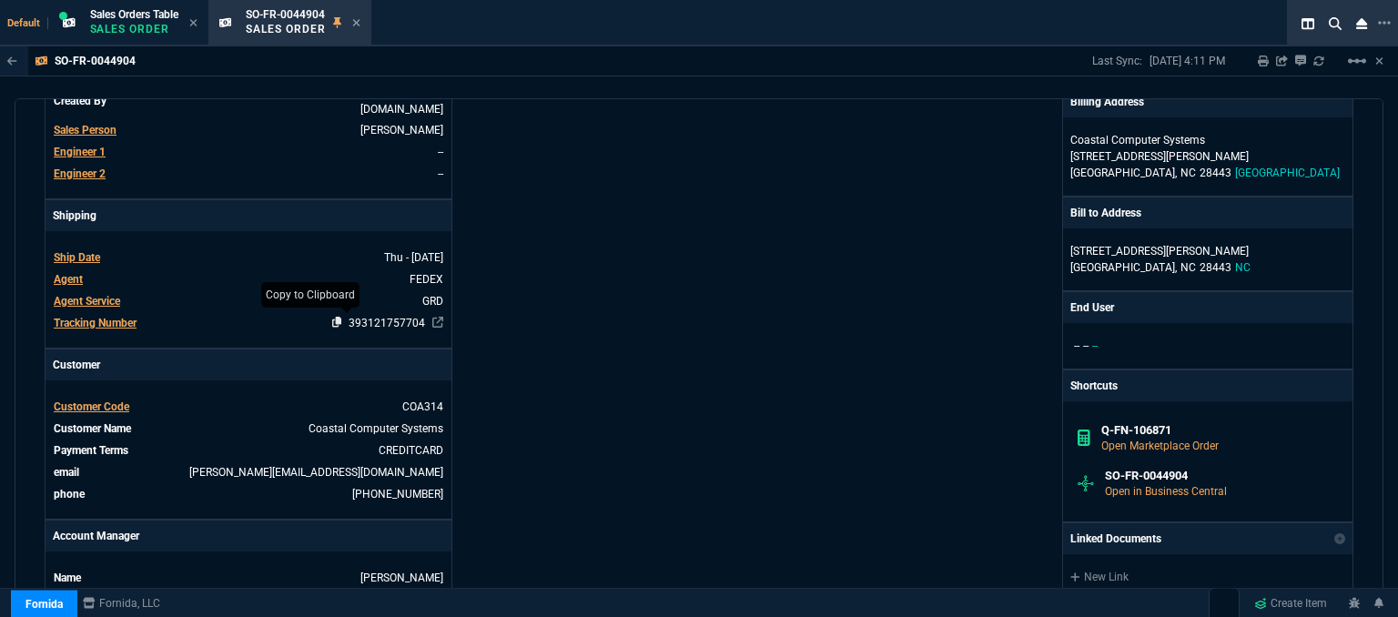
click at [332, 317] on icon at bounding box center [337, 322] width 10 height 11
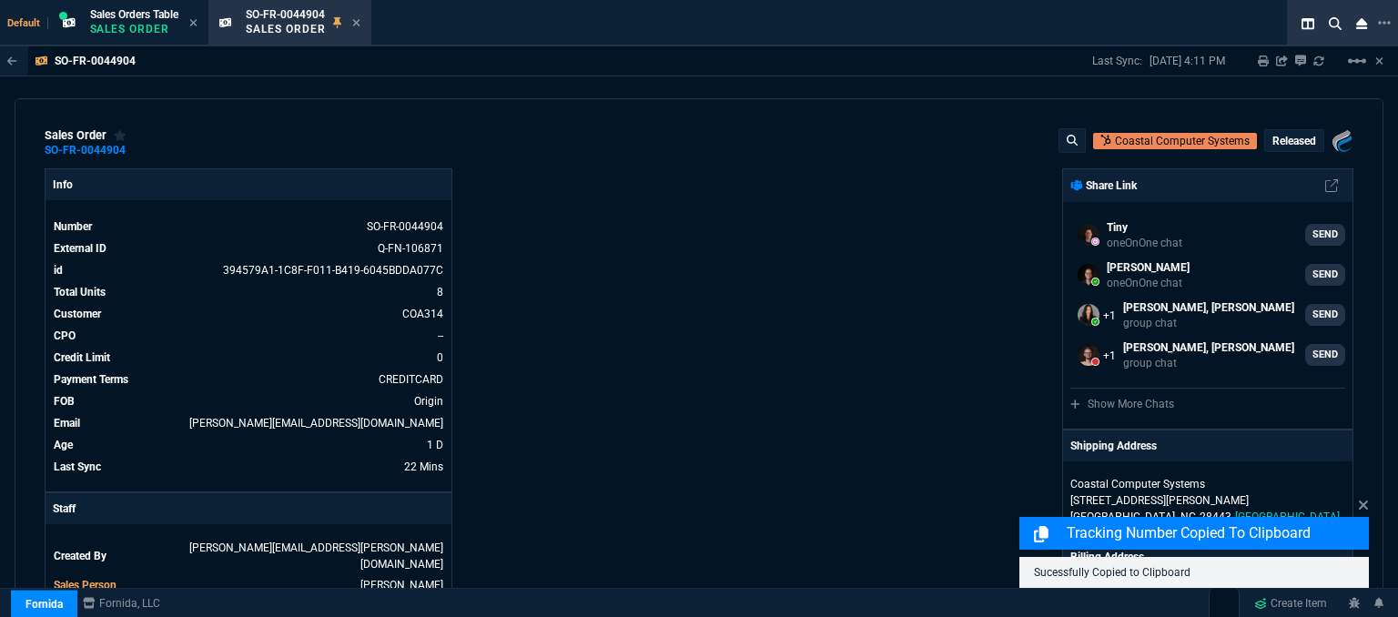
select select "12: [PERSON_NAME]"
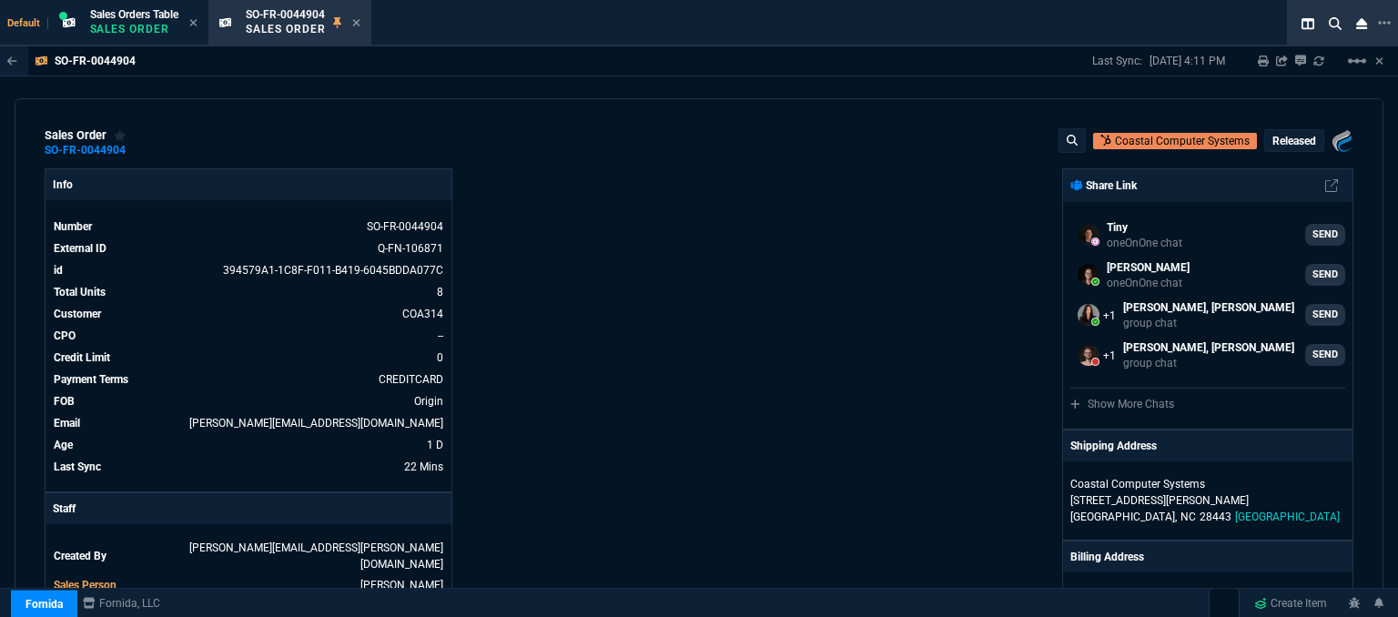
scroll to position [455, 0]
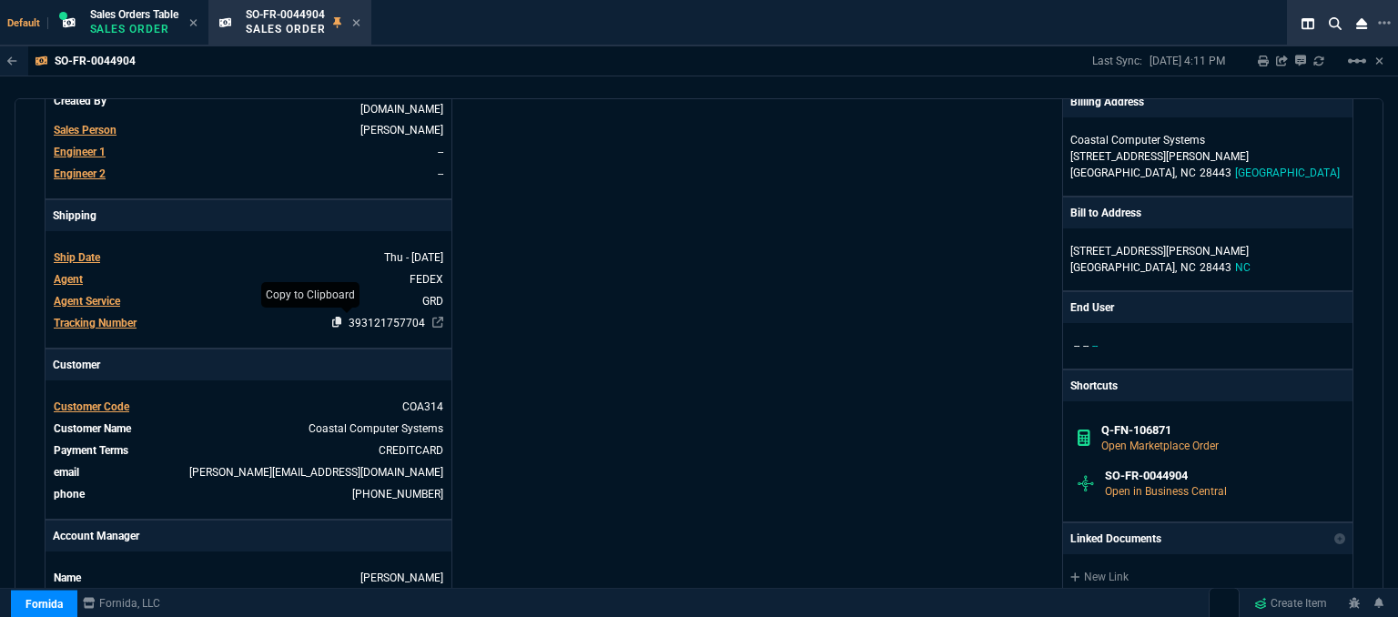
click at [332, 317] on icon at bounding box center [337, 322] width 10 height 11
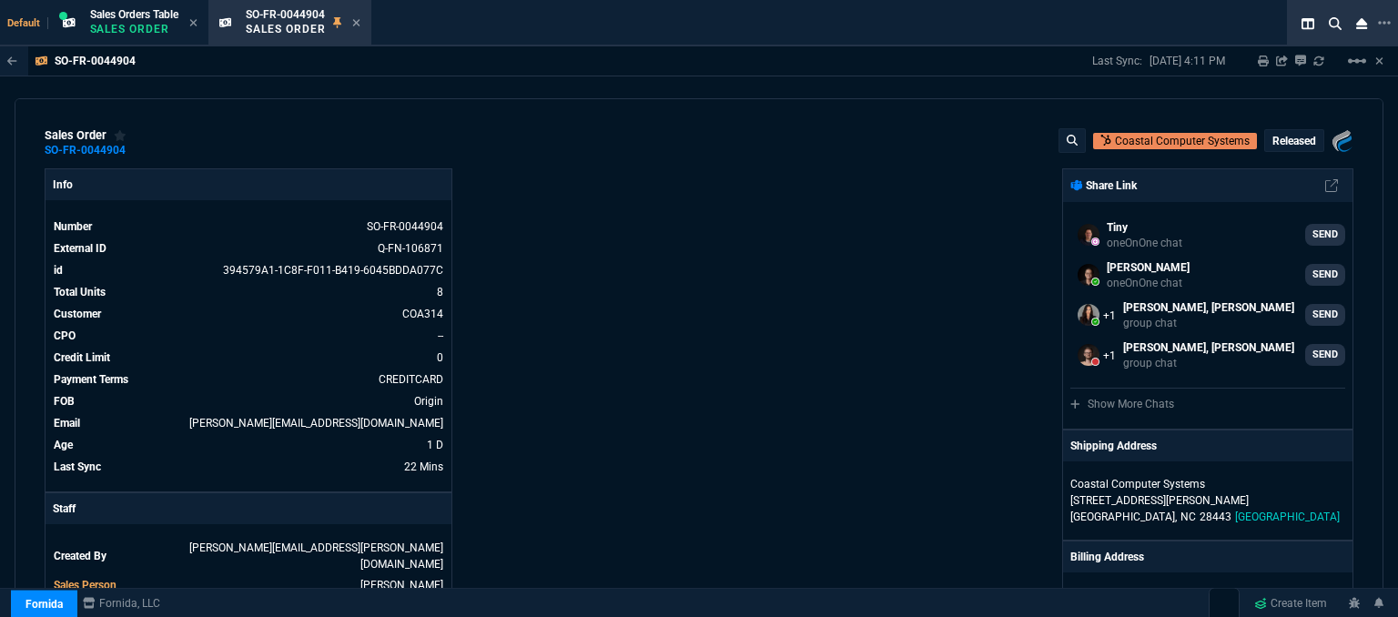
click at [358, 17] on icon at bounding box center [356, 22] width 8 height 11
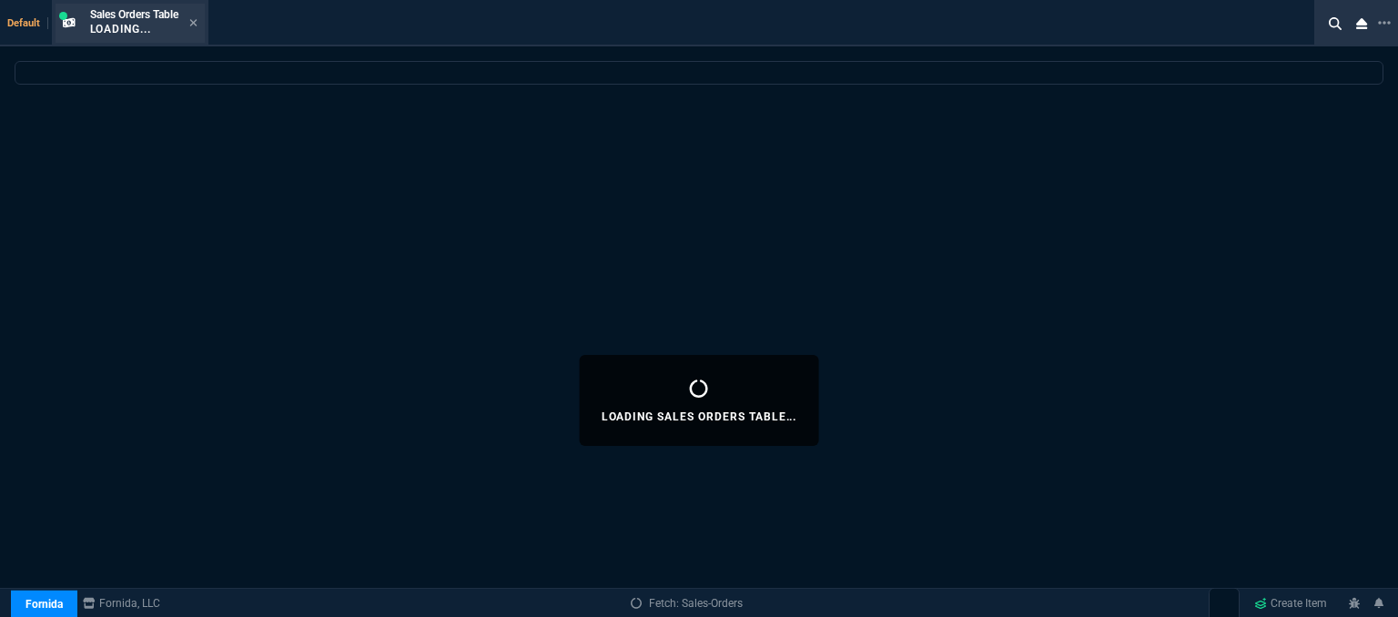
select select
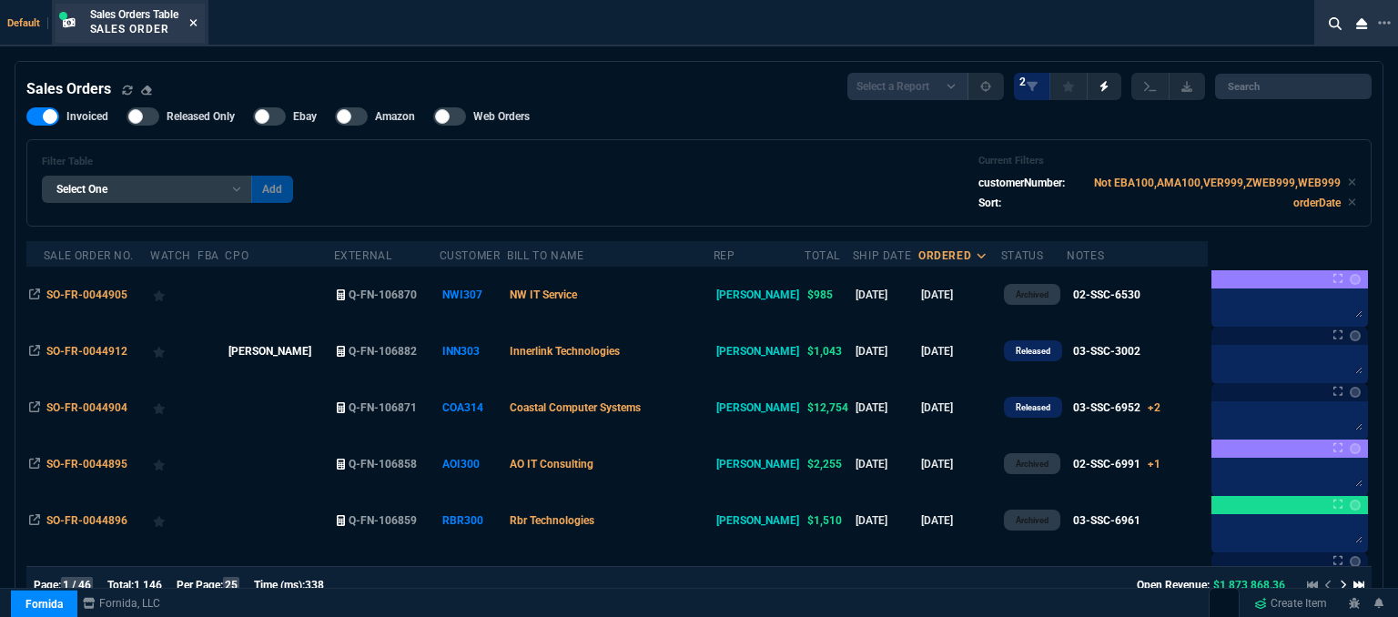
click at [197, 22] on icon at bounding box center [192, 22] width 7 height 7
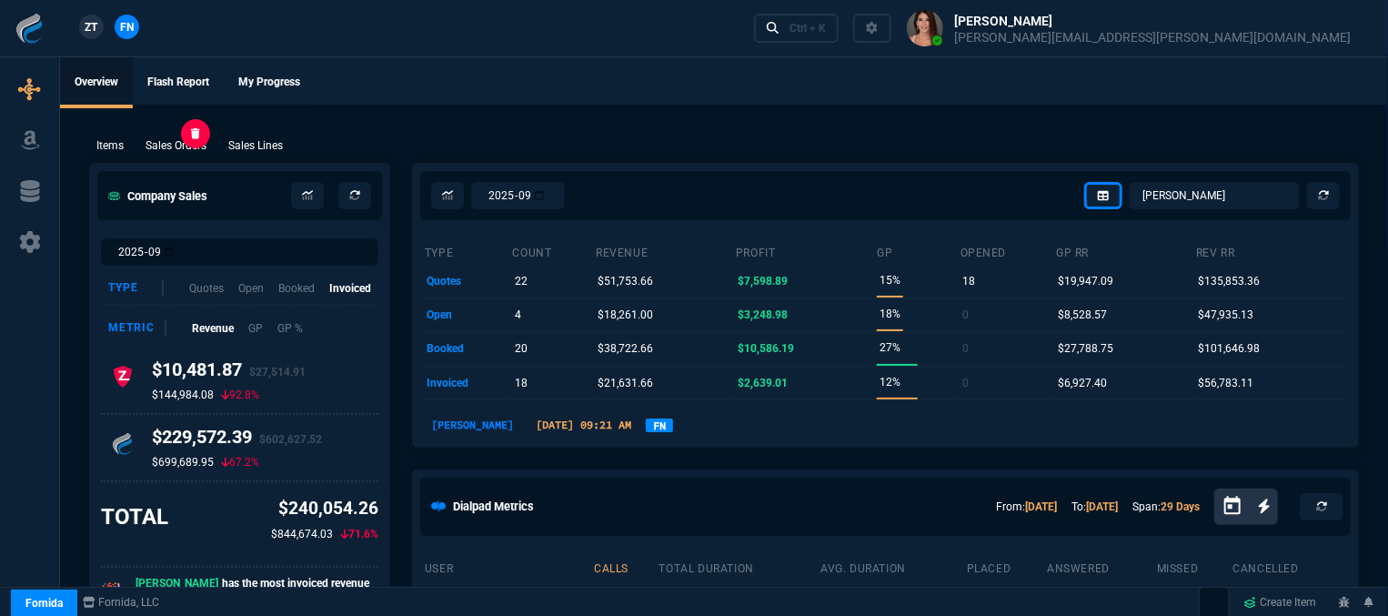
click at [161, 145] on p "Sales Orders" at bounding box center [176, 145] width 61 height 16
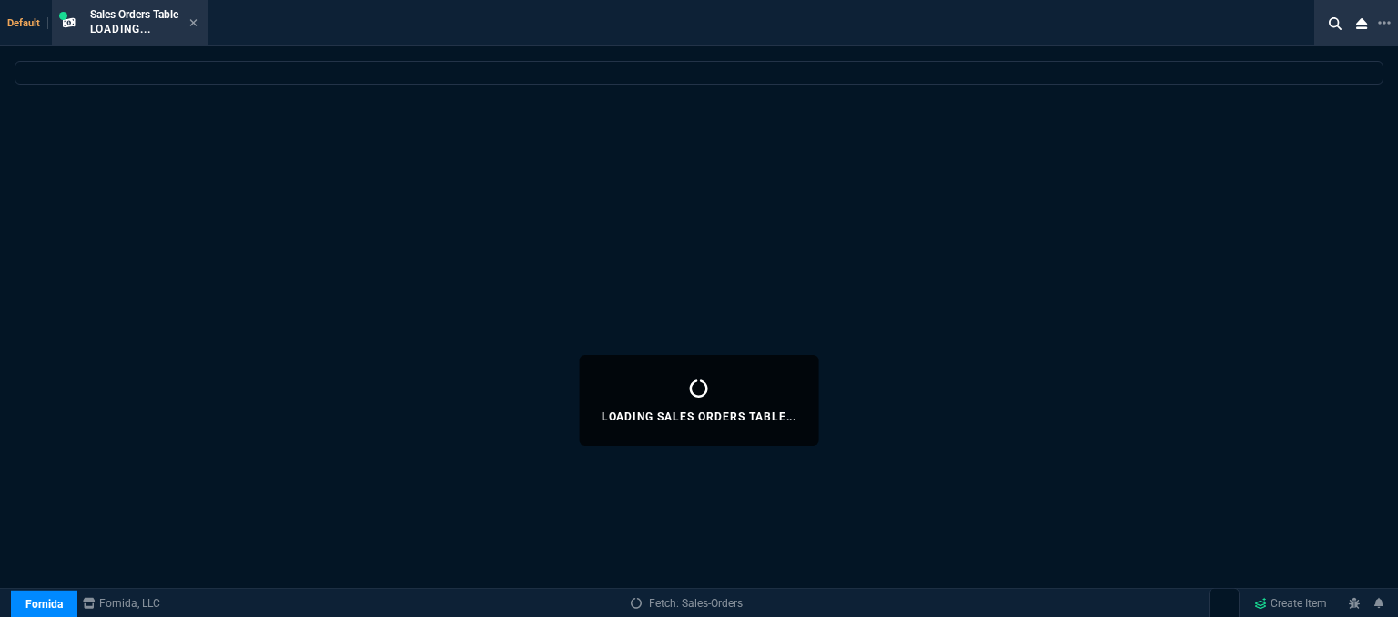
select select
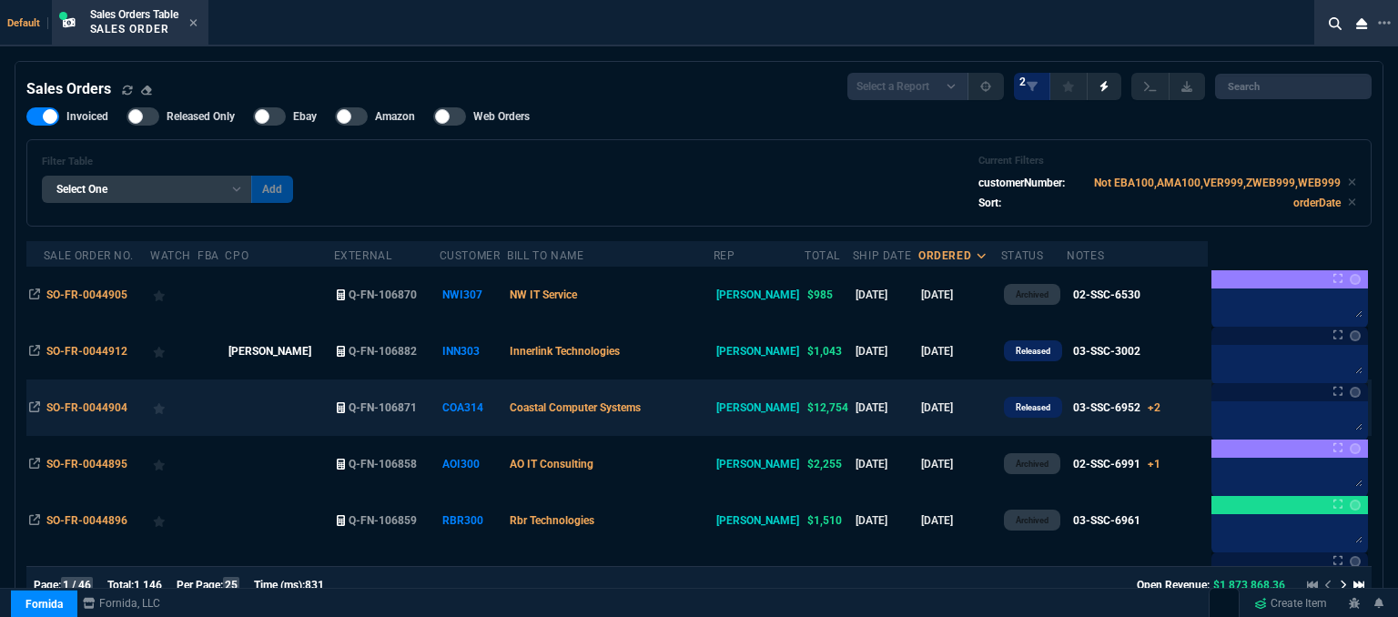
click at [702, 405] on td "Coastal Computer Systems" at bounding box center [610, 407] width 207 height 56
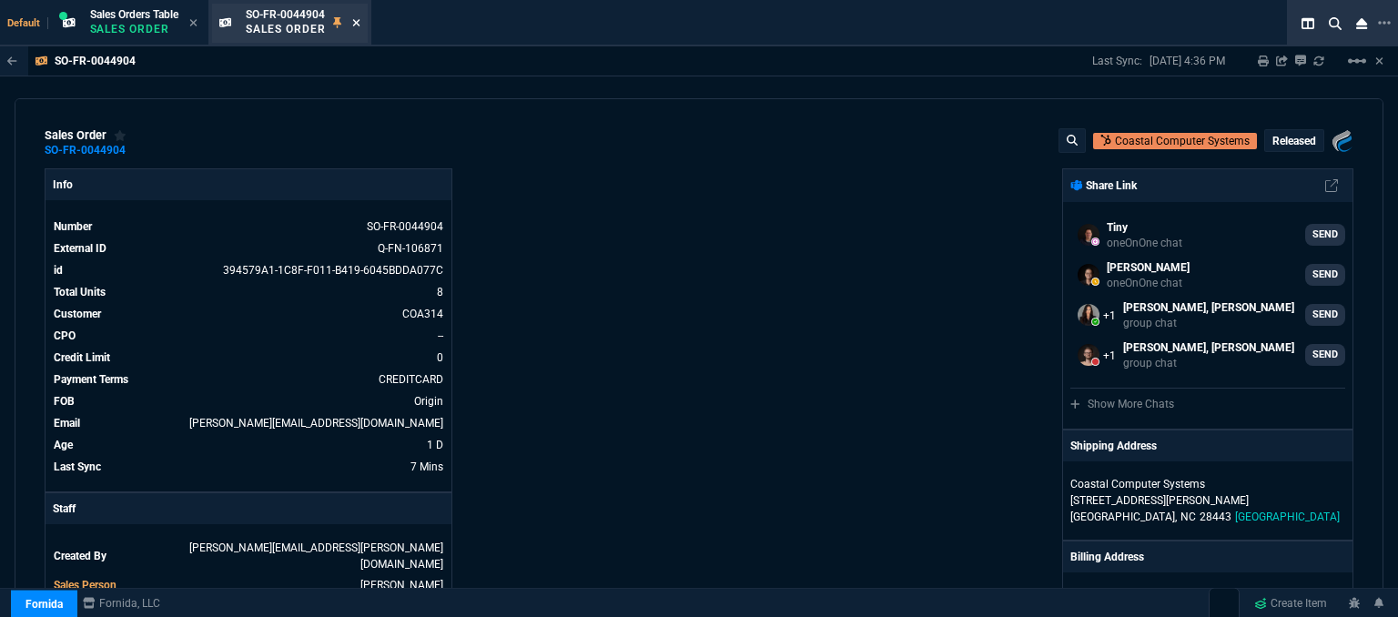
click at [356, 24] on icon at bounding box center [356, 22] width 8 height 11
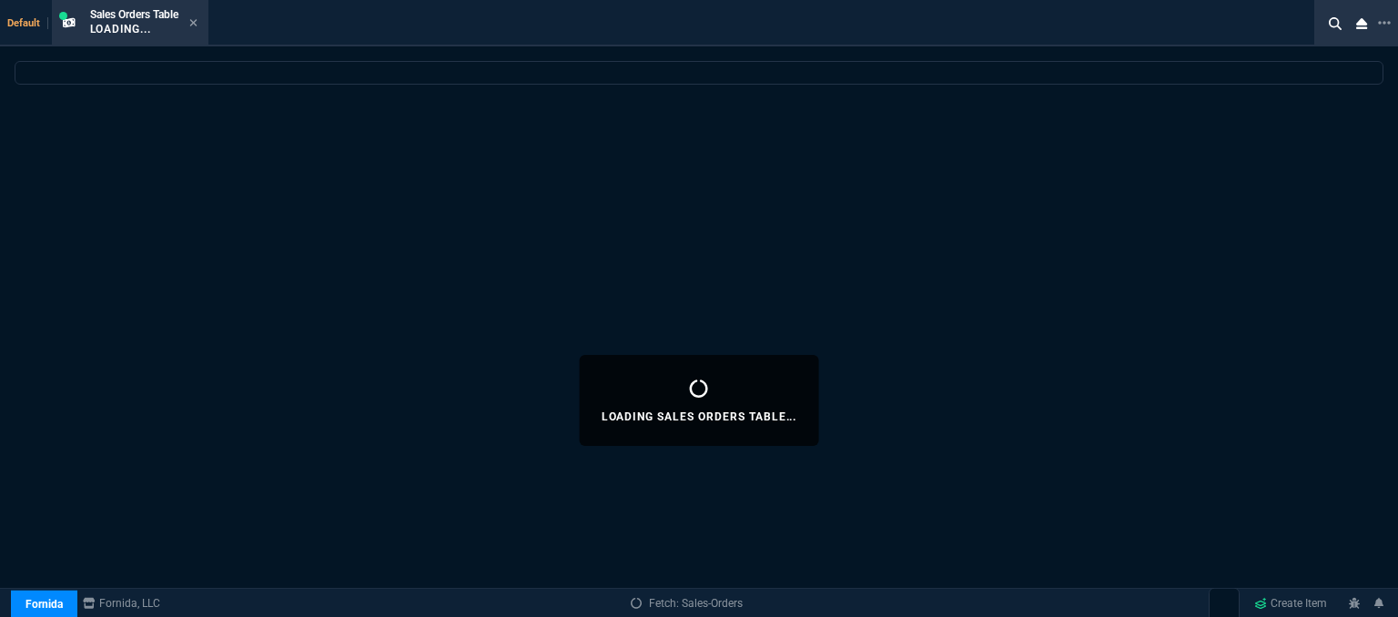
select select
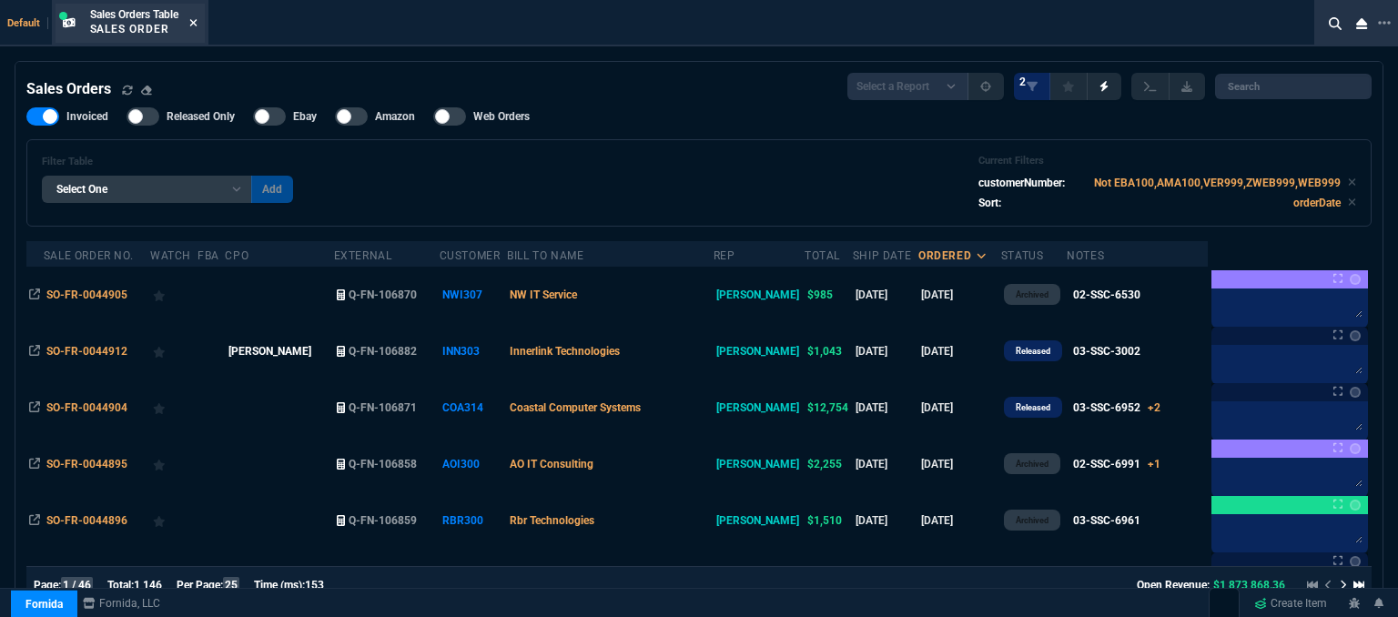
click at [197, 17] on icon at bounding box center [193, 22] width 8 height 11
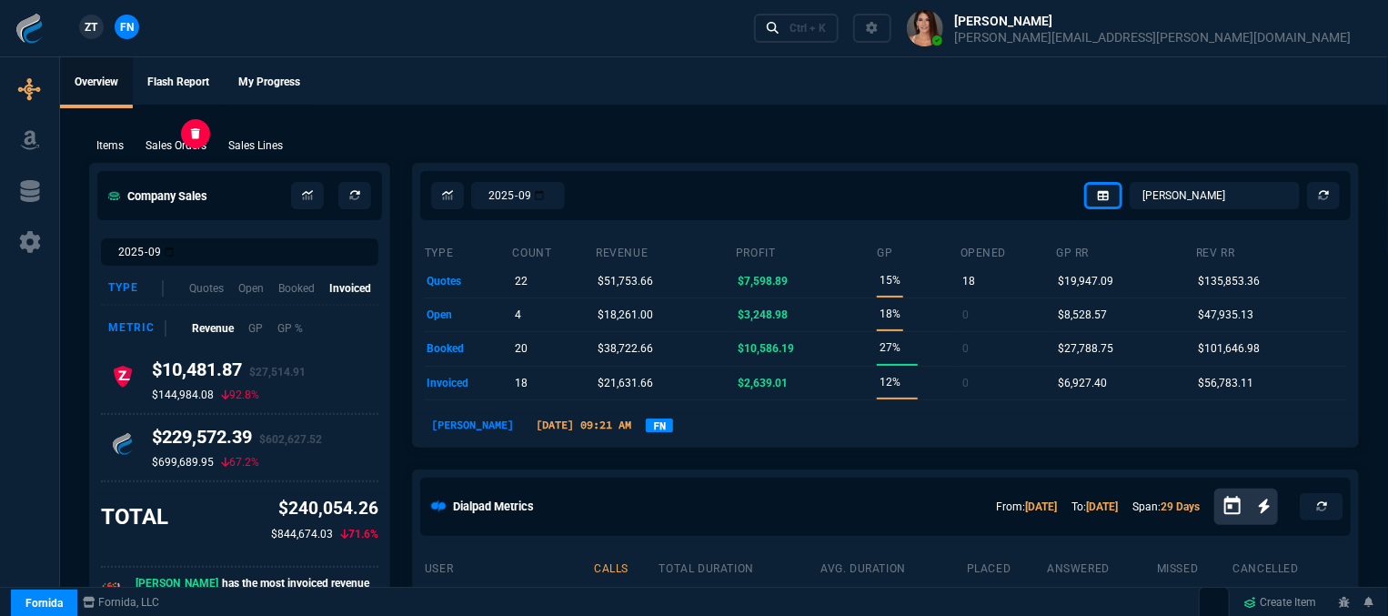
click at [164, 152] on p "Sales Orders" at bounding box center [176, 145] width 61 height 16
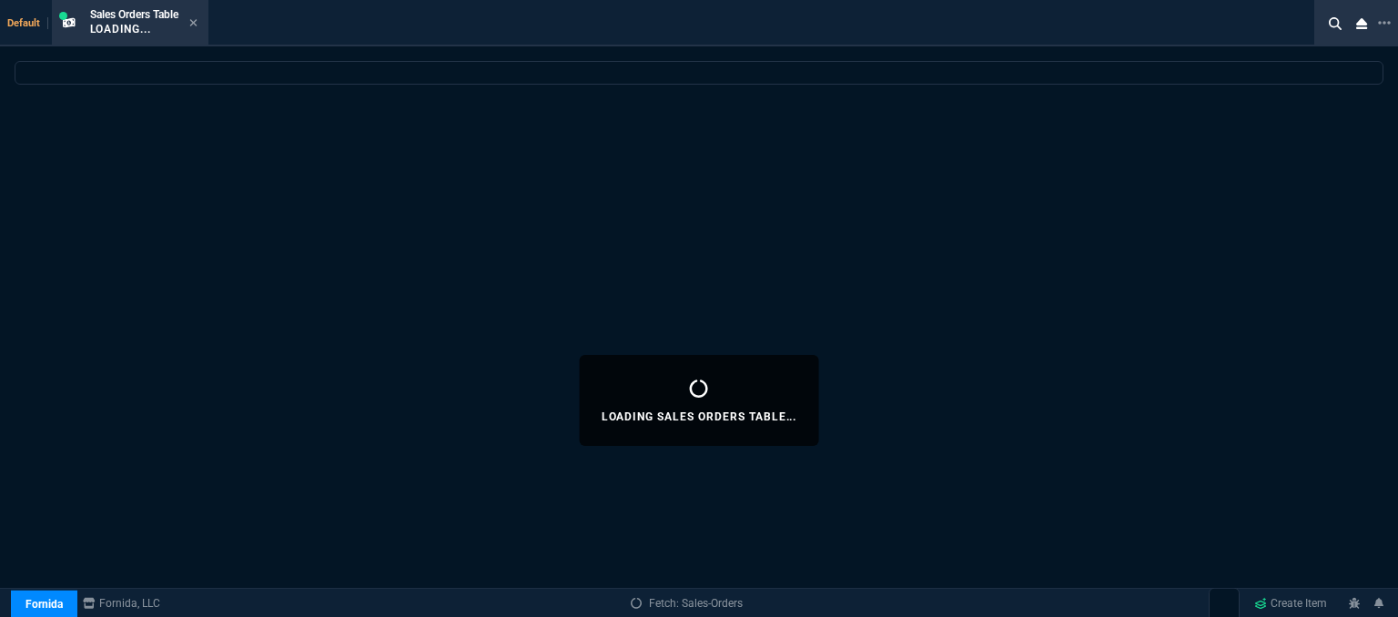
select select
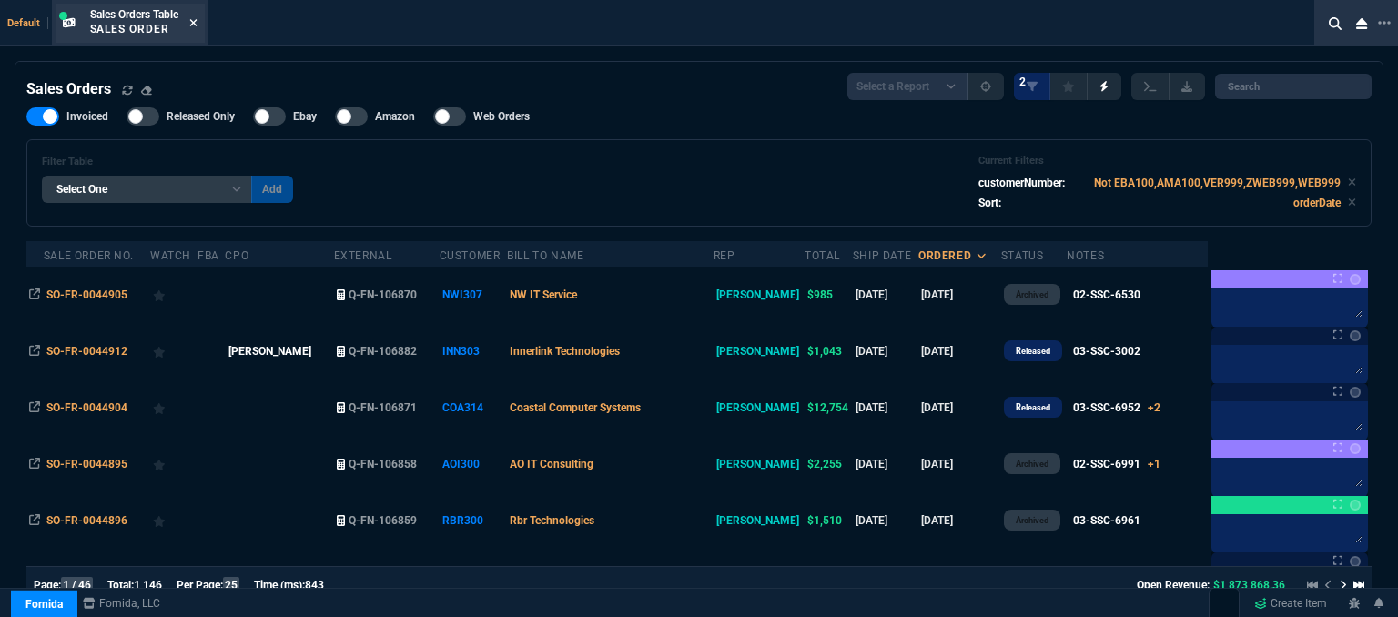
click at [197, 21] on icon at bounding box center [193, 22] width 8 height 11
